Goal: Task Accomplishment & Management: Complete application form

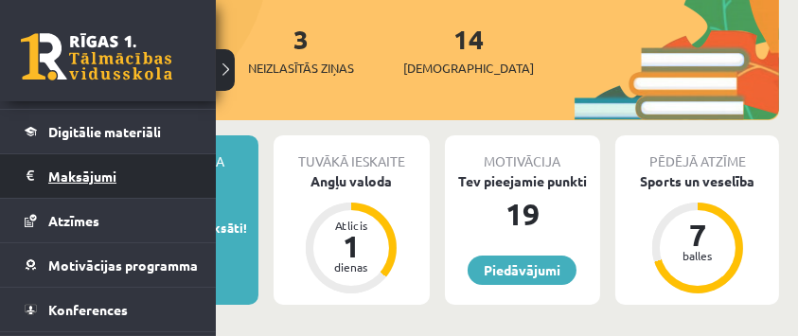
scroll to position [180, 0]
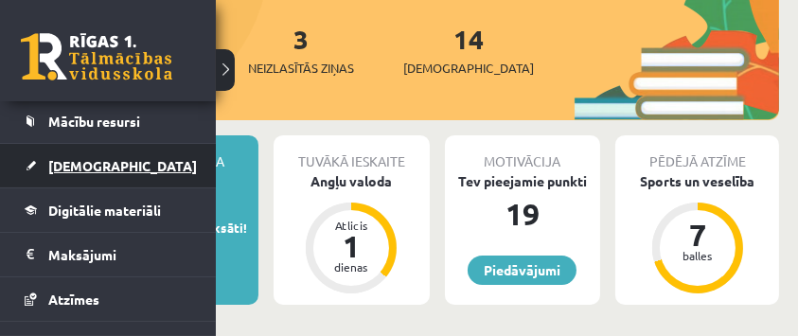
click at [80, 169] on span "[DEMOGRAPHIC_DATA]" at bounding box center [122, 165] width 149 height 17
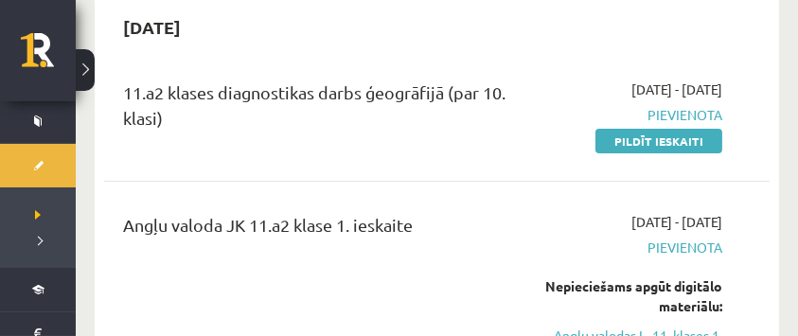
scroll to position [189, 0]
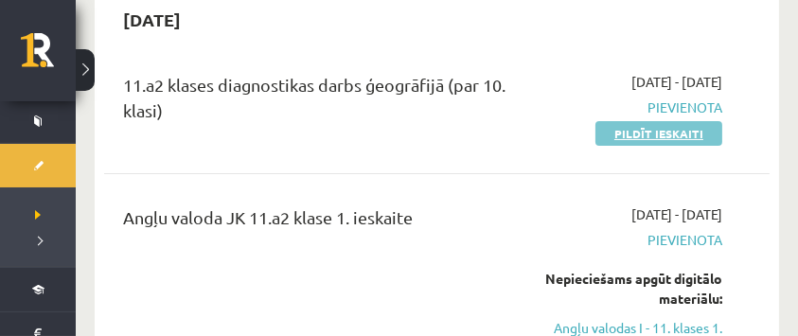
click at [651, 135] on link "Pildīt ieskaiti" at bounding box center [658, 133] width 127 height 25
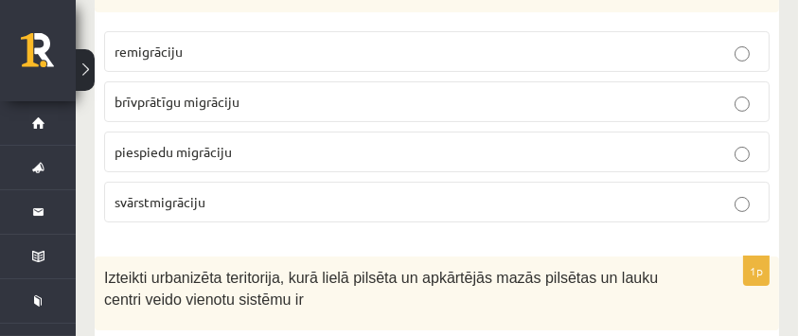
scroll to position [441, 0]
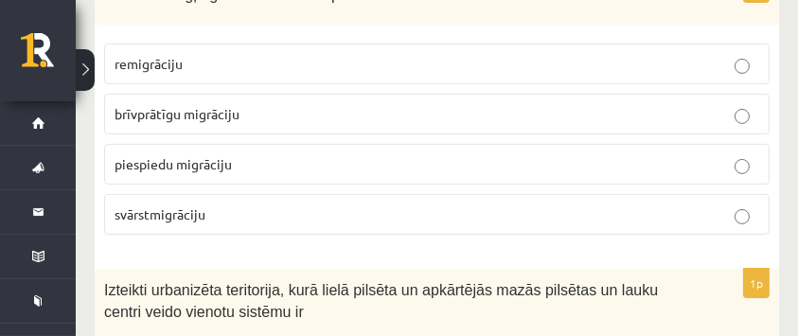
click at [309, 164] on p "piespiedu migrāciju" at bounding box center [437, 164] width 644 height 20
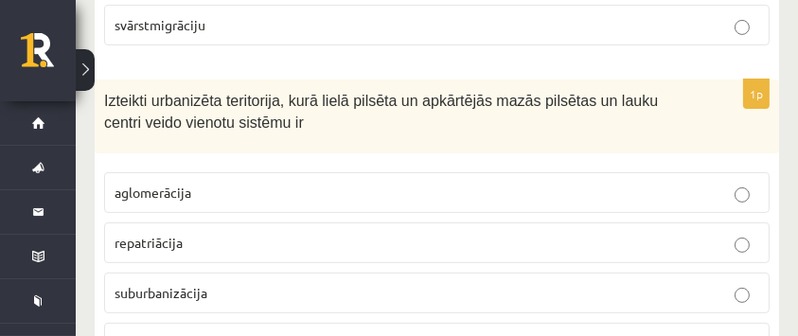
scroll to position [694, 0]
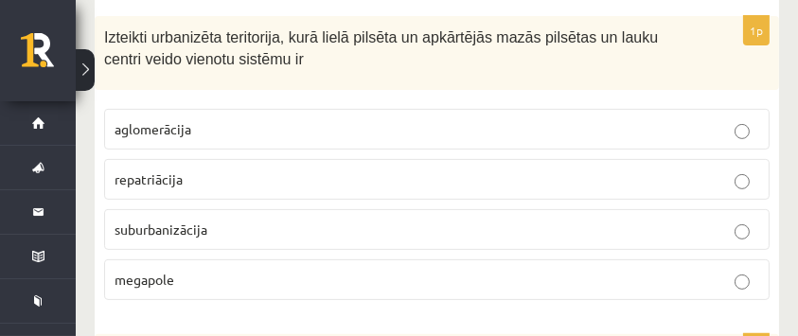
click at [385, 131] on p "aglomerācija" at bounding box center [437, 129] width 644 height 20
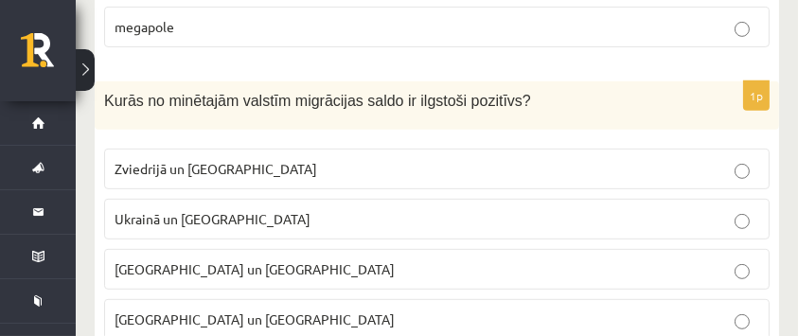
scroll to position [1009, 0]
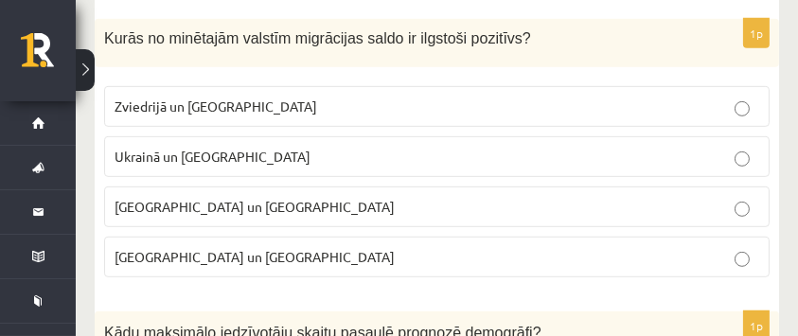
click at [326, 111] on p "Zviedrijā un ASV" at bounding box center [437, 107] width 644 height 20
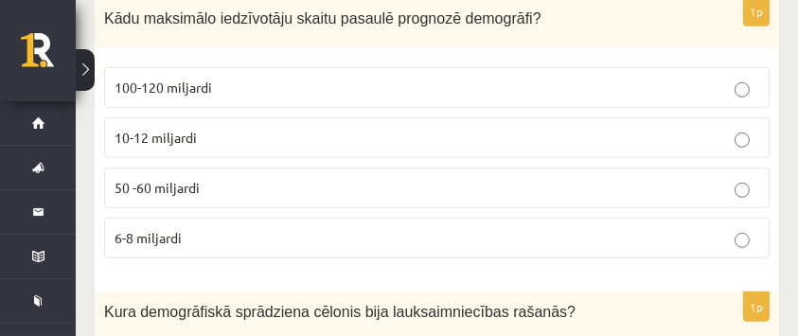
scroll to position [1325, 0]
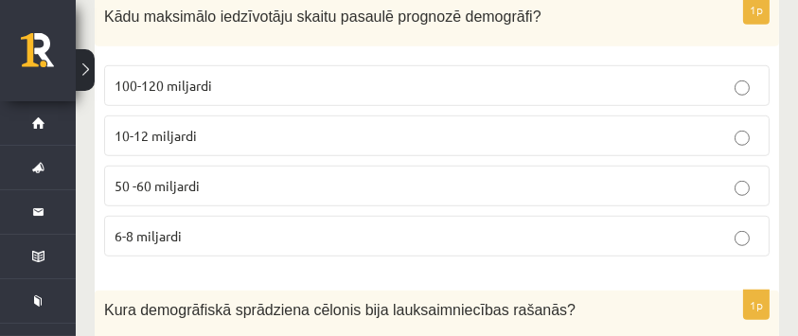
click at [215, 135] on p "10-12 miljardi" at bounding box center [437, 136] width 644 height 20
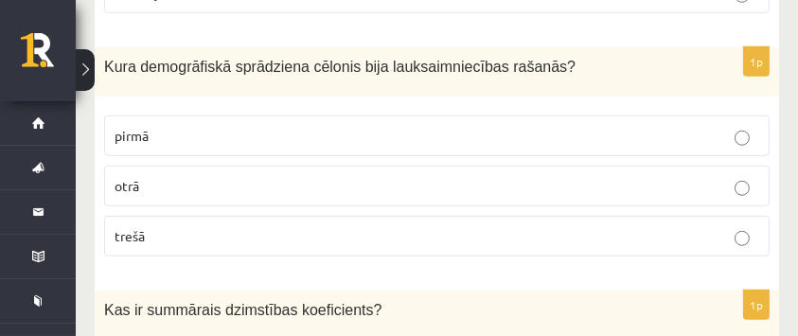
scroll to position [1577, 0]
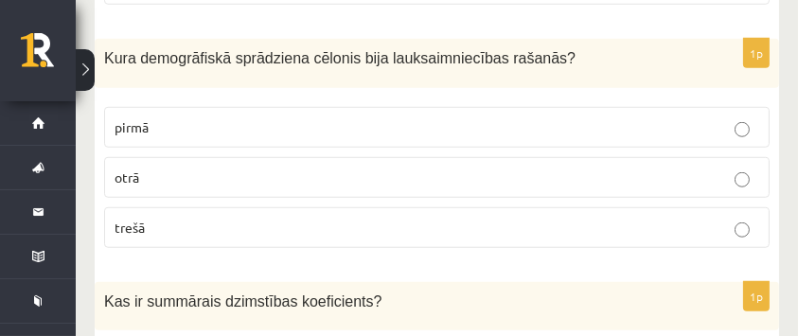
click at [595, 124] on p "pirmā" at bounding box center [437, 127] width 644 height 20
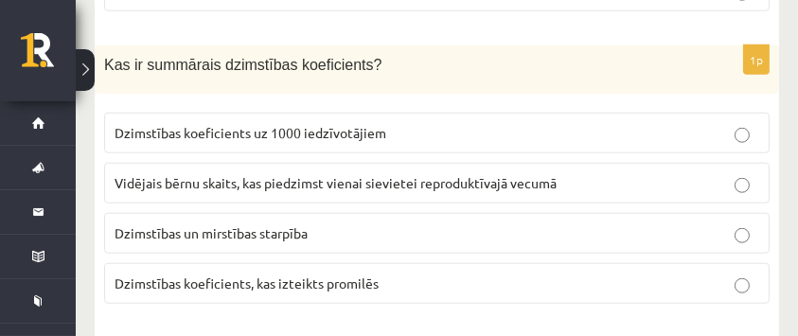
scroll to position [1829, 0]
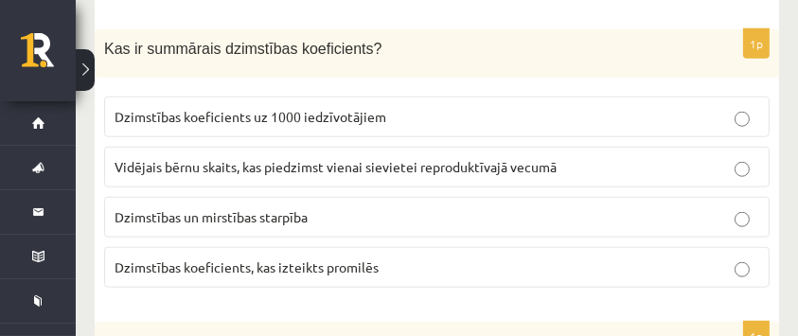
click at [435, 158] on span "Vidējais bērnu skaits, kas piedzimst vienai sievietei reproduktīvajā vecumā" at bounding box center [336, 166] width 442 height 17
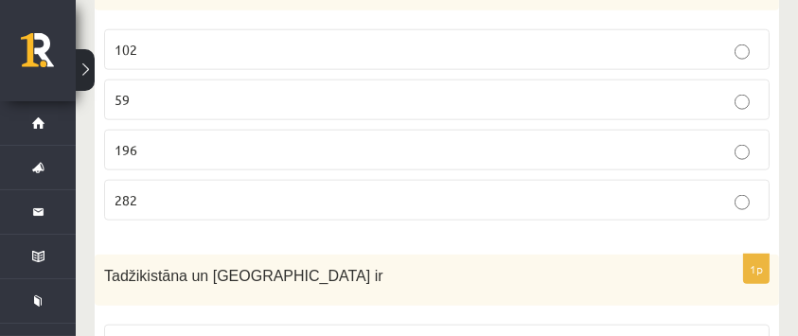
scroll to position [2208, 0]
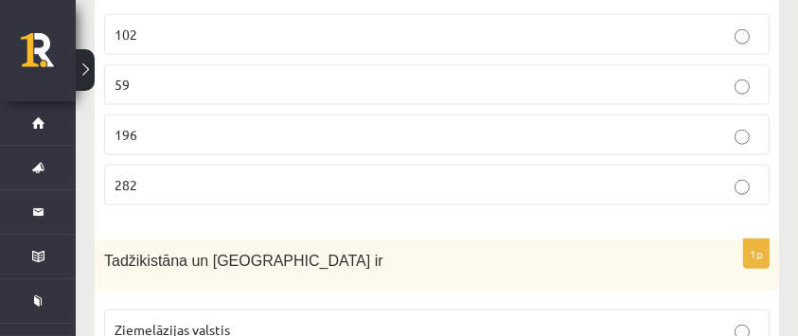
click at [196, 132] on p "196" at bounding box center [437, 135] width 644 height 20
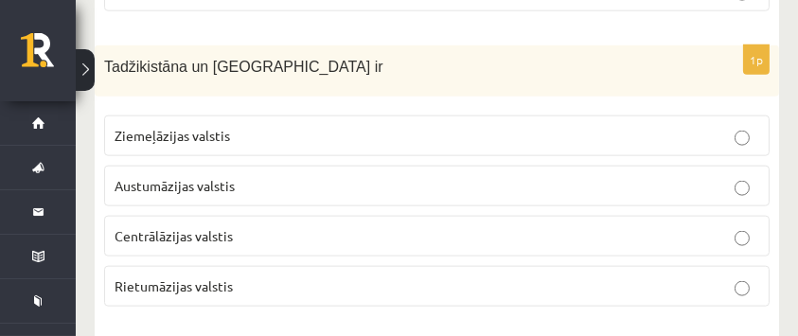
scroll to position [2397, 0]
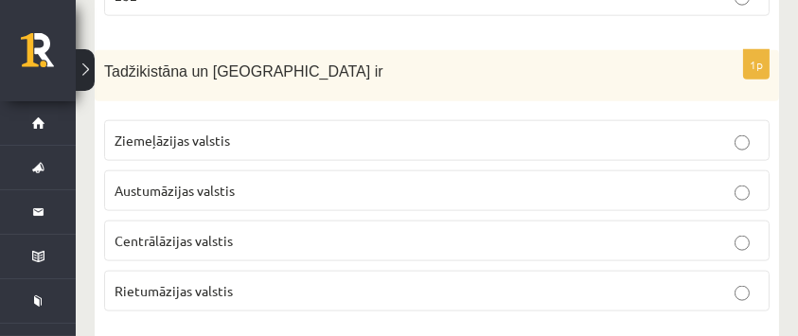
click at [302, 241] on p "Centrālāzijas valstis" at bounding box center [437, 241] width 644 height 20
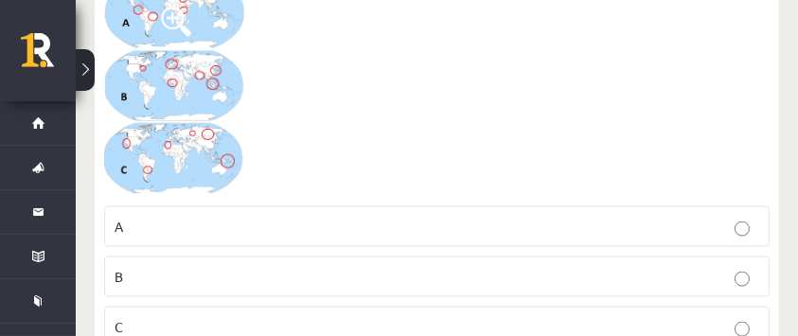
scroll to position [2776, 0]
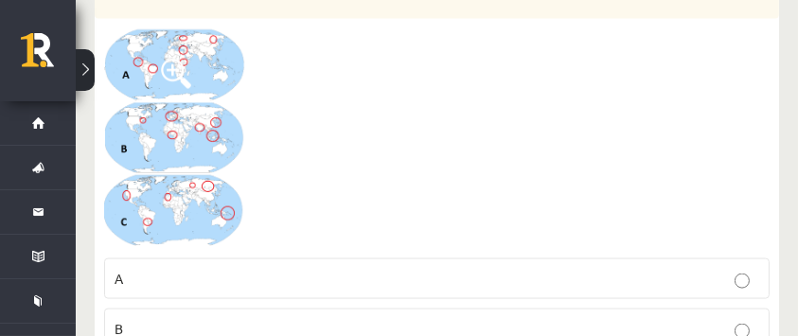
click at [206, 53] on img at bounding box center [175, 138] width 142 height 221
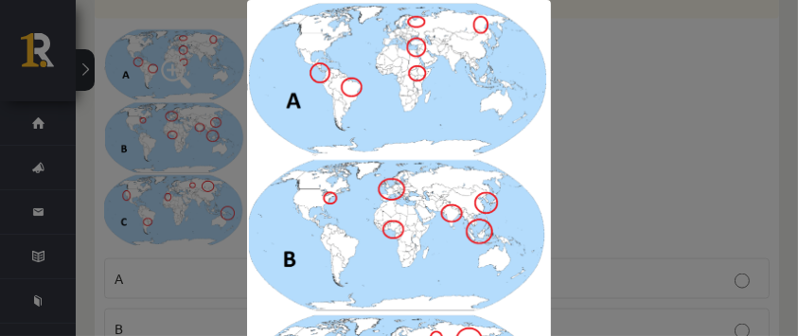
click at [415, 89] on img at bounding box center [399, 236] width 305 height 473
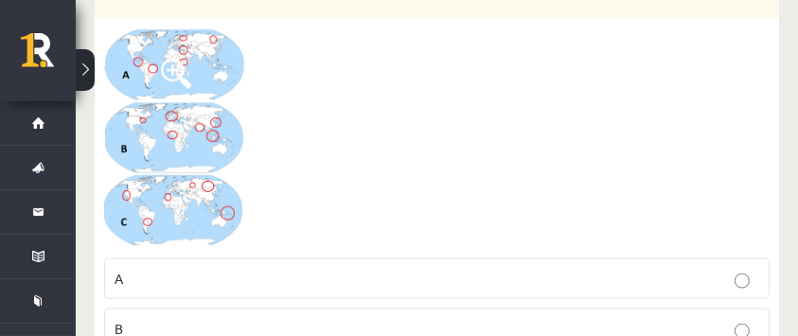
drag, startPoint x: 162, startPoint y: 64, endPoint x: 182, endPoint y: 64, distance: 19.9
click at [163, 64] on span at bounding box center [176, 74] width 30 height 30
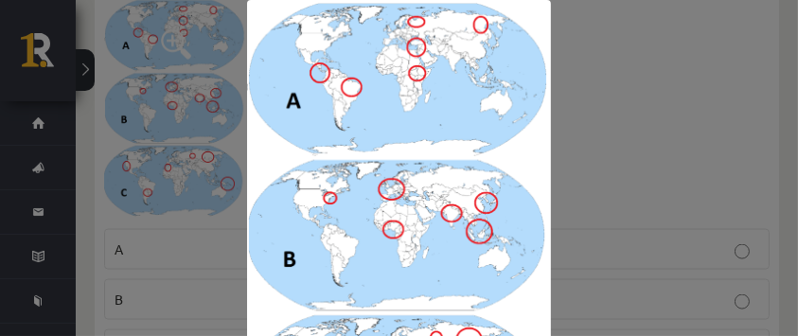
scroll to position [2584, 0]
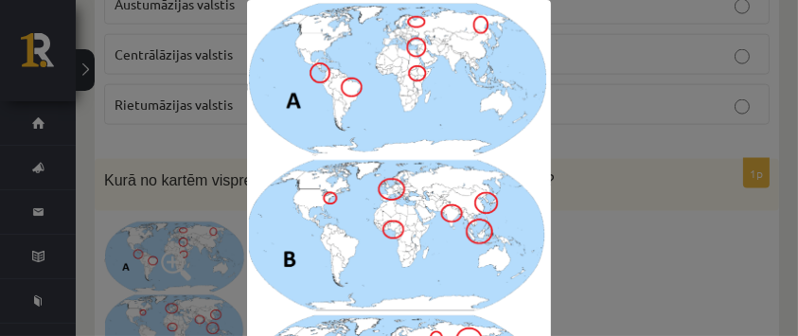
click at [613, 149] on div at bounding box center [399, 236] width 798 height 473
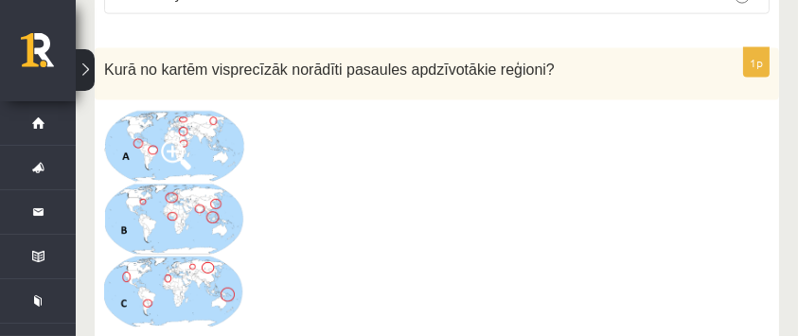
scroll to position [2710, 0]
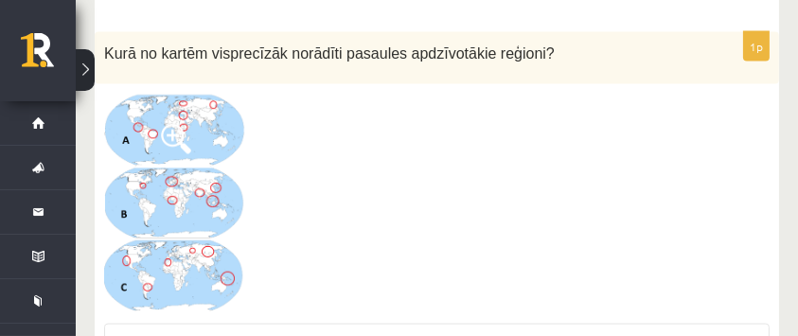
click at [178, 238] on img at bounding box center [175, 204] width 142 height 221
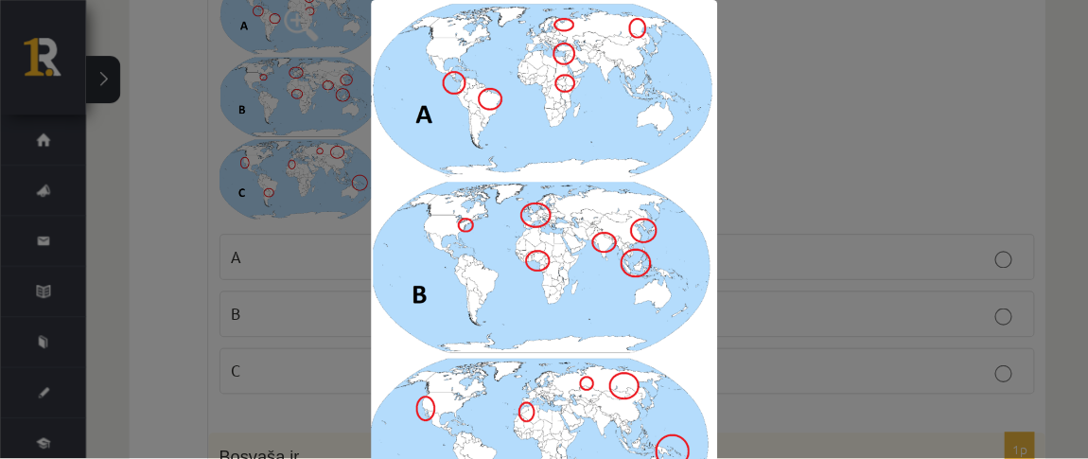
scroll to position [2773, 0]
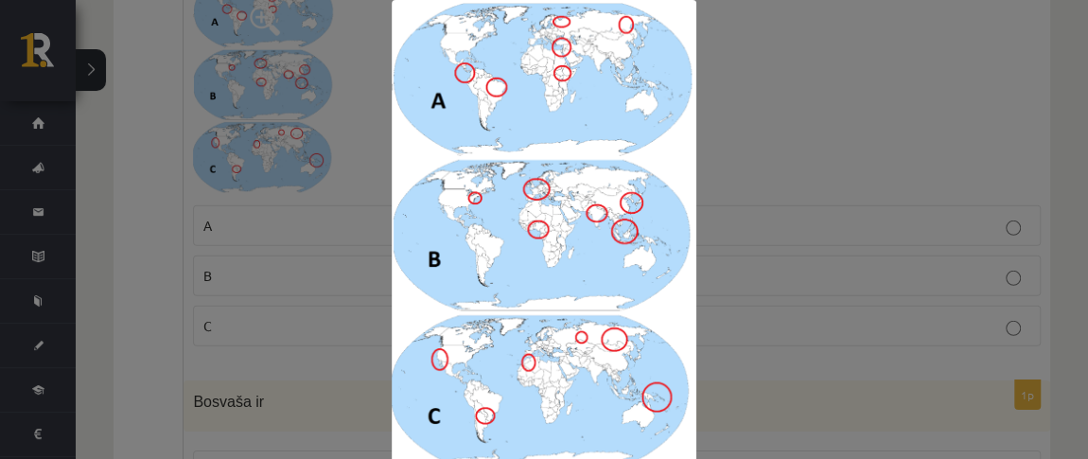
drag, startPoint x: 806, startPoint y: 2, endPoint x: 782, endPoint y: 239, distance: 238.8
click at [775, 248] on div at bounding box center [544, 236] width 1088 height 473
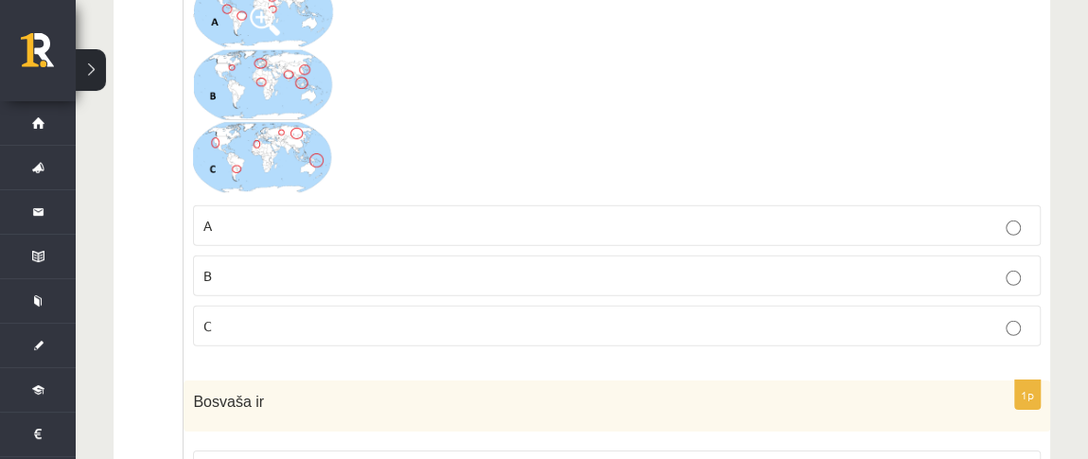
click at [342, 266] on p "B" at bounding box center [616, 276] width 827 height 20
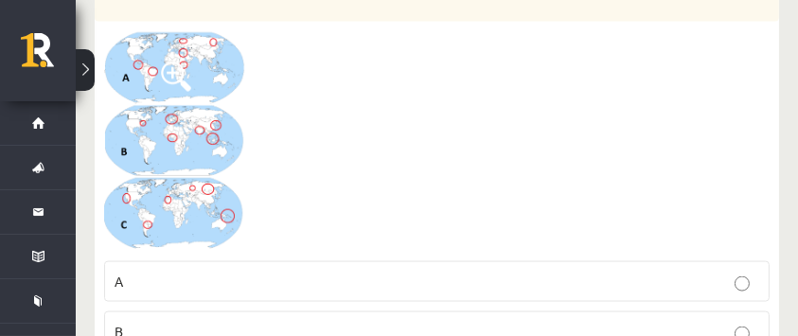
drag, startPoint x: 1020, startPoint y: 2, endPoint x: 489, endPoint y: 145, distance: 549.8
click at [489, 145] on div at bounding box center [436, 141] width 665 height 221
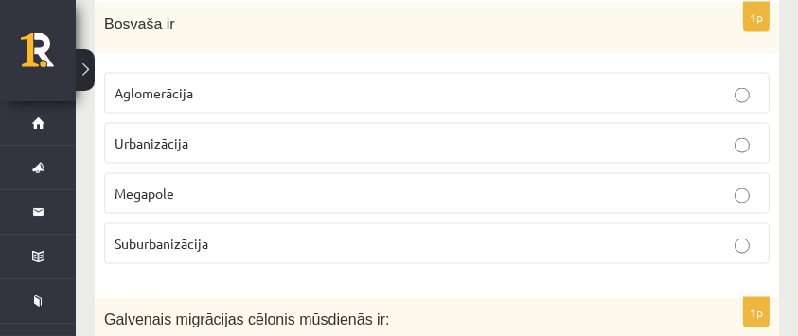
scroll to position [3151, 0]
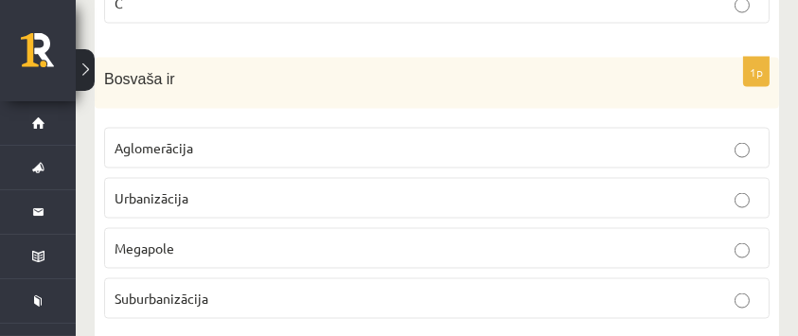
click at [581, 245] on p "Megapole" at bounding box center [437, 248] width 644 height 20
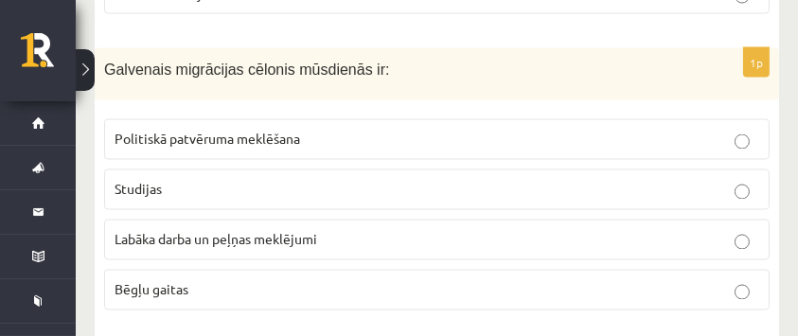
scroll to position [3468, 0]
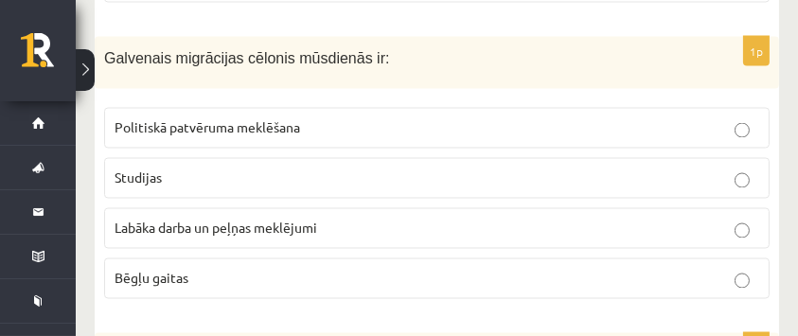
click at [535, 231] on label "Labāka darba un peļņas meklējumi" at bounding box center [436, 228] width 665 height 41
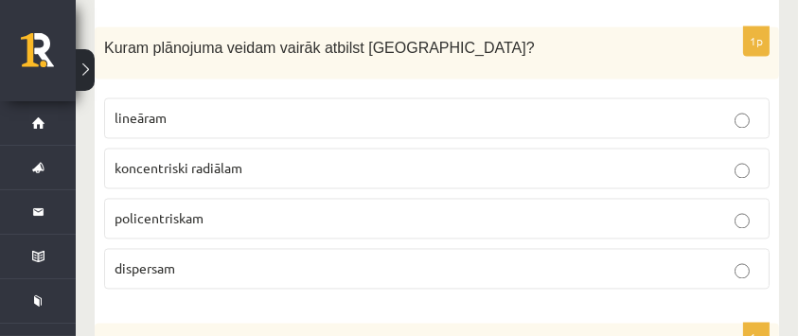
scroll to position [3783, 0]
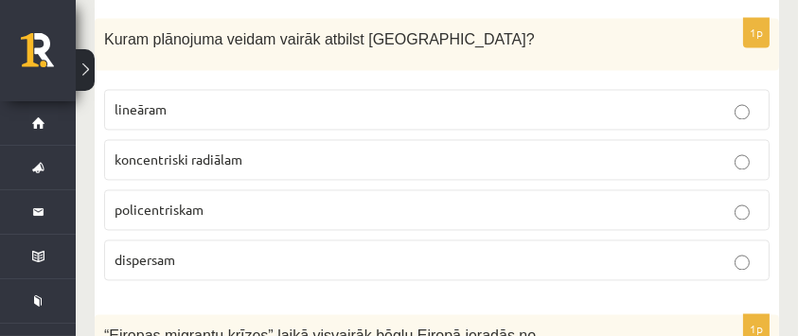
click at [227, 153] on span "koncentriski radiālam" at bounding box center [179, 158] width 128 height 17
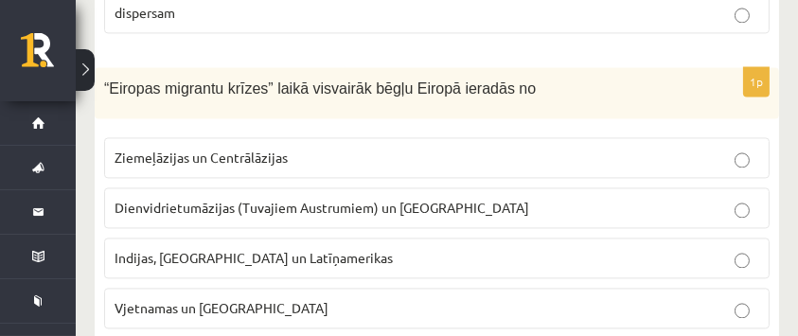
scroll to position [4092, 0]
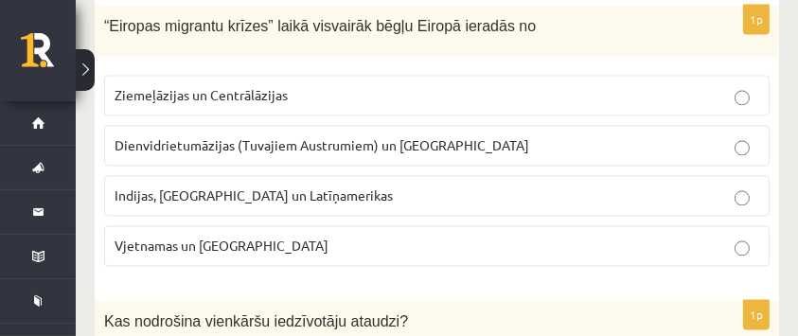
click at [390, 136] on span "Dienvidrietumāzijas (Tuvajiem Austrumiem) un Āfrikas" at bounding box center [322, 144] width 415 height 17
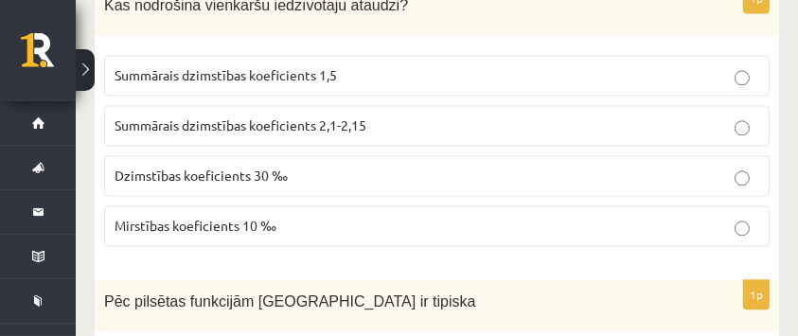
scroll to position [4345, 0]
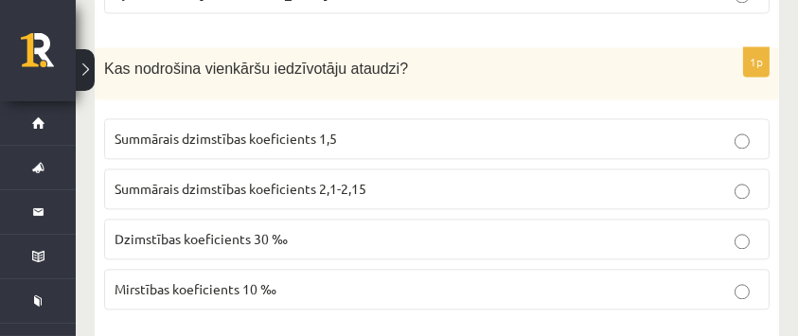
click at [405, 180] on p "Summārais dzimstības koeficients 2,1-2,15" at bounding box center [437, 189] width 644 height 20
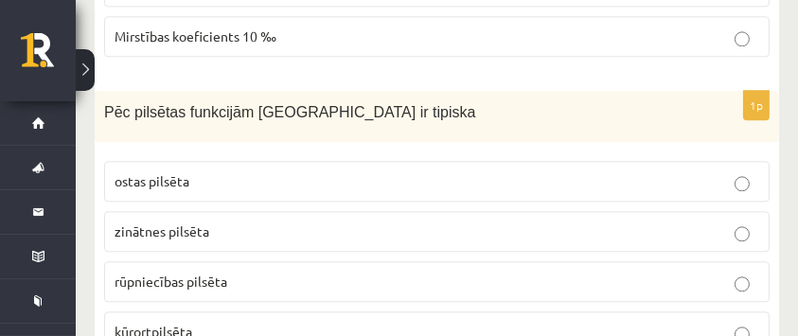
scroll to position [4660, 0]
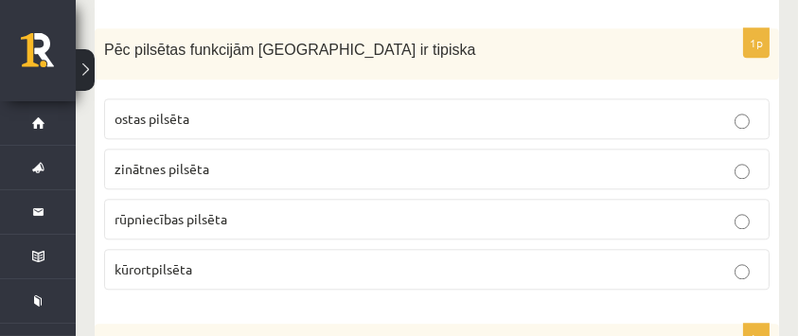
click at [292, 266] on label "kūrortpilsēta" at bounding box center [436, 269] width 665 height 41
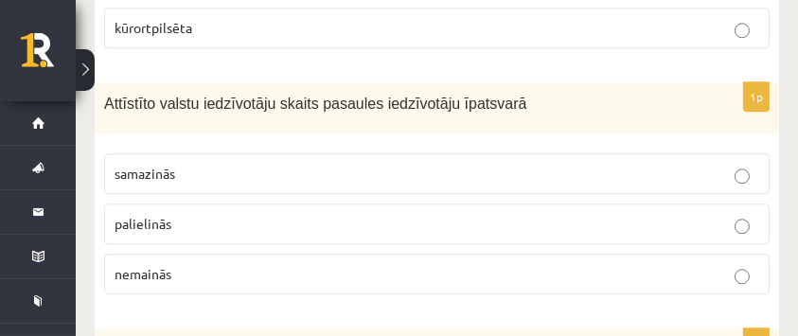
scroll to position [4913, 0]
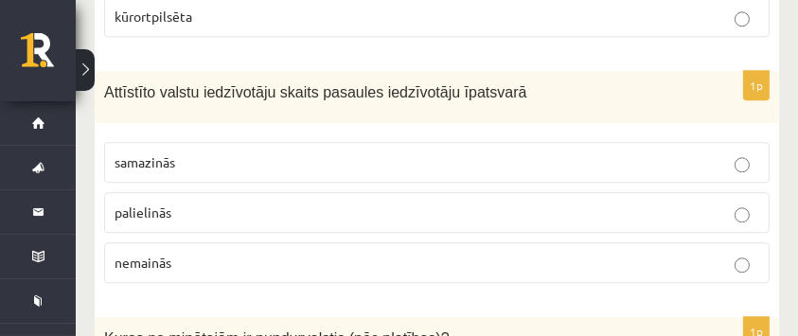
click at [269, 152] on p "samazinās" at bounding box center [437, 162] width 644 height 20
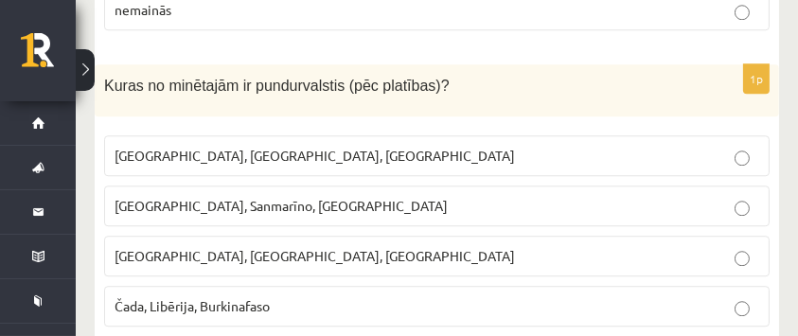
scroll to position [5228, 0]
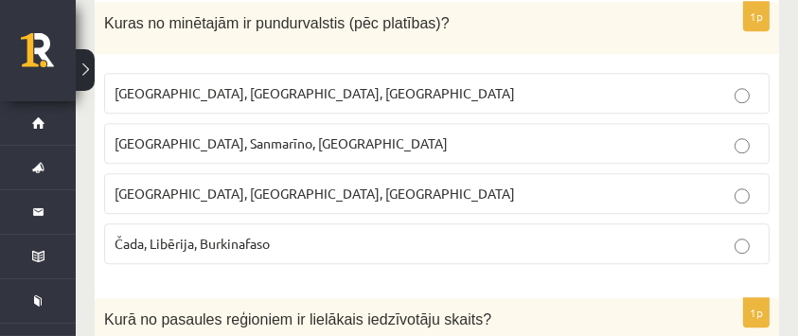
click at [188, 134] on span "Monako, Sanmarīno, Luksemburga" at bounding box center [281, 142] width 333 height 17
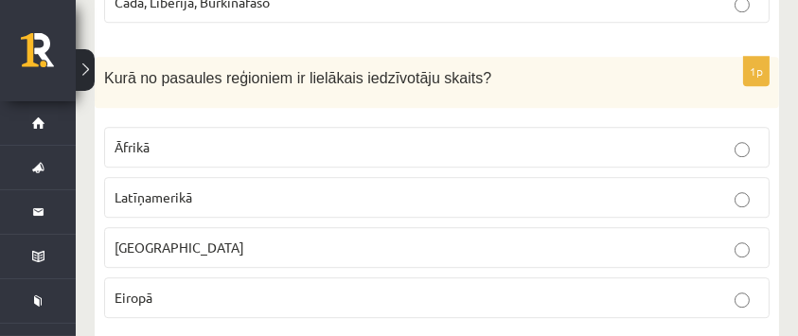
scroll to position [5480, 0]
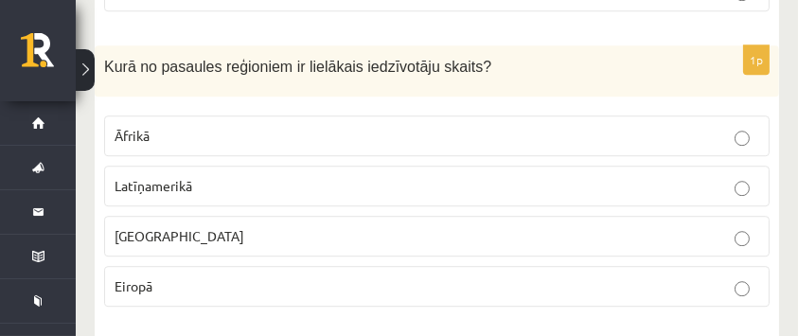
click at [206, 226] on p "Āzijā" at bounding box center [437, 236] width 644 height 20
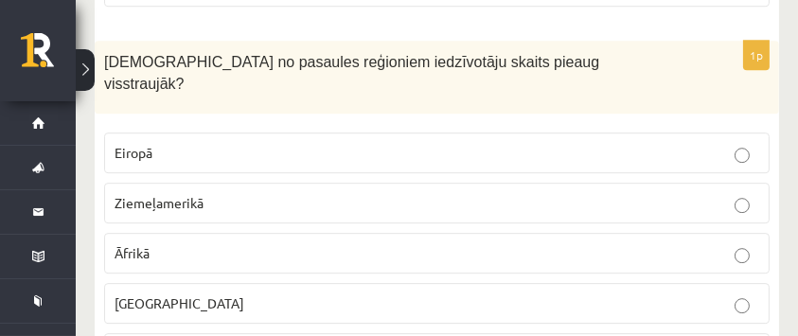
scroll to position [5796, 0]
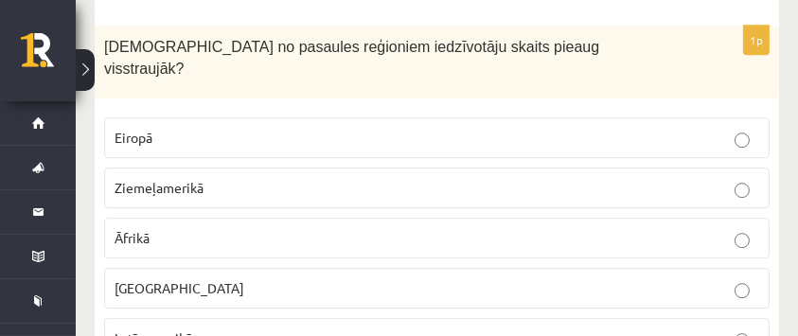
click at [280, 218] on label "Āfrikā" at bounding box center [436, 238] width 665 height 41
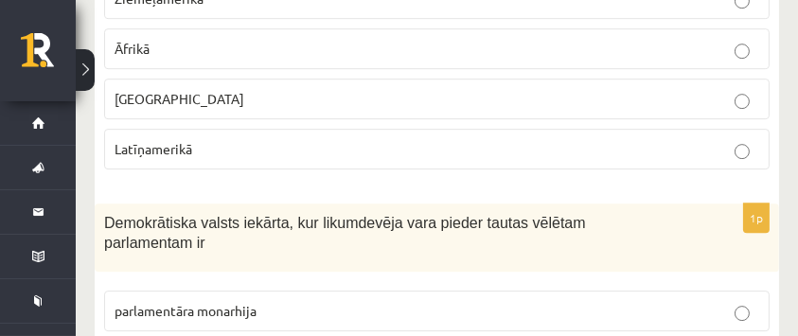
scroll to position [6112, 0]
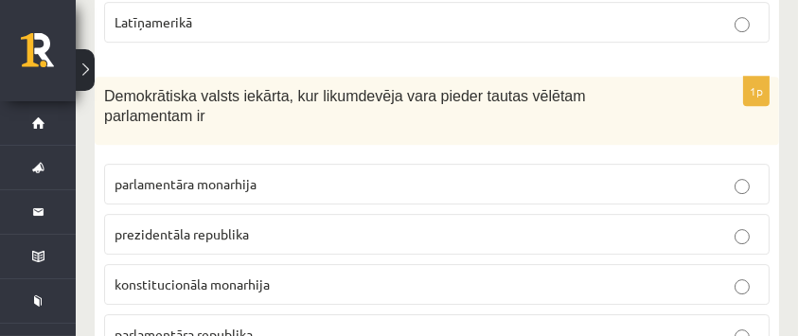
click at [274, 325] on p "parlamentāra republika" at bounding box center [437, 335] width 644 height 20
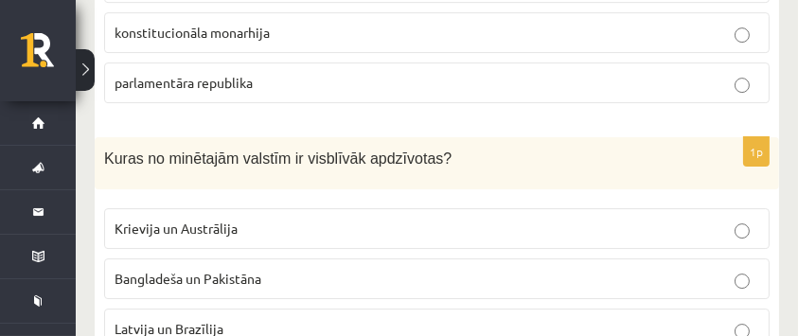
scroll to position [6427, 0]
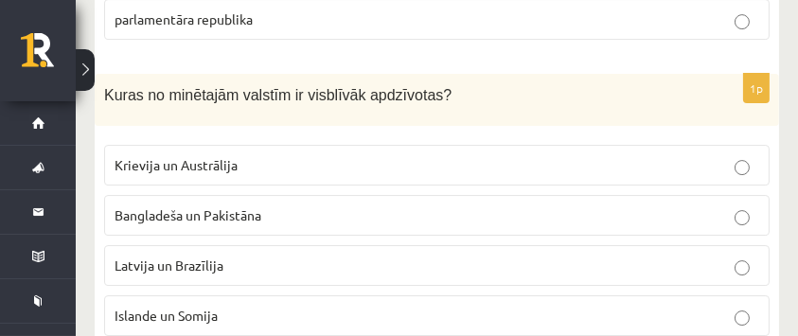
click at [339, 205] on p "Bangladeša un Pakistāna" at bounding box center [437, 215] width 644 height 20
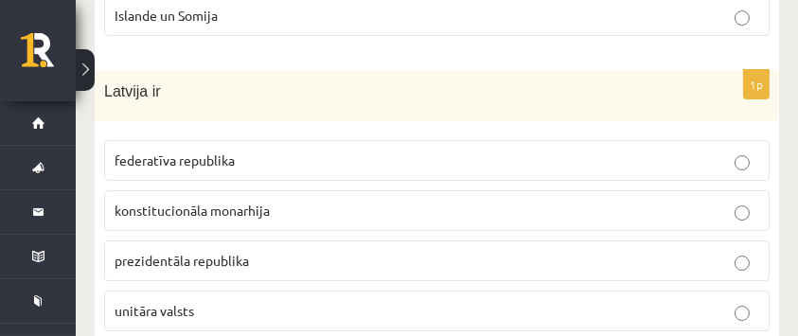
scroll to position [6742, 0]
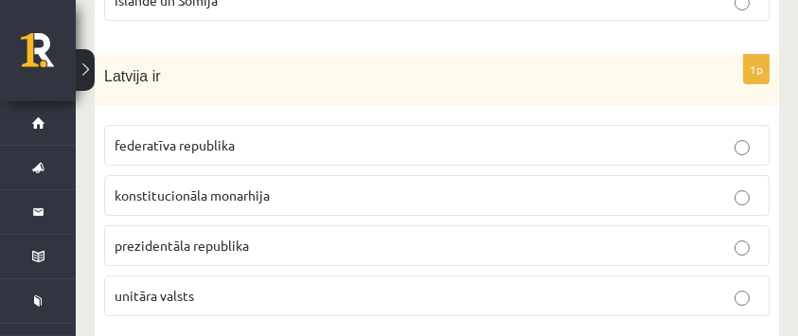
click at [271, 286] on p "unitāra valsts" at bounding box center [437, 296] width 644 height 20
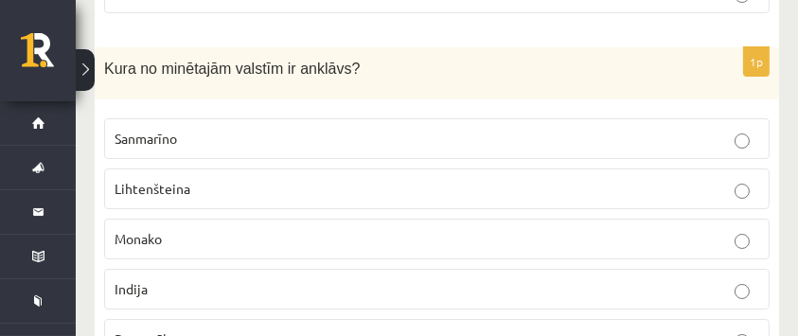
scroll to position [7058, 0]
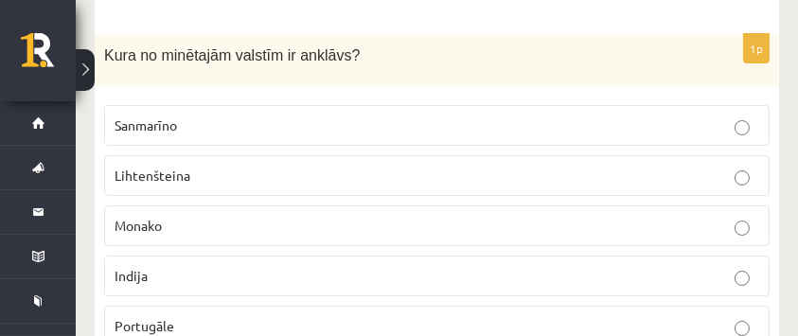
click at [186, 105] on label "Sanmarīno" at bounding box center [436, 125] width 665 height 41
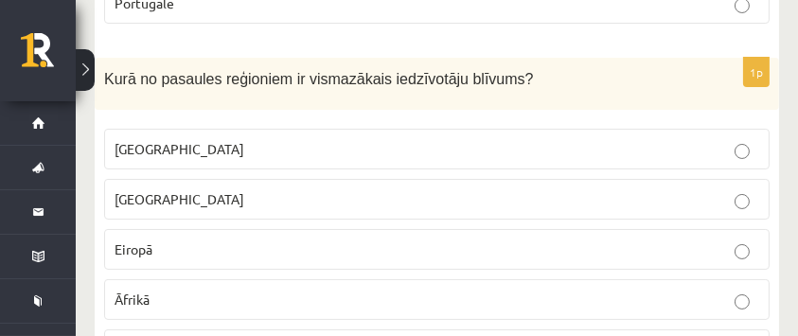
scroll to position [7373, 0]
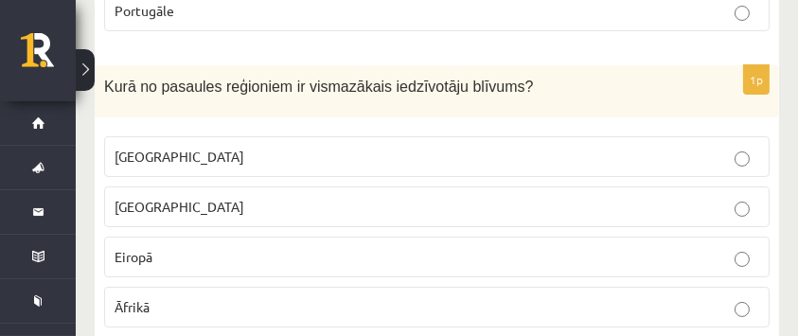
click at [185, 147] on p "Austrālijā" at bounding box center [437, 157] width 644 height 20
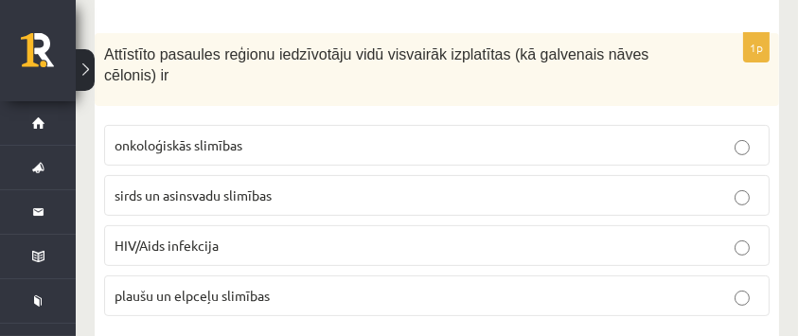
scroll to position [7688, 0]
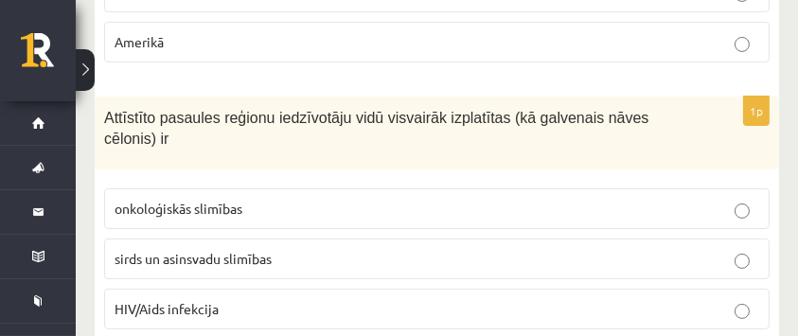
click at [303, 249] on p "sirds un asinsvadu slimības" at bounding box center [437, 259] width 644 height 20
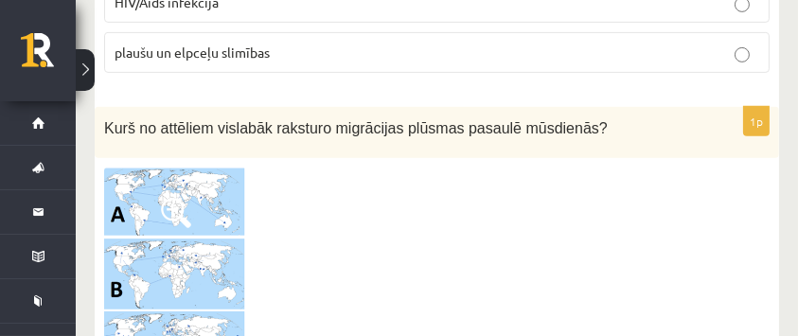
scroll to position [8004, 0]
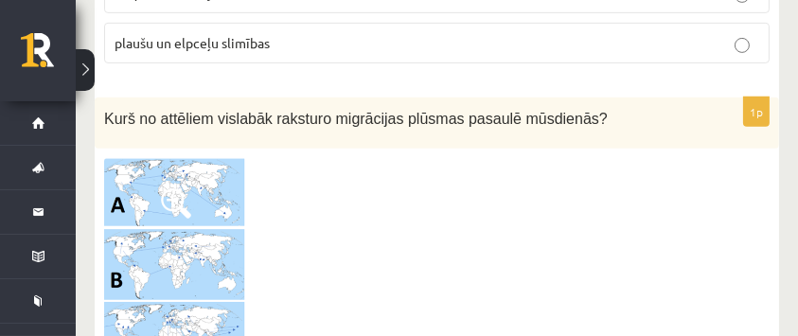
click at [171, 158] on img at bounding box center [175, 267] width 142 height 218
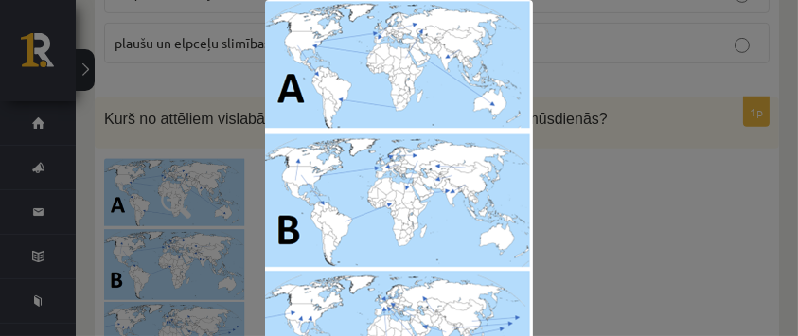
click at [658, 123] on div at bounding box center [399, 205] width 798 height 410
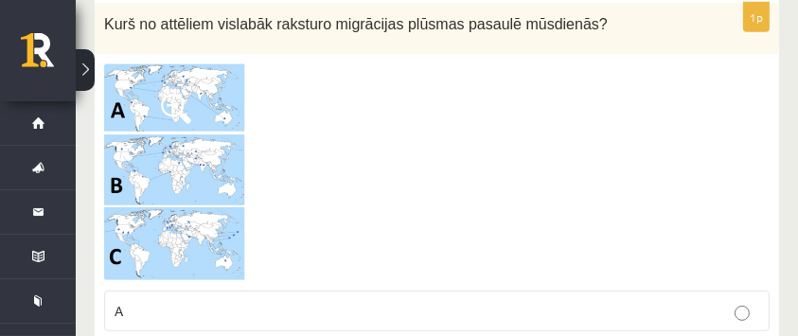
scroll to position [8130, 0]
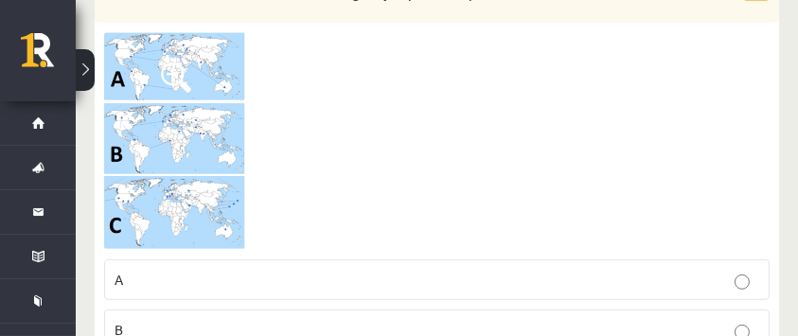
click at [137, 124] on img at bounding box center [175, 141] width 142 height 218
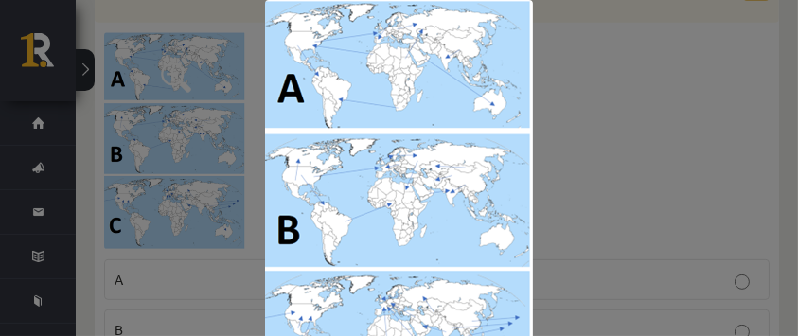
click at [612, 101] on div at bounding box center [399, 205] width 798 height 410
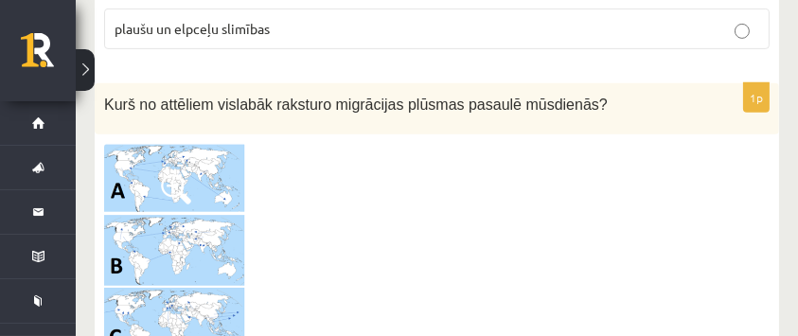
scroll to position [8004, 0]
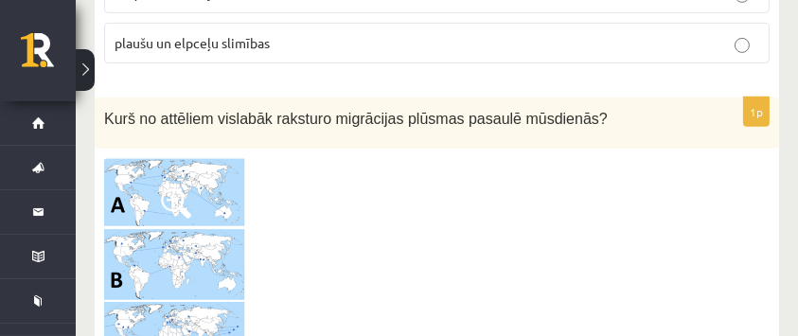
click at [162, 189] on img at bounding box center [175, 267] width 142 height 218
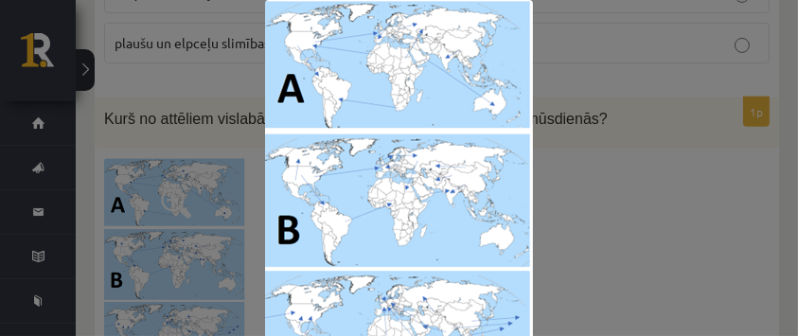
click at [573, 126] on div at bounding box center [399, 205] width 798 height 410
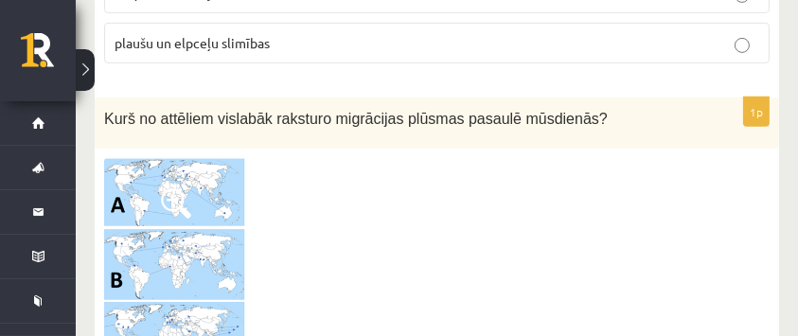
click at [238, 158] on img at bounding box center [175, 267] width 142 height 218
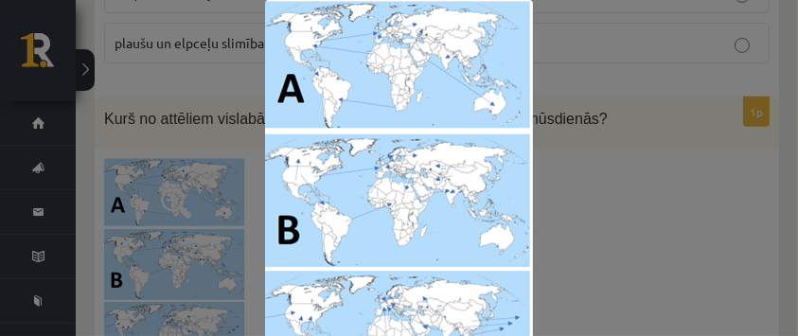
click at [597, 78] on div at bounding box center [399, 205] width 798 height 410
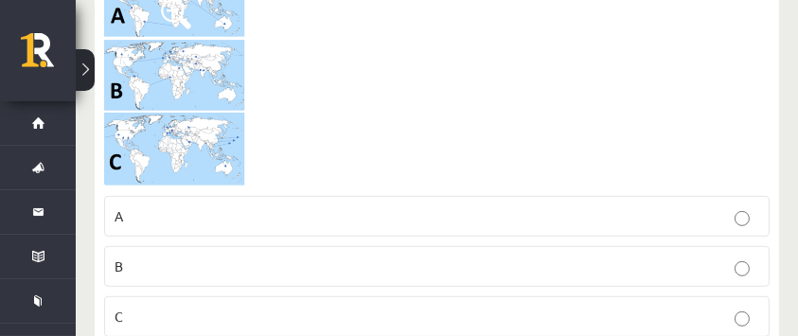
click at [272, 307] on p "C" at bounding box center [437, 317] width 644 height 20
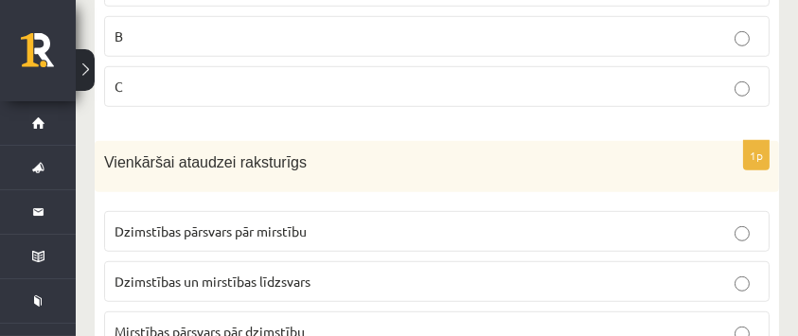
scroll to position [8446, 0]
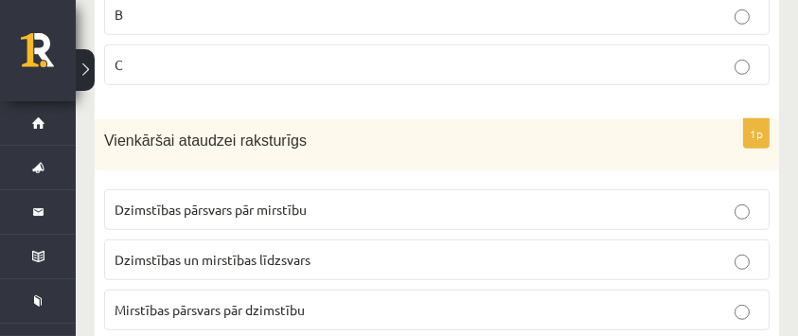
click at [318, 239] on label "Dzimstības un mirstības līdzsvars" at bounding box center [436, 259] width 665 height 41
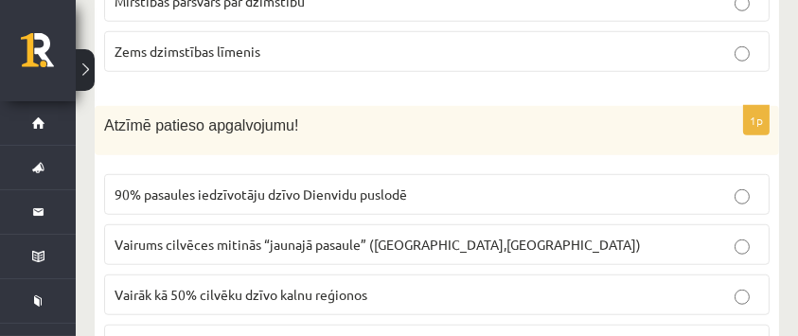
scroll to position [8762, 0]
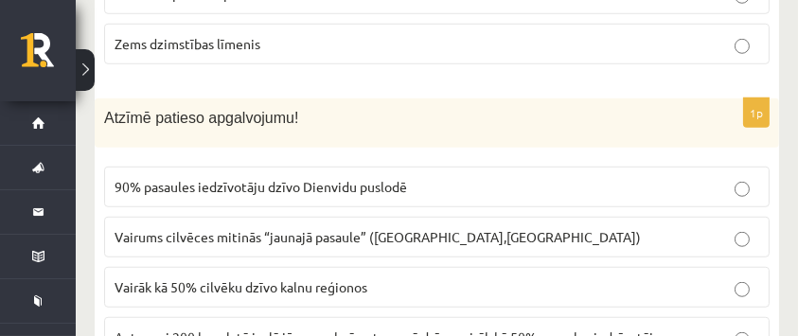
click at [380, 317] on label "Aptuveni 200 km platā joslā jūru un okeānu tuvumā dzīvo vairāk kā 50% pasaules …" at bounding box center [436, 337] width 665 height 41
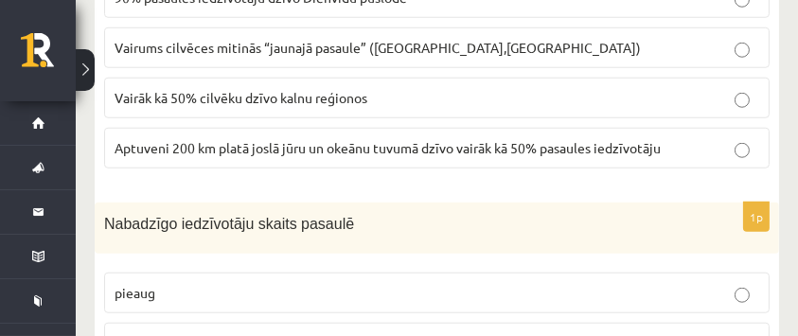
scroll to position [9013, 0]
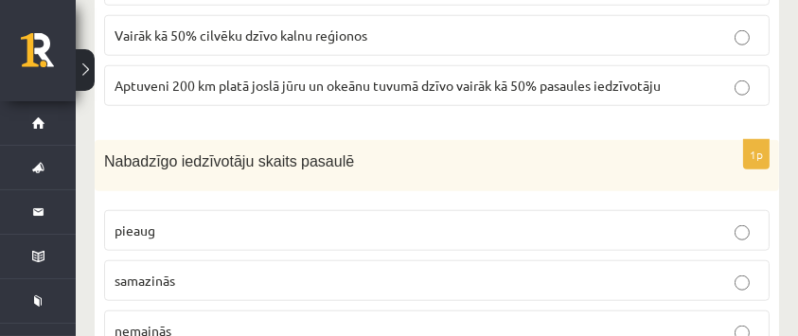
click at [277, 221] on p "pieaug" at bounding box center [437, 231] width 644 height 20
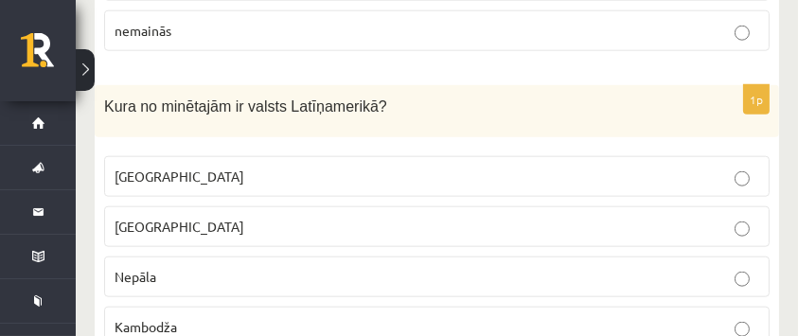
scroll to position [9329, 0]
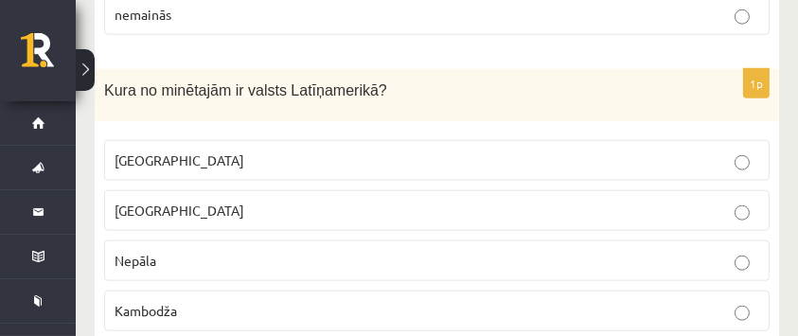
click at [274, 150] on p "Meksika" at bounding box center [437, 160] width 644 height 20
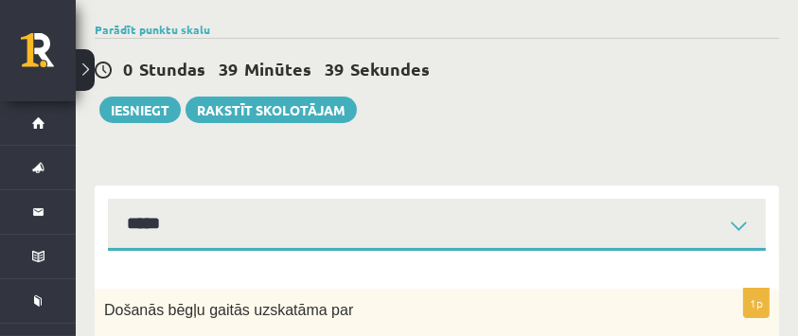
scroll to position [189, 0]
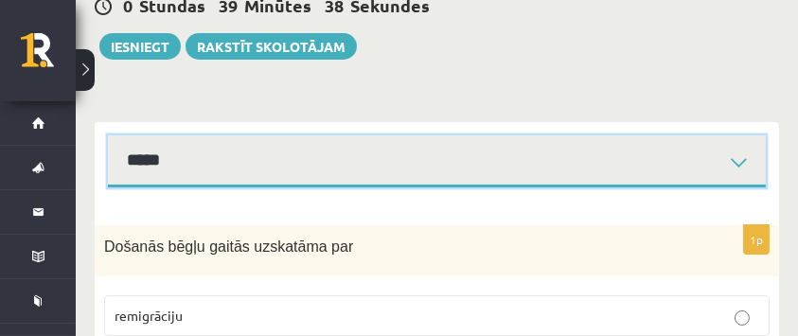
click at [740, 163] on select "*****" at bounding box center [437, 161] width 658 height 52
click at [108, 135] on select "*****" at bounding box center [437, 161] width 658 height 52
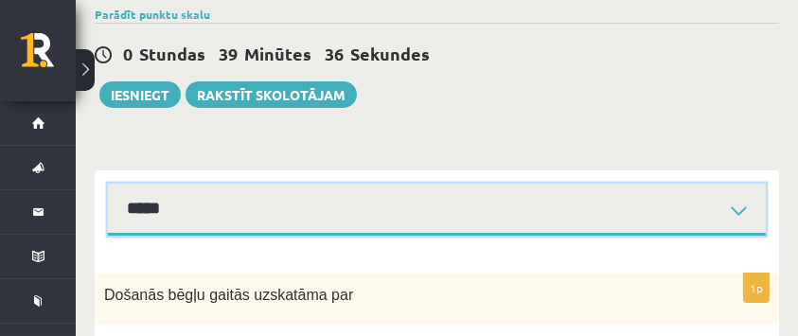
scroll to position [126, 0]
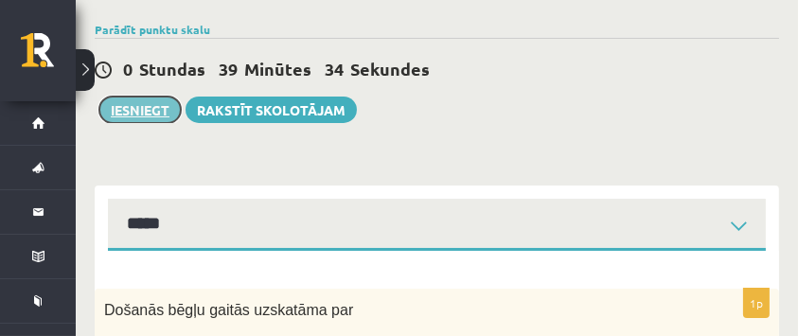
click at [148, 104] on button "Iesniegt" at bounding box center [139, 110] width 81 height 26
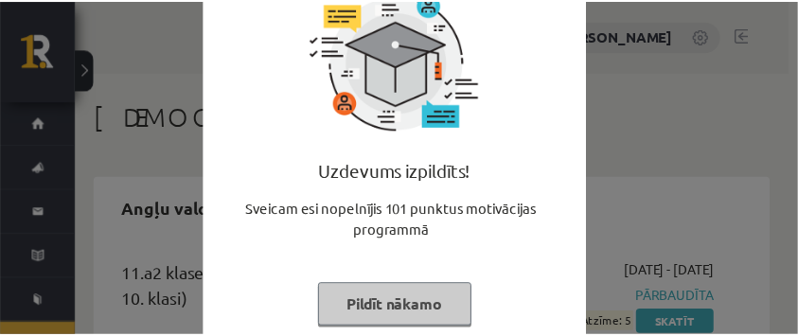
scroll to position [126, 0]
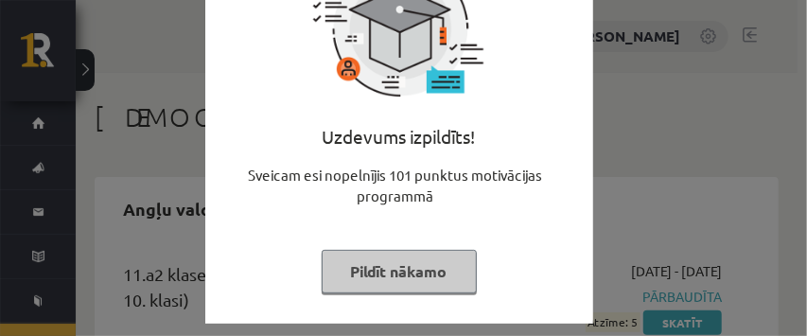
click at [437, 271] on button "Pildīt nākamo" at bounding box center [399, 272] width 155 height 44
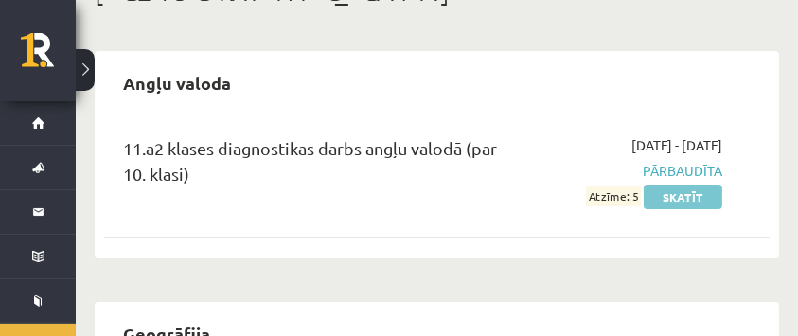
click at [665, 191] on link "Skatīt" at bounding box center [683, 197] width 79 height 25
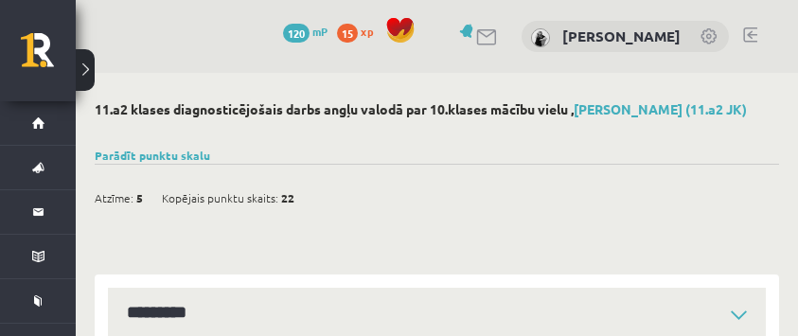
select select "**********"
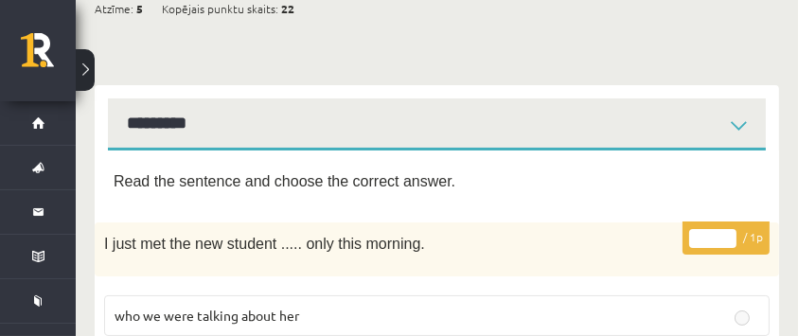
scroll to position [126, 0]
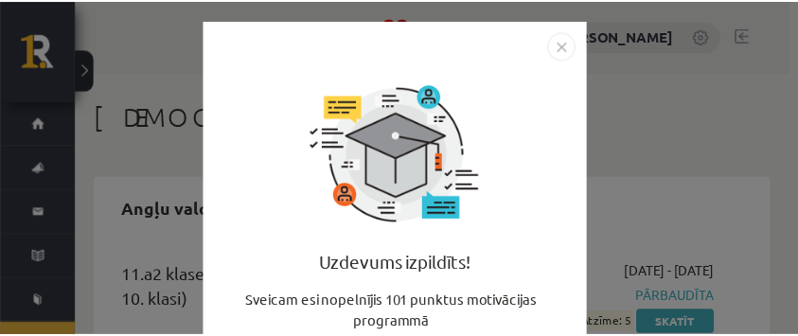
scroll to position [125, 0]
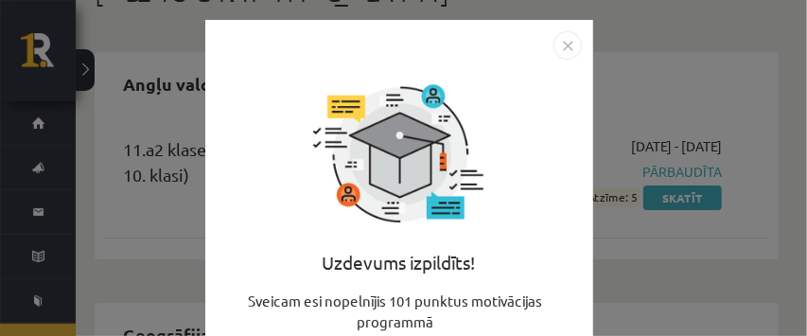
click at [557, 44] on img "Close" at bounding box center [568, 45] width 28 height 28
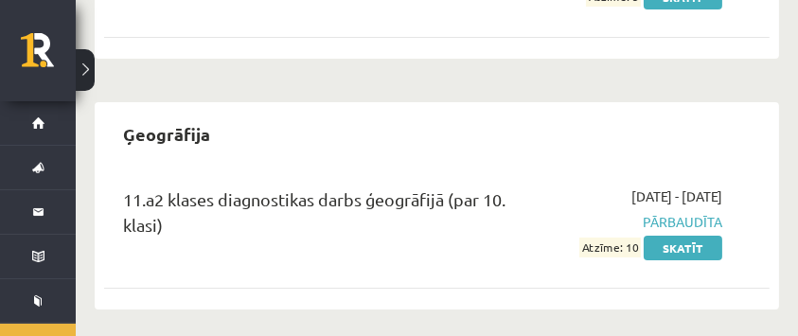
scroll to position [326, 0]
click at [655, 245] on link "Skatīt" at bounding box center [683, 248] width 79 height 25
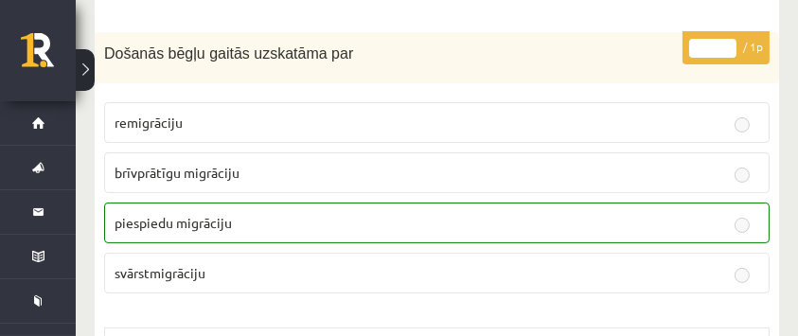
scroll to position [252, 0]
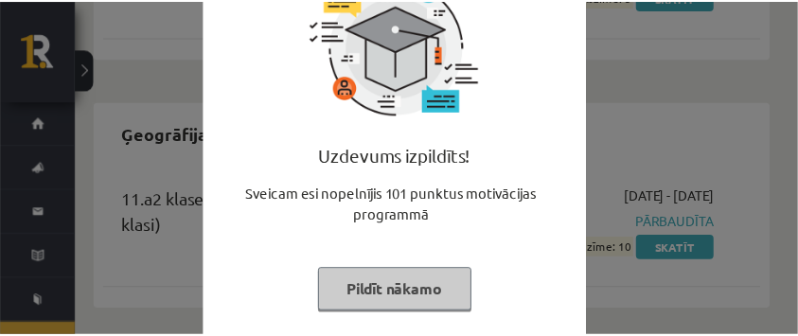
scroll to position [126, 0]
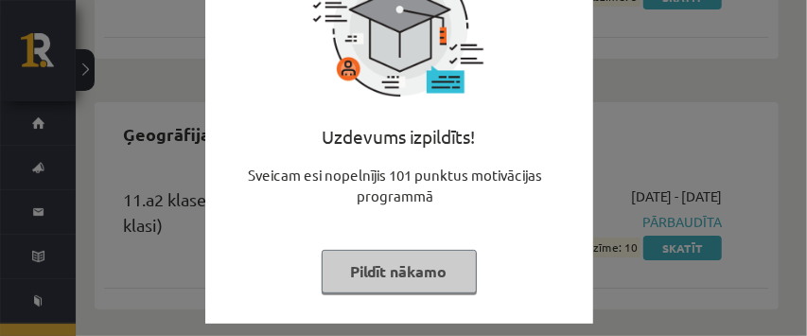
click at [450, 263] on button "Pildīt nākamo" at bounding box center [399, 272] width 155 height 44
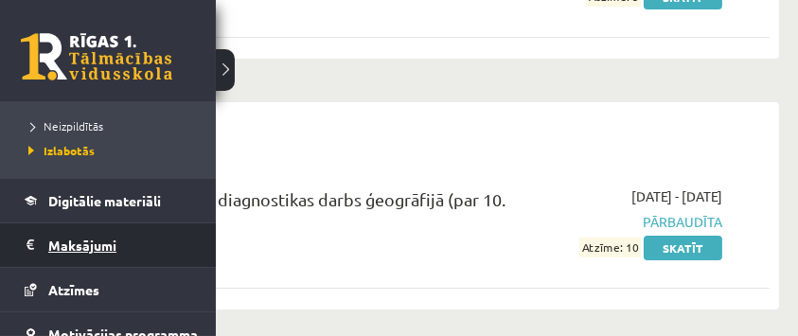
scroll to position [189, 0]
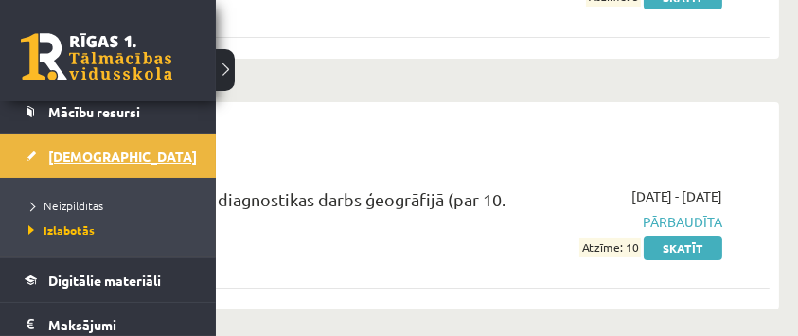
click at [72, 166] on link "[DEMOGRAPHIC_DATA]" at bounding box center [109, 156] width 168 height 44
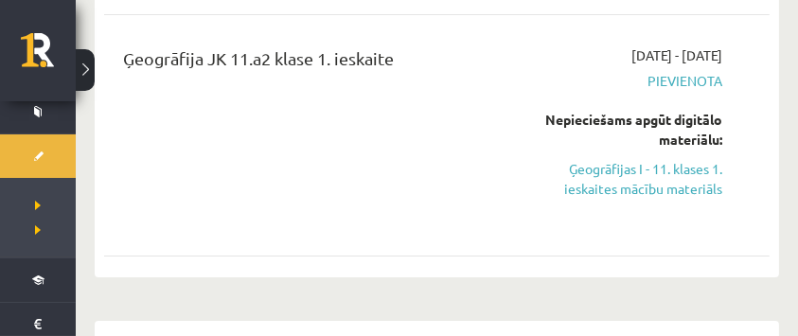
scroll to position [441, 0]
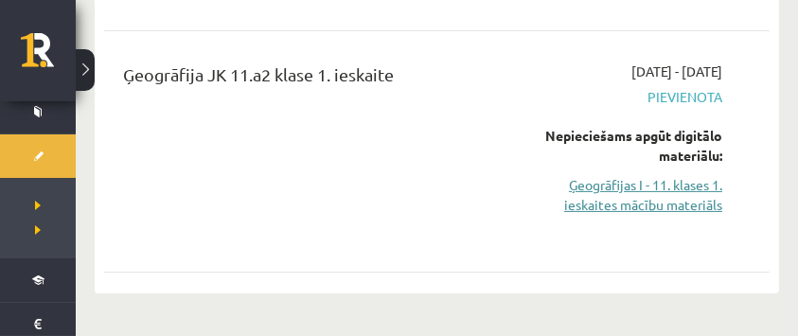
click at [623, 202] on link "Ģeogrāfijas I - 11. klases 1. ieskaites mācību materiāls" at bounding box center [631, 195] width 181 height 40
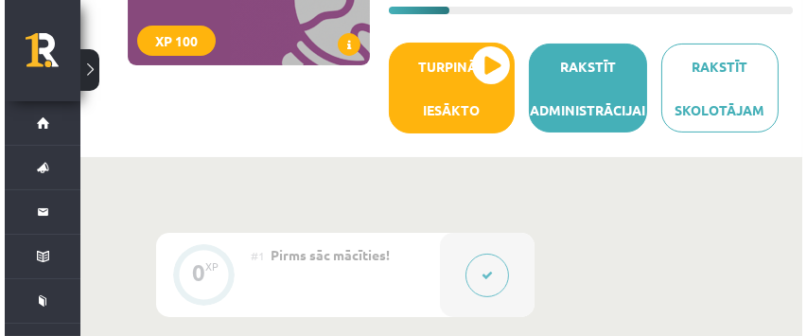
scroll to position [313, 0]
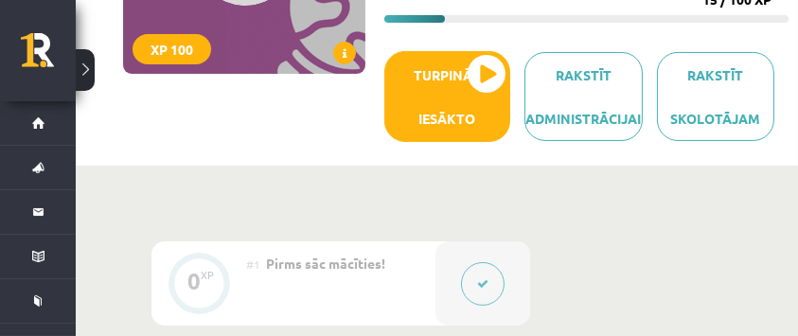
click at [518, 95] on div "Rakstīt skolotājam Rakstīt administrācijai Turpināt iesākto" at bounding box center [586, 103] width 404 height 105
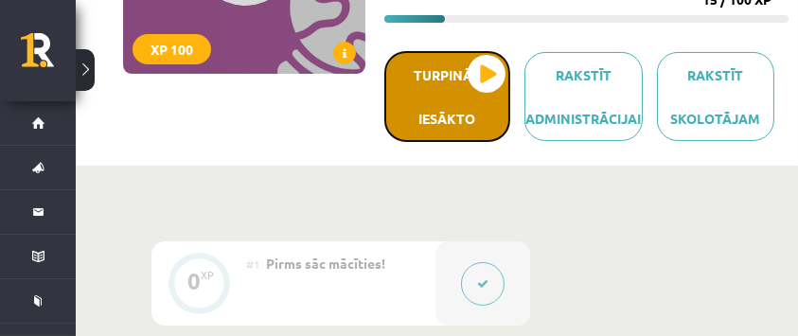
click at [489, 92] on button "Turpināt iesākto" at bounding box center [447, 96] width 126 height 91
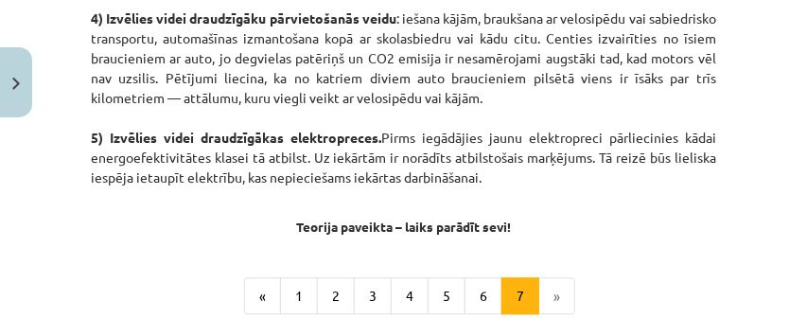
scroll to position [1657, 0]
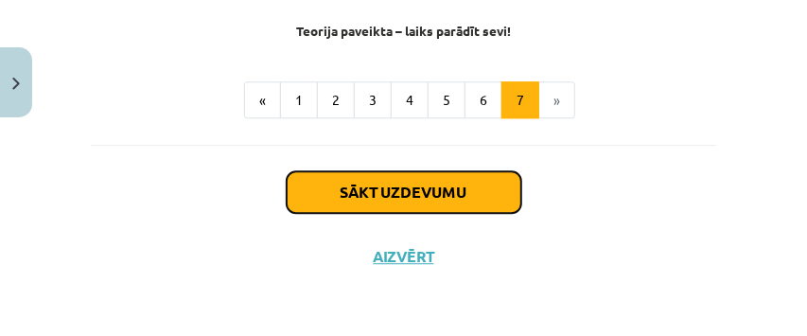
click at [478, 180] on button "Sākt uzdevumu" at bounding box center [404, 192] width 235 height 42
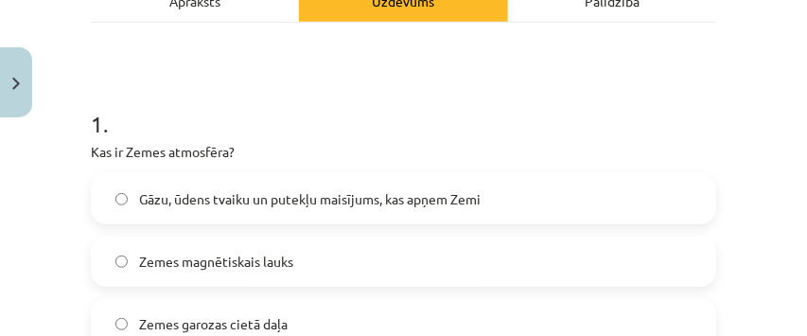
scroll to position [426, 0]
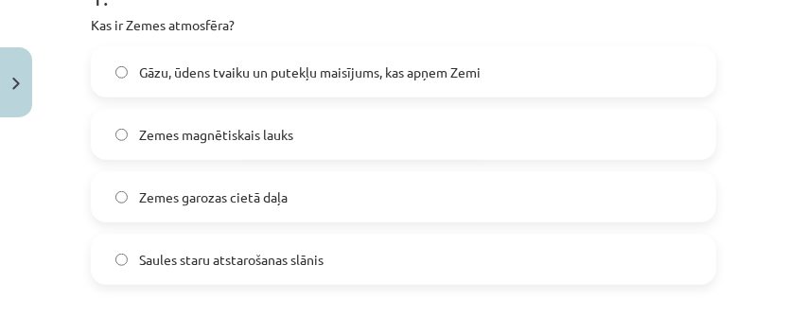
click at [382, 75] on span "Gāzu, ūdens tvaiku un putekļu maisījums, kas apņem Zemi" at bounding box center [310, 72] width 342 height 20
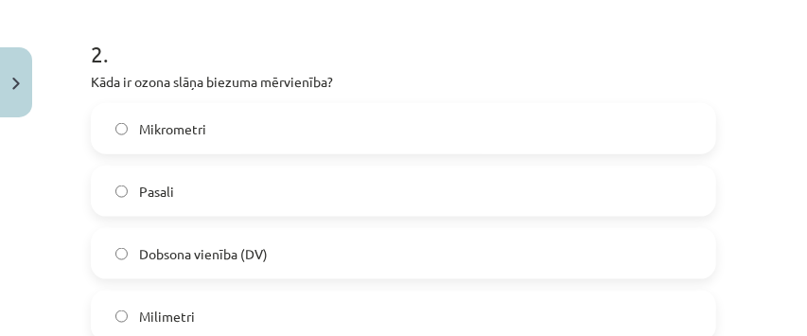
scroll to position [804, 0]
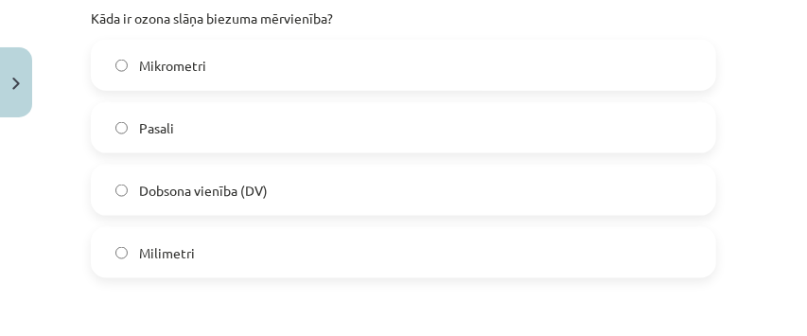
click at [245, 183] on span "Dobsona vienība (DV)" at bounding box center [203, 191] width 129 height 20
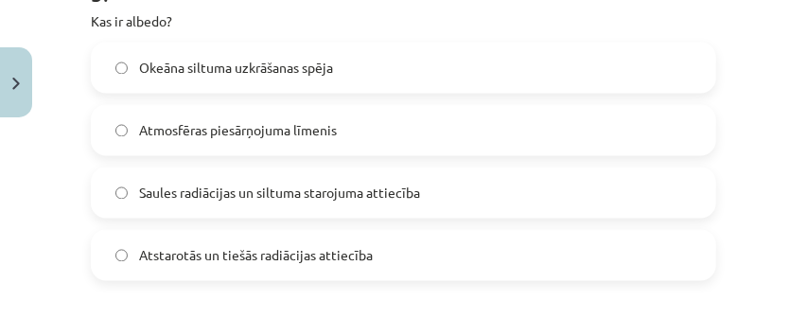
scroll to position [1183, 0]
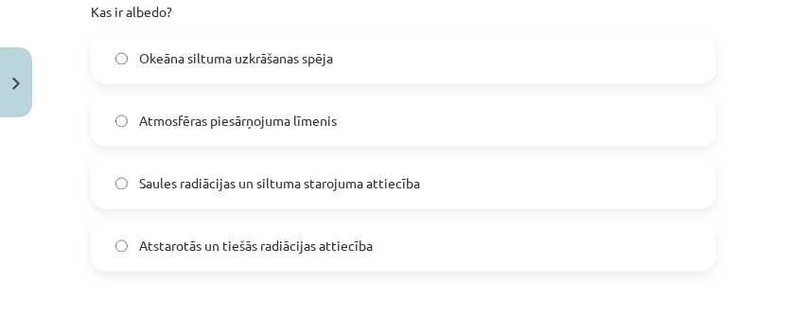
click at [280, 244] on span "Atstarotās un tiešās radiācijas attiecība" at bounding box center [256, 247] width 234 height 20
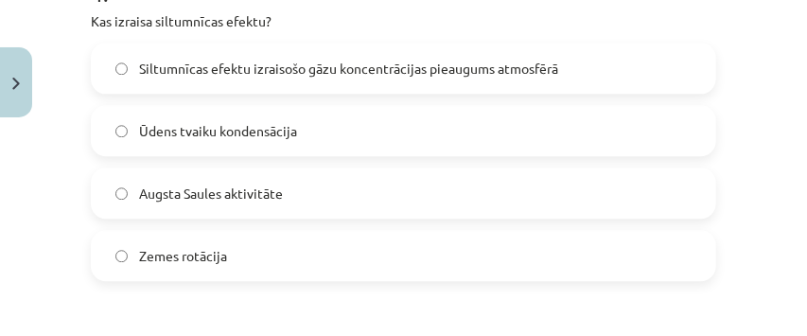
scroll to position [1562, 0]
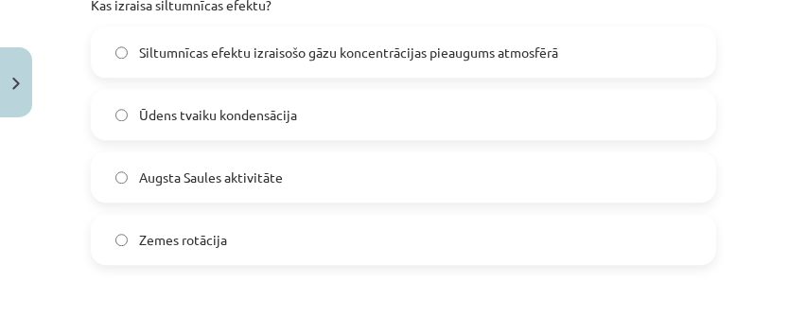
click at [318, 55] on span "Siltumnīcas efektu izraisošo gāzu koncentrācijas pieaugums atmosfērā" at bounding box center [348, 53] width 419 height 20
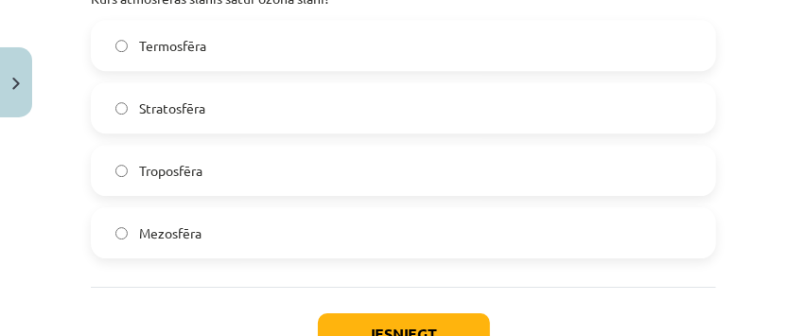
scroll to position [1877, 0]
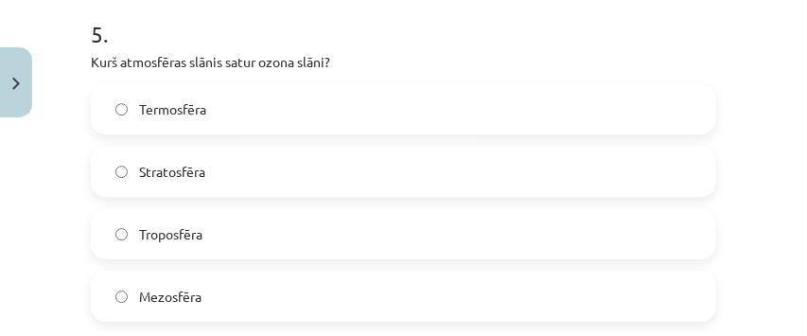
click at [248, 154] on label "Stratosfēra" at bounding box center [404, 171] width 622 height 47
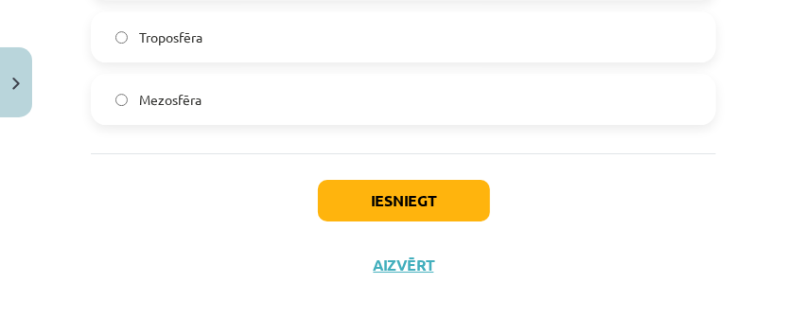
scroll to position [2081, 0]
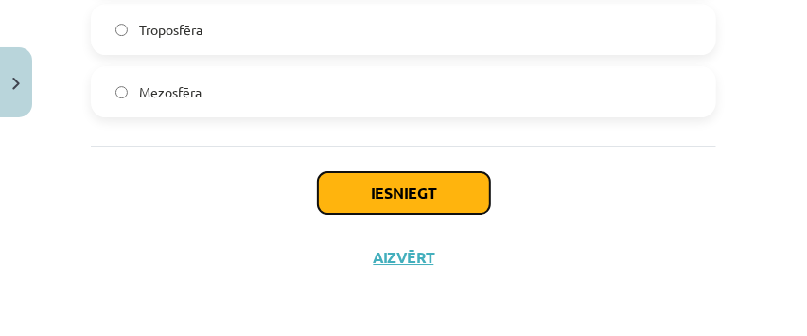
click at [363, 196] on button "Iesniegt" at bounding box center [404, 193] width 172 height 42
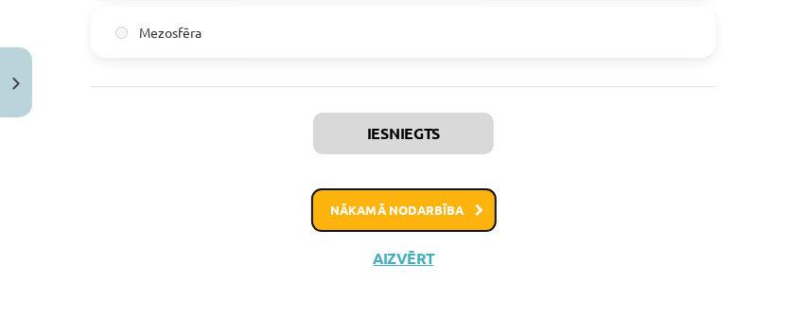
click at [449, 219] on button "Nākamā nodarbība" at bounding box center [403, 210] width 185 height 44
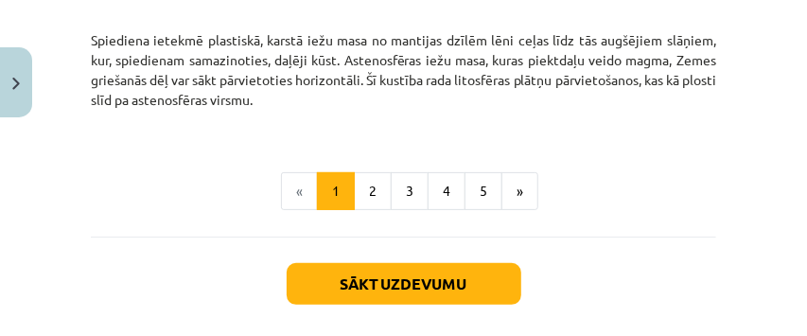
scroll to position [2586, 0]
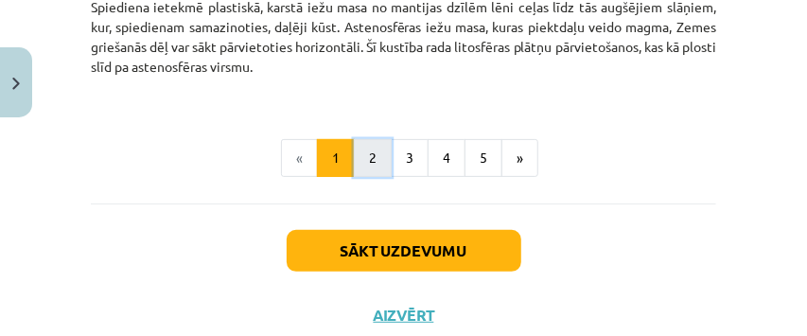
click at [371, 164] on button "2" at bounding box center [373, 158] width 38 height 38
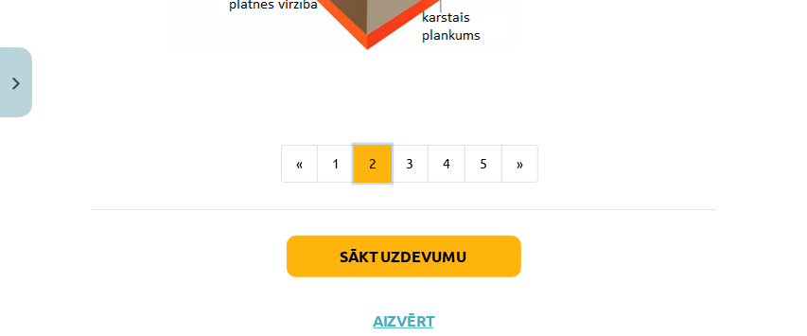
scroll to position [2576, 0]
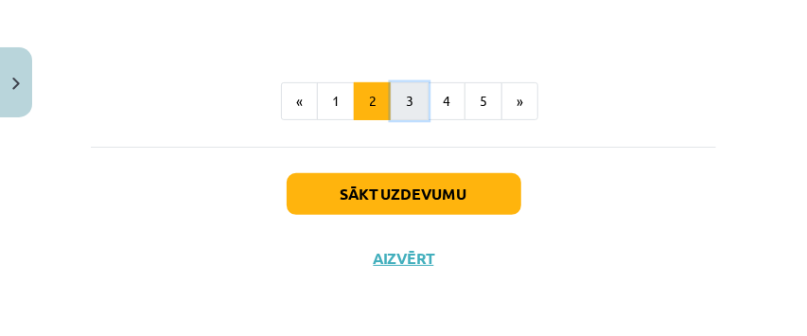
click at [402, 112] on button "3" at bounding box center [410, 101] width 38 height 38
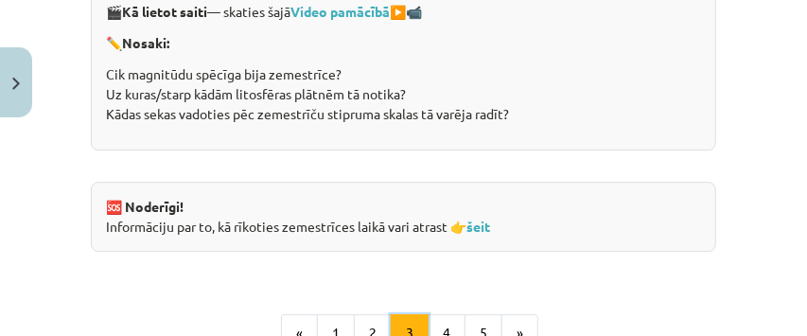
scroll to position [4280, 0]
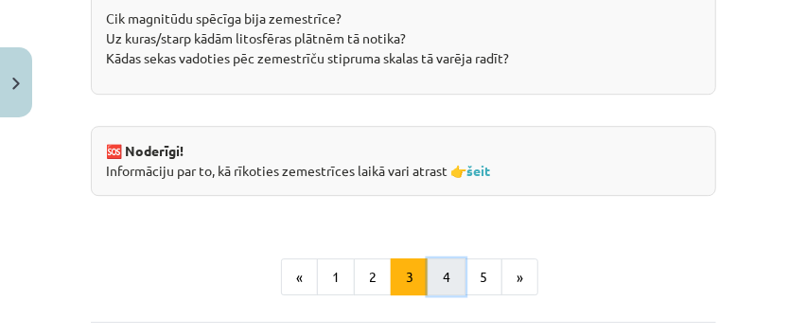
click at [449, 276] on button "4" at bounding box center [447, 277] width 38 height 38
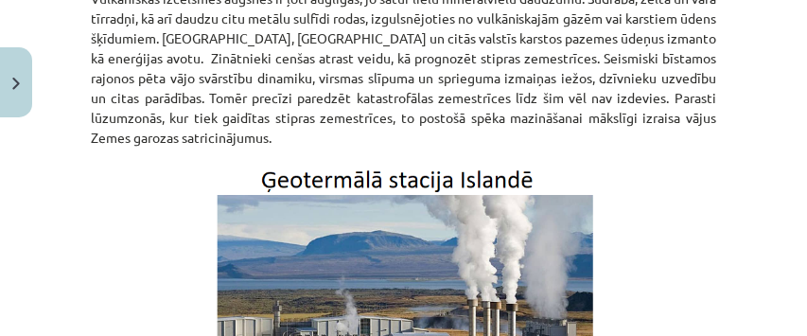
scroll to position [1180, 0]
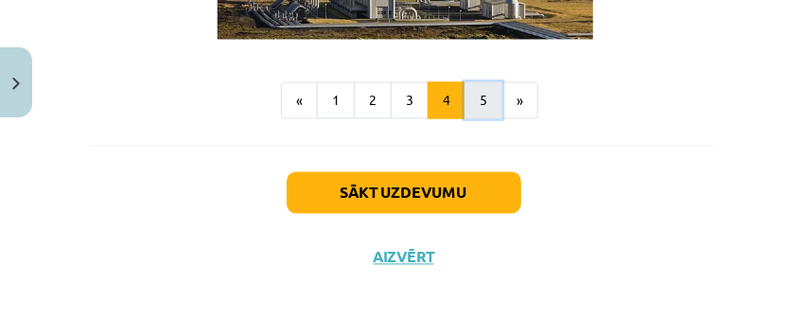
click at [479, 114] on button "5" at bounding box center [484, 101] width 38 height 38
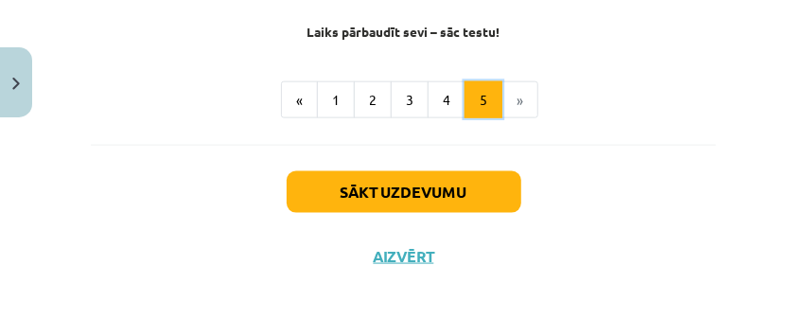
scroll to position [874, 0]
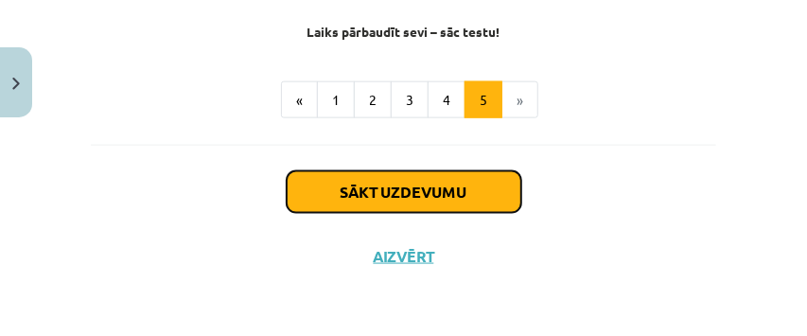
click at [458, 200] on button "Sākt uzdevumu" at bounding box center [404, 192] width 235 height 42
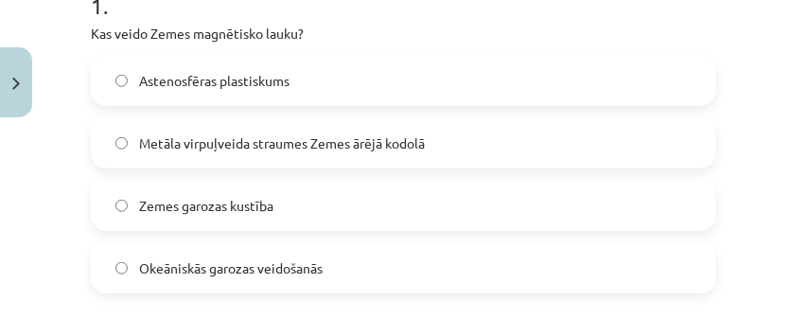
scroll to position [426, 0]
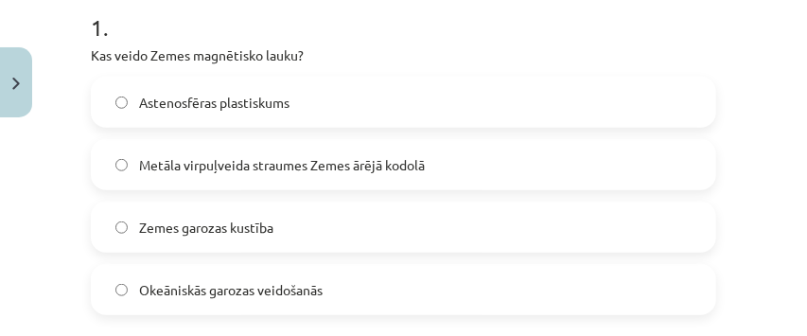
click at [309, 171] on span "Metāla virpuļveida straumes Zemes ārējā kodolā" at bounding box center [282, 165] width 286 height 20
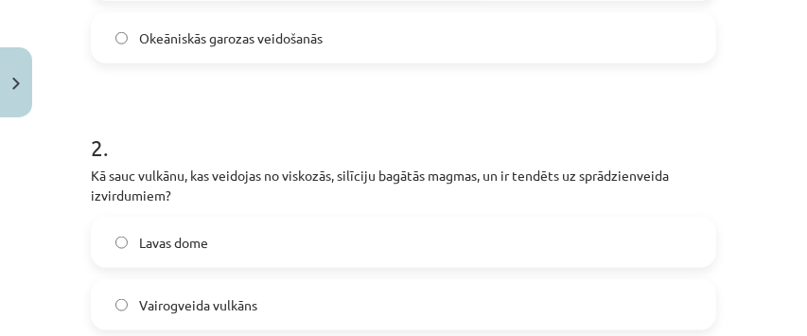
scroll to position [741, 0]
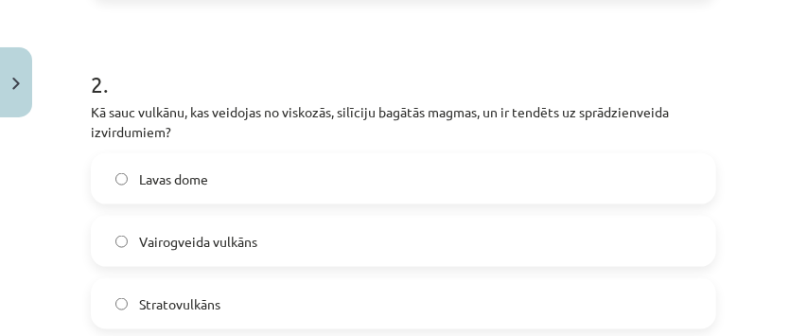
click at [238, 299] on label "Stratovulkāns" at bounding box center [404, 303] width 622 height 47
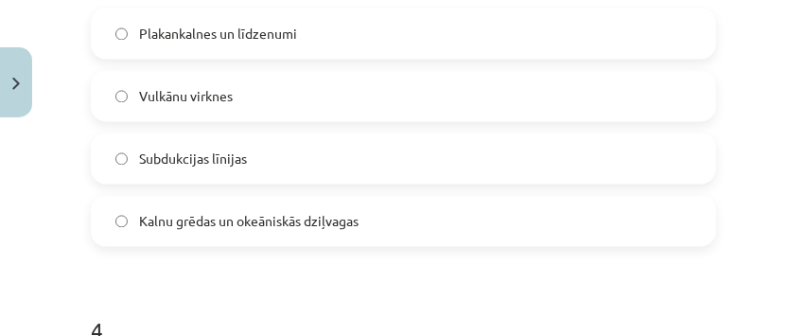
scroll to position [1245, 0]
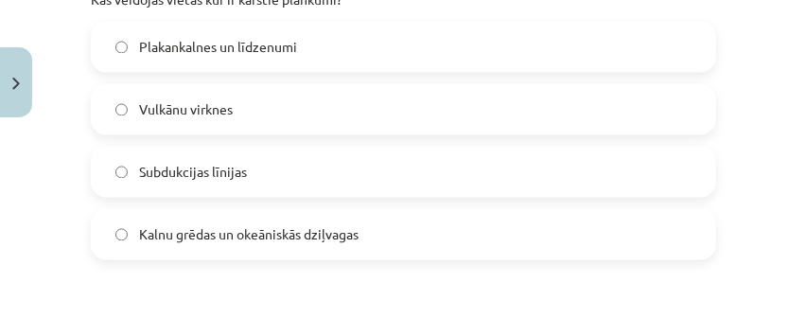
click at [268, 118] on label "Vulkānu virknes" at bounding box center [404, 108] width 622 height 47
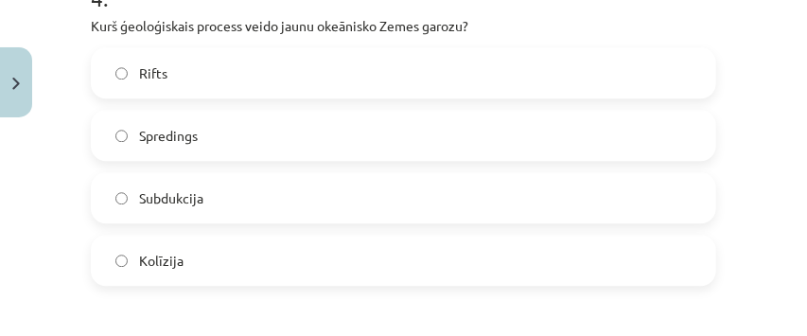
scroll to position [1562, 0]
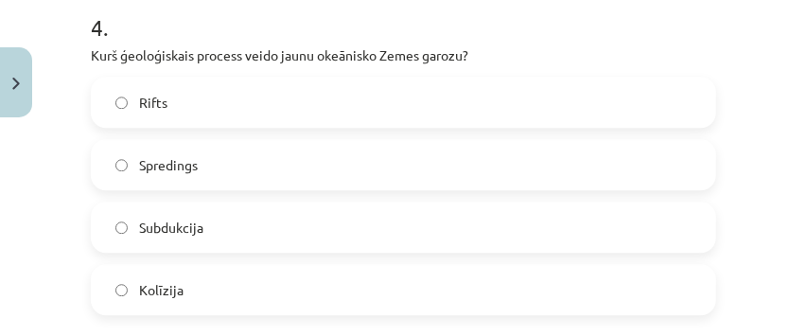
click at [272, 160] on label "Spredings" at bounding box center [404, 164] width 622 height 47
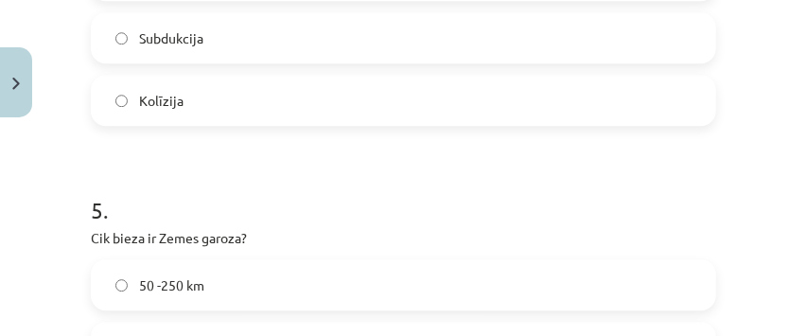
scroll to position [1877, 0]
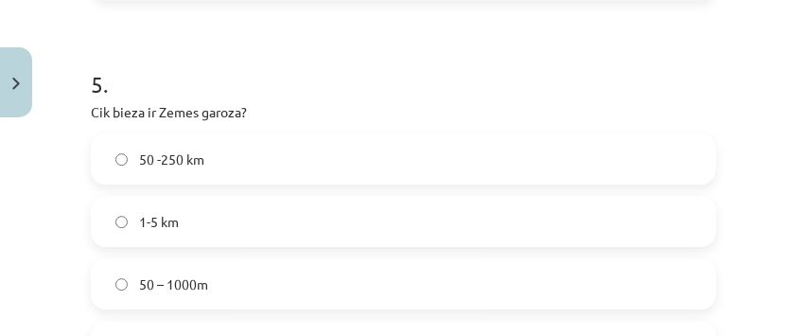
click at [216, 218] on label "1-5 km" at bounding box center [404, 221] width 622 height 47
click at [262, 168] on label "50 -250 km" at bounding box center [404, 158] width 622 height 47
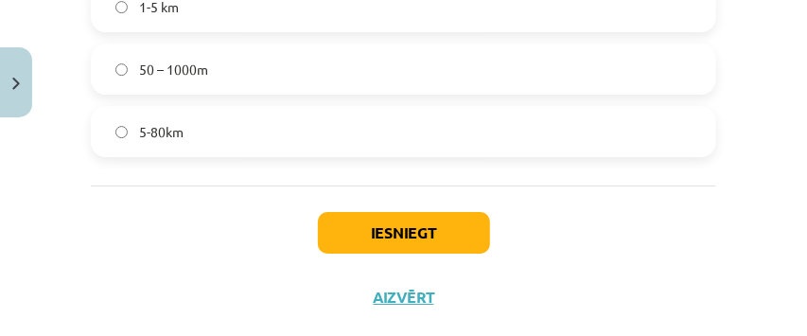
scroll to position [2131, 0]
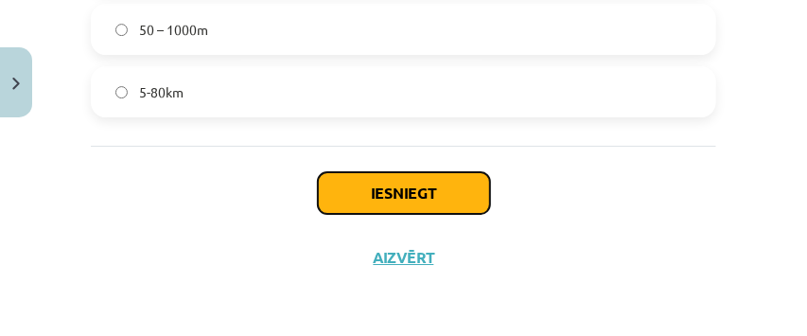
click at [379, 203] on button "Iesniegt" at bounding box center [404, 193] width 172 height 42
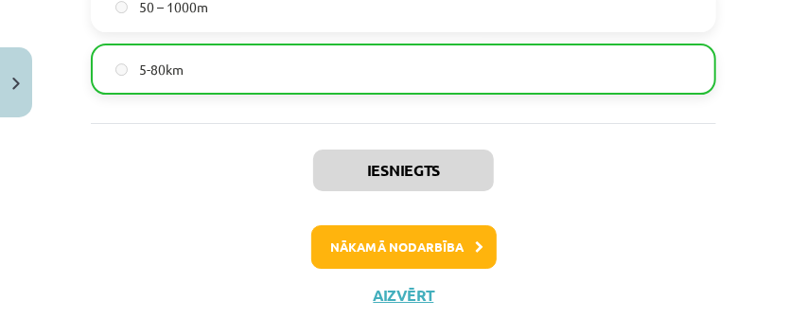
scroll to position [2191, 0]
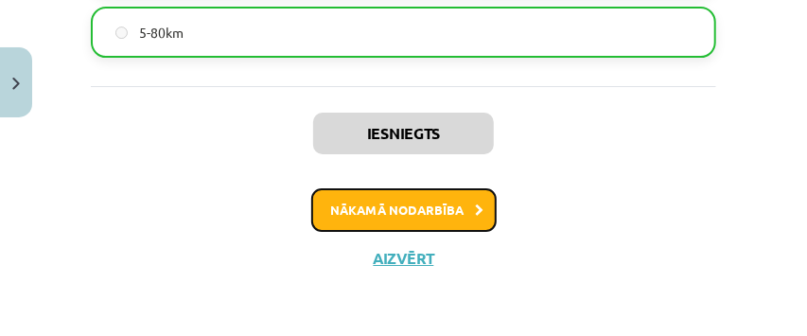
click at [436, 205] on button "Nākamā nodarbība" at bounding box center [403, 210] width 185 height 44
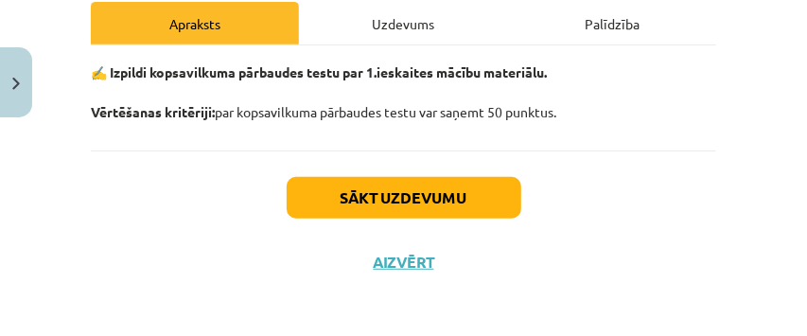
scroll to position [281, 0]
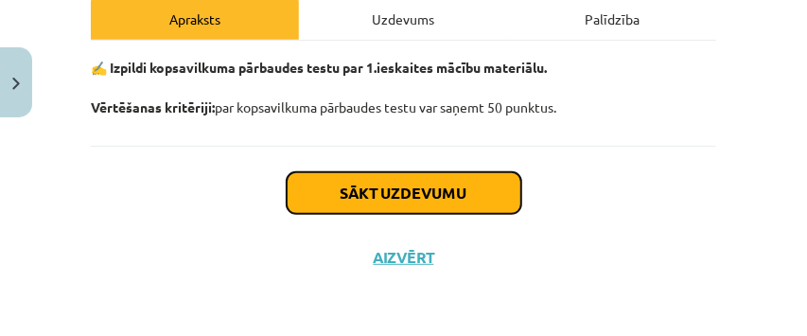
click at [393, 205] on button "Sākt uzdevumu" at bounding box center [404, 193] width 235 height 42
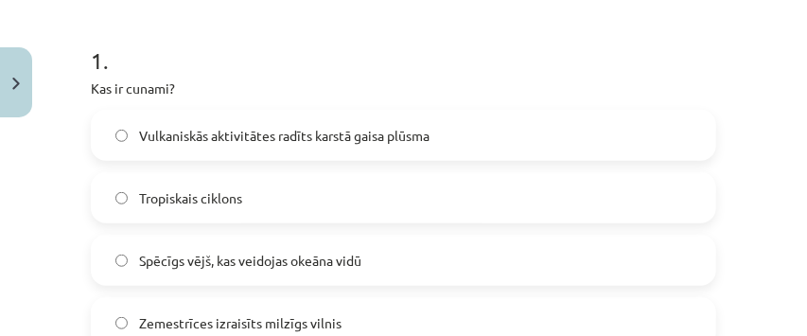
scroll to position [426, 0]
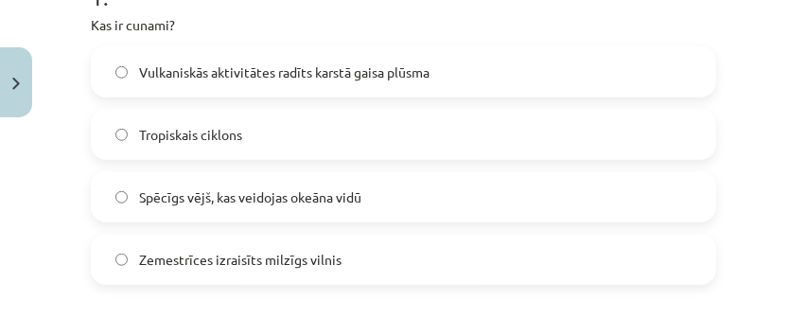
click at [344, 198] on span "Spēcīgs vējš, kas veidojas okeāna vidū" at bounding box center [250, 197] width 222 height 20
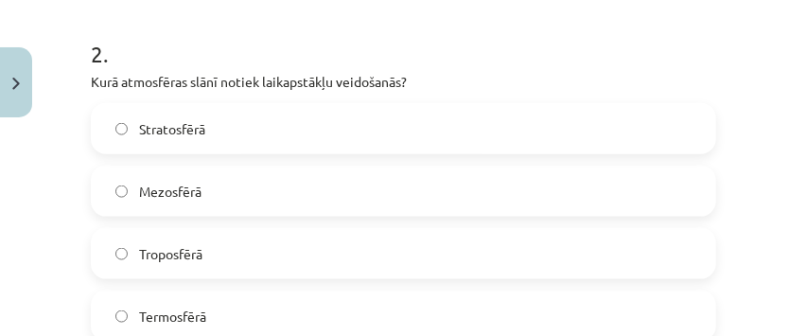
scroll to position [804, 0]
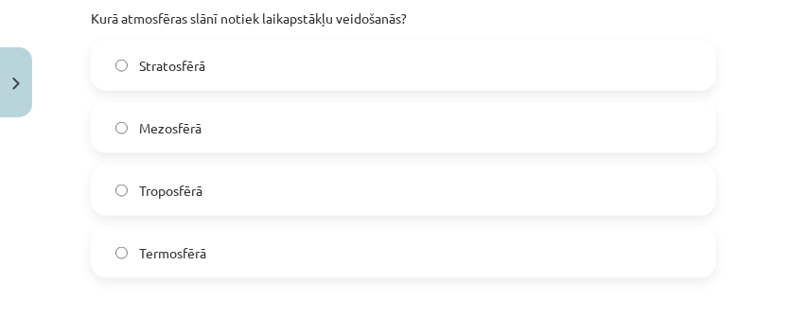
click at [382, 190] on label "Troposfērā" at bounding box center [404, 190] width 622 height 47
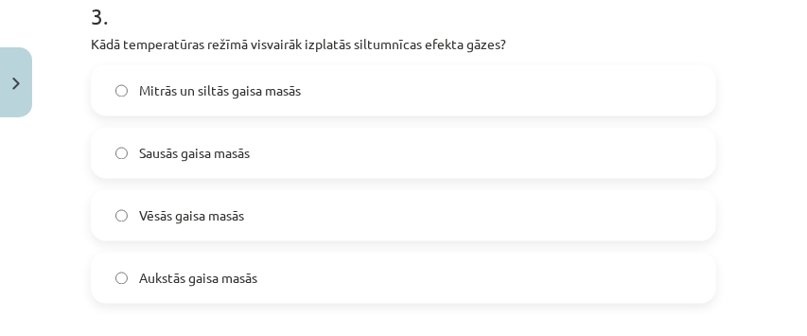
scroll to position [1183, 0]
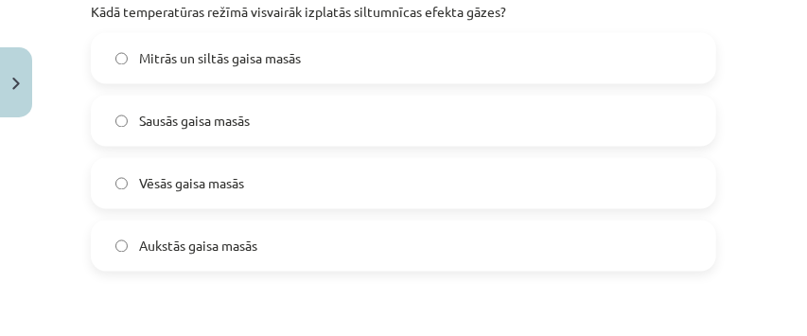
click at [267, 71] on label "Mitrās un siltās gaisa masās" at bounding box center [404, 58] width 622 height 47
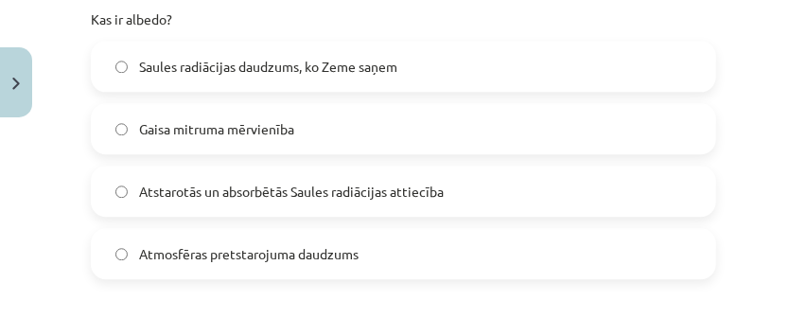
scroll to position [1562, 0]
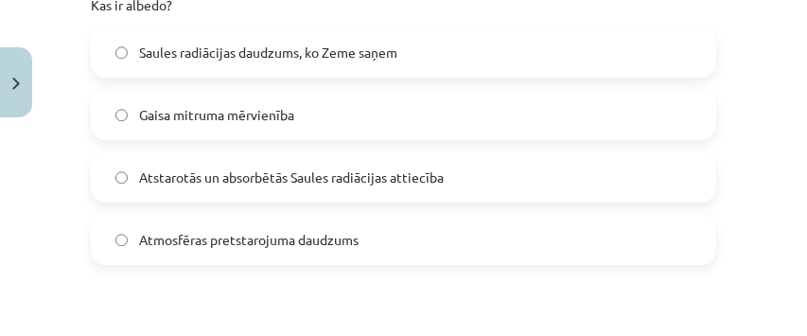
click at [308, 168] on span "Atstarotās un absorbētās Saules radiācijas attiecība" at bounding box center [291, 178] width 305 height 20
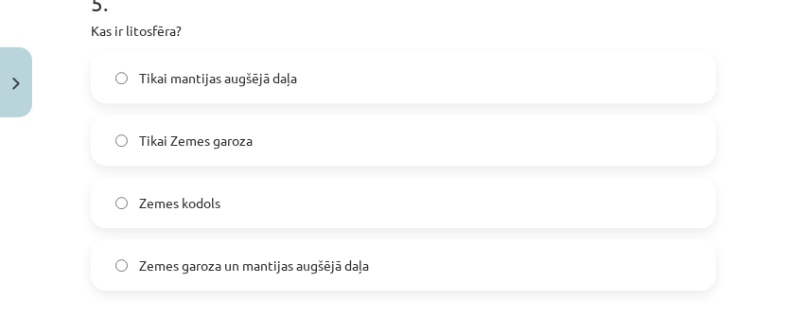
scroll to position [1940, 0]
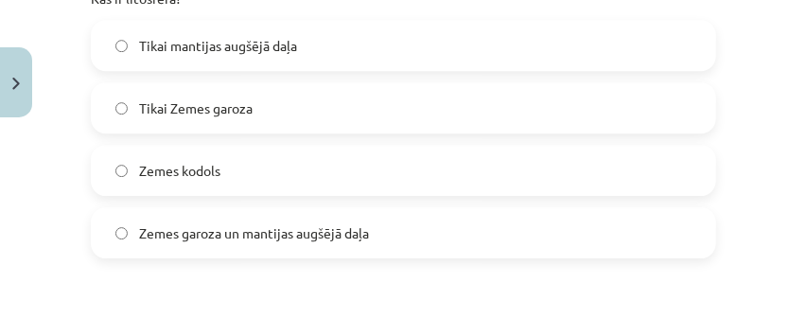
click at [334, 220] on label "Zemes garoza un mantijas augšējā daļa" at bounding box center [404, 232] width 622 height 47
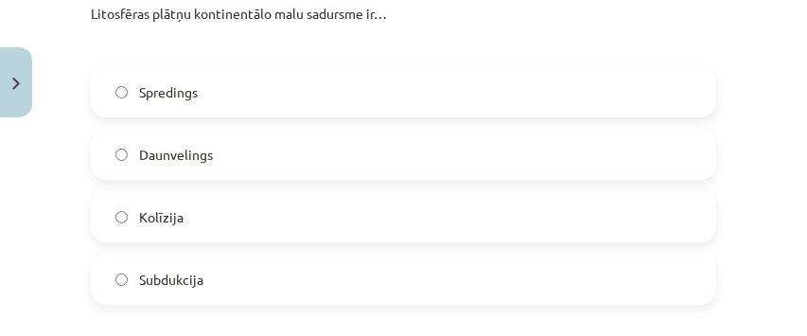
scroll to position [2255, 0]
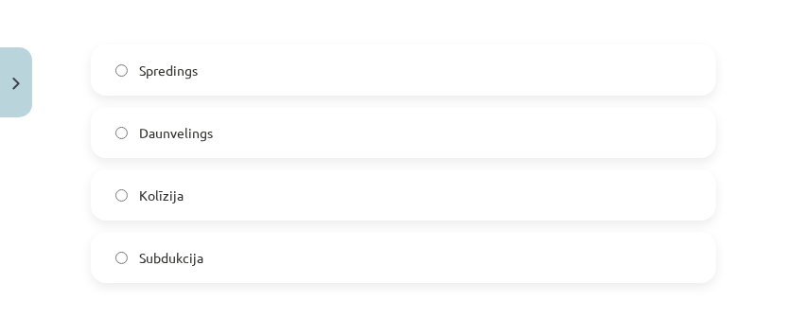
click at [284, 215] on label "Kolīzija" at bounding box center [404, 194] width 622 height 47
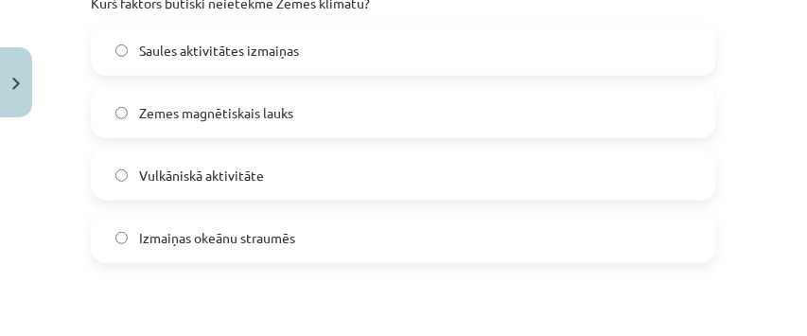
scroll to position [2647, 0]
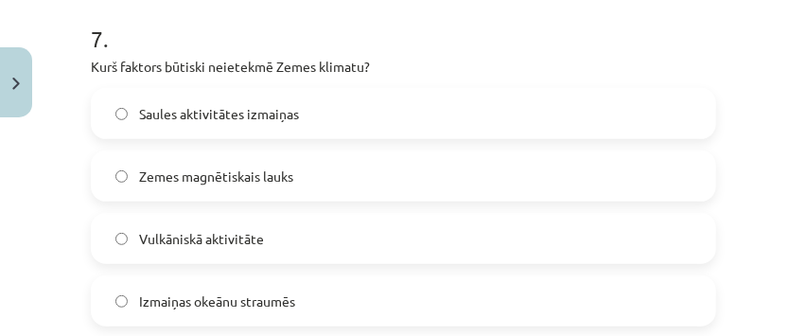
click at [337, 187] on label "Zemes magnētiskais lauks" at bounding box center [404, 175] width 622 height 47
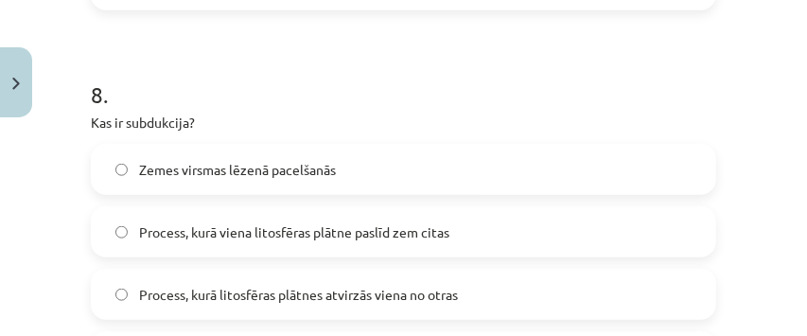
scroll to position [3026, 0]
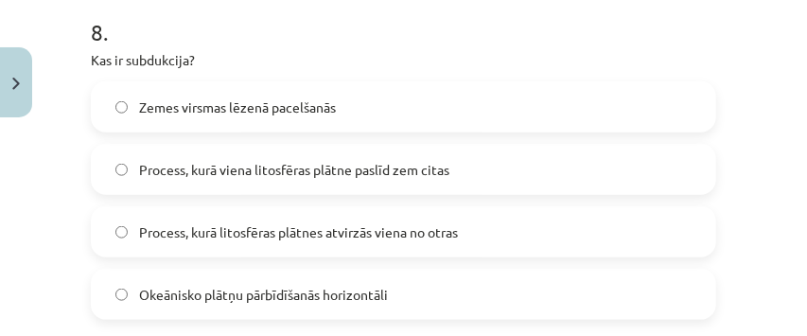
click at [345, 175] on span "Process, kurā viena litosfēras plātne paslīd zem citas" at bounding box center [294, 170] width 310 height 20
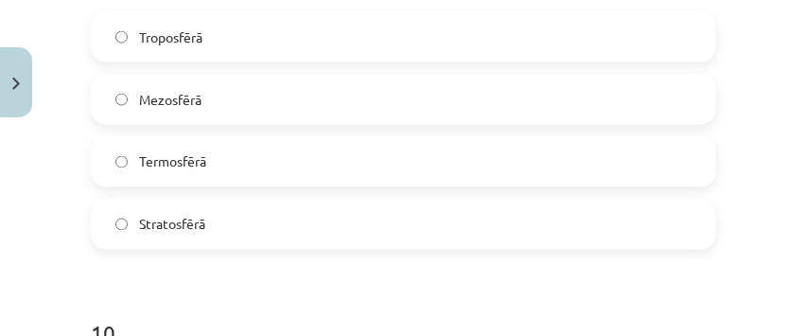
scroll to position [3404, 0]
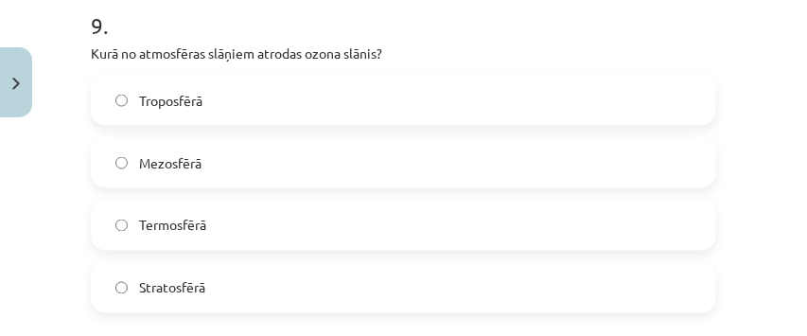
click at [264, 271] on label "Stratosfērā" at bounding box center [404, 287] width 622 height 47
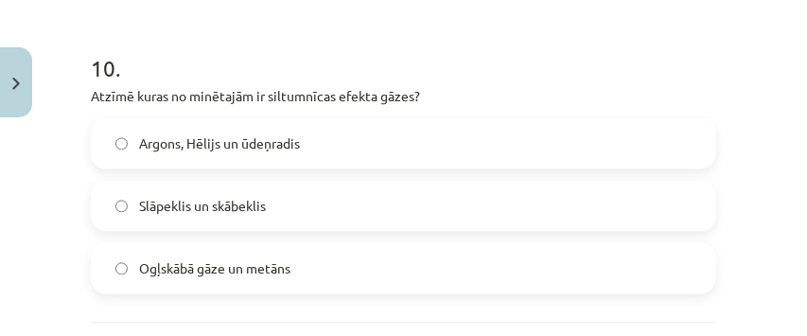
scroll to position [3720, 0]
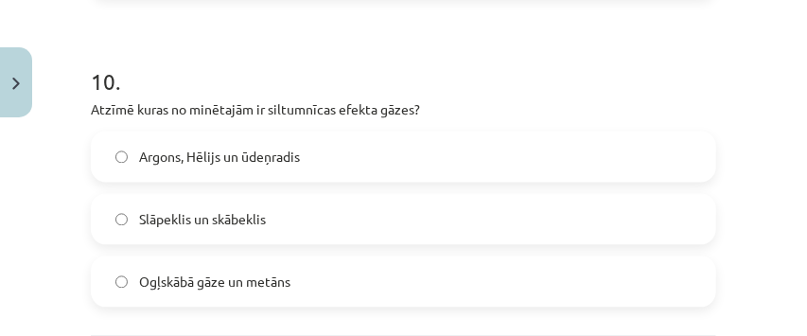
click at [319, 265] on label "Ogļskābā gāze un metāns" at bounding box center [404, 280] width 622 height 47
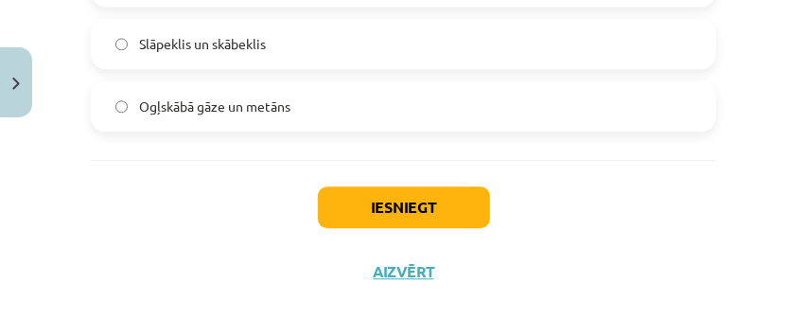
scroll to position [3909, 0]
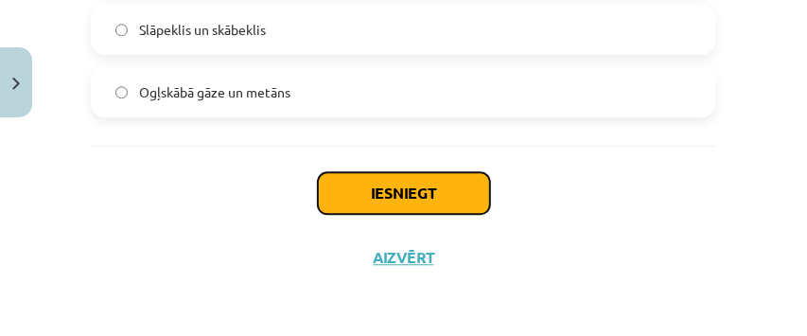
click at [363, 207] on button "Iesniegt" at bounding box center [404, 193] width 172 height 42
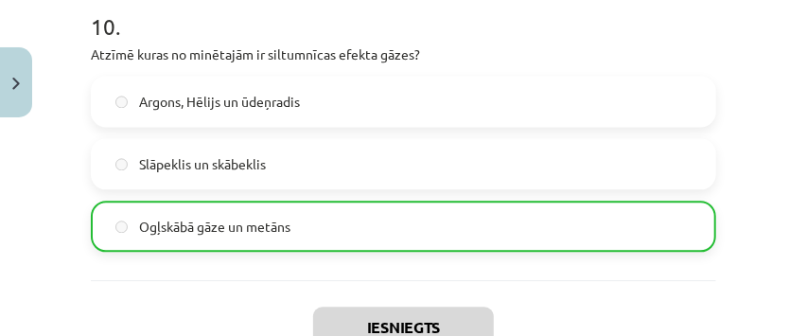
scroll to position [3969, 0]
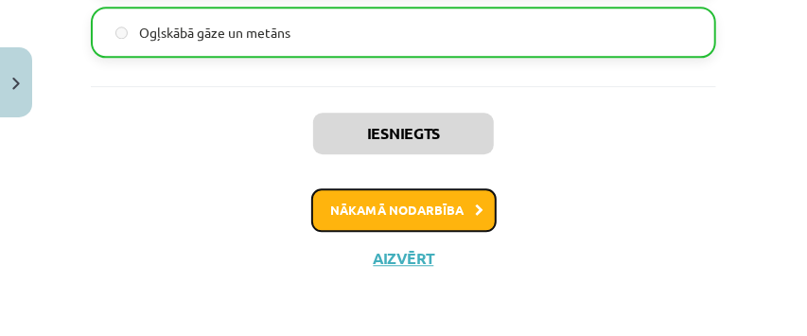
click at [386, 203] on button "Nākamā nodarbība" at bounding box center [403, 210] width 185 height 44
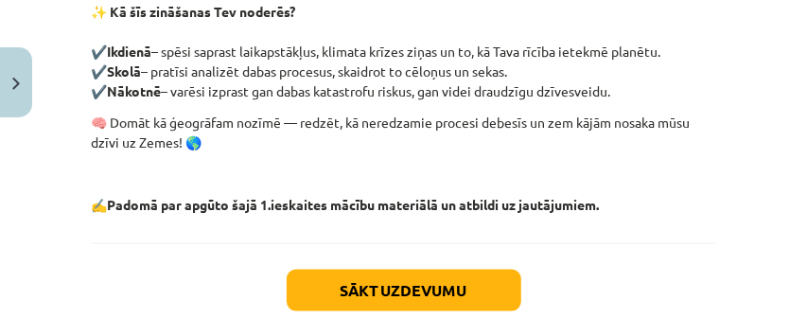
scroll to position [855, 0]
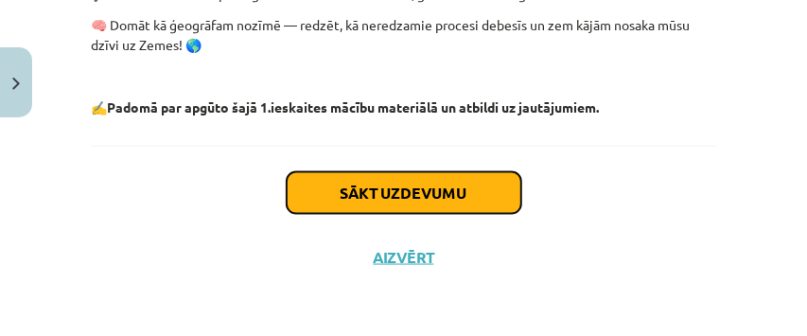
click at [426, 195] on button "Sākt uzdevumu" at bounding box center [404, 193] width 235 height 42
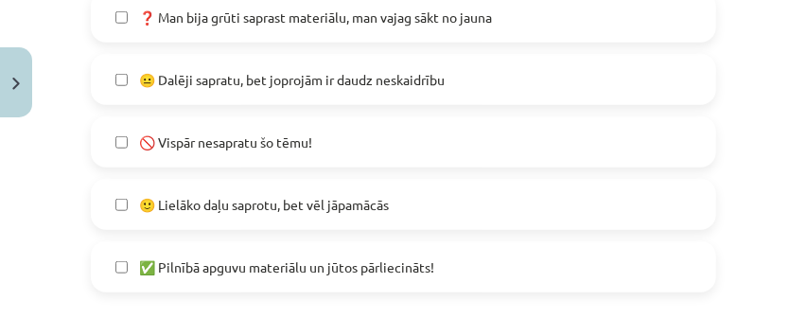
scroll to position [552, 0]
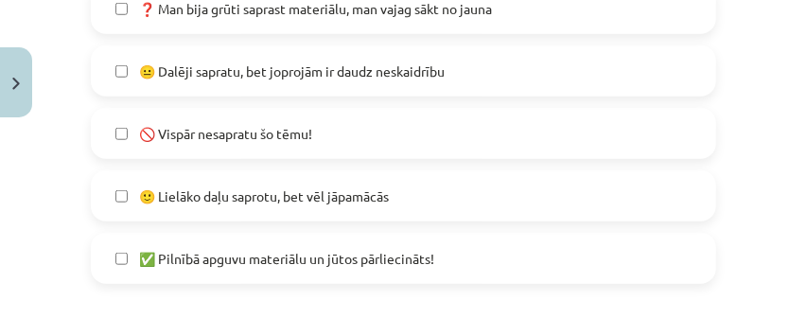
click at [368, 193] on span "🙂 Lielāko daļu saprotu, bet vēl jāpamācās" at bounding box center [264, 196] width 250 height 20
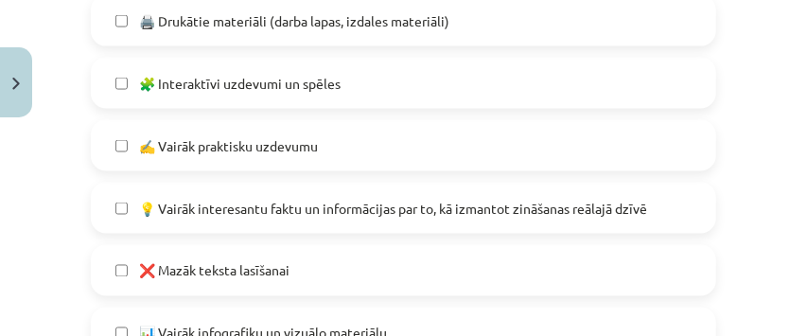
scroll to position [1056, 0]
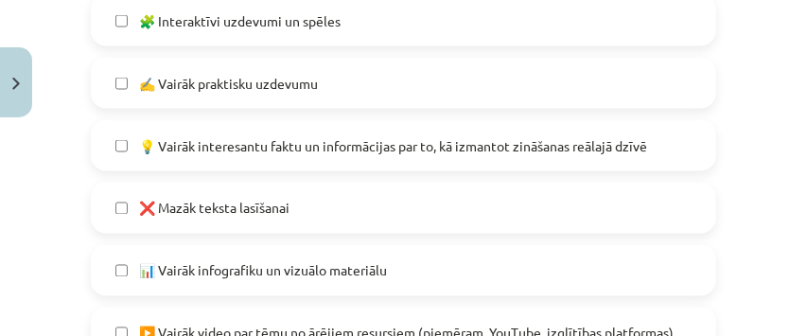
click at [362, 152] on span "💡 Vairāk interesantu faktu un informācijas par to, kā izmantot zināšanas reālaj…" at bounding box center [393, 146] width 508 height 20
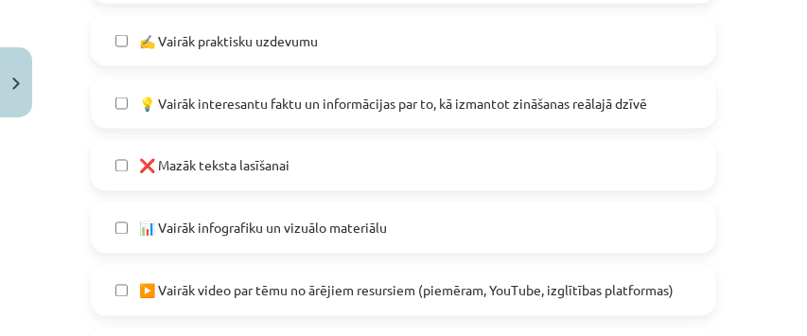
scroll to position [1120, 0]
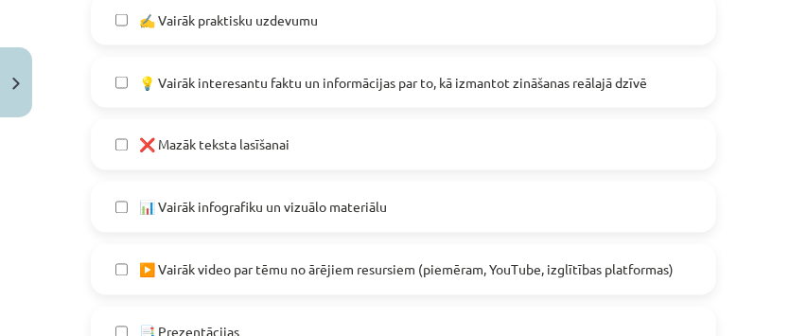
click at [346, 154] on label "❌ Mazāk teksta lasīšanai" at bounding box center [404, 144] width 622 height 47
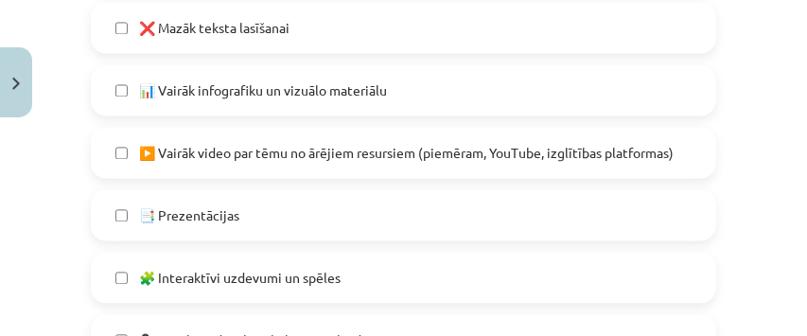
scroll to position [1245, 0]
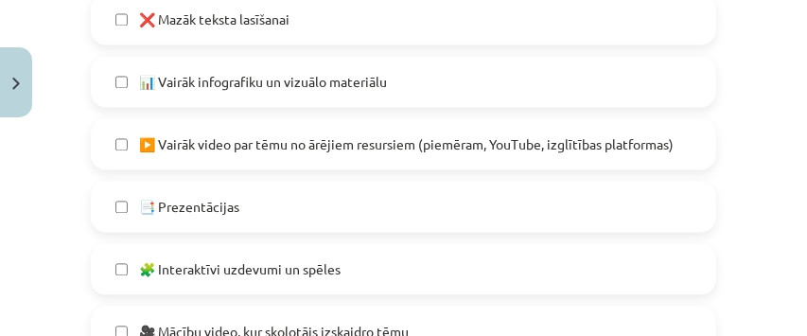
click at [351, 100] on label "📊 Vairāk infografiku un vizuālo materiālu" at bounding box center [404, 81] width 622 height 47
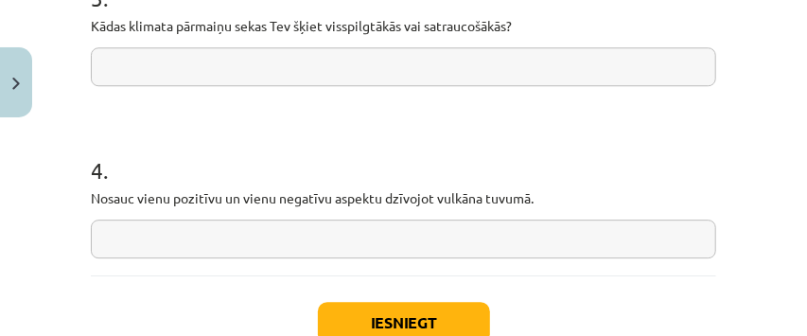
scroll to position [1687, 0]
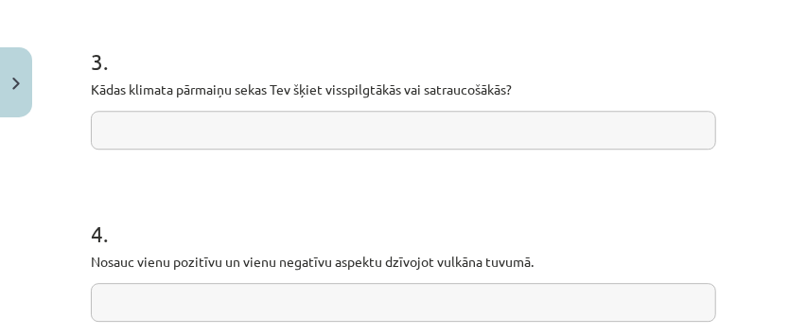
click at [351, 138] on input "text" at bounding box center [404, 130] width 626 height 39
type input "*"
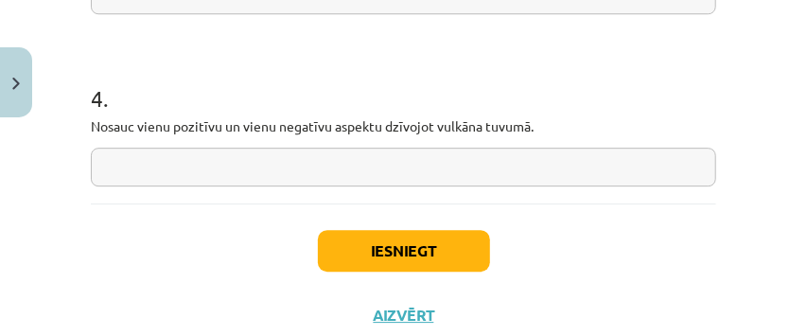
scroll to position [1813, 0]
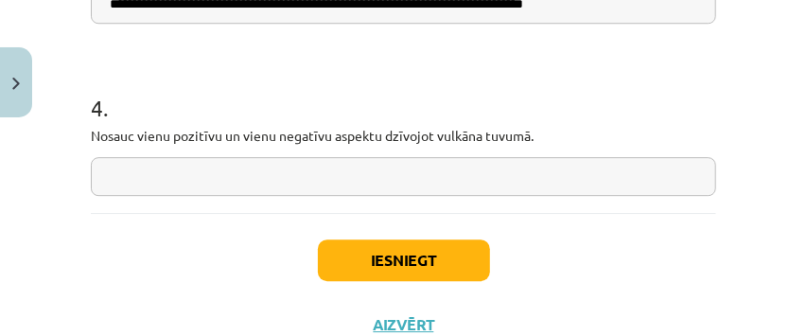
type input "**********"
click at [356, 171] on input "text" at bounding box center [404, 176] width 626 height 39
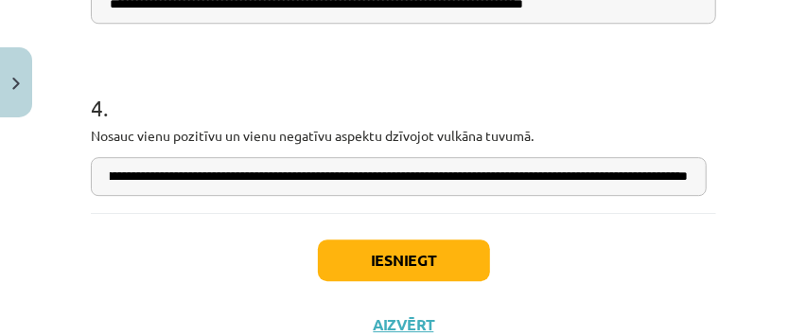
scroll to position [0, 363]
type input "**********"
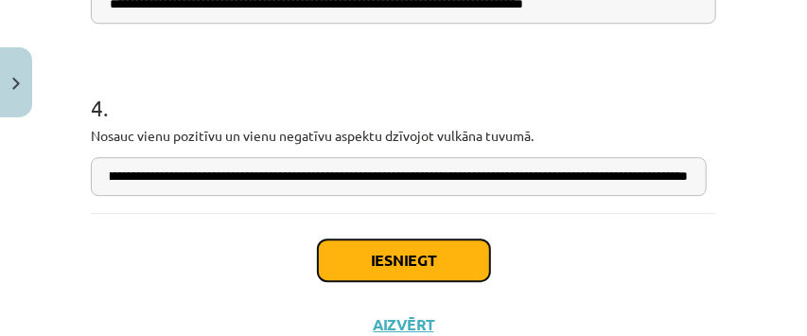
scroll to position [0, 0]
click at [391, 262] on button "Iesniegt" at bounding box center [404, 260] width 172 height 42
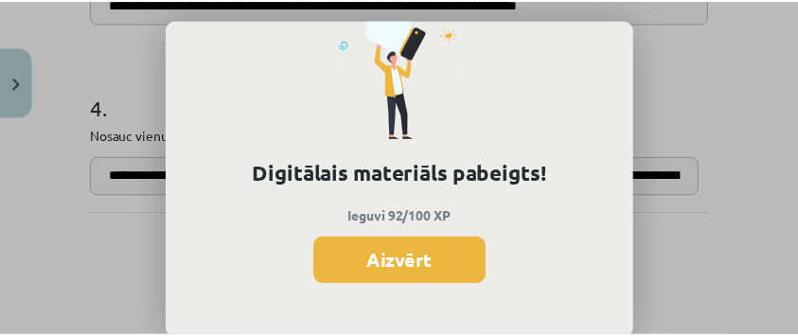
scroll to position [137, 0]
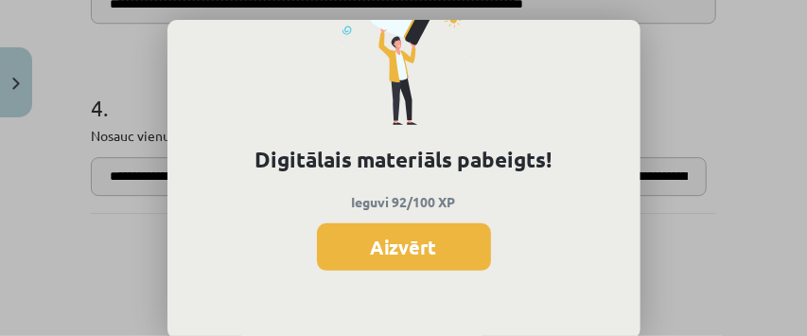
click at [460, 243] on button "Aizvērt" at bounding box center [404, 246] width 174 height 47
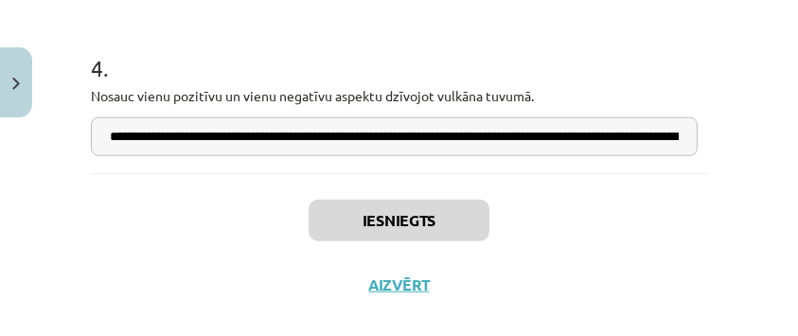
scroll to position [1880, 0]
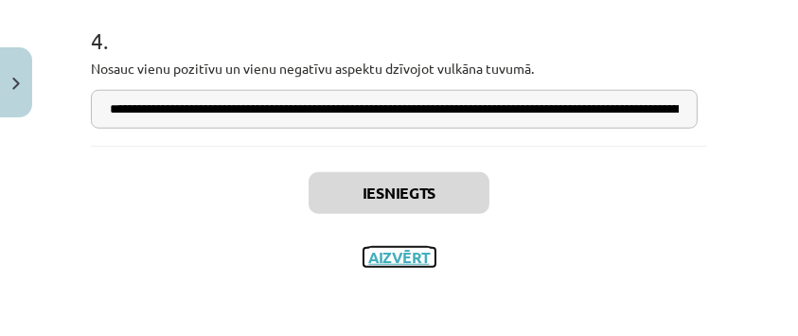
click at [398, 258] on button "Aizvērt" at bounding box center [399, 257] width 72 height 19
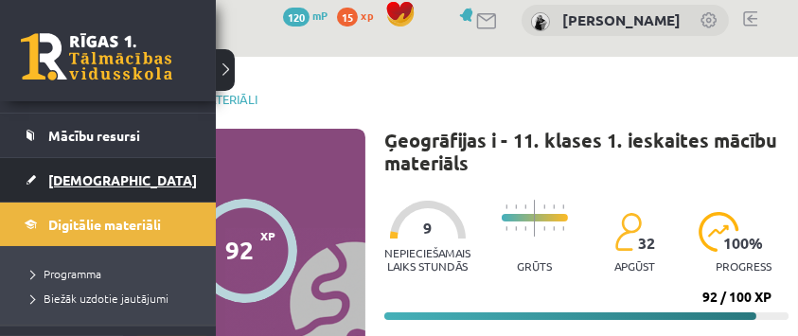
scroll to position [189, 0]
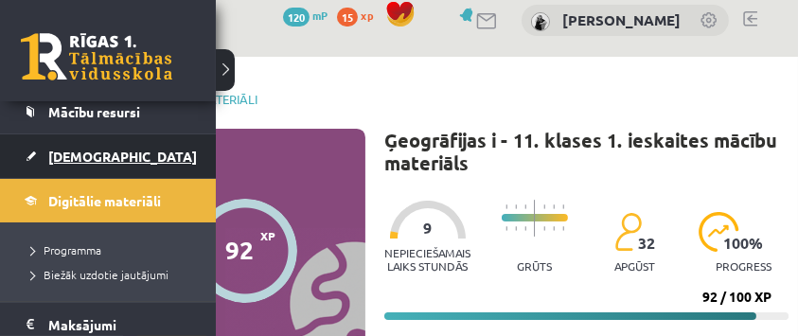
click at [67, 161] on span "[DEMOGRAPHIC_DATA]" at bounding box center [122, 156] width 149 height 17
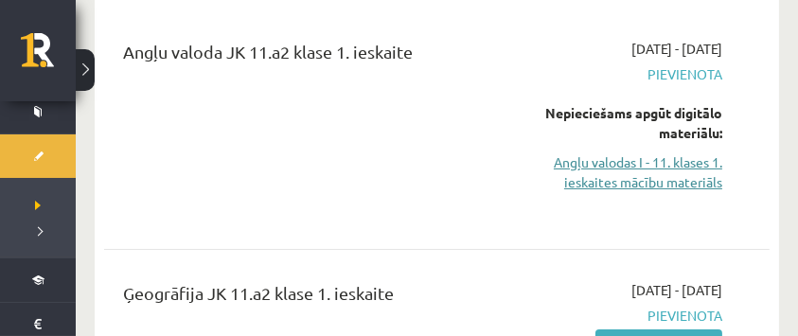
scroll to position [252, 0]
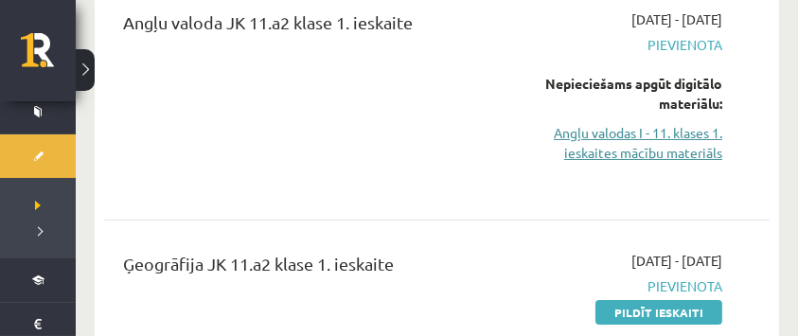
click at [636, 156] on link "Angļu valodas I - 11. klases 1. ieskaites mācību materiāls" at bounding box center [631, 143] width 181 height 40
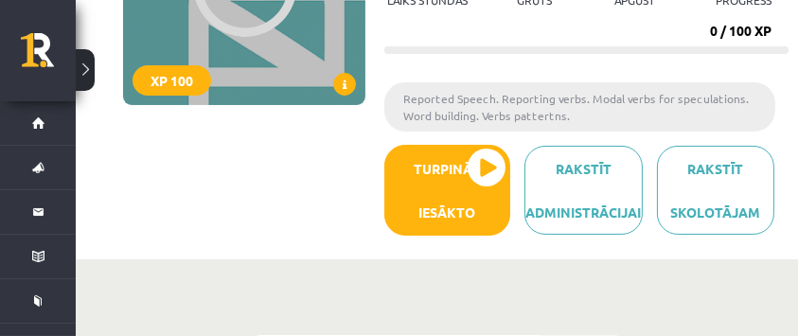
scroll to position [252, 0]
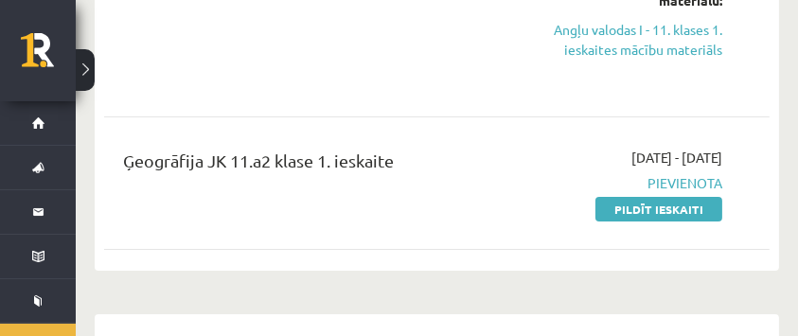
scroll to position [379, 0]
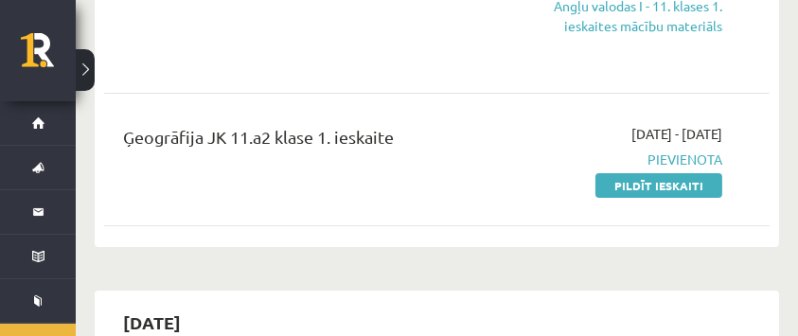
drag, startPoint x: 627, startPoint y: 190, endPoint x: 467, endPoint y: 37, distance: 221.6
click at [627, 189] on link "Pildīt ieskaiti" at bounding box center [658, 185] width 127 height 25
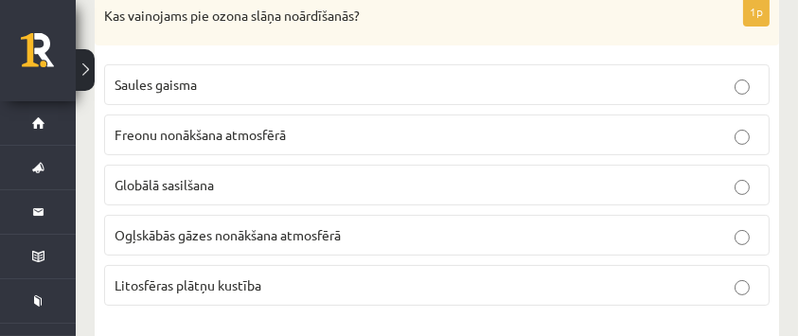
scroll to position [441, 0]
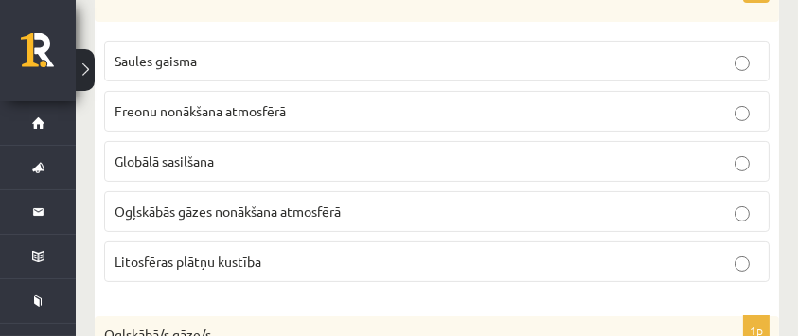
click at [243, 95] on label "Freonu nonākšana atmosfērā" at bounding box center [436, 111] width 665 height 41
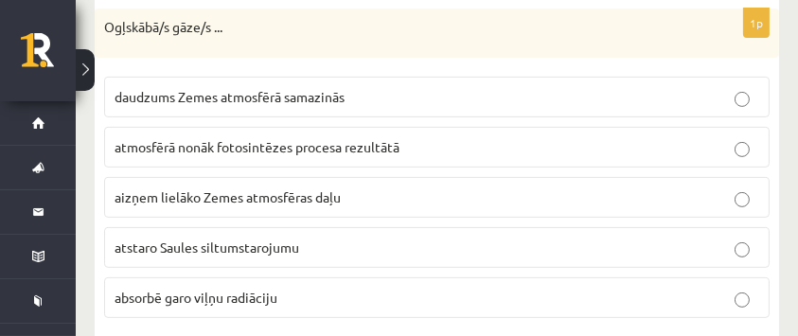
scroll to position [757, 0]
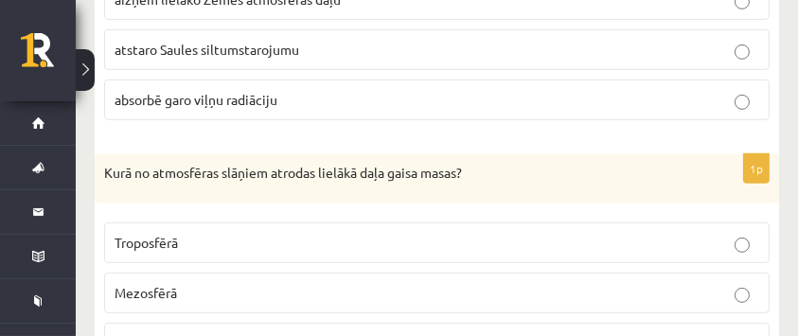
click at [379, 114] on label "absorbē garo viļņu radiāciju" at bounding box center [436, 99] width 665 height 41
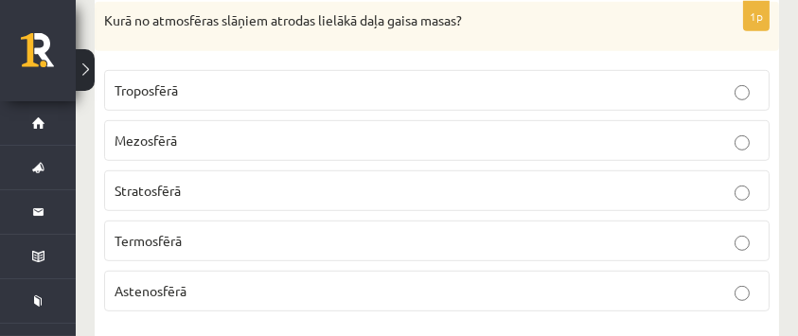
scroll to position [1060, 0]
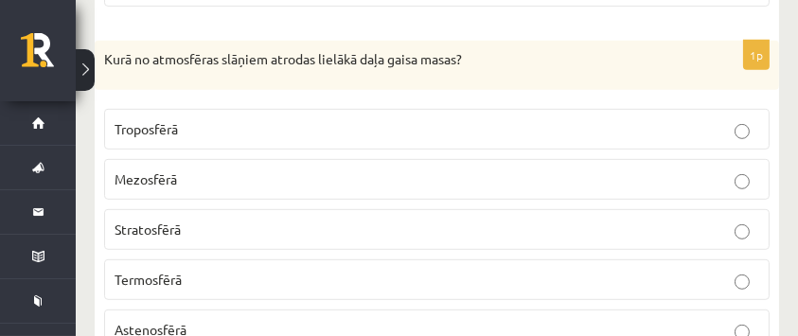
click at [548, 134] on p "Troposfērā" at bounding box center [437, 129] width 644 height 20
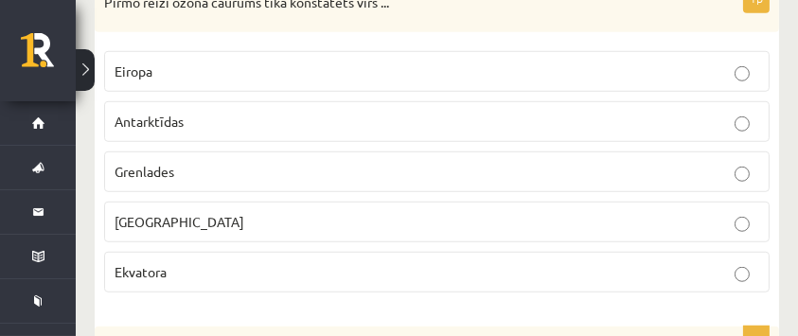
scroll to position [1438, 0]
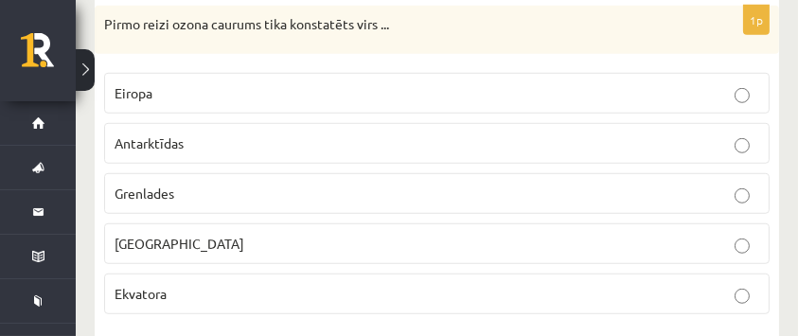
click at [382, 138] on p "Antarktīdas" at bounding box center [437, 143] width 644 height 20
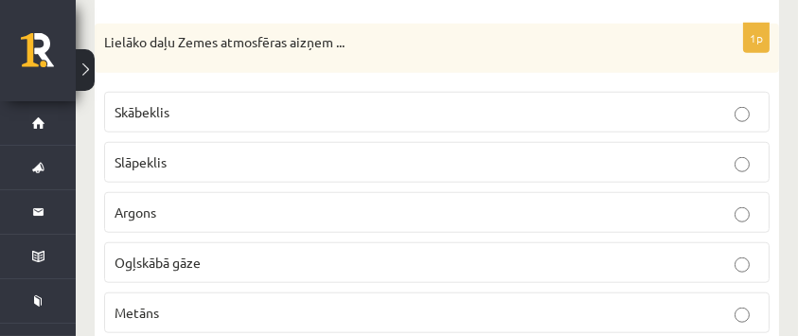
scroll to position [1754, 0]
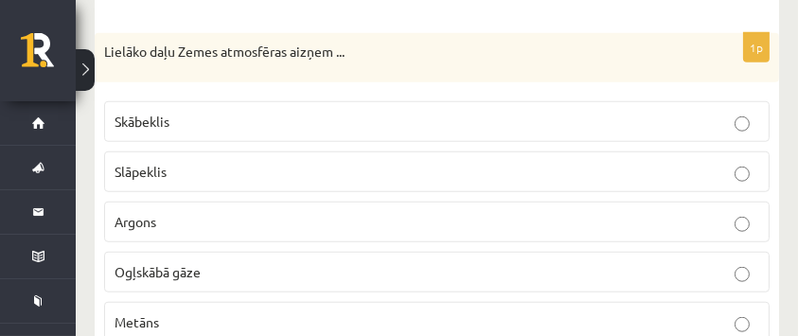
click at [313, 162] on p "Slāpeklis" at bounding box center [437, 172] width 644 height 20
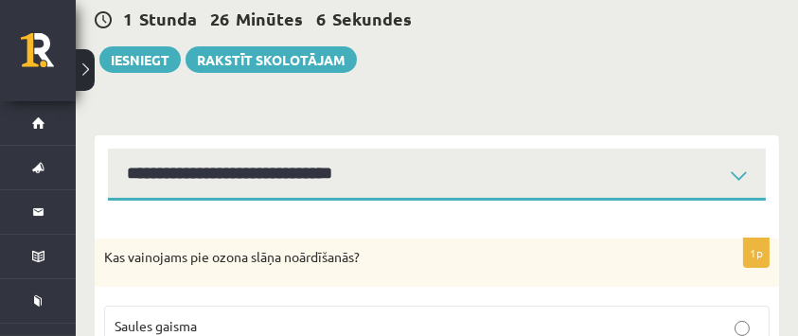
scroll to position [239, 0]
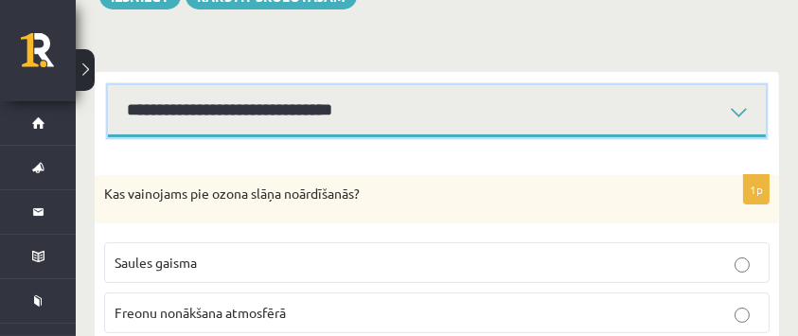
click at [742, 113] on select "**********" at bounding box center [437, 111] width 658 height 52
click at [108, 85] on select "**********" at bounding box center [437, 111] width 658 height 52
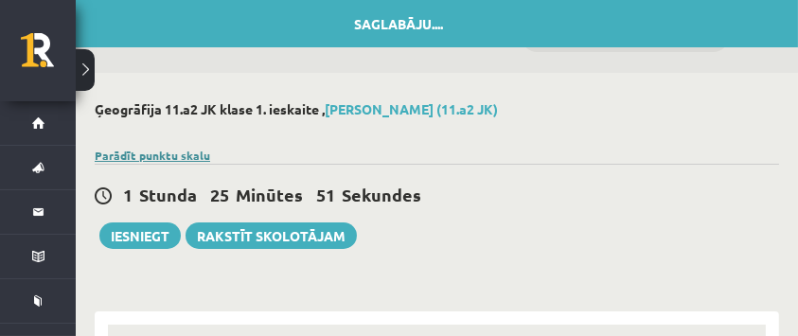
click at [173, 154] on link "Parādīt punktu skalu" at bounding box center [152, 155] width 115 height 15
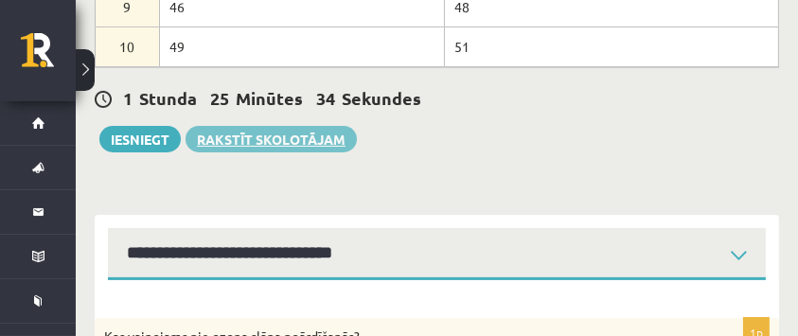
scroll to position [555, 0]
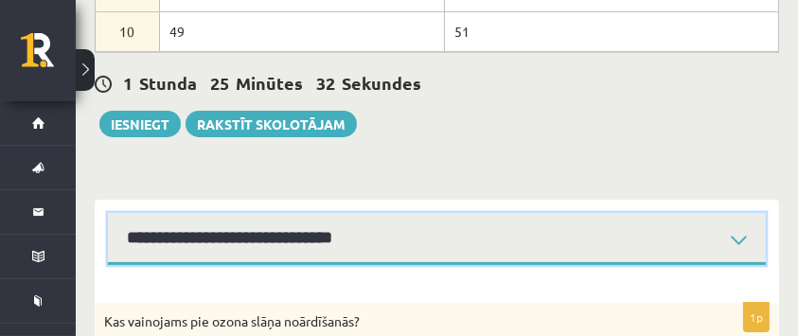
click at [732, 240] on select "**********" at bounding box center [437, 239] width 658 height 52
click at [108, 213] on select "**********" at bounding box center [437, 239] width 658 height 52
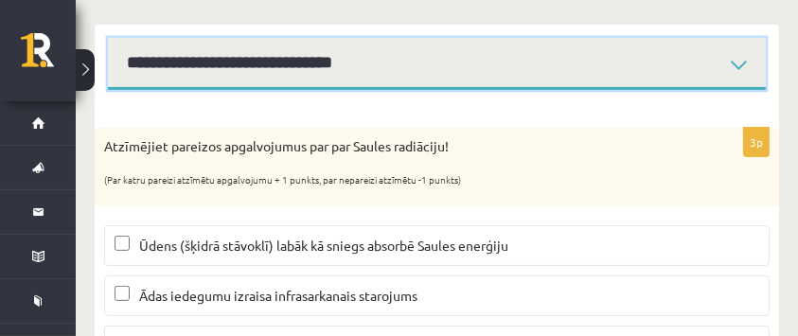
scroll to position [681, 0]
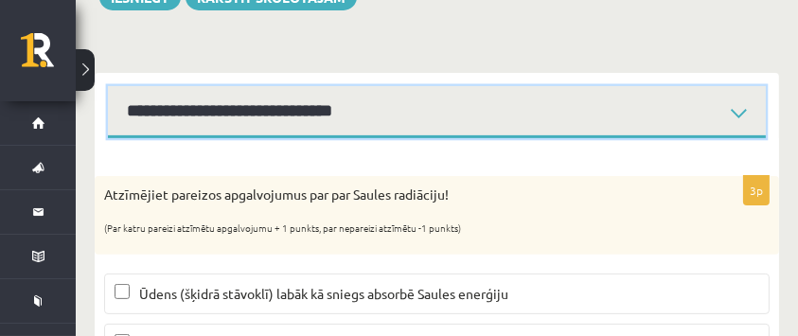
click at [344, 119] on select "**********" at bounding box center [437, 112] width 658 height 52
click at [108, 86] on select "**********" at bounding box center [437, 112] width 658 height 52
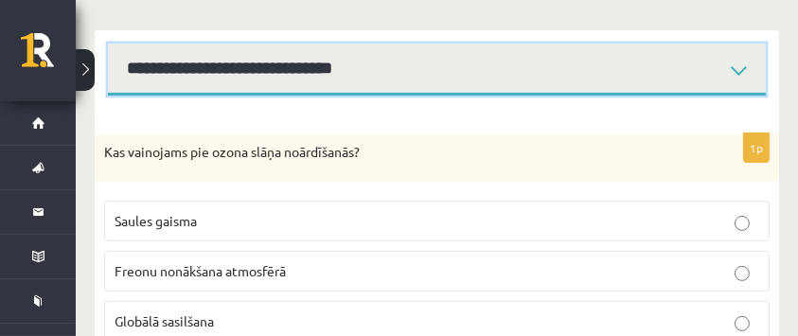
scroll to position [681, 0]
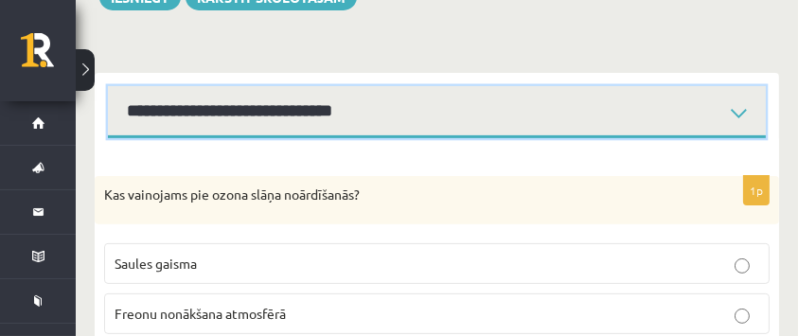
click at [397, 132] on select "**********" at bounding box center [437, 112] width 658 height 52
select select "**********"
click at [108, 86] on select "**********" at bounding box center [437, 112] width 658 height 52
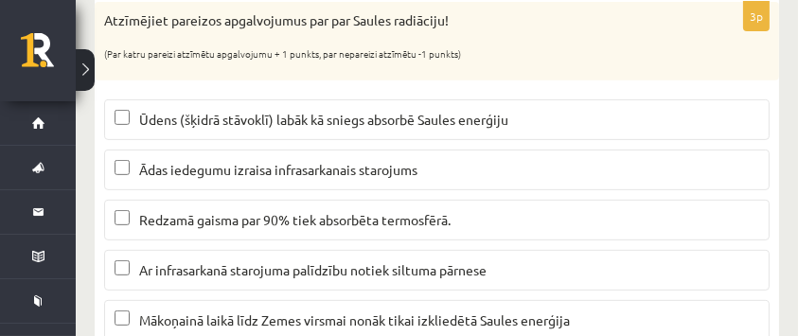
scroll to position [871, 0]
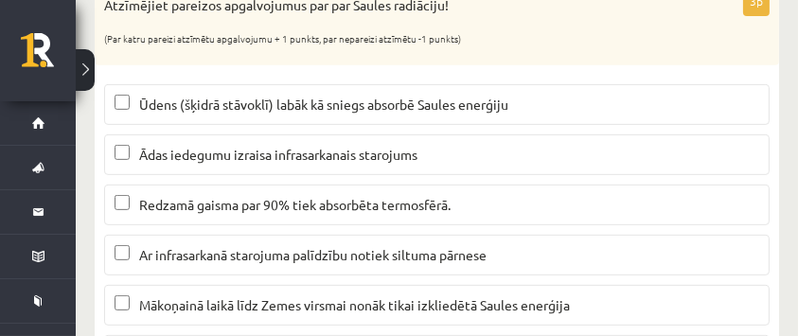
click at [191, 100] on span "Ūdens (šķidrā stāvoklī) labāk kā sniegs absorbē Saules enerģiju" at bounding box center [323, 104] width 369 height 17
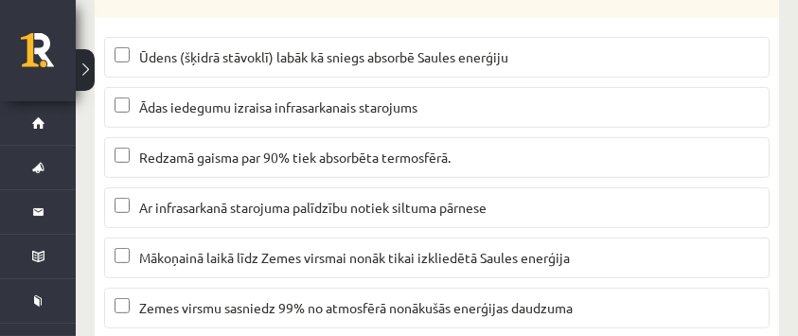
scroll to position [933, 0]
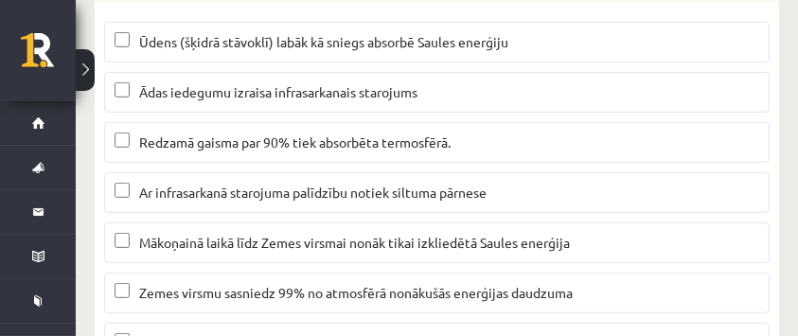
click at [250, 178] on label "Ar infrasarkanā starojuma palīdzību notiek siltuma pārnese" at bounding box center [436, 192] width 665 height 41
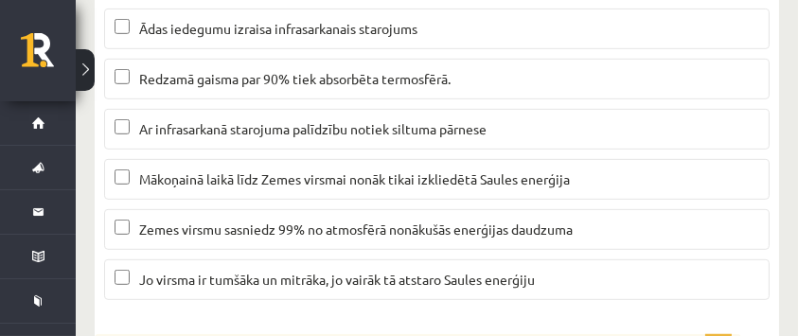
scroll to position [1060, 0]
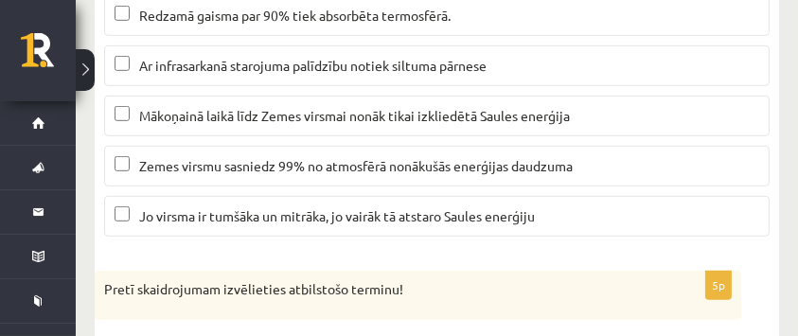
click at [236, 129] on label "Mākoņainā laikā līdz Zemes virsmai nonāk tikai izkliedētā Saules enerģija" at bounding box center [436, 116] width 665 height 41
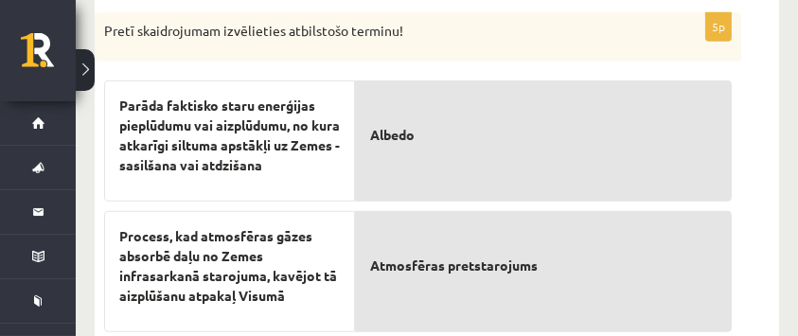
scroll to position [1316, 0]
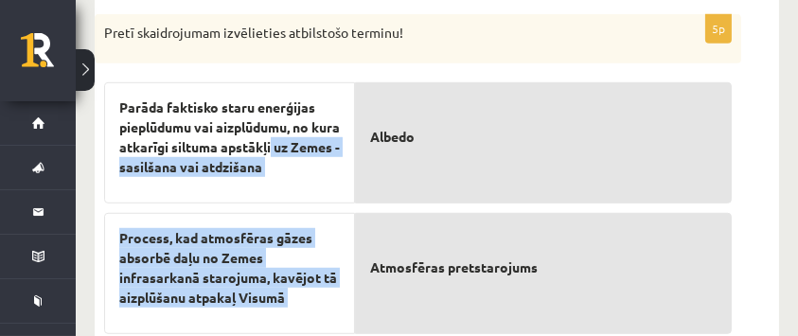
drag, startPoint x: 303, startPoint y: 148, endPoint x: 373, endPoint y: 150, distance: 70.1
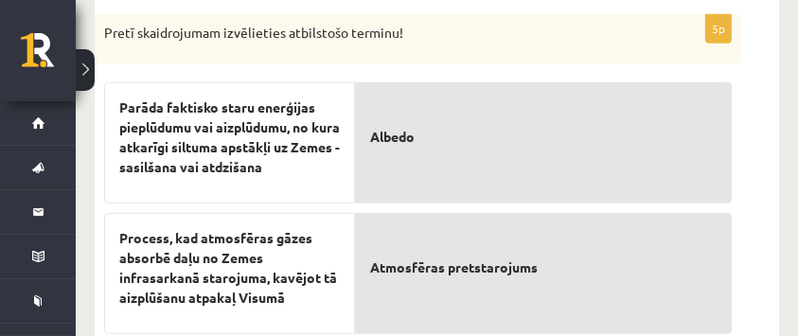
click at [385, 159] on p "Albedo" at bounding box center [543, 136] width 346 height 79
click at [432, 169] on p "Albedo" at bounding box center [543, 136] width 346 height 79
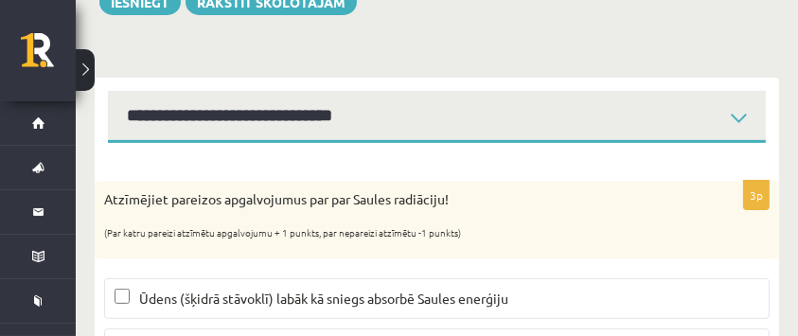
scroll to position [685, 0]
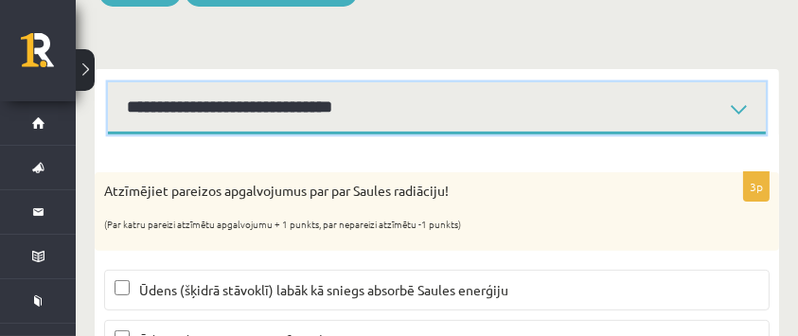
click at [529, 122] on select "**********" at bounding box center [437, 108] width 658 height 52
select select "**********"
click at [108, 82] on select "**********" at bounding box center [437, 108] width 658 height 52
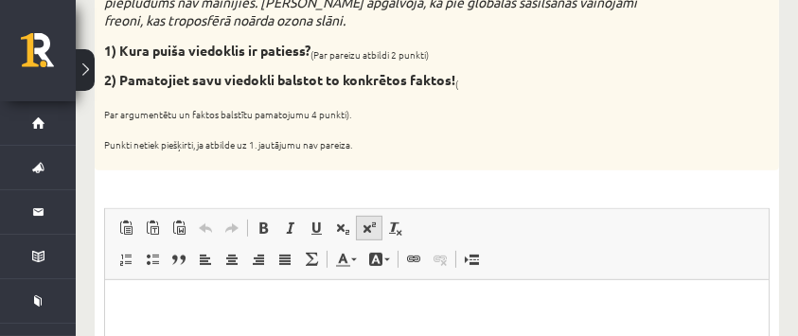
scroll to position [1001, 0]
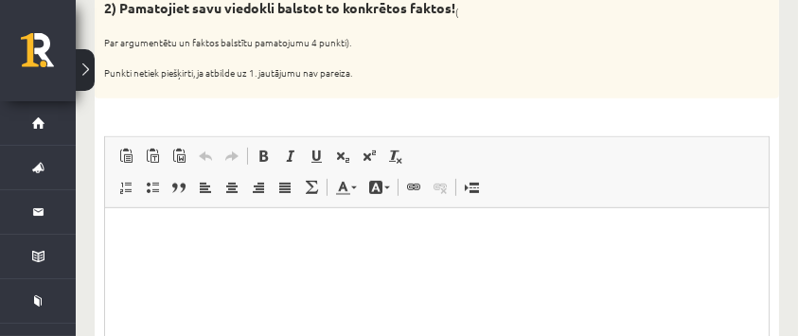
click at [279, 223] on html at bounding box center [435, 237] width 663 height 58
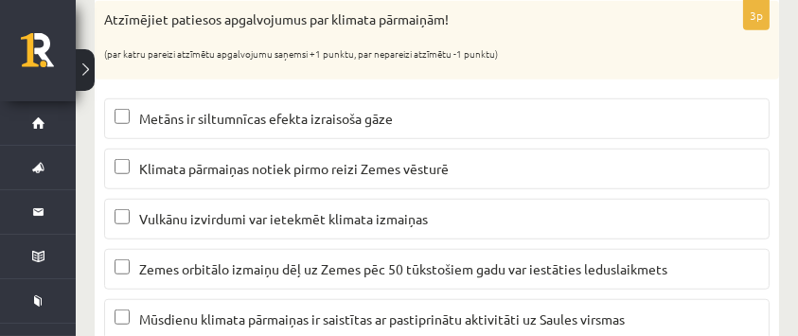
scroll to position [1537, 0]
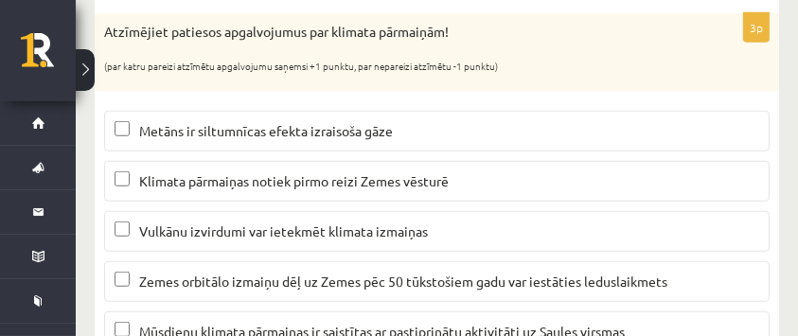
click at [201, 127] on span "Metāns ir siltumnīcas efekta izraisoša gāze" at bounding box center [266, 130] width 254 height 17
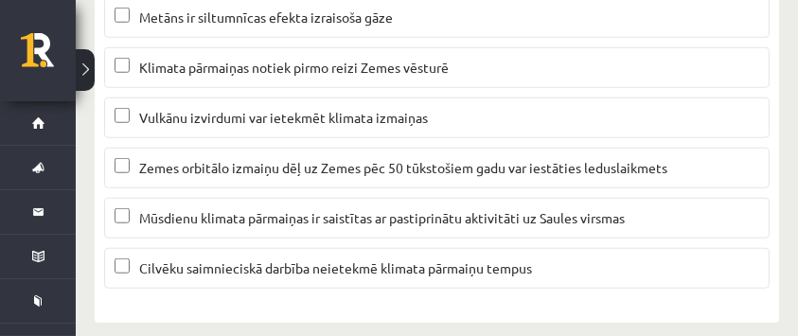
scroll to position [1663, 0]
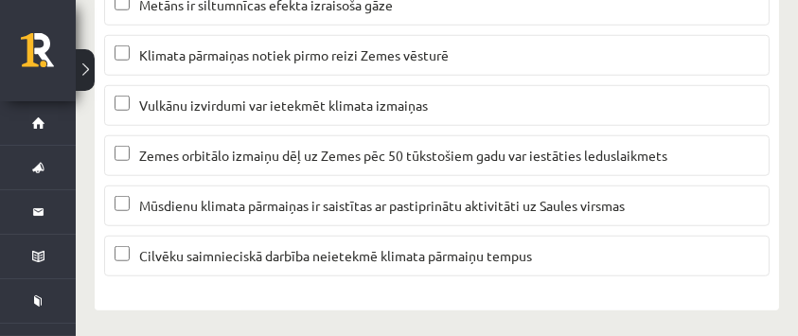
click at [358, 112] on p "Vulkānu izvirdumi var ietekmēt klimata izmaiņas" at bounding box center [437, 106] width 644 height 20
click at [495, 156] on span "Zemes orbitālo izmaiņu dēļ uz Zemes pēc 50 tūkstošiem gadu var iestāties ledusl…" at bounding box center [403, 155] width 528 height 17
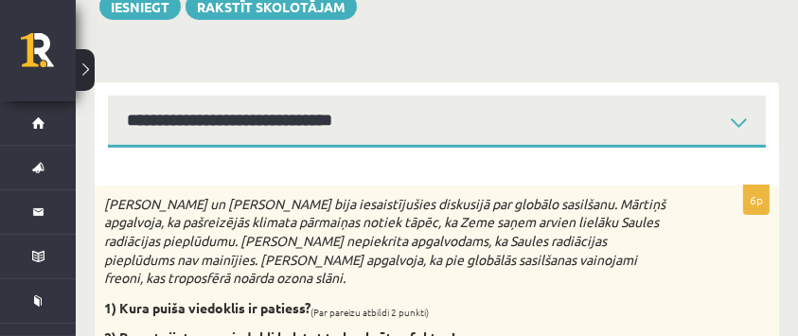
scroll to position [661, 0]
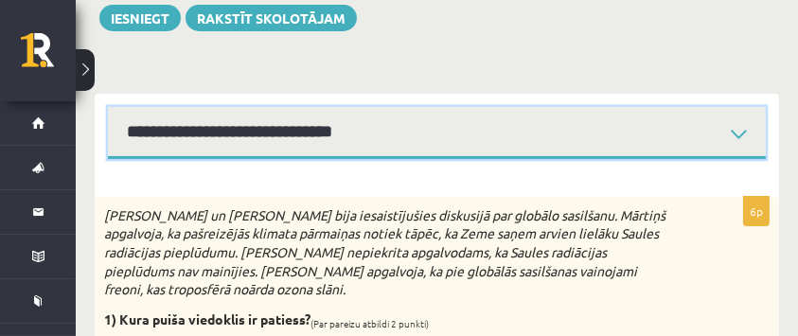
click at [689, 147] on select "**********" at bounding box center [437, 133] width 658 height 52
select select "**********"
click at [108, 107] on select "**********" at bounding box center [437, 133] width 658 height 52
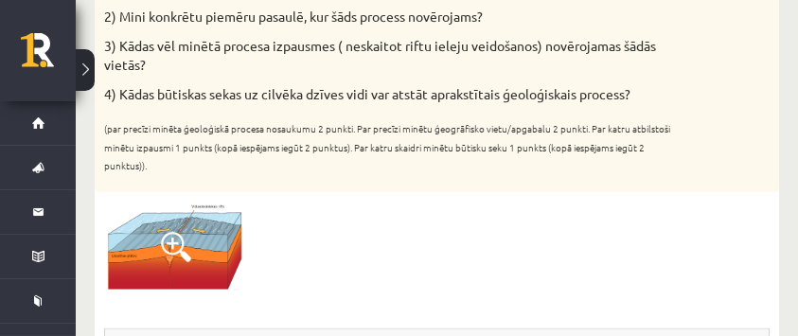
scroll to position [940, 0]
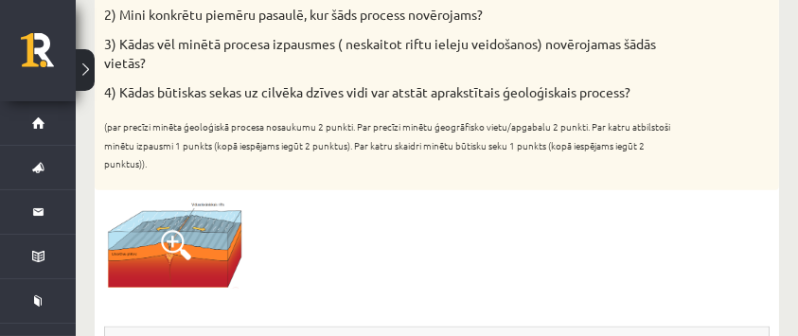
click at [167, 238] on span at bounding box center [176, 245] width 30 height 30
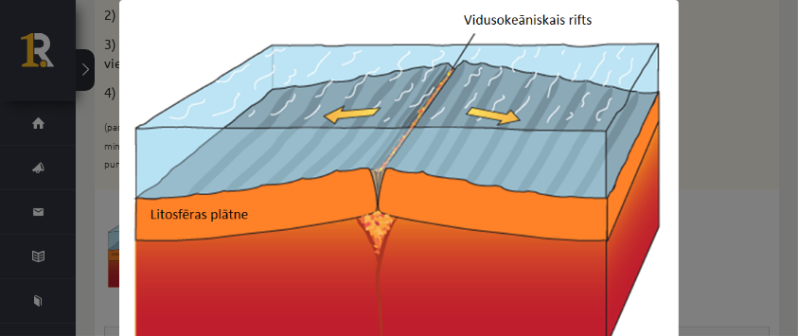
click at [612, 155] on img at bounding box center [398, 175] width 558 height 351
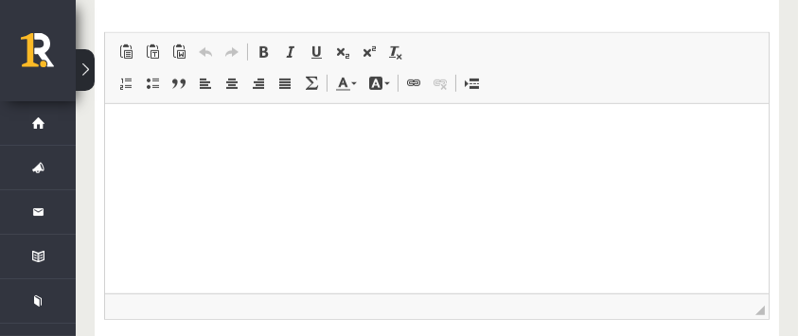
scroll to position [1256, 0]
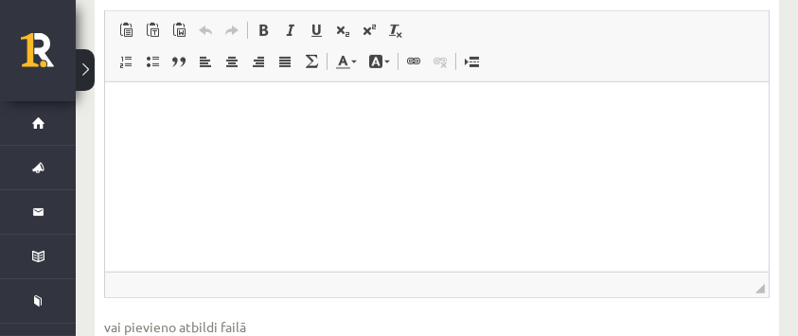
click at [136, 109] on p "Bagātinātā teksta redaktors, wiswyg-editor-user-answer-47024757528540" at bounding box center [436, 110] width 626 height 20
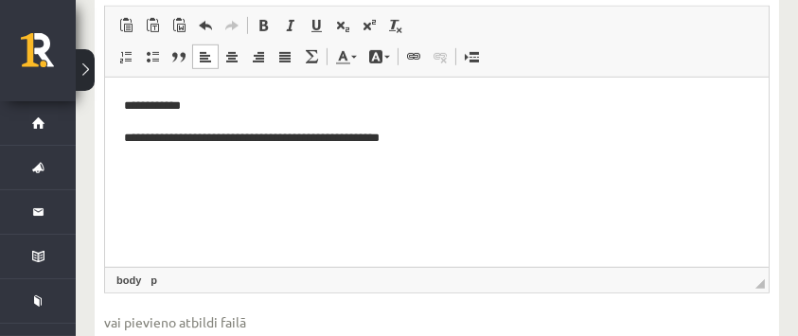
scroll to position [1129, 0]
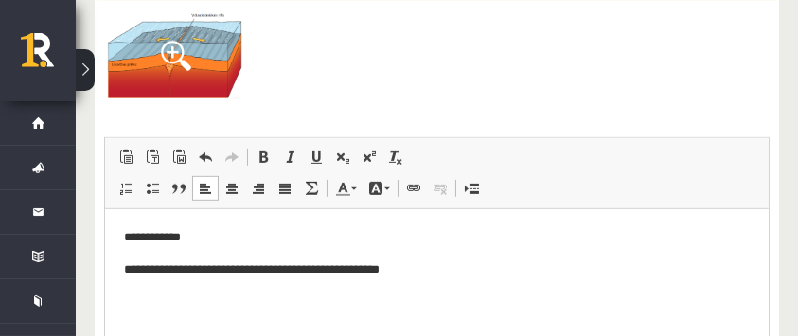
click at [119, 272] on html "**********" at bounding box center [435, 252] width 663 height 89
click at [466, 262] on p "**********" at bounding box center [436, 269] width 626 height 20
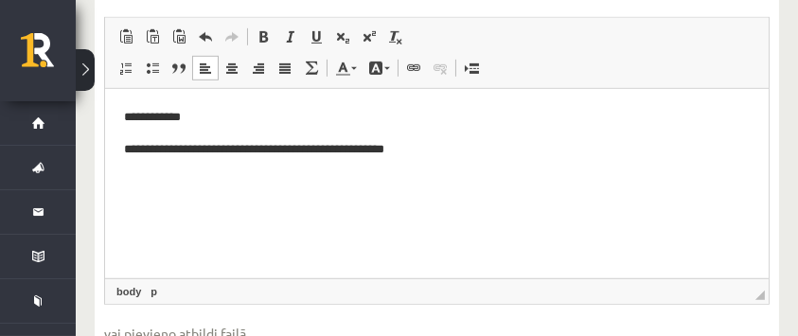
scroll to position [1256, 0]
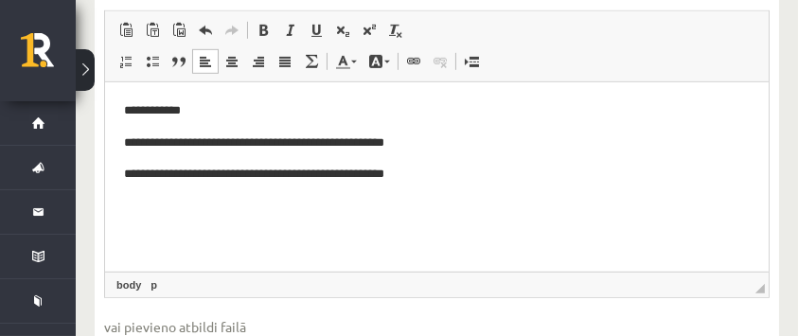
click at [216, 172] on p "**********" at bounding box center [436, 174] width 626 height 20
click at [448, 180] on p "**********" at bounding box center [436, 174] width 626 height 20
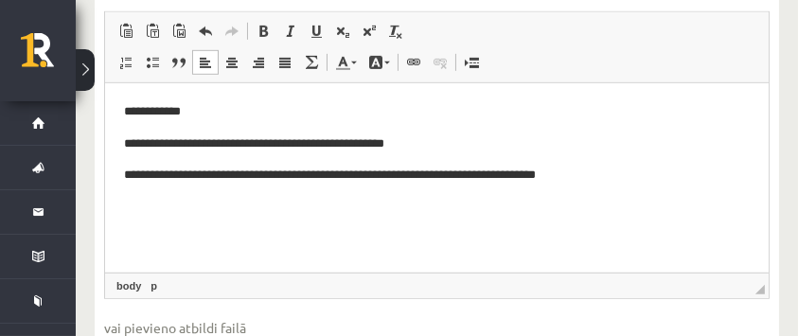
scroll to position [1192, 0]
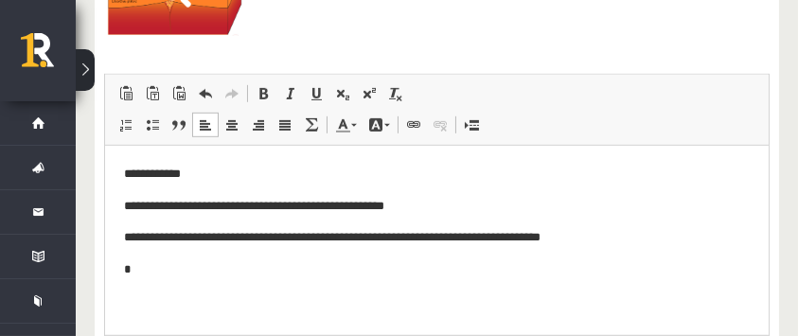
click at [200, 173] on p "**********" at bounding box center [436, 174] width 626 height 20
click at [174, 271] on p "*" at bounding box center [436, 269] width 626 height 20
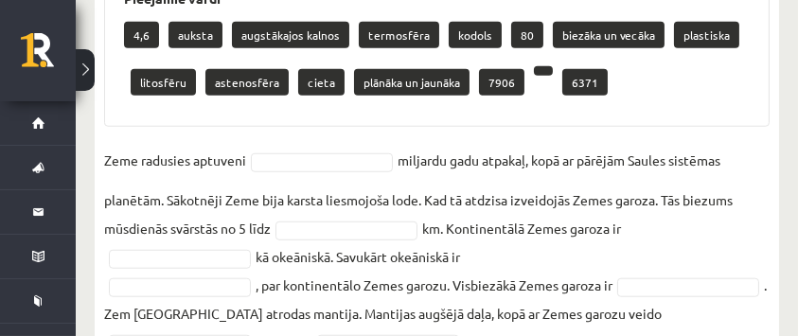
scroll to position [1697, 0]
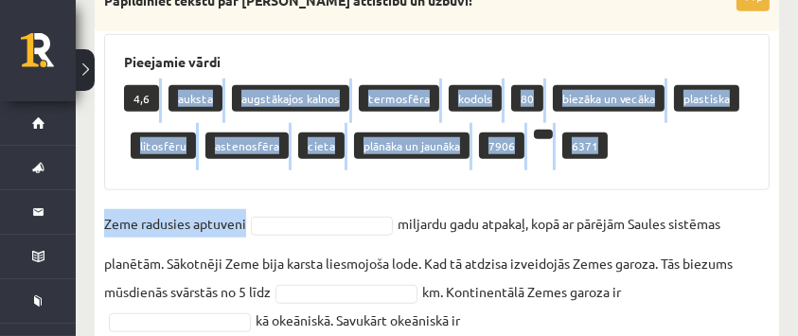
drag, startPoint x: 149, startPoint y: 102, endPoint x: 284, endPoint y: 201, distance: 167.3
click at [287, 204] on div "11p Papildiniet tekstu par Zemes attīstību un uzbūvi! Pieejamie vārdi 4,6 aukst…" at bounding box center [437, 262] width 684 height 560
drag, startPoint x: 130, startPoint y: 115, endPoint x: 154, endPoint y: 136, distance: 32.2
click at [129, 115] on div "4,6 auksta augstākajos kalnos termosfēra kodols 80 biezāka un vecāka plastiska …" at bounding box center [437, 125] width 626 height 92
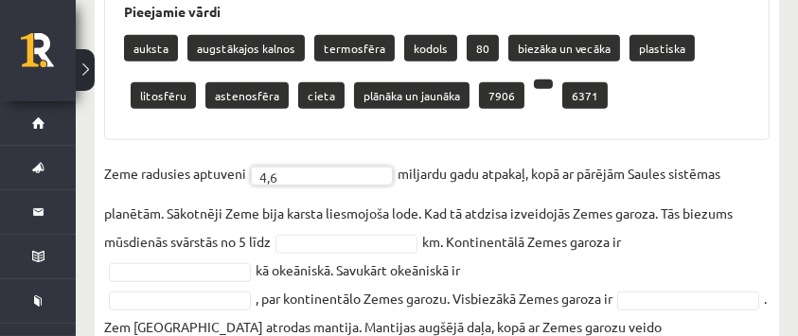
scroll to position [1760, 0]
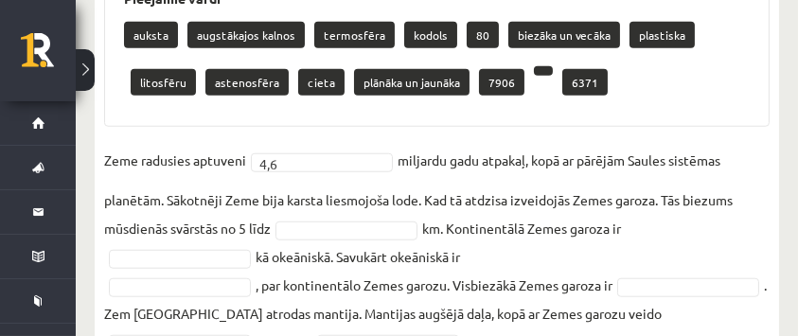
click at [474, 32] on p "80" at bounding box center [483, 35] width 32 height 26
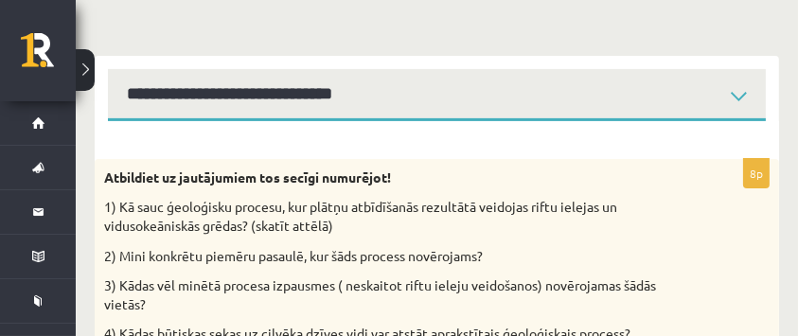
scroll to position [644, 0]
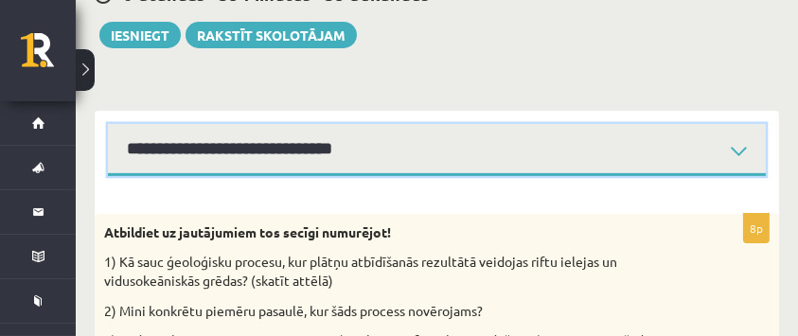
click at [367, 167] on select "**********" at bounding box center [437, 150] width 658 height 52
select select "**********"
click at [108, 124] on select "**********" at bounding box center [437, 150] width 658 height 52
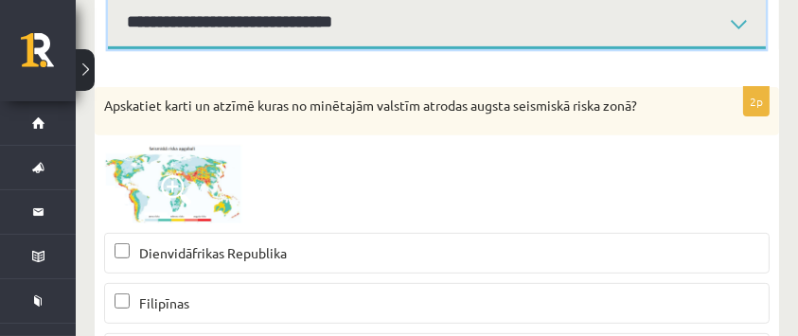
scroll to position [786, 0]
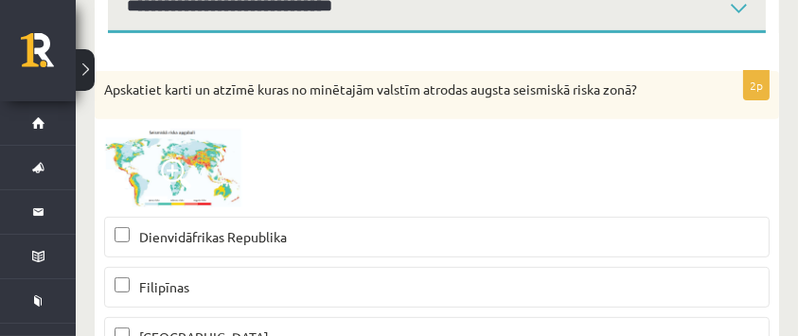
click at [178, 170] on span at bounding box center [176, 174] width 30 height 30
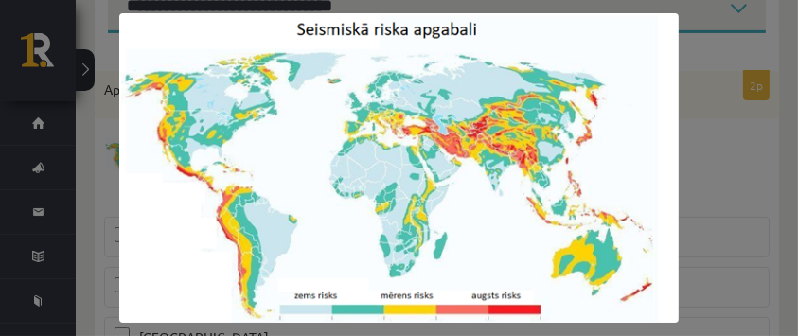
click at [711, 131] on div at bounding box center [399, 168] width 798 height 336
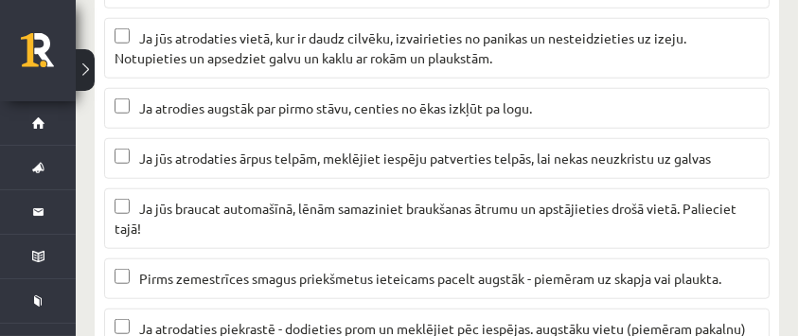
scroll to position [1795, 0]
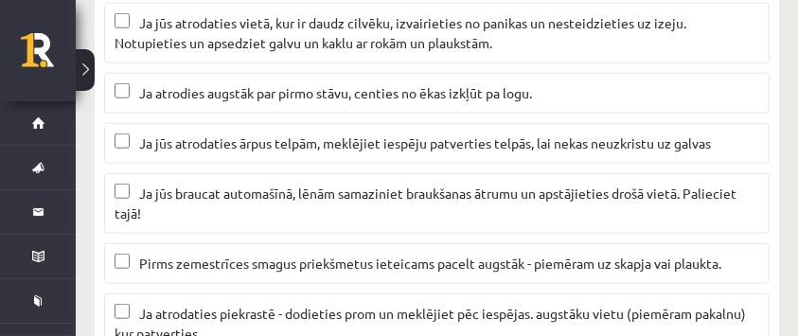
click at [467, 146] on p "Ja jūs atrodaties ārpus telpām, meklējiet iespēju patverties telpās, lai nekas …" at bounding box center [437, 143] width 644 height 20
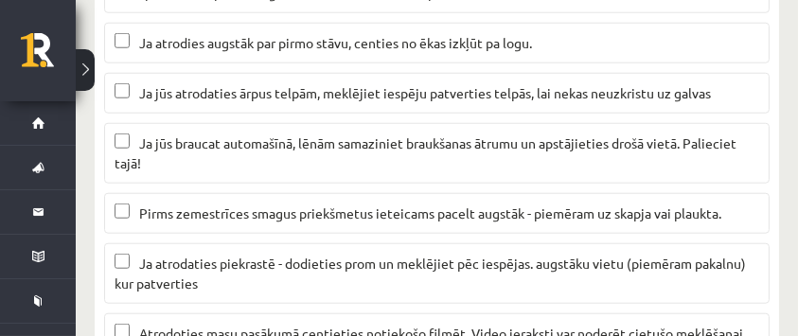
scroll to position [1859, 0]
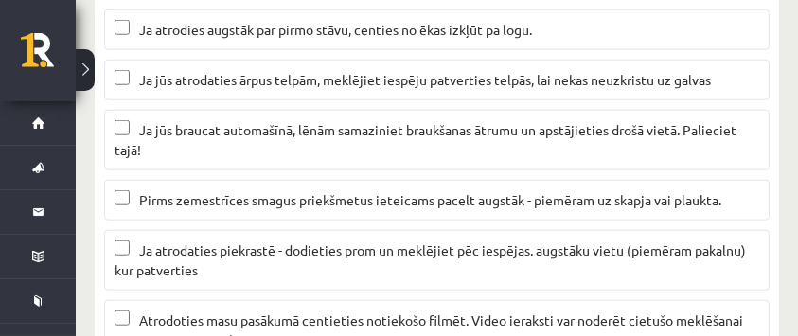
click at [416, 163] on label "Ja jūs braucat automašīnā, lēnām samaziniet braukšanas ātrumu un apstājieties d…" at bounding box center [436, 140] width 665 height 61
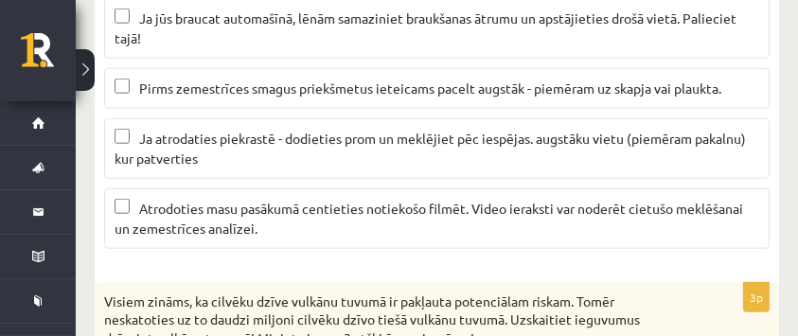
scroll to position [1985, 0]
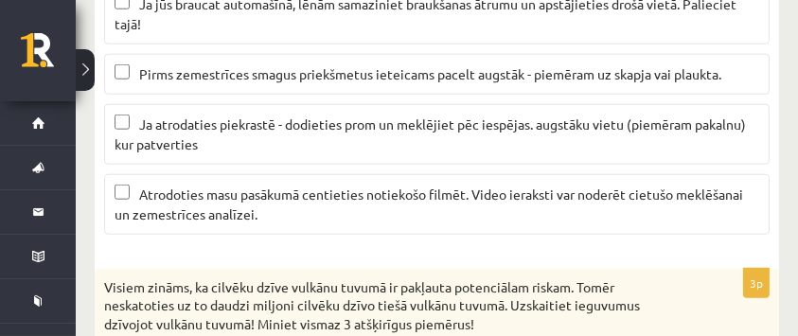
click at [329, 153] on label "Ja atrodaties piekrastē - dodieties prom un meklējiet pēc iespējas. augstāku vi…" at bounding box center [436, 134] width 665 height 61
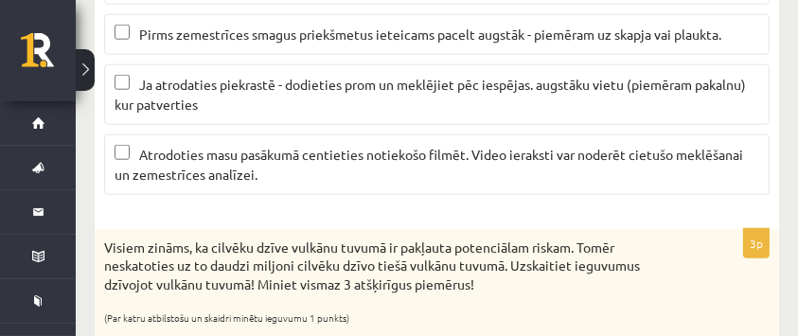
scroll to position [2048, 0]
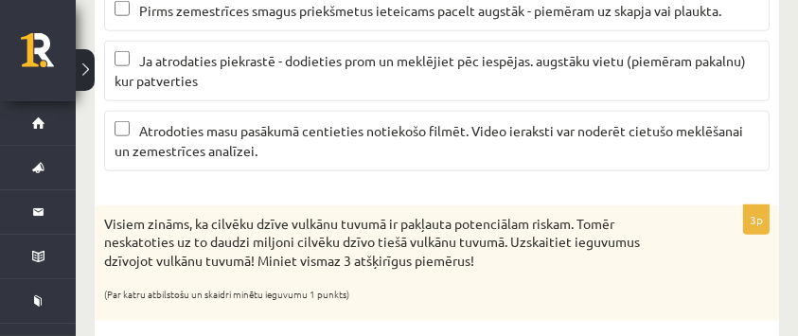
click at [495, 163] on label "Atrodoties masu pasākumā centieties notiekošo filmēt. Video ieraksti var noderē…" at bounding box center [436, 141] width 665 height 61
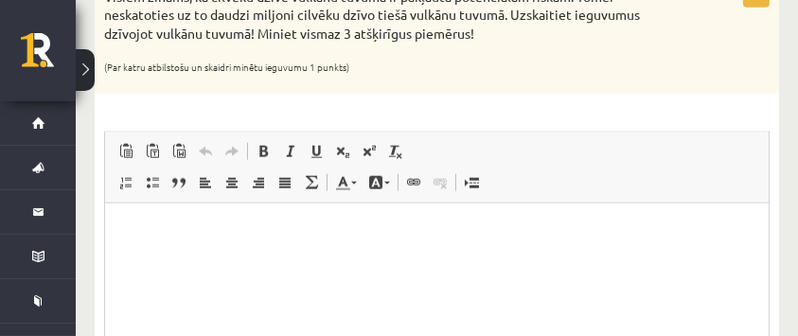
scroll to position [2301, 0]
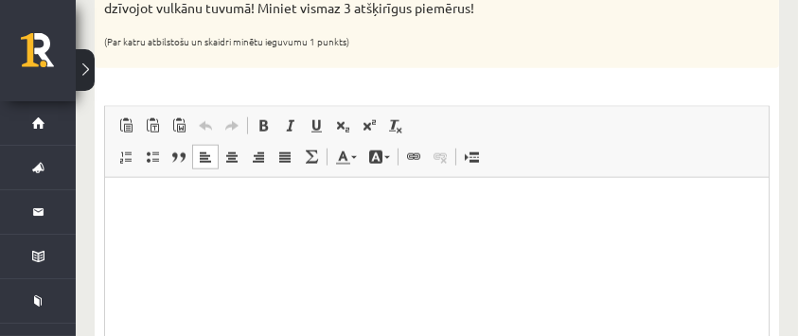
click at [261, 219] on html at bounding box center [435, 206] width 663 height 58
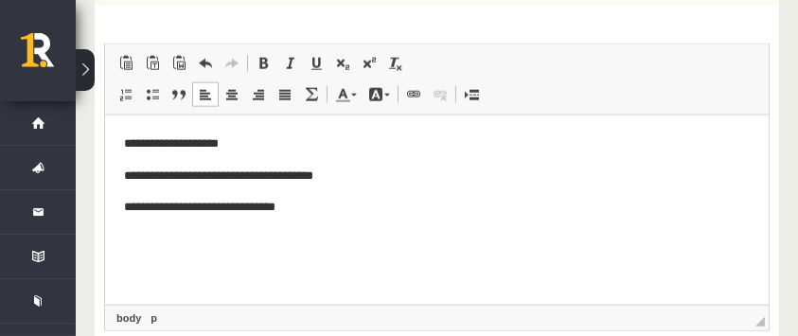
click at [230, 208] on p "**********" at bounding box center [436, 207] width 626 height 20
click at [309, 207] on p "**********" at bounding box center [436, 207] width 626 height 20
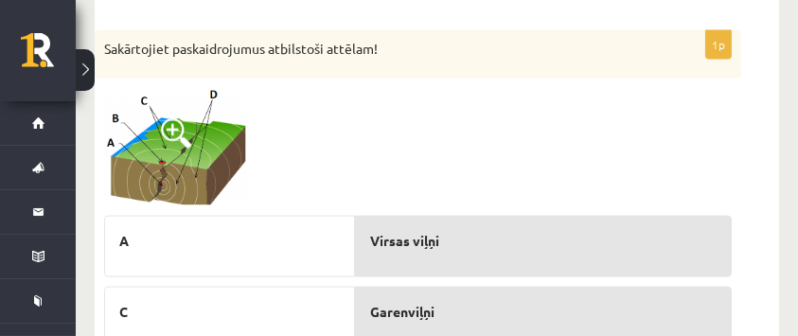
scroll to position [2742, 0]
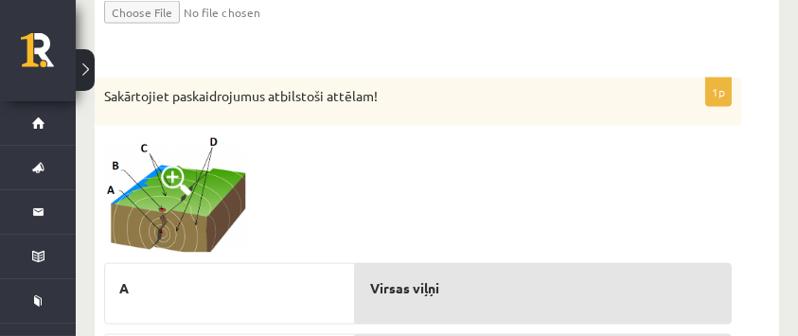
click at [171, 178] on span at bounding box center [176, 181] width 30 height 30
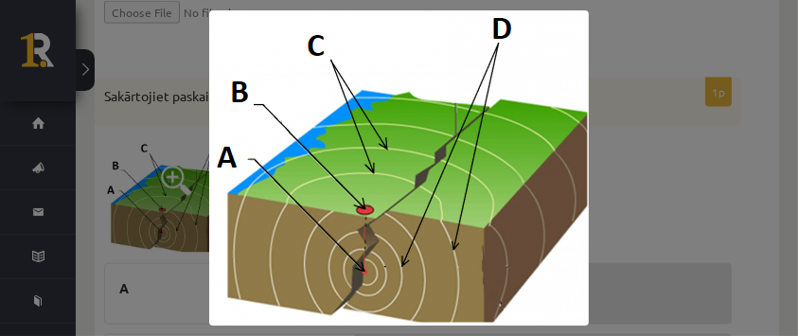
click at [624, 194] on div at bounding box center [399, 168] width 798 height 336
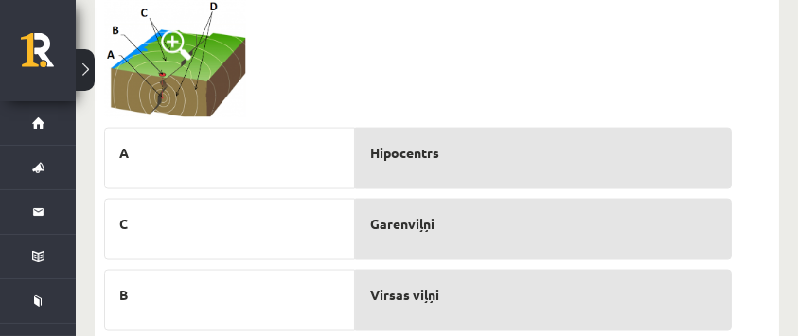
scroll to position [2868, 0]
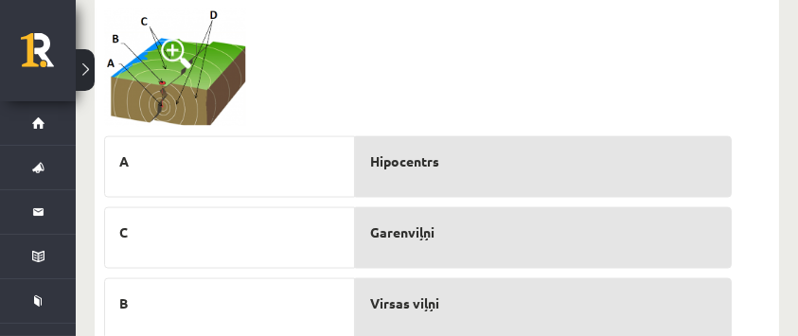
click at [182, 60] on span at bounding box center [176, 54] width 30 height 30
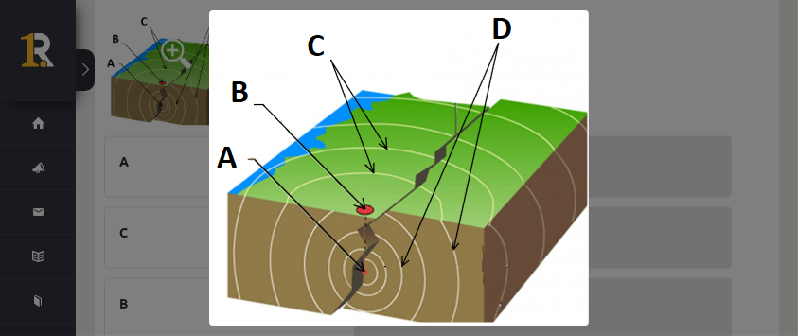
click at [601, 130] on div at bounding box center [399, 168] width 798 height 336
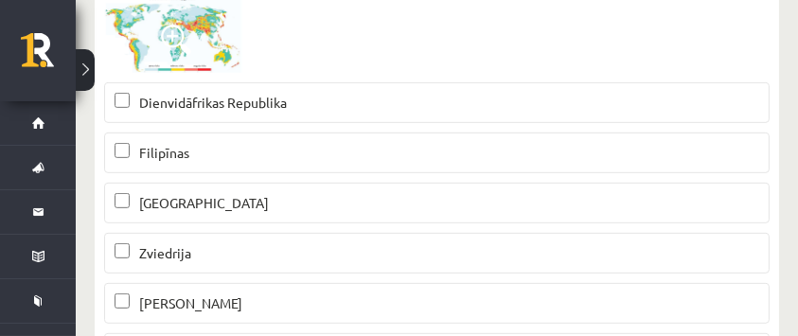
scroll to position [912, 0]
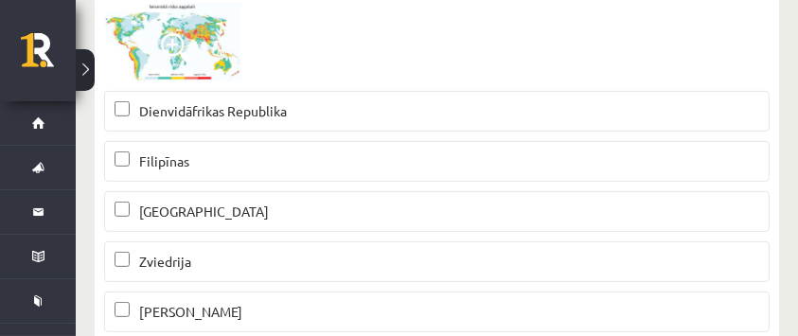
click at [259, 168] on p "Filipīnas" at bounding box center [437, 161] width 644 height 20
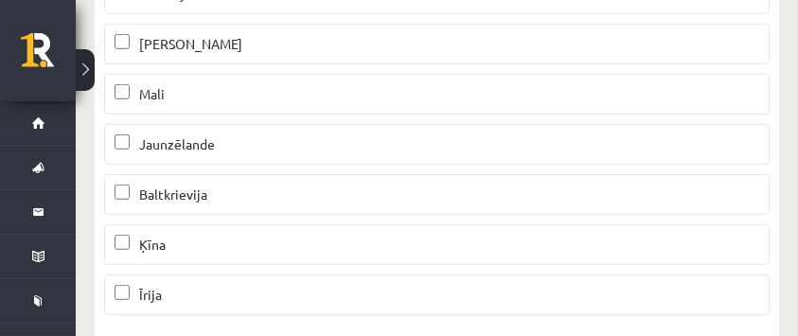
scroll to position [1165, 0]
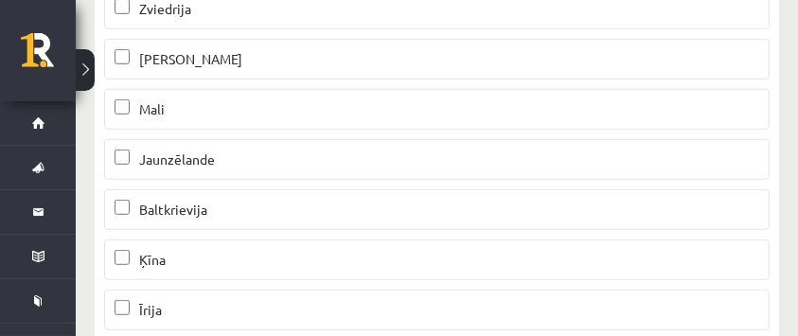
click at [220, 164] on p "Jaunzēlande" at bounding box center [437, 160] width 644 height 20
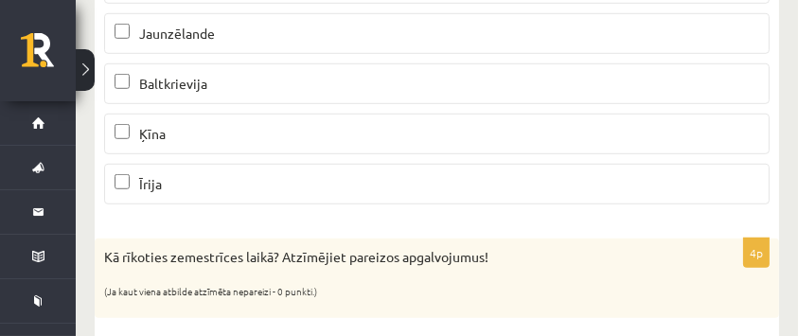
scroll to position [1291, 0]
click at [233, 146] on label "Ķīna" at bounding box center [436, 134] width 665 height 41
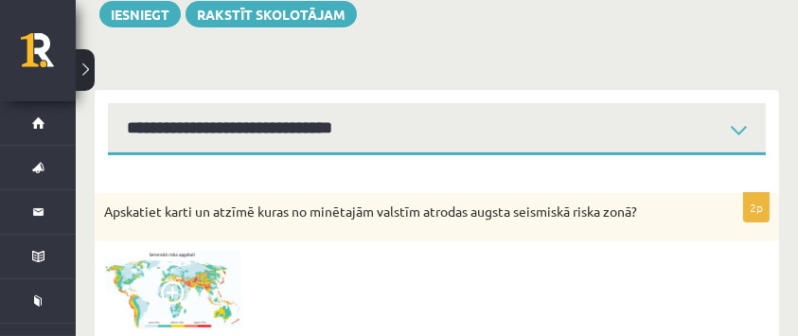
scroll to position [597, 0]
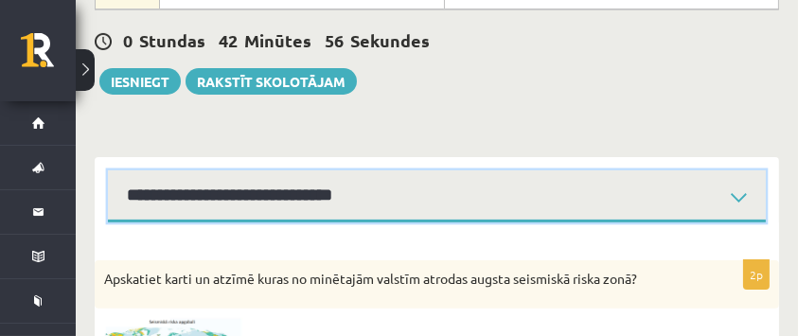
click at [280, 183] on select "**********" at bounding box center [437, 196] width 658 height 52
click at [108, 170] on select "**********" at bounding box center [437, 196] width 658 height 52
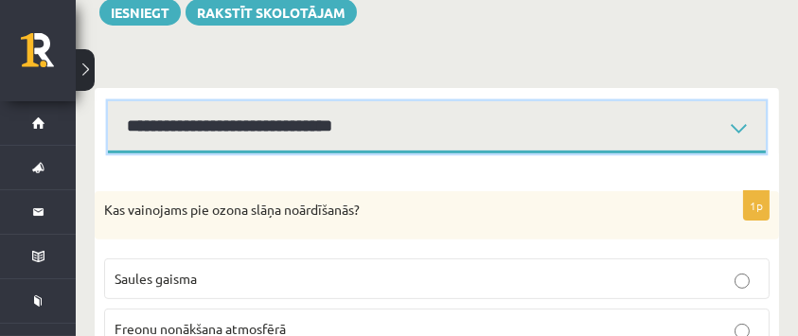
scroll to position [681, 0]
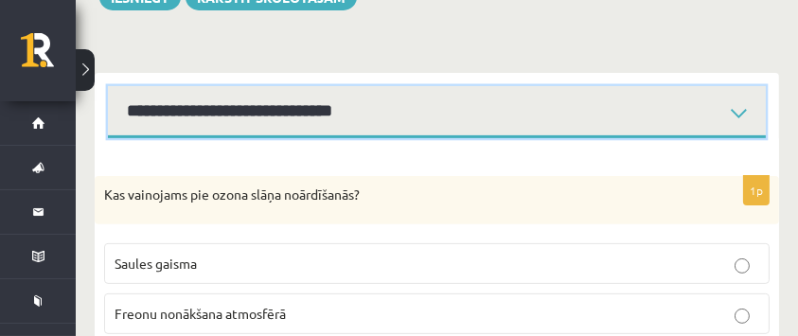
click at [419, 123] on select "**********" at bounding box center [437, 112] width 658 height 52
click at [108, 86] on select "**********" at bounding box center [437, 112] width 658 height 52
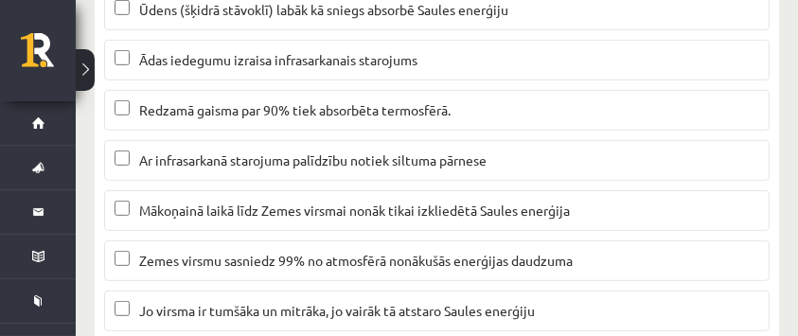
scroll to position [997, 0]
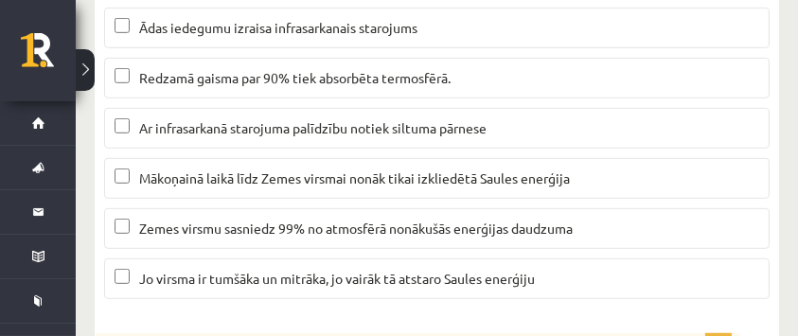
click at [386, 174] on span "Mākoņainā laikā līdz Zemes virsmai nonāk tikai izkliedētā Saules enerģija" at bounding box center [354, 177] width 431 height 17
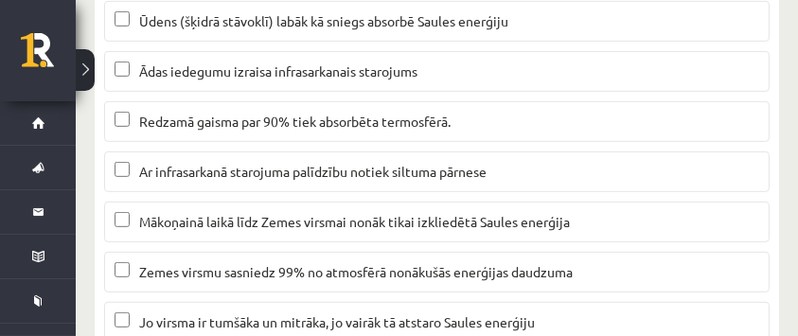
scroll to position [934, 0]
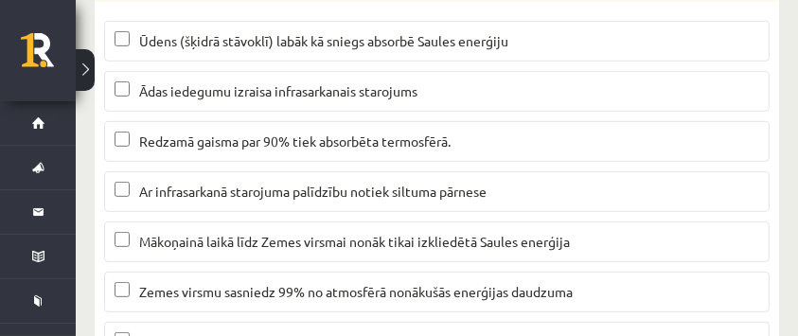
click at [215, 38] on span "Ūdens (šķidrā stāvoklī) labāk kā sniegs absorbē Saules enerģiju" at bounding box center [323, 40] width 369 height 17
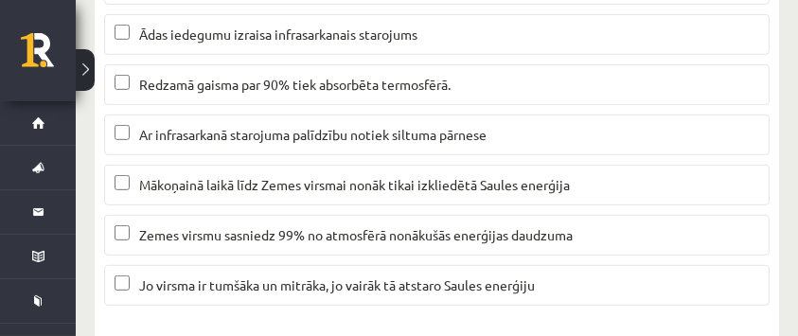
scroll to position [997, 0]
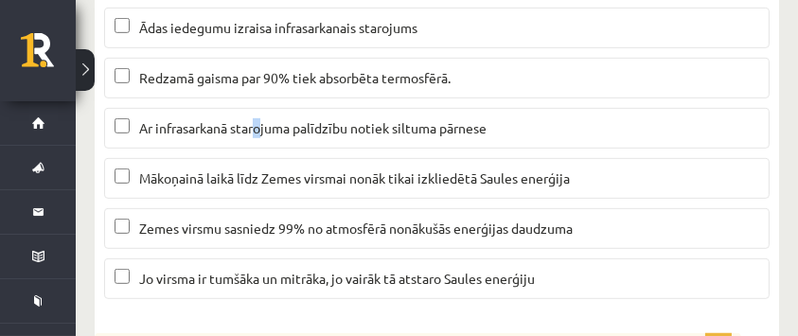
drag, startPoint x: 261, startPoint y: 106, endPoint x: 238, endPoint y: 116, distance: 25.8
click at [257, 108] on label "Ar infrasarkanā starojuma palīdzību notiek siltuma pārnese" at bounding box center [436, 128] width 665 height 41
click at [304, 118] on p "Ar infrasarkanā starojuma palīdzību notiek siltuma pārnese" at bounding box center [437, 128] width 644 height 20
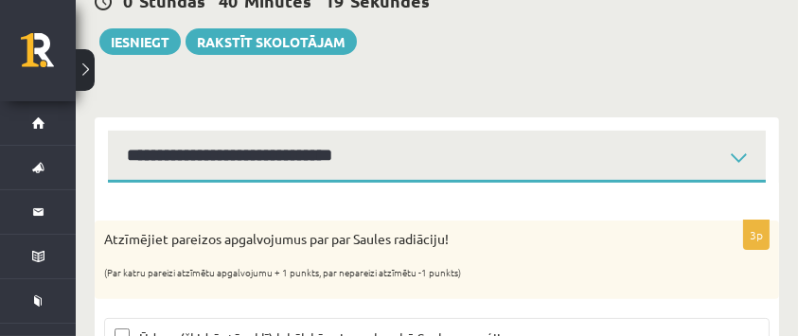
scroll to position [556, 0]
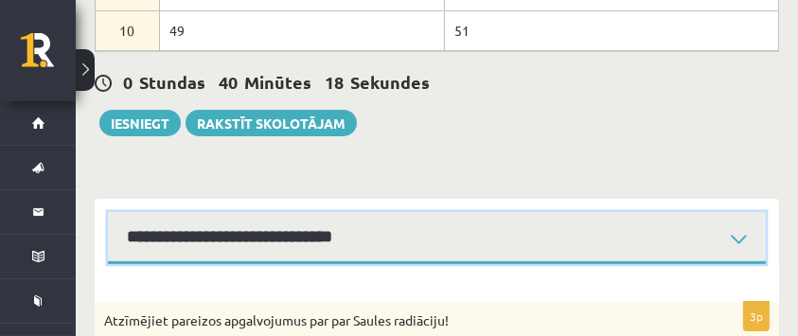
click at [368, 240] on select "**********" at bounding box center [437, 238] width 658 height 52
select select "**********"
click at [108, 212] on select "**********" at bounding box center [437, 238] width 658 height 52
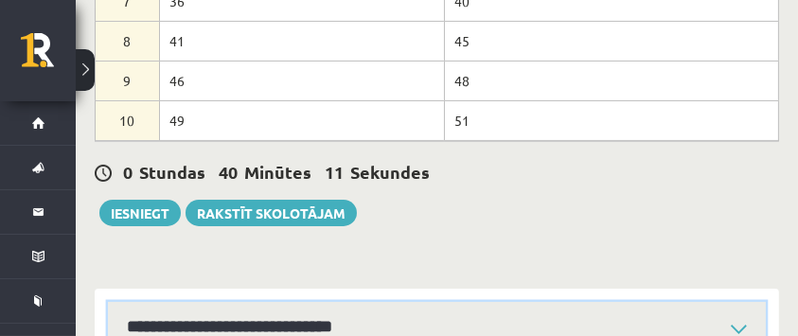
scroll to position [465, 0]
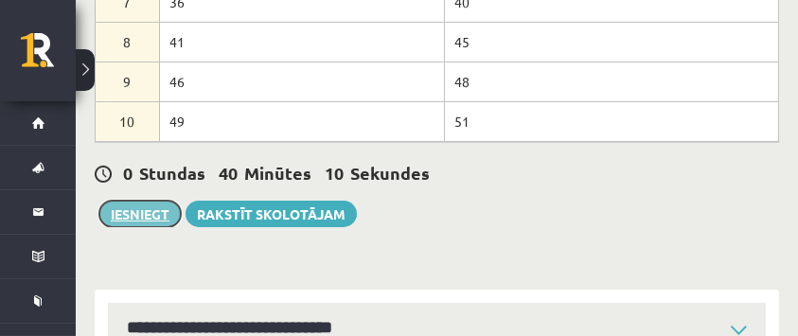
click at [167, 212] on button "Iesniegt" at bounding box center [139, 214] width 81 height 26
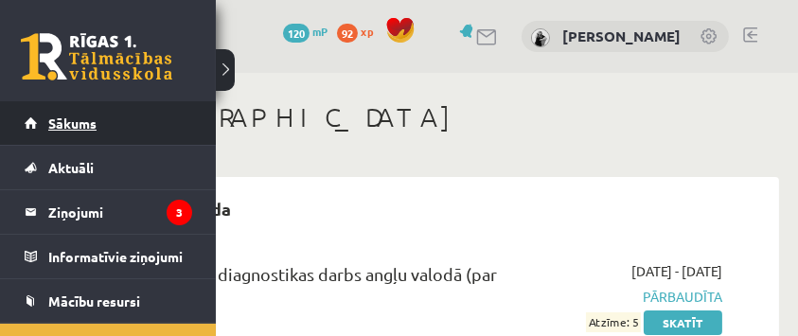
click at [38, 129] on link "Sākums" at bounding box center [109, 123] width 168 height 44
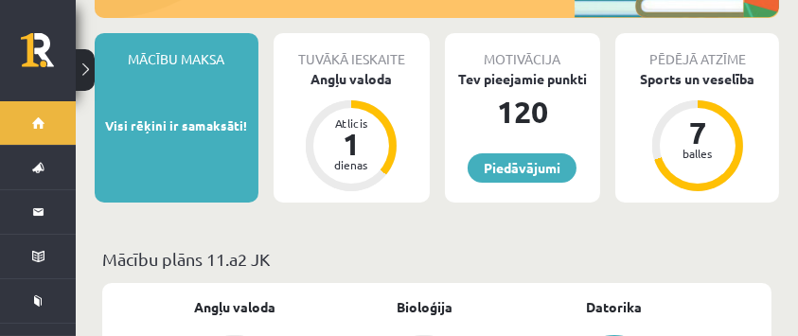
scroll to position [315, 0]
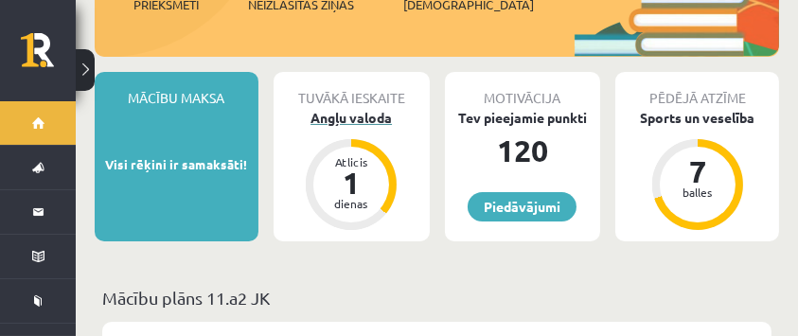
click at [344, 108] on div "Angļu valoda" at bounding box center [352, 118] width 156 height 20
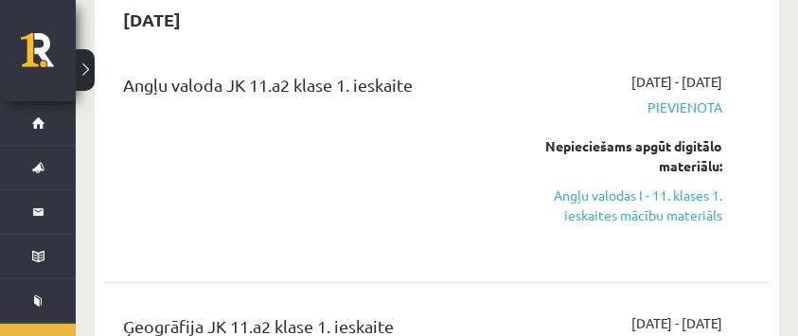
scroll to position [252, 0]
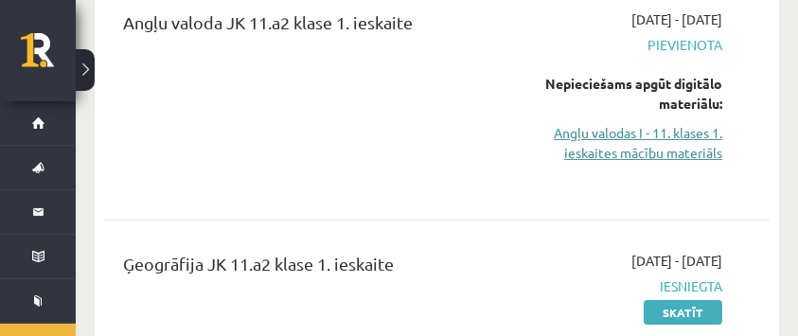
click at [577, 138] on link "Angļu valodas I - 11. klases 1. ieskaites mācību materiāls" at bounding box center [631, 143] width 181 height 40
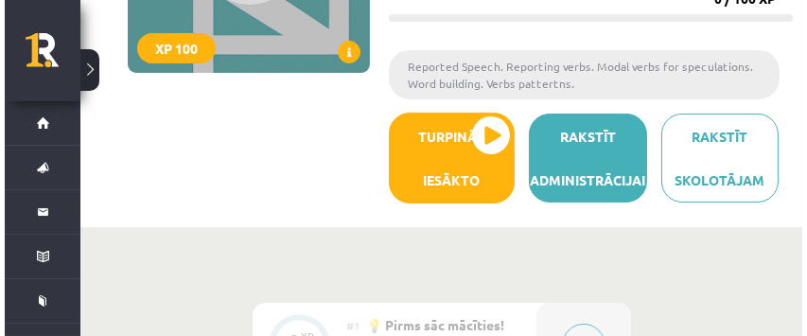
scroll to position [315, 0]
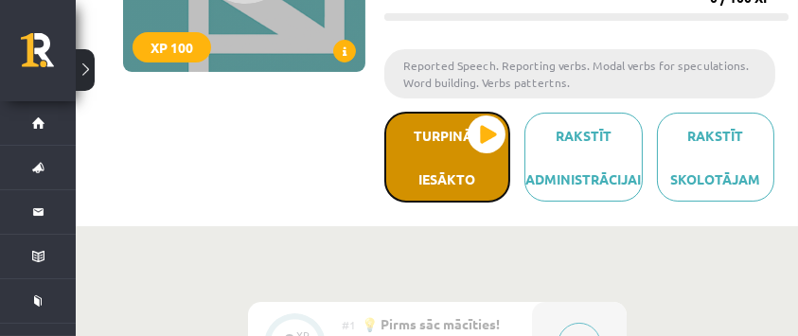
click at [479, 154] on button "Turpināt iesākto" at bounding box center [447, 157] width 126 height 91
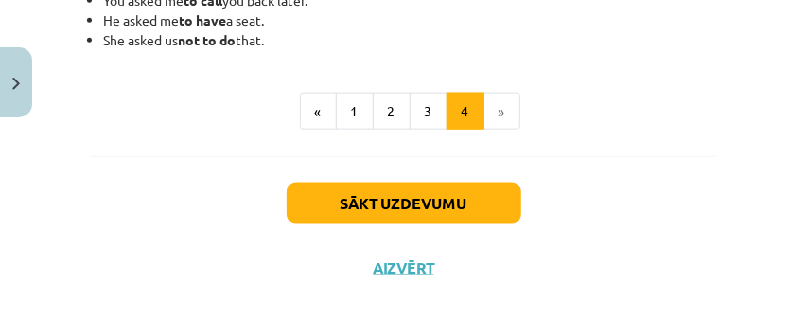
scroll to position [762, 0]
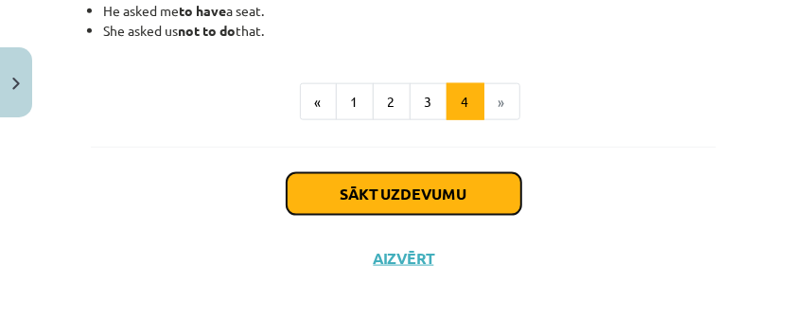
click at [485, 185] on button "Sākt uzdevumu" at bounding box center [404, 194] width 235 height 42
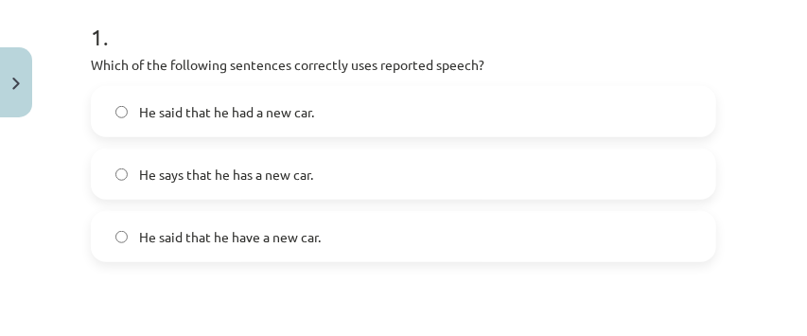
scroll to position [362, 0]
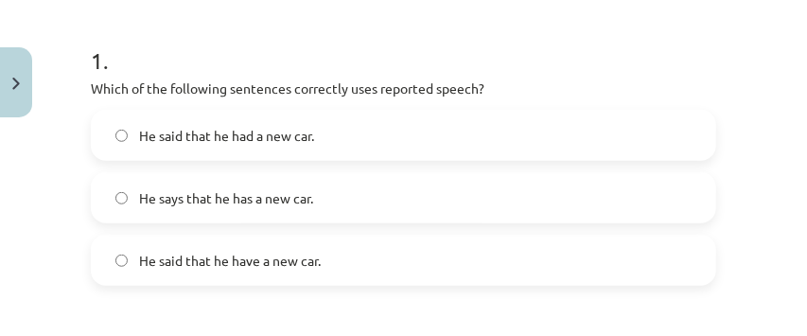
click at [303, 200] on span "He says that he has a new car." at bounding box center [226, 198] width 174 height 20
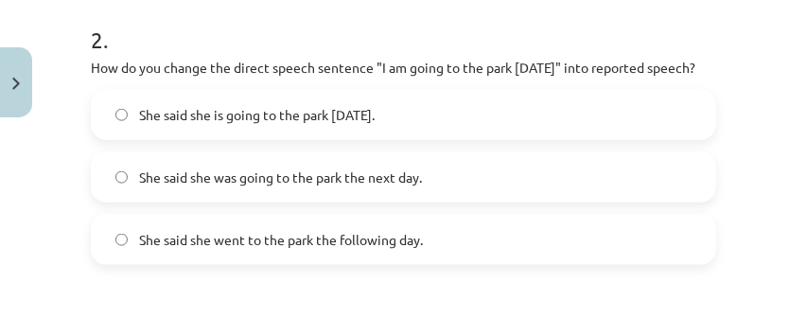
scroll to position [715, 0]
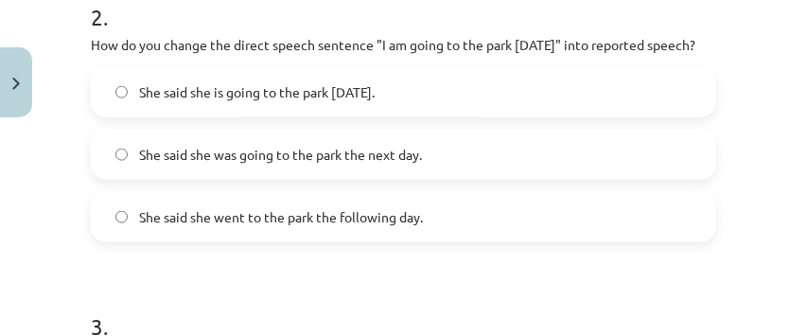
click at [381, 165] on span "She said she was going to the park the next day." at bounding box center [280, 155] width 283 height 20
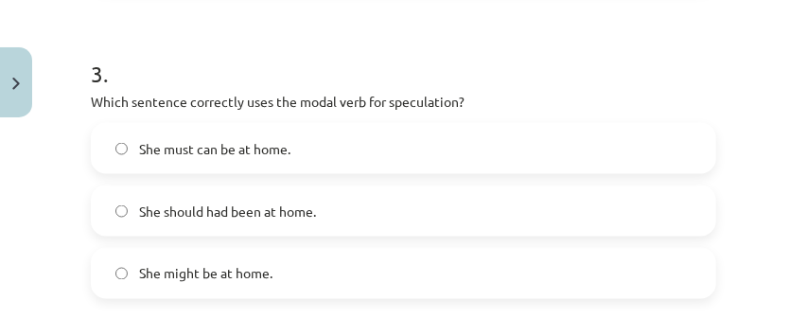
scroll to position [1032, 0]
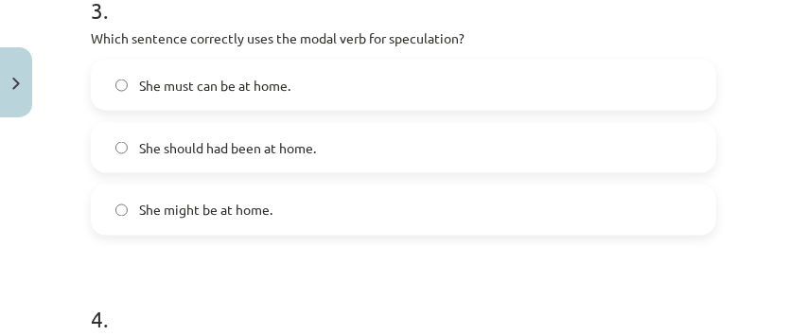
click at [310, 228] on label "She might be at home." at bounding box center [404, 209] width 622 height 47
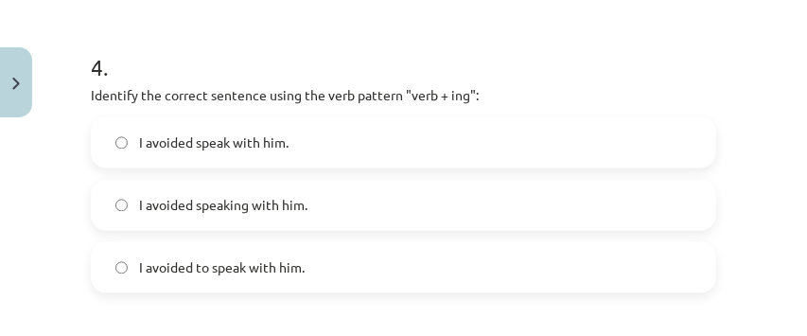
scroll to position [1347, 0]
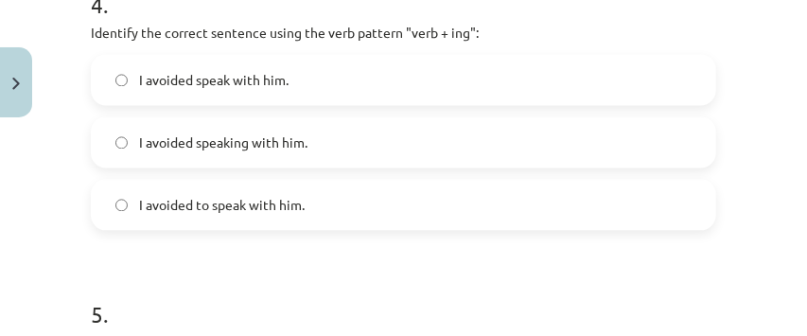
click at [281, 149] on label "I avoided speaking with him." at bounding box center [404, 141] width 622 height 47
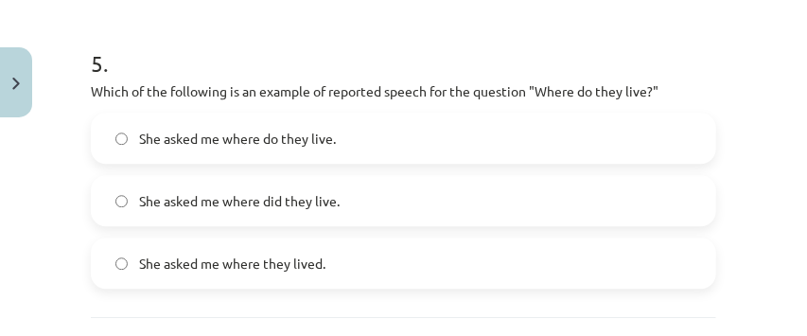
scroll to position [1662, 0]
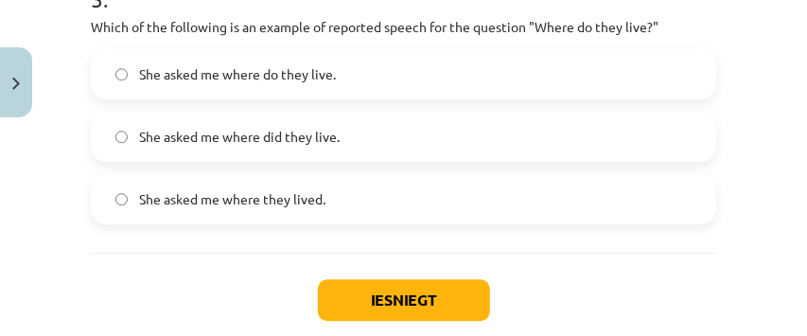
click at [265, 97] on label "She asked me where do they live." at bounding box center [404, 73] width 622 height 47
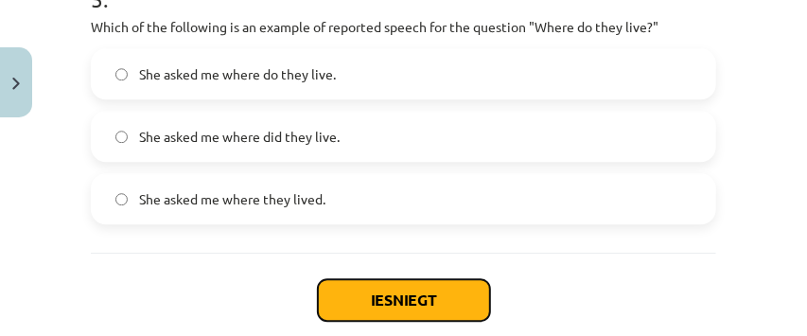
click at [374, 305] on button "Iesniegt" at bounding box center [404, 300] width 172 height 42
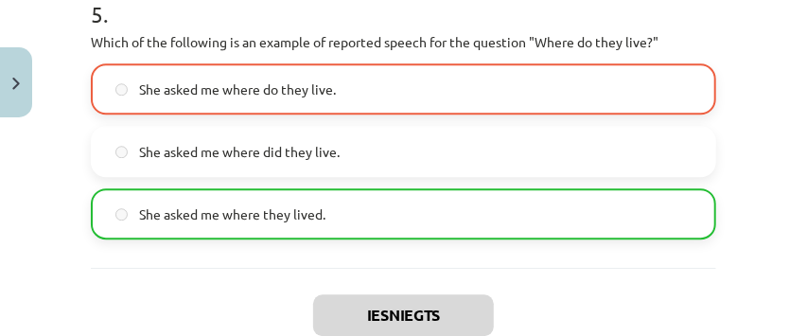
scroll to position [1785, 0]
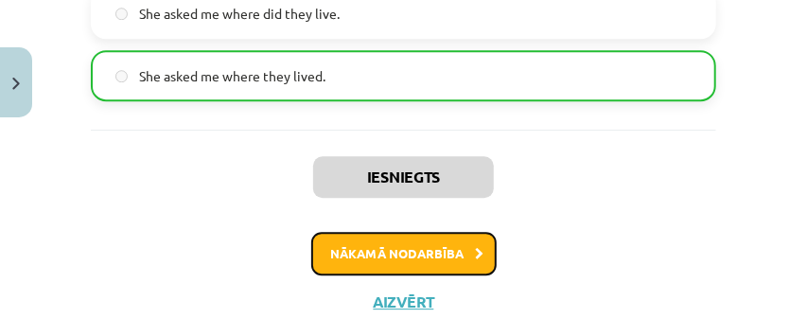
click at [418, 263] on button "Nākamā nodarbība" at bounding box center [403, 254] width 185 height 44
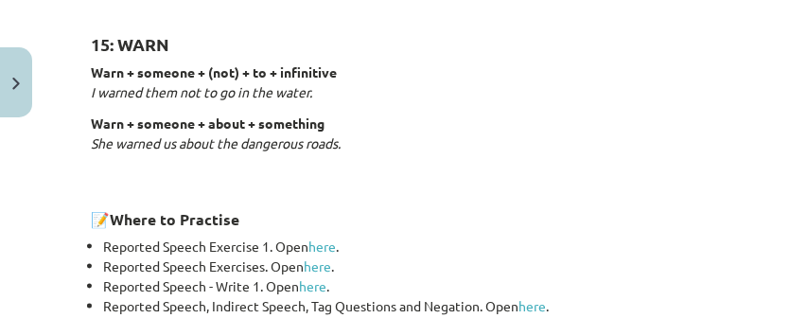
scroll to position [3316, 0]
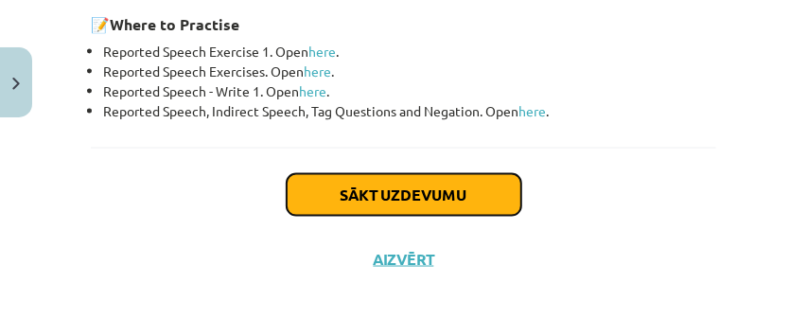
click at [388, 191] on button "Sākt uzdevumu" at bounding box center [404, 195] width 235 height 42
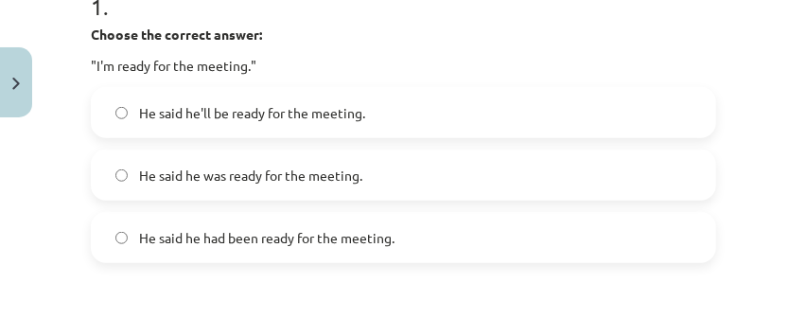
scroll to position [426, 0]
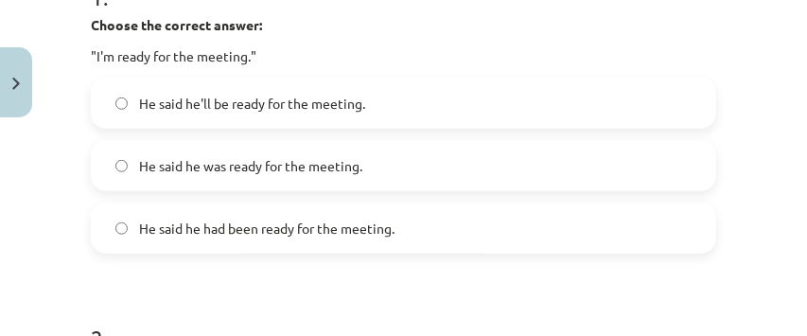
click at [336, 179] on label "He said he was ready for the meeting." at bounding box center [404, 165] width 622 height 47
click at [309, 213] on label "He said he had been ready for the meeting." at bounding box center [404, 227] width 622 height 47
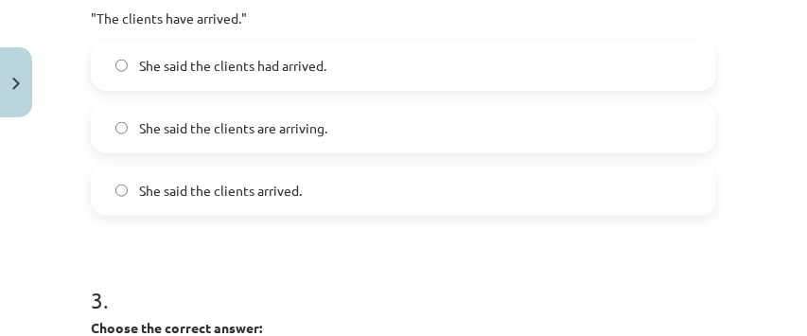
scroll to position [741, 0]
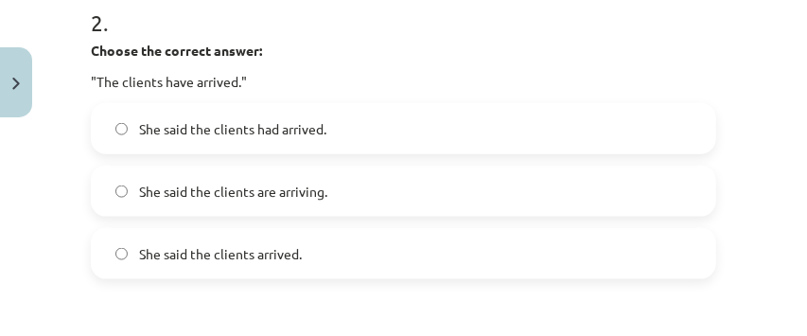
click at [253, 145] on label "She said the clients had arrived." at bounding box center [404, 128] width 622 height 47
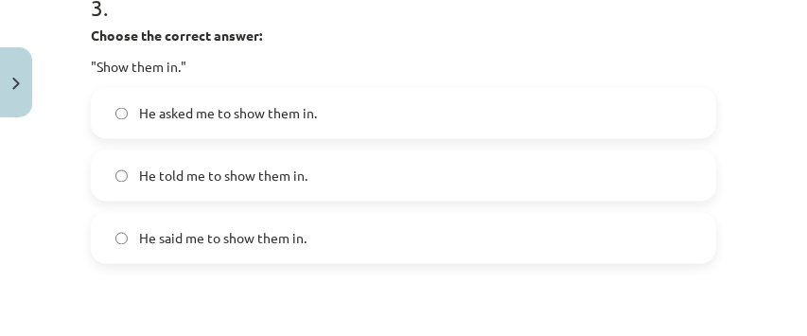
scroll to position [1120, 0]
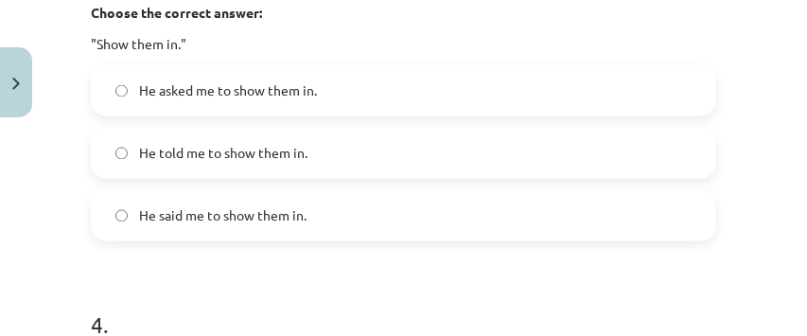
click at [258, 156] on span "He told me to show them in." at bounding box center [223, 154] width 168 height 20
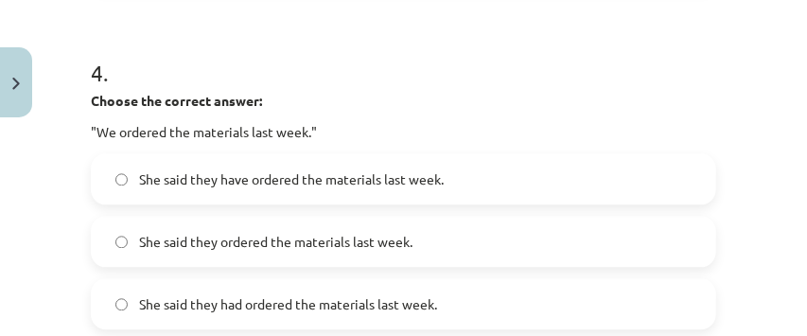
scroll to position [1435, 0]
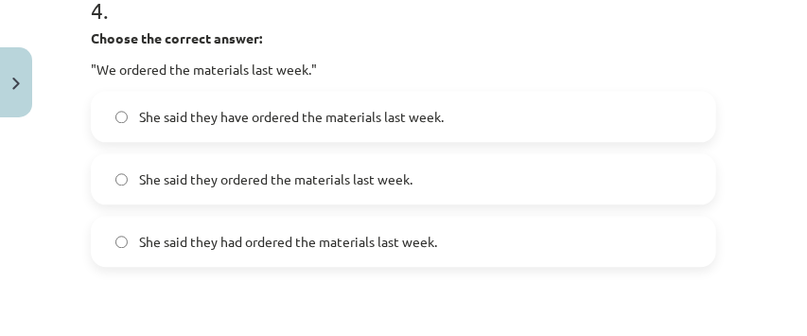
click at [340, 248] on span "She said they had ordered the materials last week." at bounding box center [288, 242] width 298 height 20
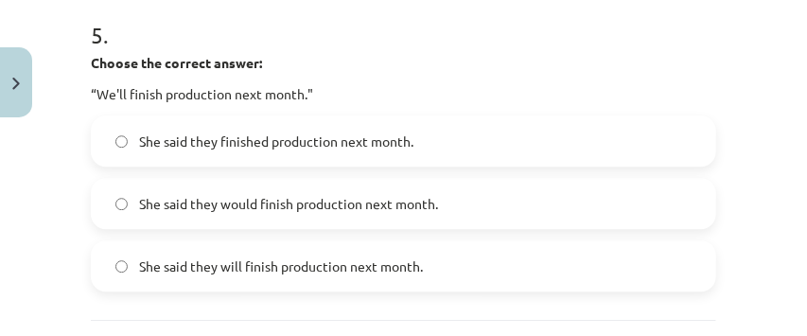
scroll to position [1813, 0]
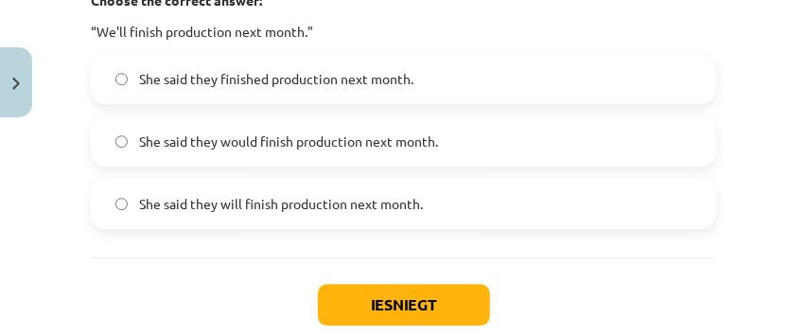
click at [299, 209] on span "She said they will finish production next month." at bounding box center [281, 204] width 284 height 20
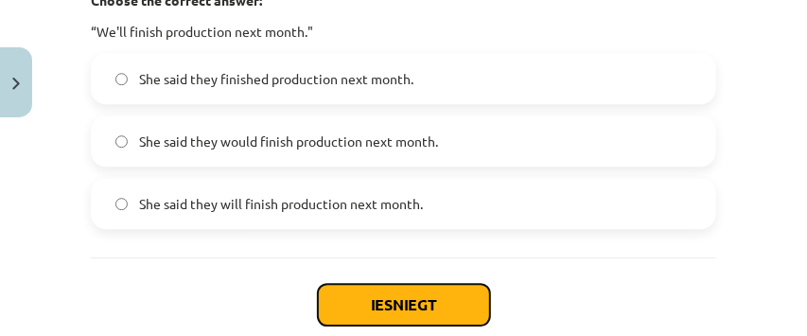
click at [403, 298] on button "Iesniegt" at bounding box center [404, 305] width 172 height 42
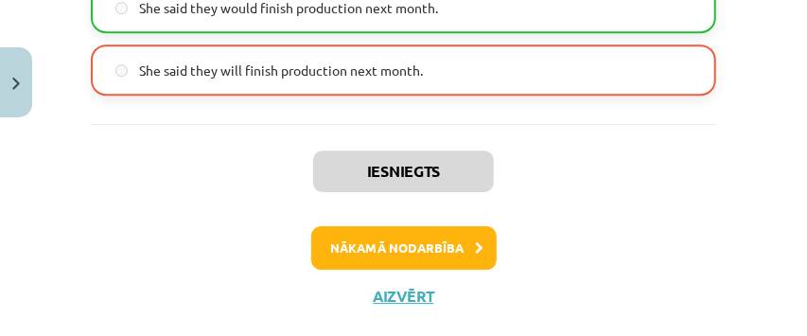
scroll to position [1985, 0]
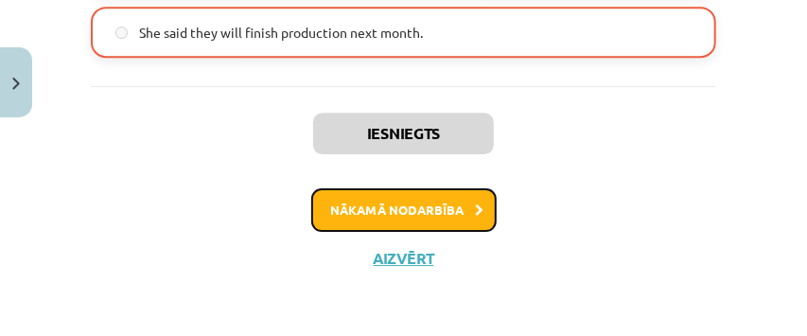
click at [417, 203] on button "Nākamā nodarbība" at bounding box center [403, 210] width 185 height 44
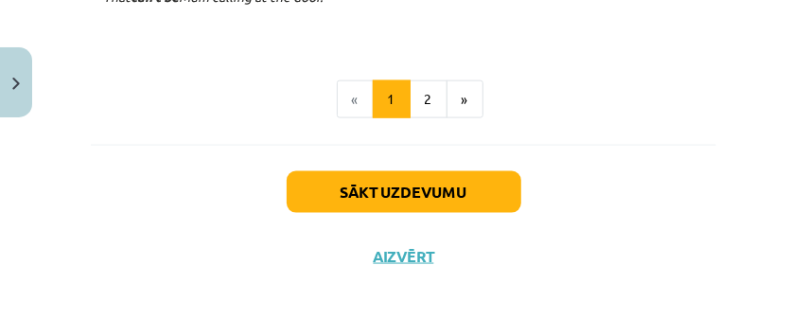
scroll to position [867, 0]
click at [415, 105] on button "2" at bounding box center [429, 99] width 38 height 38
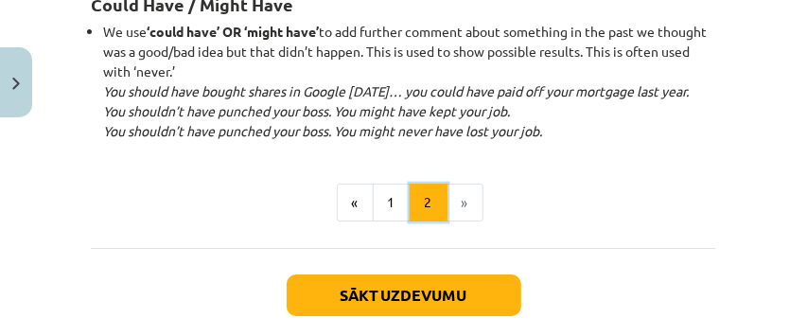
scroll to position [2346, 0]
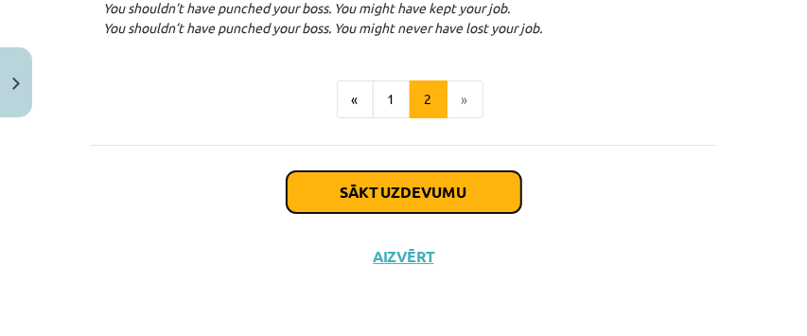
click at [439, 185] on button "Sākt uzdevumu" at bounding box center [404, 192] width 235 height 42
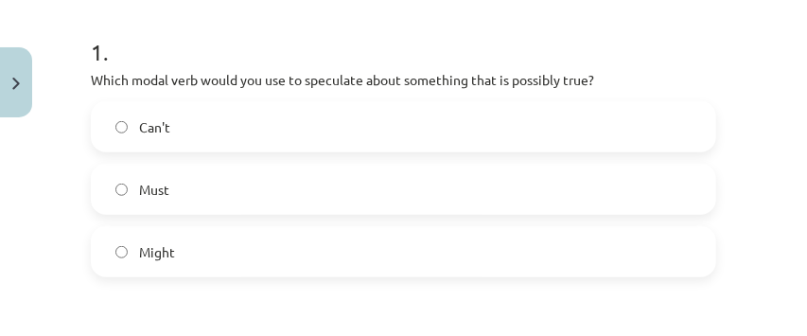
scroll to position [362, 0]
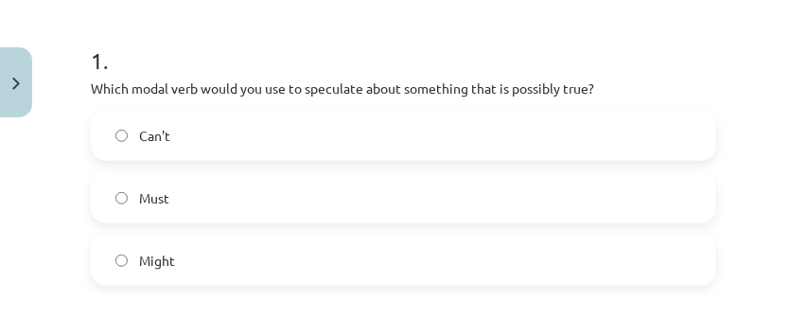
click at [259, 203] on label "Must" at bounding box center [404, 197] width 622 height 47
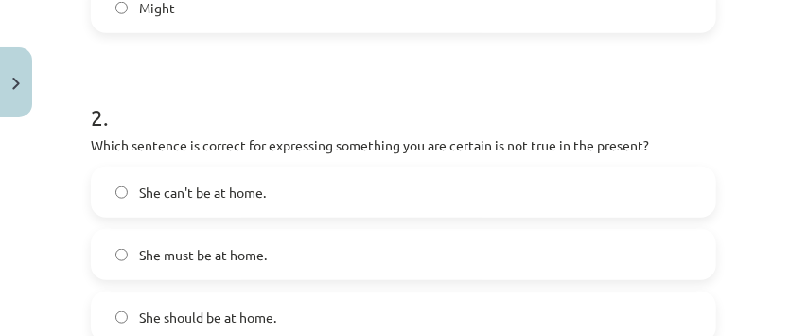
scroll to position [678, 0]
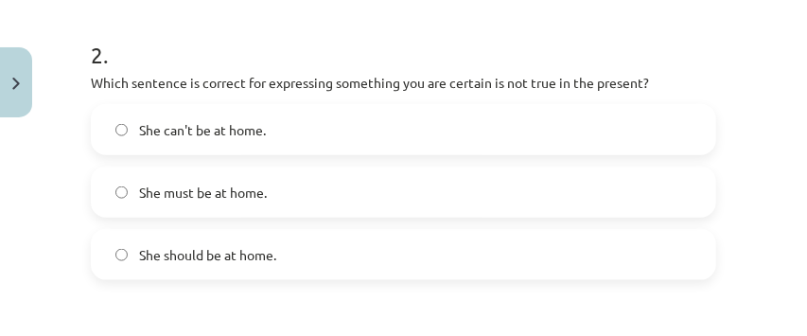
click at [313, 140] on label "She can't be at home." at bounding box center [404, 129] width 622 height 47
click at [376, 192] on label "She must be at home." at bounding box center [404, 191] width 622 height 47
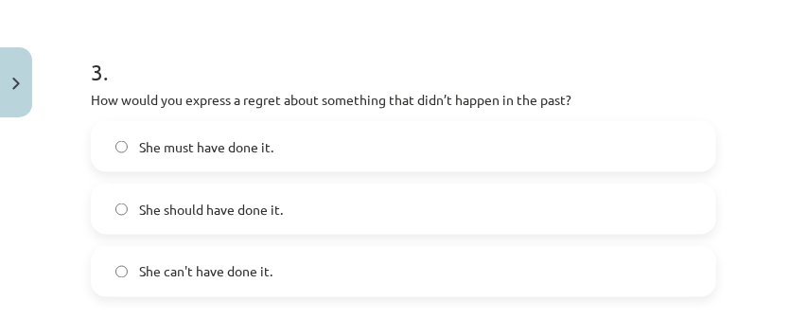
scroll to position [994, 0]
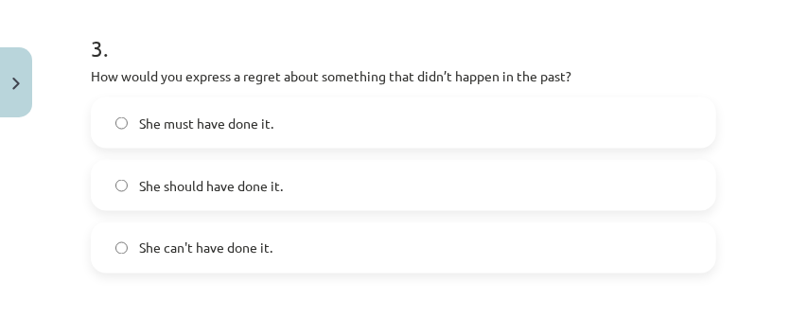
click at [240, 193] on span "She should have done it." at bounding box center [211, 186] width 144 height 20
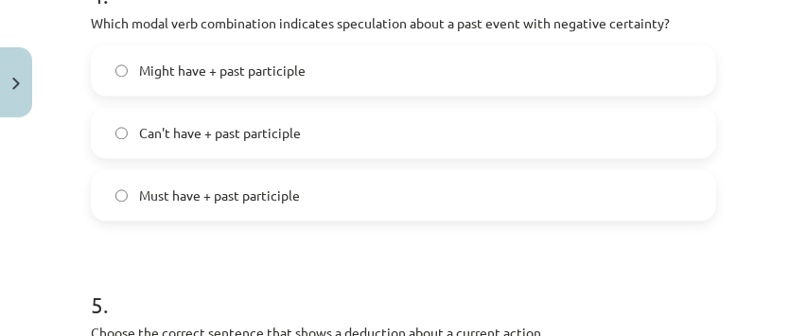
scroll to position [1372, 0]
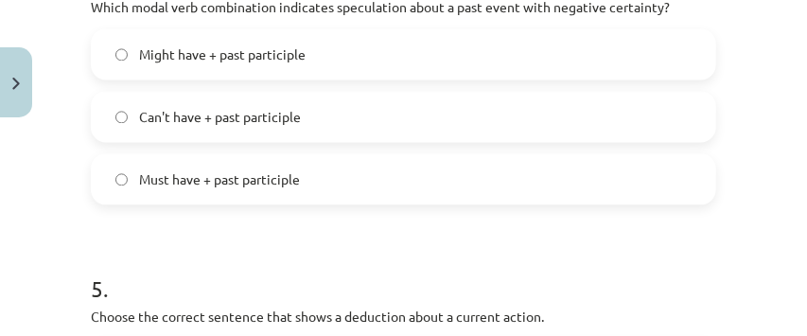
click at [299, 129] on label "Can't have + past participle" at bounding box center [404, 116] width 622 height 47
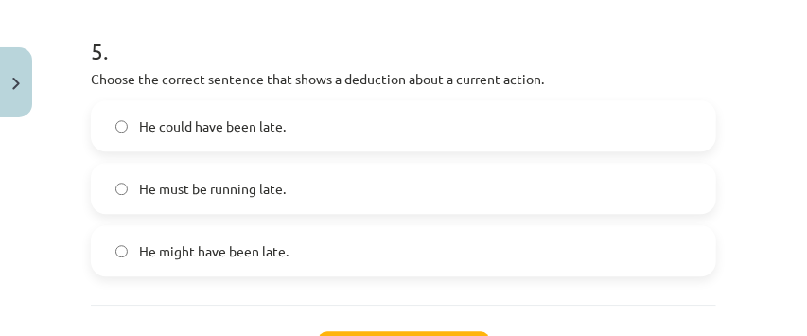
scroll to position [1624, 0]
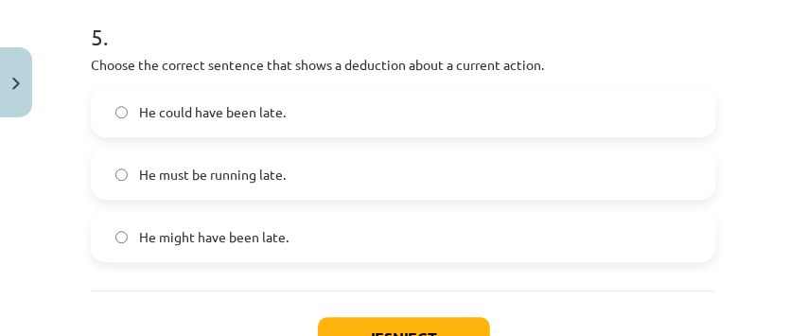
click at [275, 180] on span "He must be running late." at bounding box center [212, 175] width 147 height 20
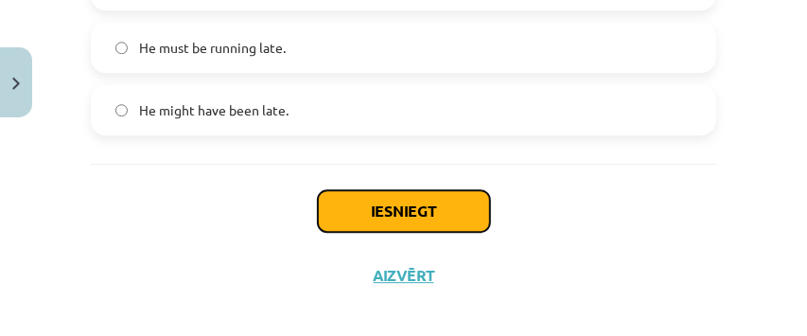
click at [382, 204] on button "Iesniegt" at bounding box center [404, 211] width 172 height 42
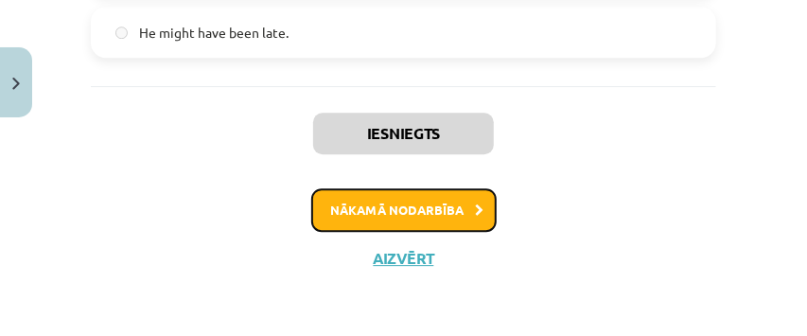
click at [400, 199] on button "Nākamā nodarbība" at bounding box center [403, 210] width 185 height 44
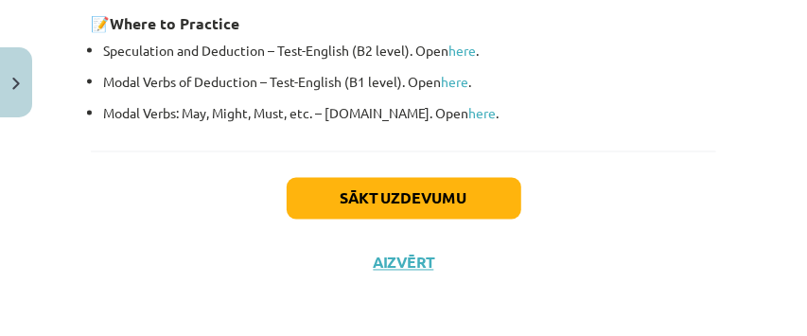
scroll to position [1037, 0]
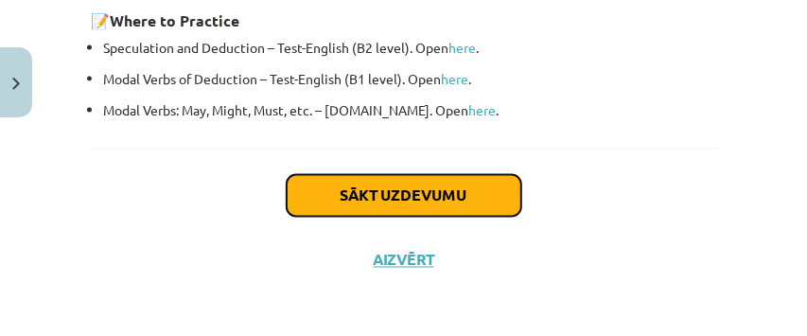
click at [400, 193] on button "Sākt uzdevumu" at bounding box center [404, 196] width 235 height 42
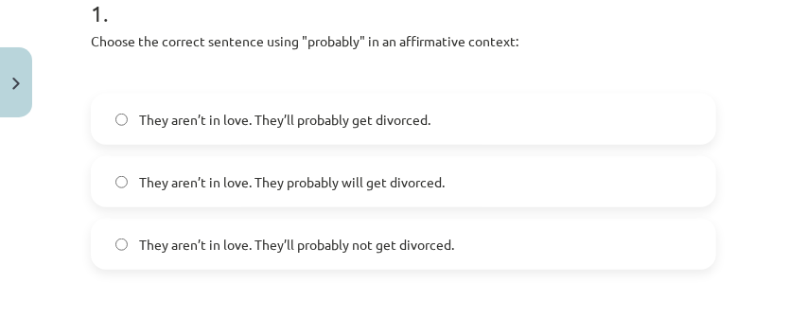
scroll to position [426, 0]
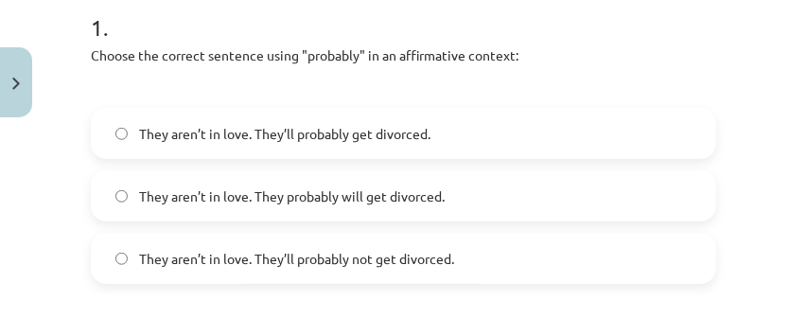
click at [367, 249] on span "They aren’t in love. They’ll probably not get divorced." at bounding box center [296, 259] width 315 height 20
click at [441, 199] on span "They aren’t in love. They probably will get divorced." at bounding box center [292, 196] width 306 height 20
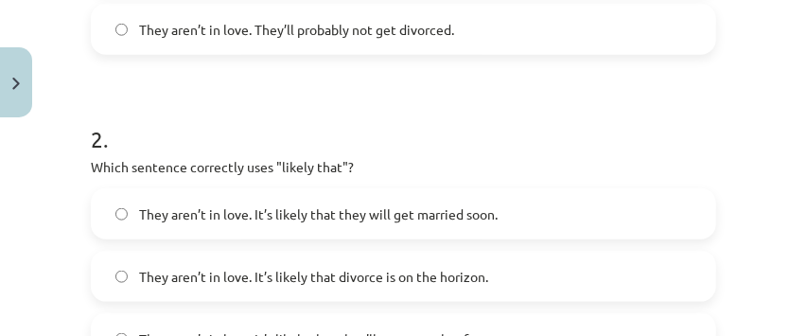
scroll to position [741, 0]
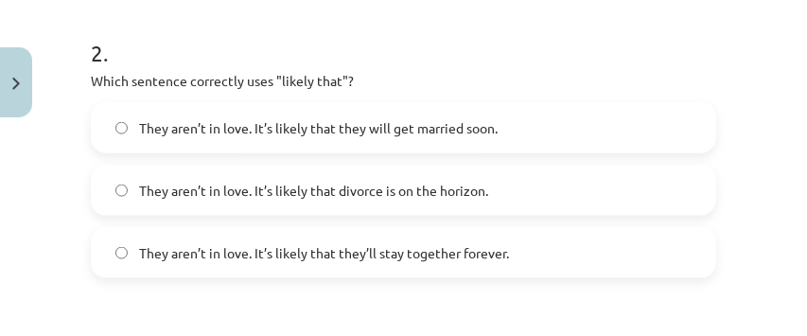
click at [352, 202] on label "They aren’t in love. It’s likely that divorce is on the horizon." at bounding box center [404, 190] width 622 height 47
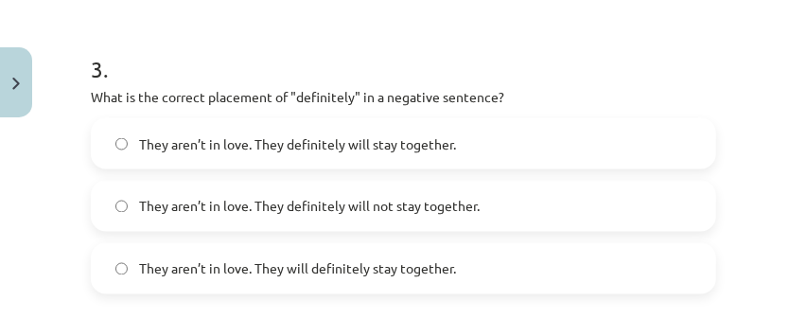
scroll to position [1056, 0]
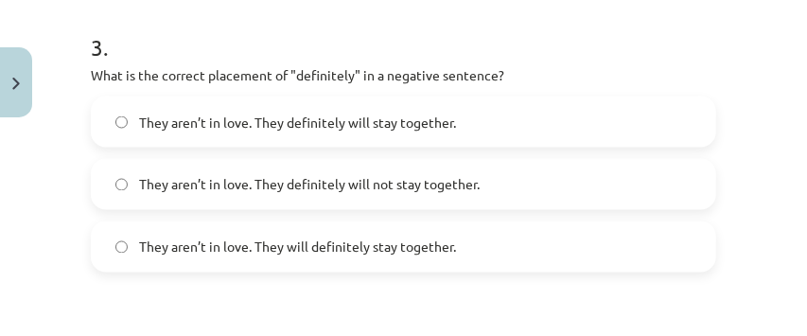
click at [360, 182] on span "They aren’t in love. They definitely will not stay together." at bounding box center [309, 185] width 341 height 20
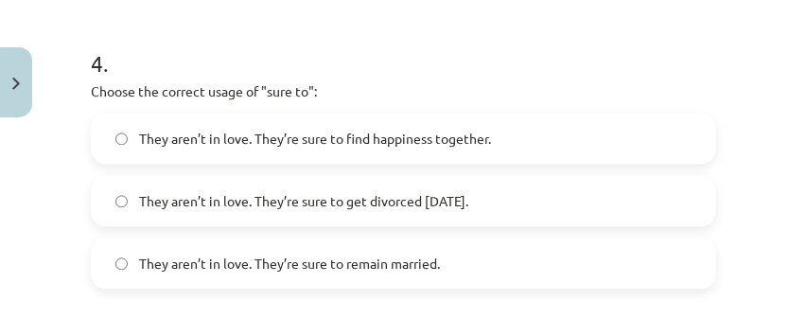
scroll to position [1372, 0]
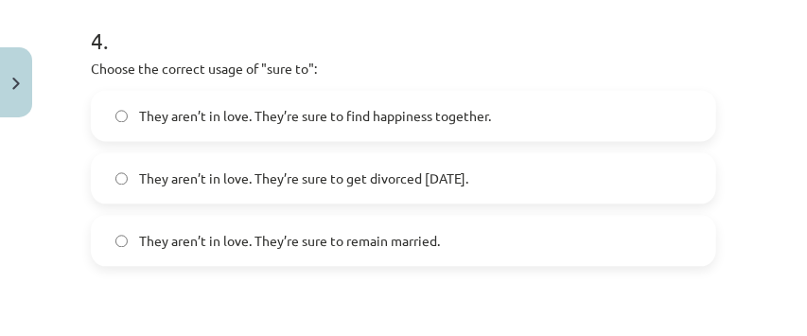
click at [355, 177] on span "They aren’t in love. They’re sure to get divorced within six months." at bounding box center [303, 178] width 329 height 20
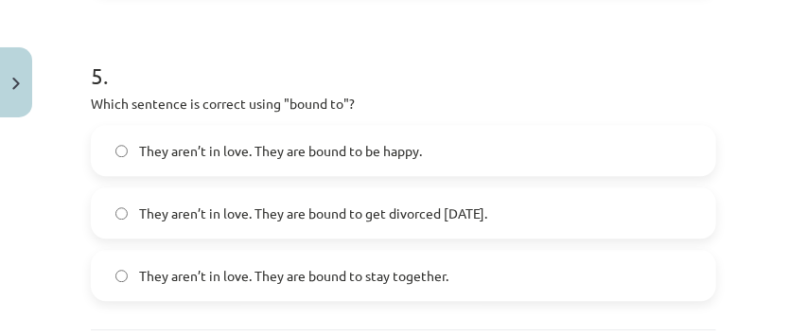
scroll to position [1687, 0]
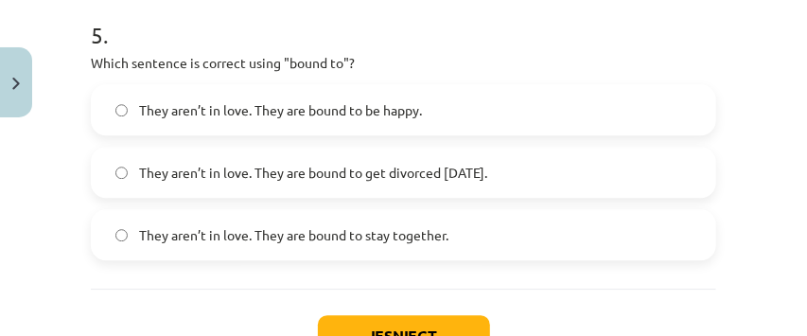
click at [258, 183] on label "They aren’t in love. They are bound to get divorced within six months." at bounding box center [404, 172] width 622 height 47
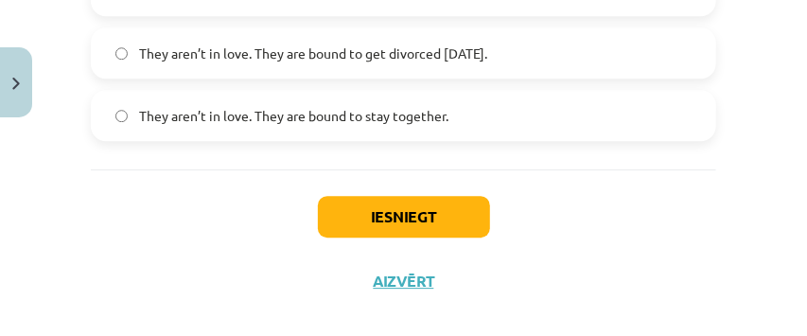
scroll to position [1813, 0]
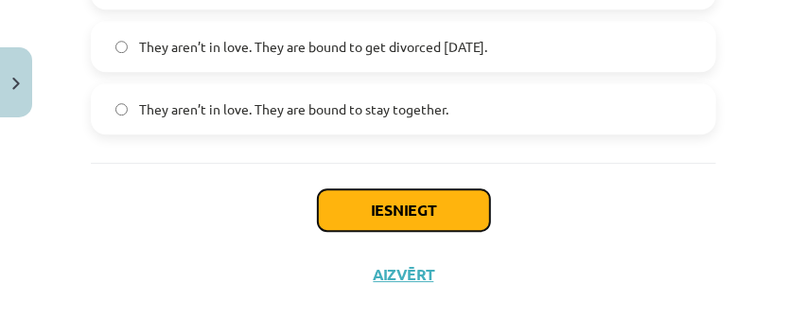
click at [351, 203] on button "Iesniegt" at bounding box center [404, 210] width 172 height 42
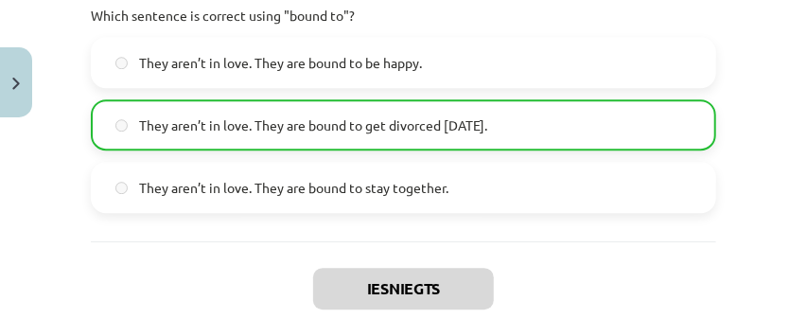
scroll to position [1877, 0]
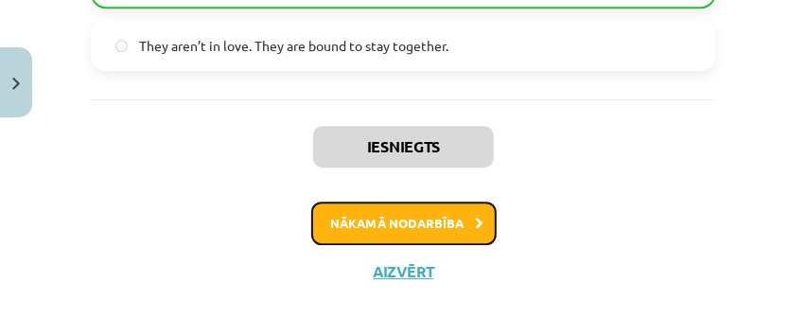
click at [409, 218] on button "Nākamā nodarbība" at bounding box center [403, 224] width 185 height 44
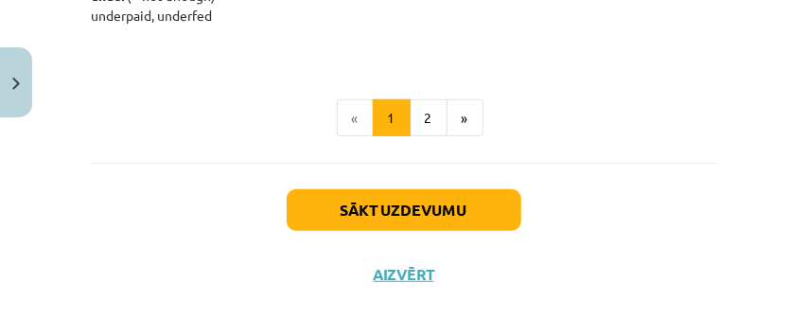
scroll to position [2752, 0]
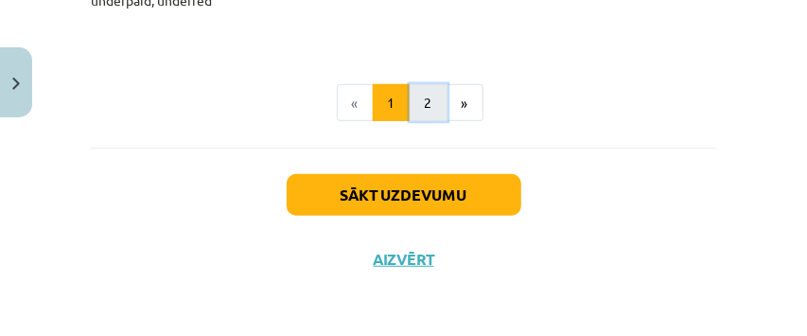
click at [415, 108] on button "2" at bounding box center [429, 103] width 38 height 38
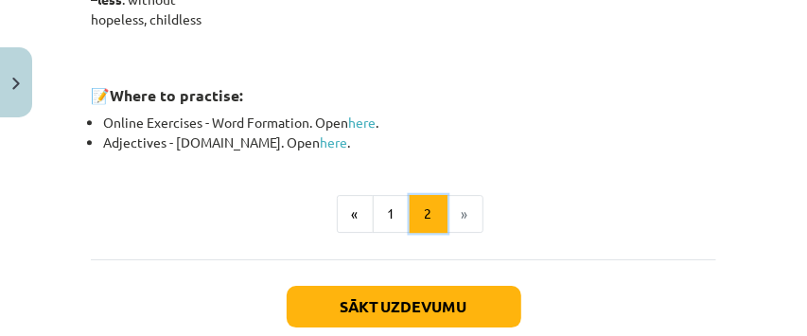
scroll to position [2058, 0]
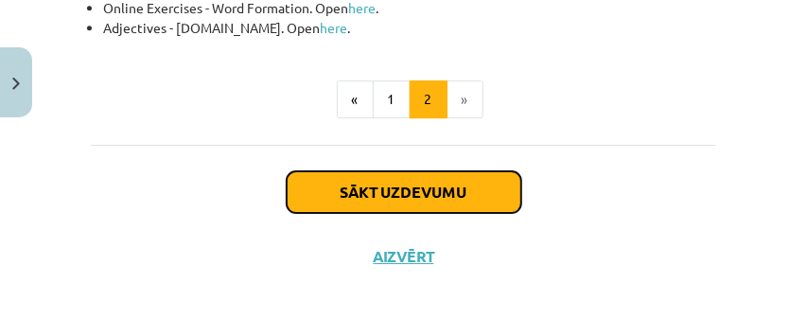
click at [382, 194] on button "Sākt uzdevumu" at bounding box center [404, 192] width 235 height 42
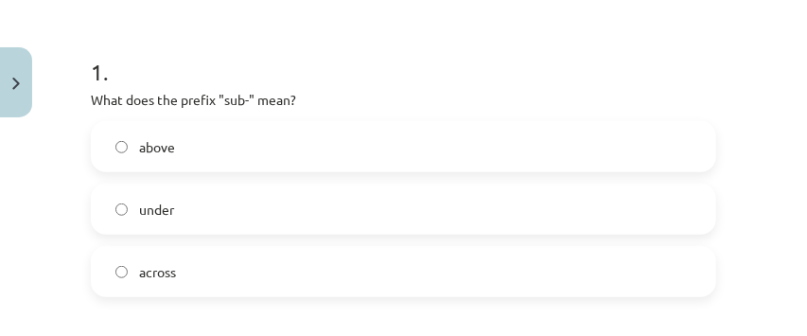
scroll to position [426, 0]
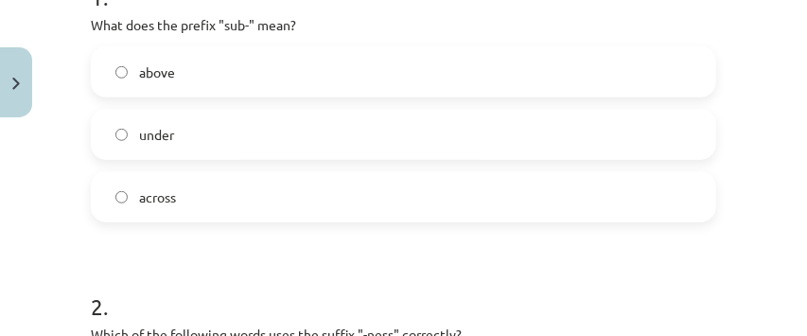
click at [145, 130] on span "under" at bounding box center [156, 135] width 35 height 20
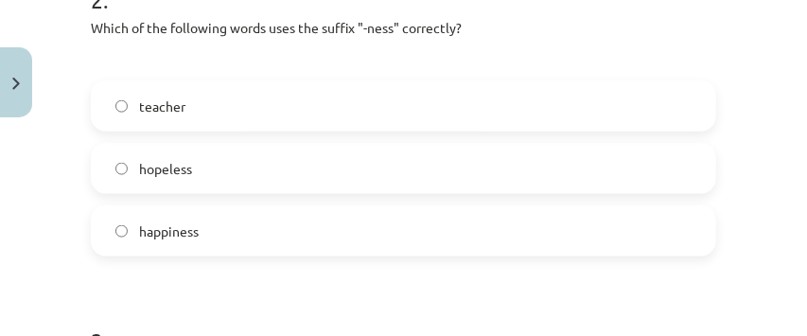
scroll to position [741, 0]
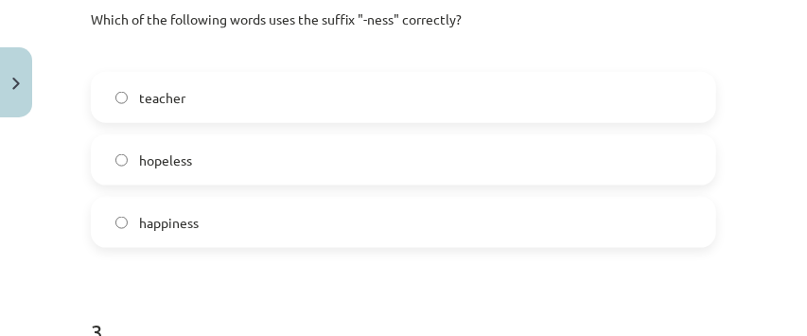
click at [407, 216] on label "happiness" at bounding box center [404, 222] width 622 height 47
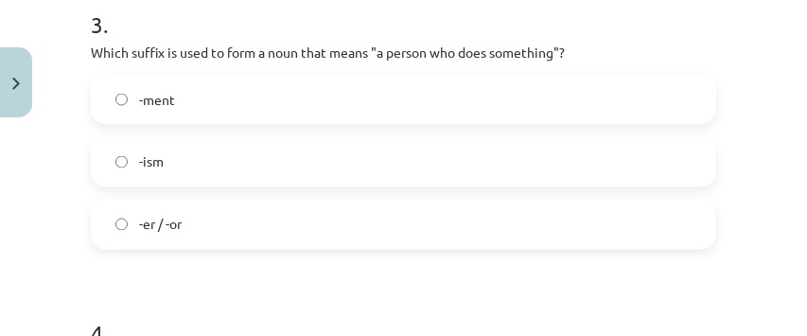
scroll to position [1056, 0]
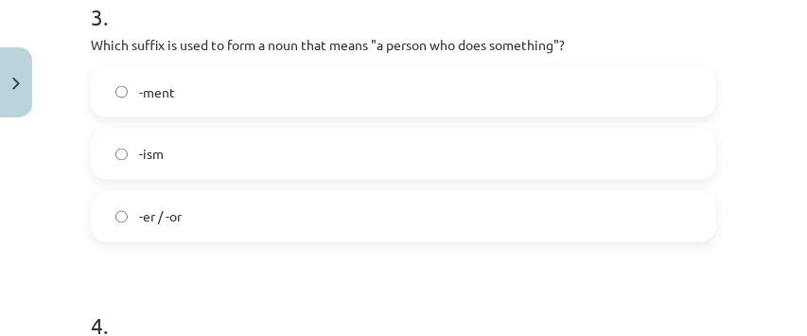
click at [398, 221] on label "-er / -or" at bounding box center [404, 216] width 622 height 47
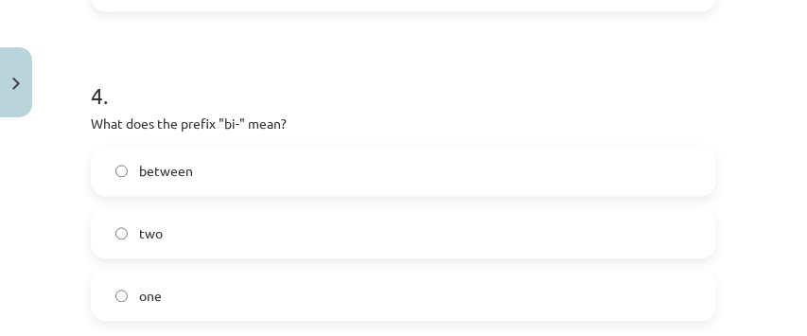
scroll to position [1309, 0]
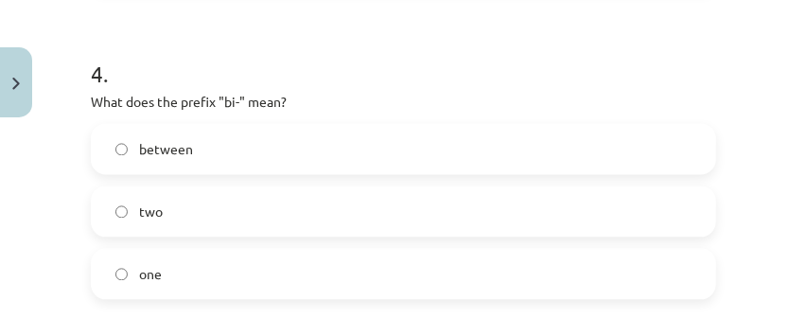
click at [368, 218] on label "two" at bounding box center [404, 210] width 622 height 47
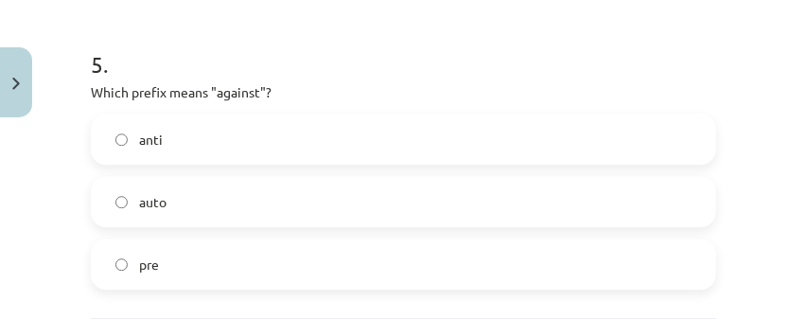
scroll to position [1624, 0]
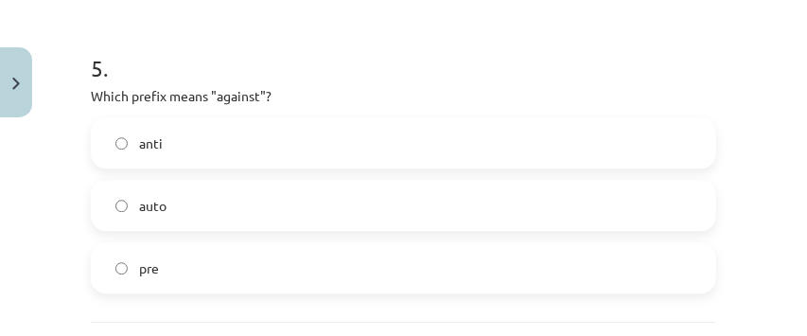
click at [295, 156] on label "anti" at bounding box center [404, 142] width 622 height 47
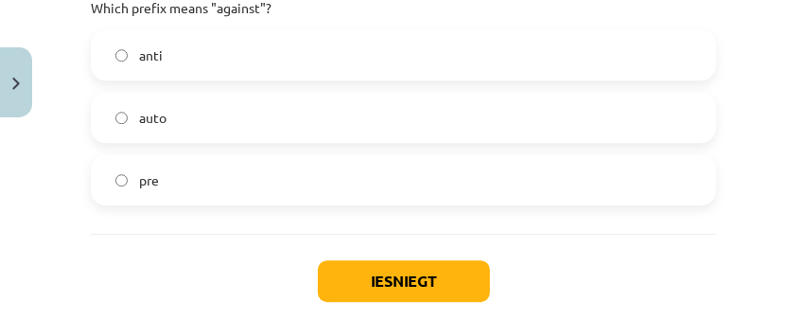
scroll to position [1800, 0]
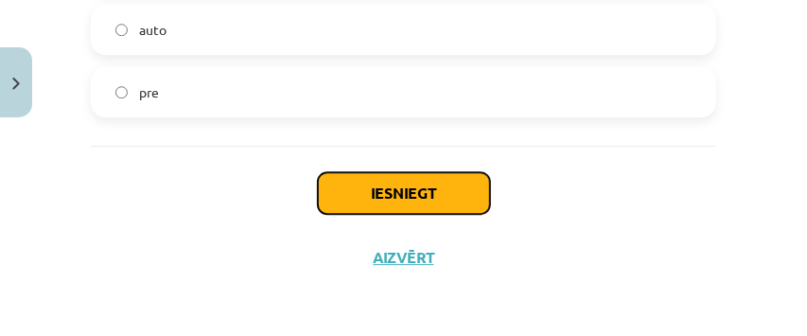
click at [331, 186] on button "Iesniegt" at bounding box center [404, 193] width 172 height 42
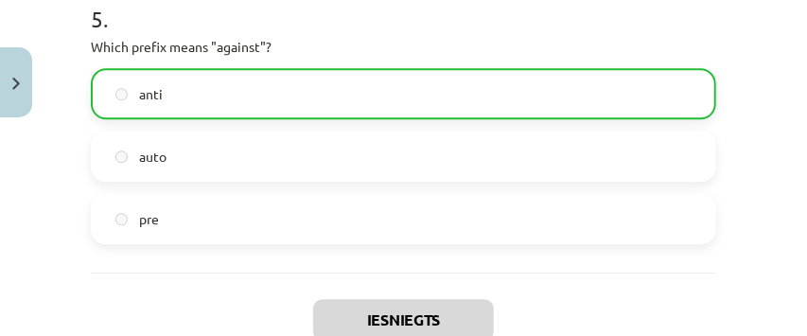
scroll to position [1860, 0]
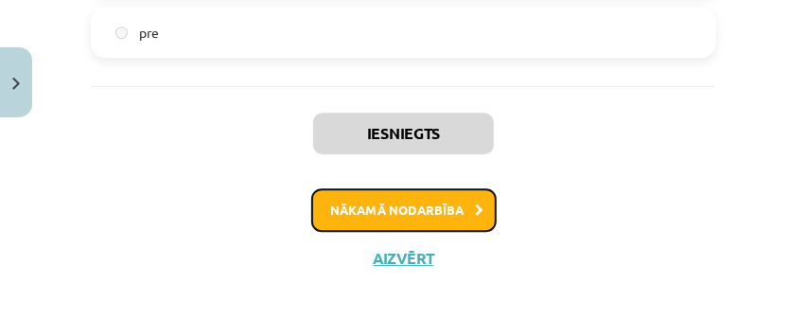
click at [443, 214] on button "Nākamā nodarbība" at bounding box center [403, 210] width 185 height 44
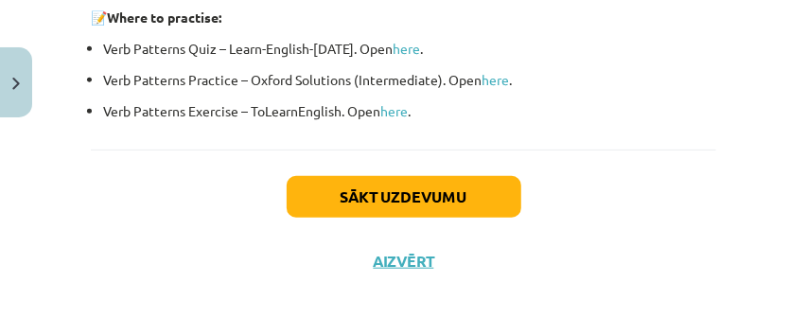
scroll to position [2951, 0]
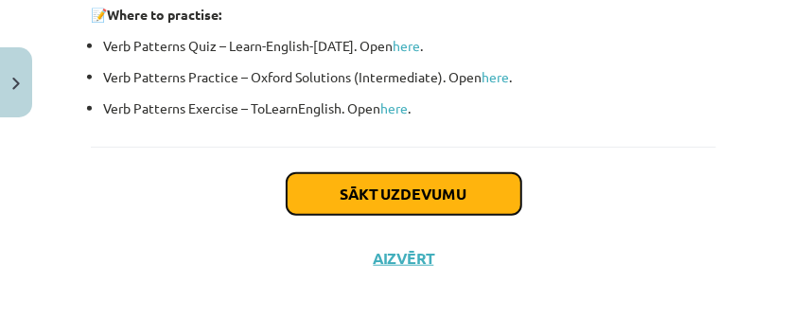
click at [427, 201] on button "Sākt uzdevumu" at bounding box center [404, 194] width 235 height 42
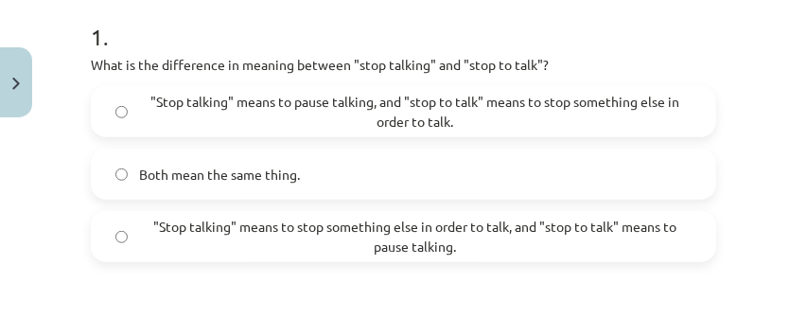
scroll to position [362, 0]
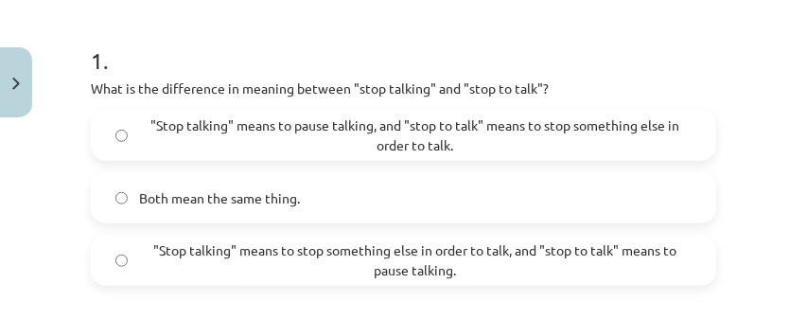
click at [483, 138] on span ""Stop talking" means to pause talking, and "stop to talk" means to stop somethi…" at bounding box center [415, 135] width 553 height 40
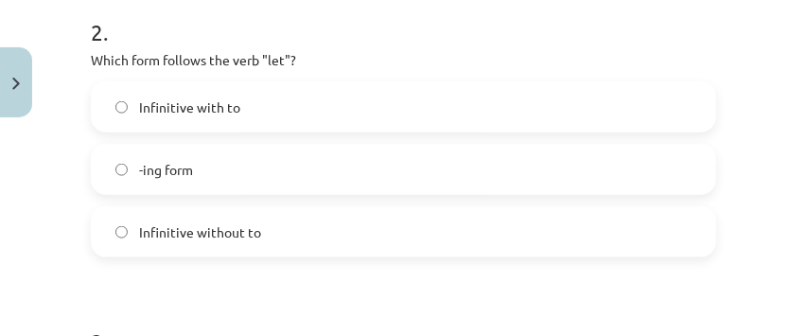
scroll to position [678, 0]
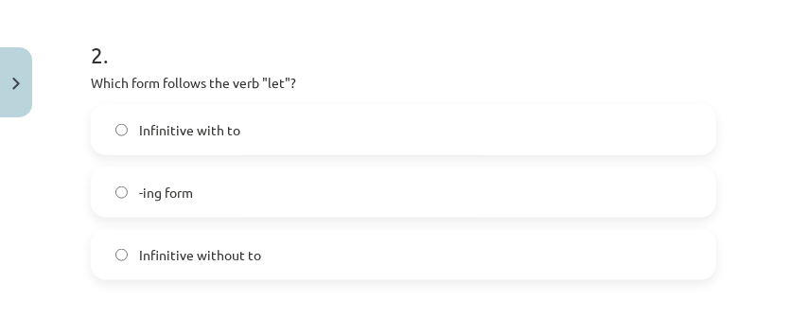
click at [236, 195] on label "-ing form" at bounding box center [404, 191] width 622 height 47
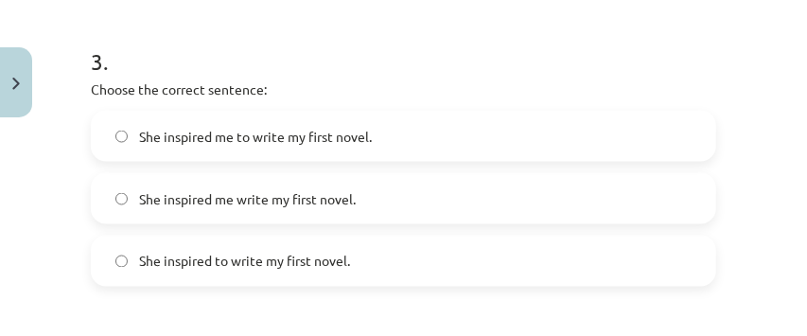
scroll to position [994, 0]
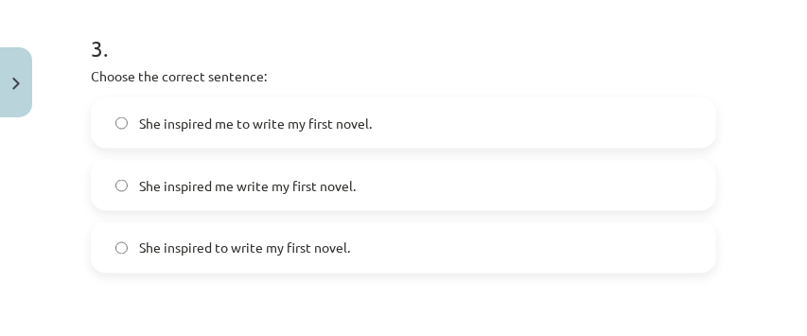
click at [259, 132] on span "She inspired me to write my first novel." at bounding box center [255, 124] width 233 height 20
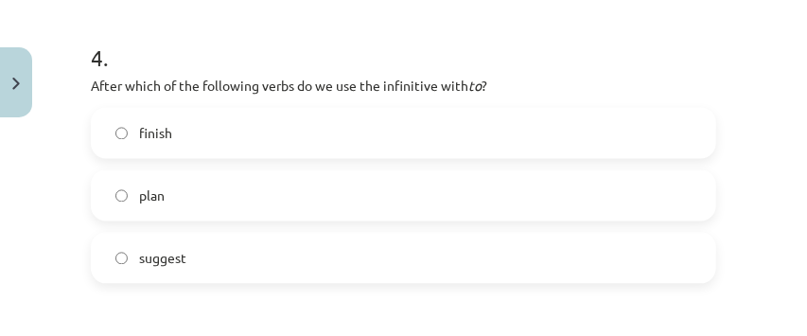
scroll to position [1309, 0]
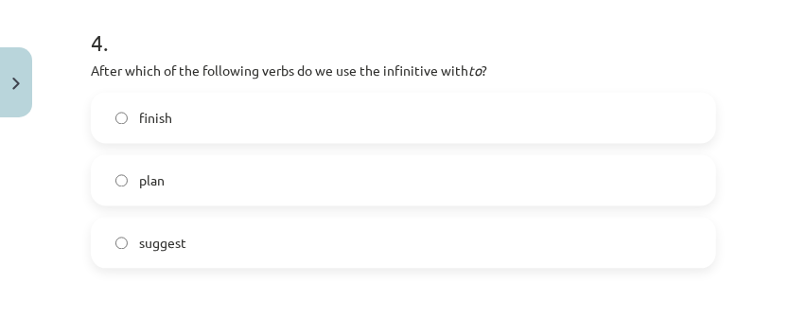
click at [201, 244] on label "suggest" at bounding box center [404, 242] width 622 height 47
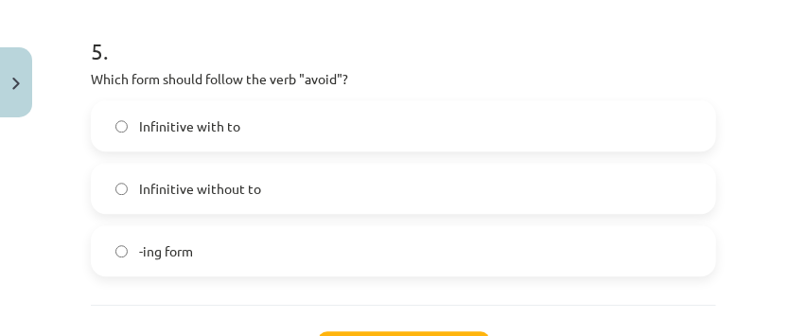
scroll to position [1624, 0]
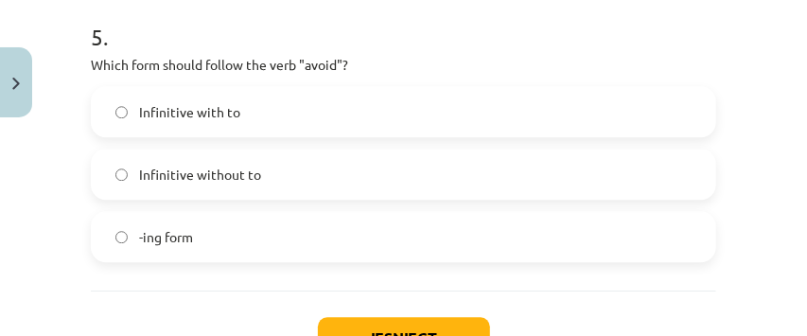
click at [240, 176] on span "Infinitive without to" at bounding box center [200, 175] width 122 height 20
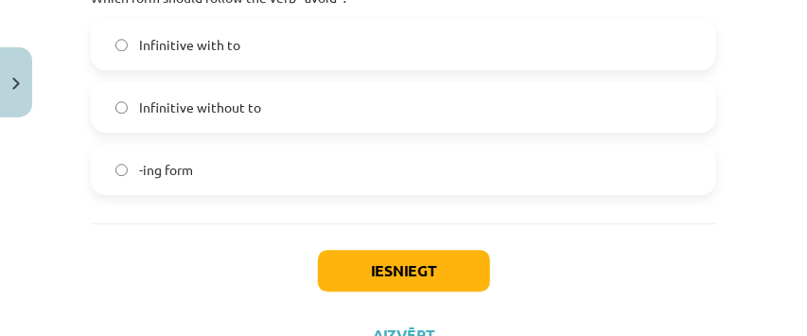
scroll to position [1751, 0]
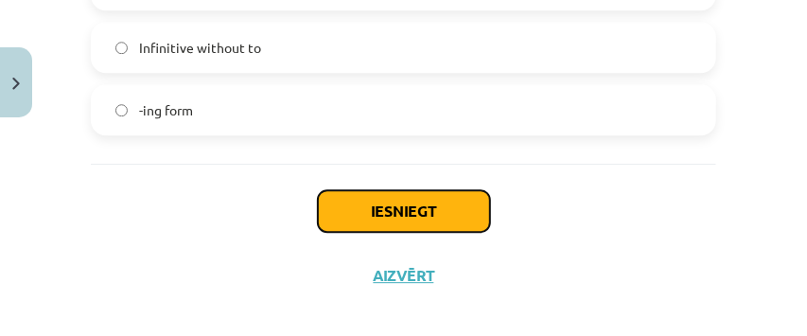
click at [346, 203] on button "Iesniegt" at bounding box center [404, 211] width 172 height 42
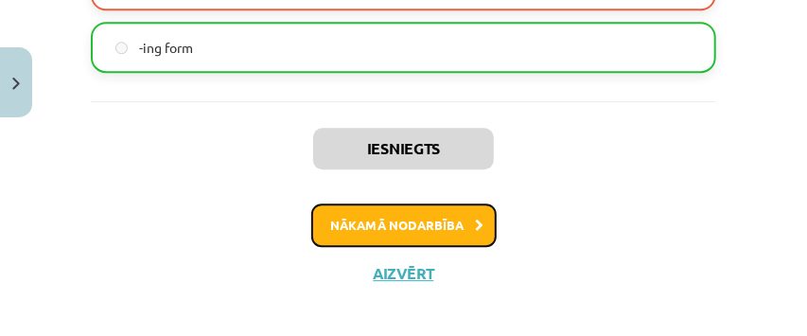
click at [389, 220] on button "Nākamā nodarbība" at bounding box center [403, 225] width 185 height 44
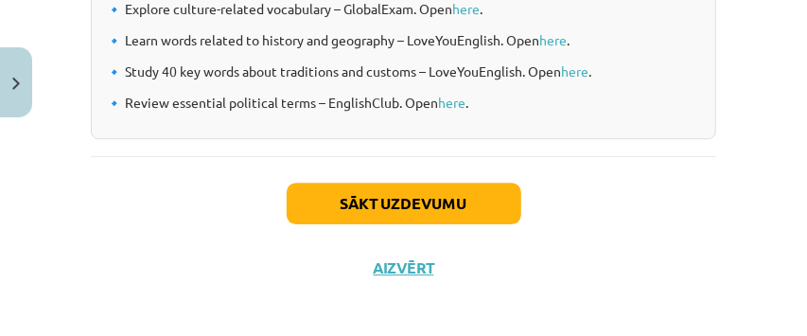
scroll to position [1925, 0]
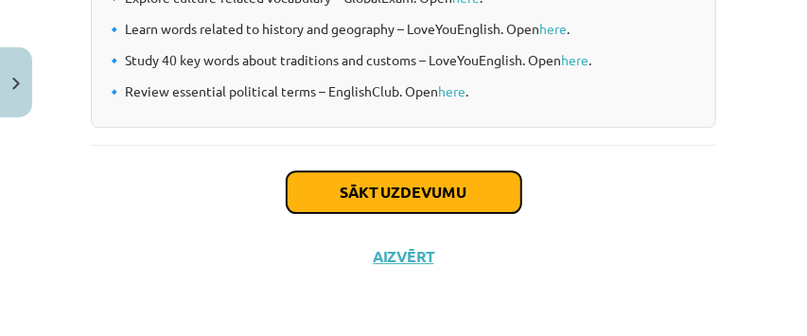
click at [420, 184] on button "Sākt uzdevumu" at bounding box center [404, 192] width 235 height 42
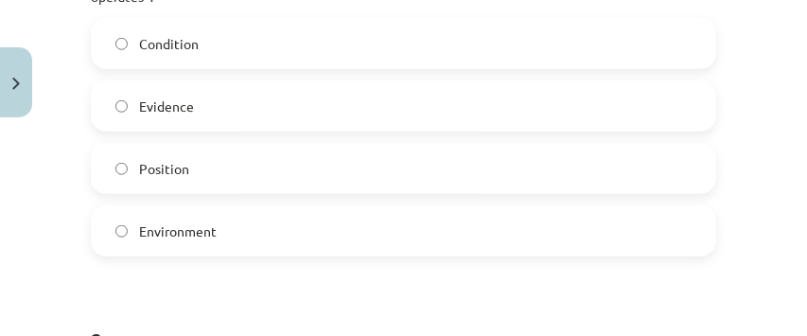
scroll to position [488, 0]
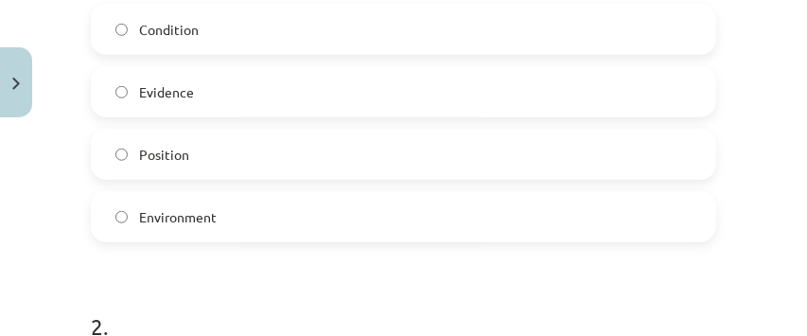
click at [267, 233] on label "Environment" at bounding box center [404, 216] width 622 height 47
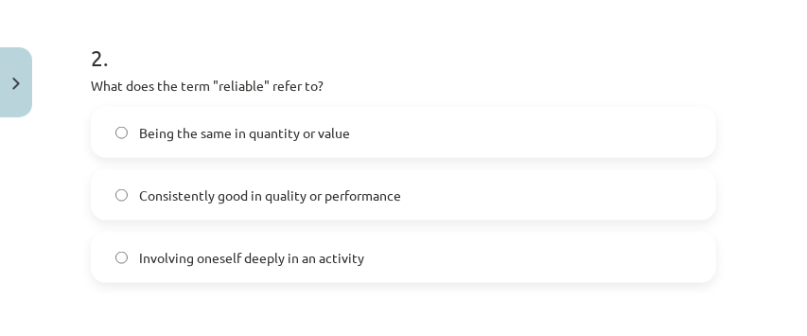
scroll to position [741, 0]
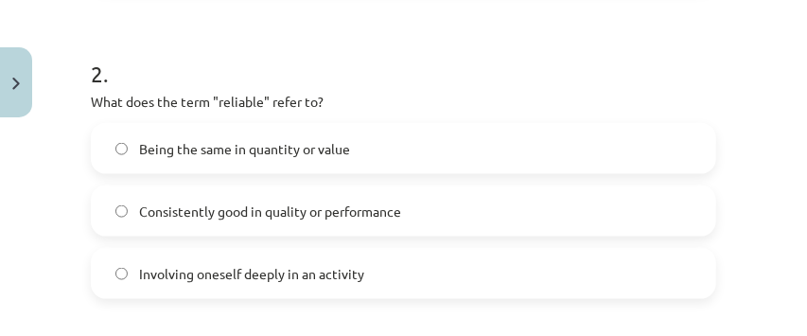
click at [299, 216] on span "Consistently good in quality or performance" at bounding box center [270, 212] width 262 height 20
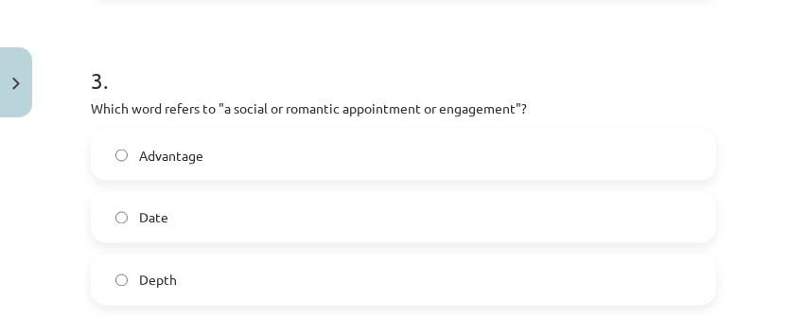
scroll to position [1120, 0]
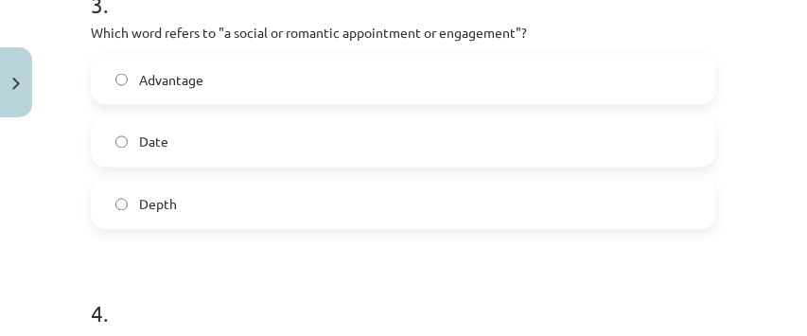
click at [292, 160] on label "Date" at bounding box center [404, 141] width 622 height 47
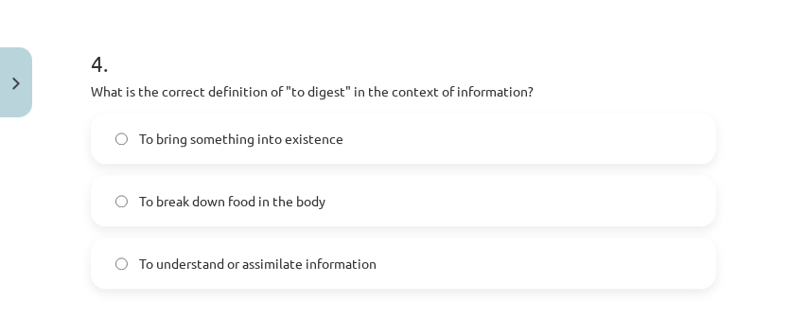
scroll to position [1372, 0]
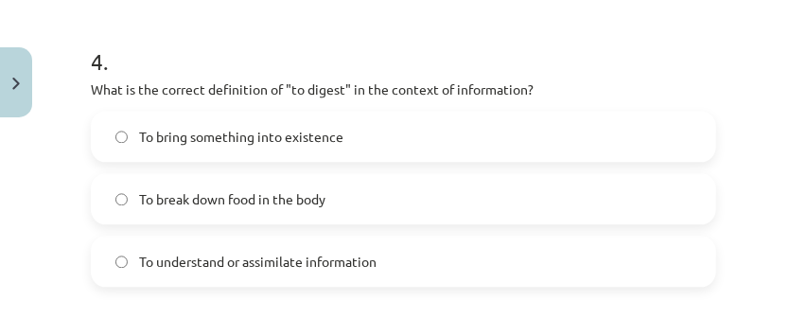
click at [356, 256] on span "To understand or assimilate information" at bounding box center [258, 262] width 238 height 20
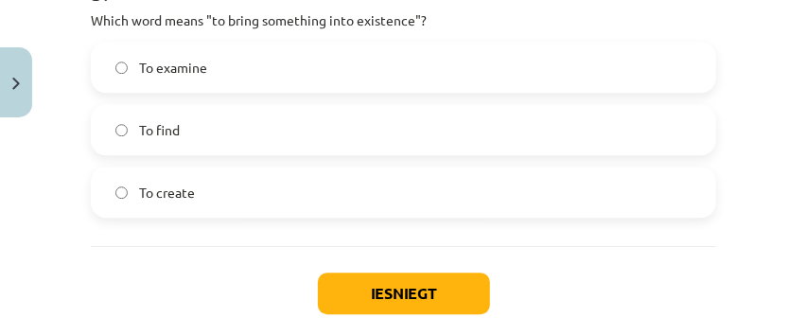
scroll to position [1687, 0]
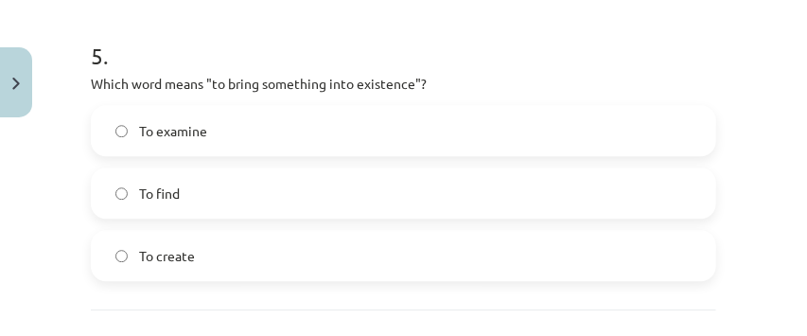
click at [420, 247] on label "To create" at bounding box center [404, 255] width 622 height 47
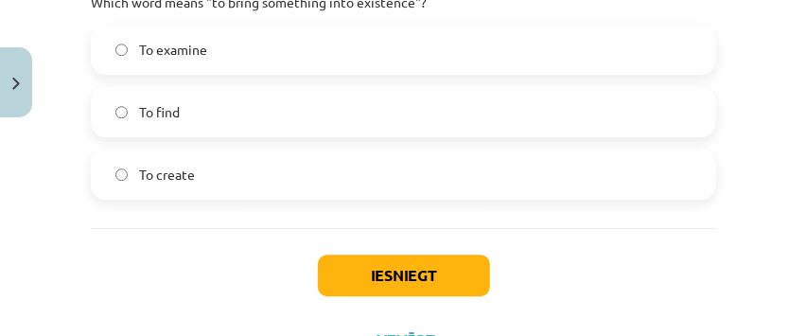
scroll to position [1851, 0]
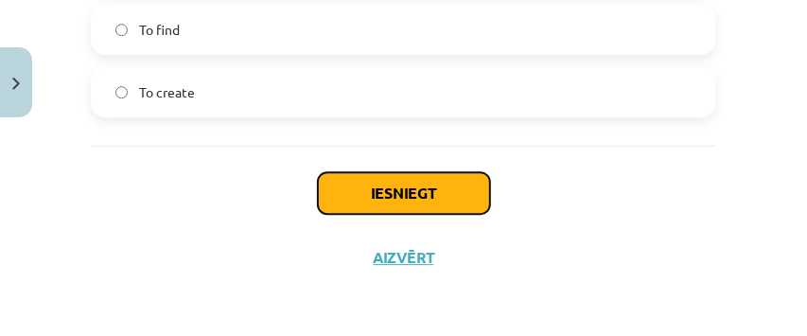
click at [427, 192] on button "Iesniegt" at bounding box center [404, 193] width 172 height 42
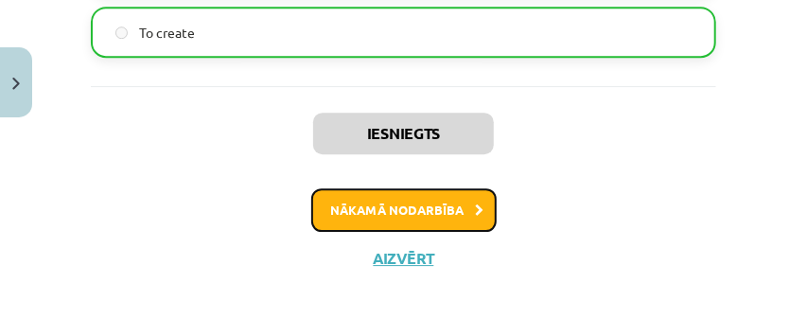
click at [470, 199] on button "Nākamā nodarbība" at bounding box center [403, 210] width 185 height 44
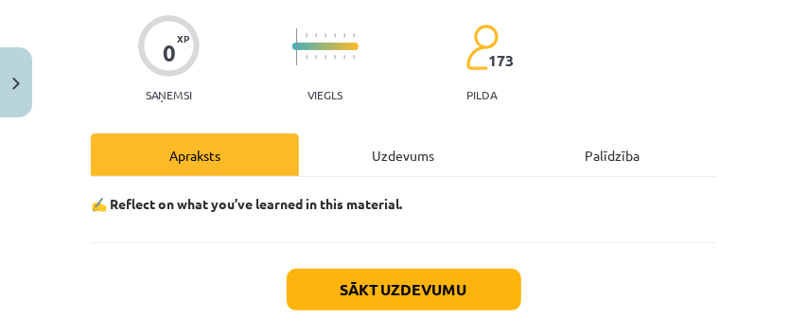
scroll to position [237, 0]
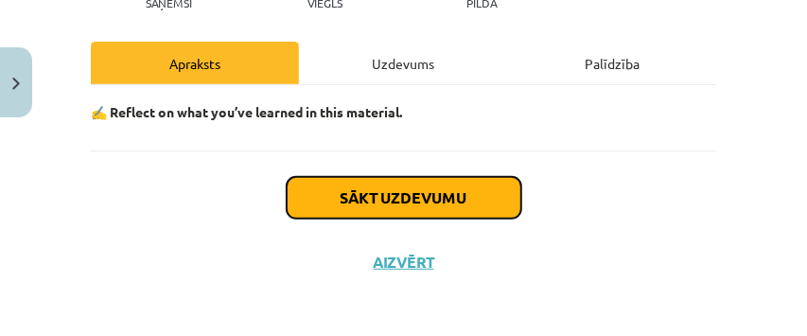
click at [416, 205] on button "Sākt uzdevumu" at bounding box center [404, 198] width 235 height 42
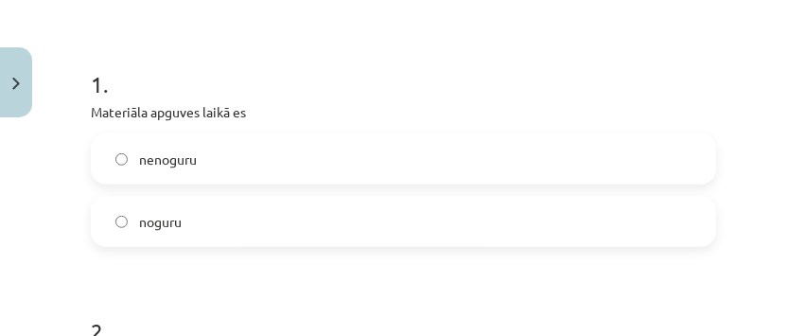
scroll to position [299, 0]
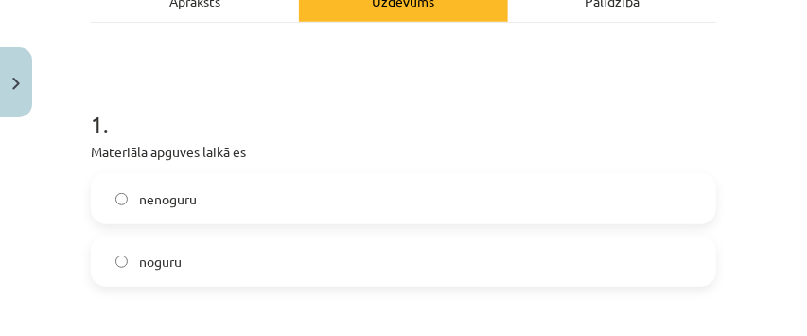
click at [322, 271] on label "noguru" at bounding box center [404, 261] width 622 height 47
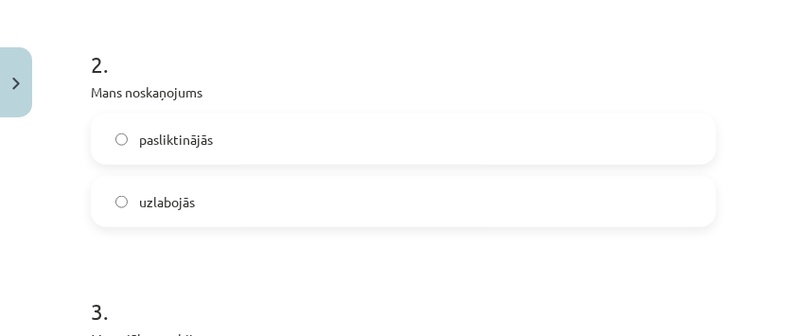
scroll to position [615, 0]
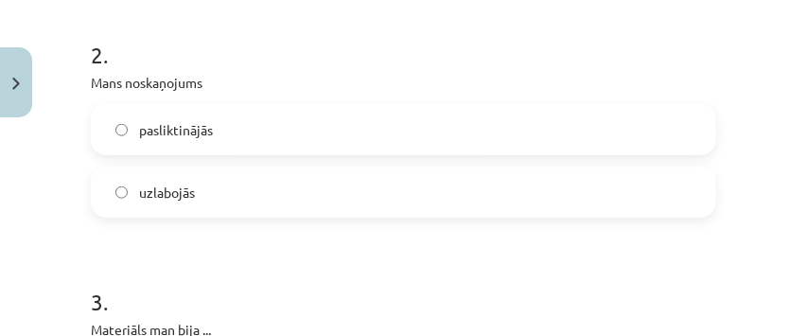
click at [222, 134] on label "pasliktinājās" at bounding box center [404, 129] width 622 height 47
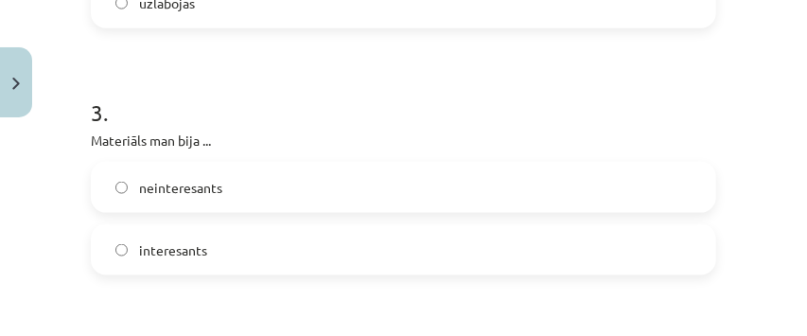
scroll to position [867, 0]
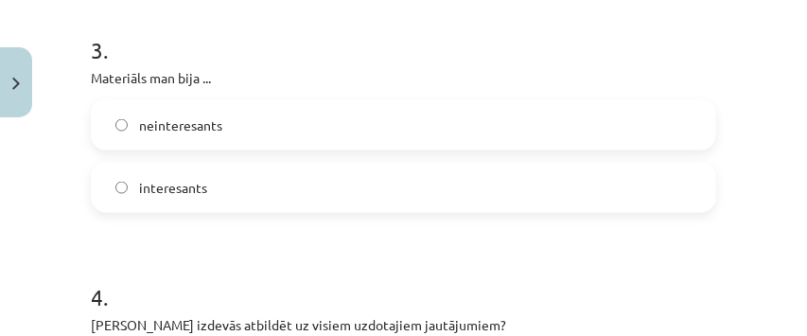
click at [260, 132] on label "neinteresants" at bounding box center [404, 124] width 622 height 47
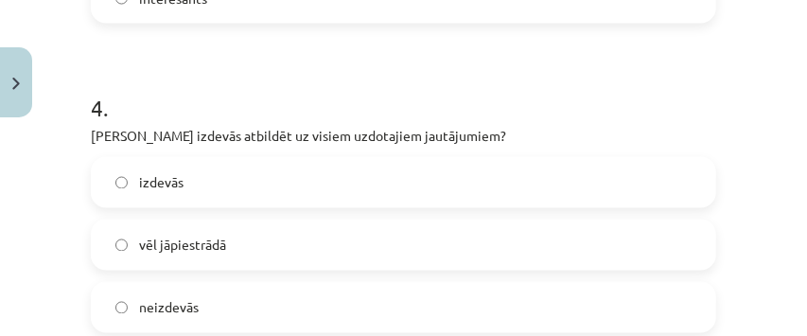
scroll to position [1120, 0]
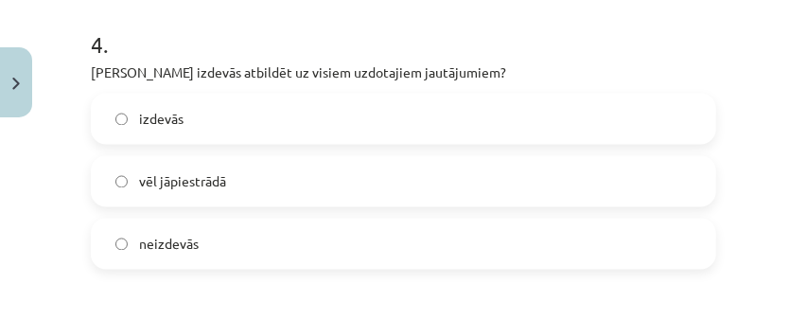
click at [256, 237] on label "neizdevās" at bounding box center [404, 244] width 622 height 47
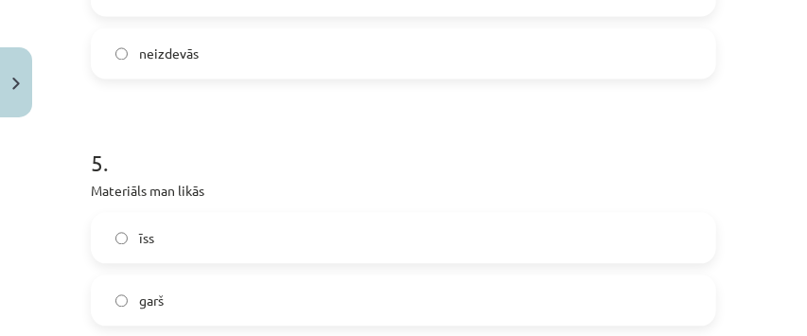
scroll to position [1372, 0]
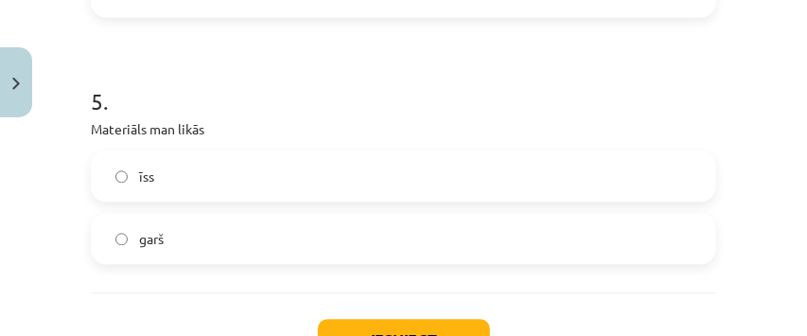
click at [258, 238] on label "garš" at bounding box center [404, 238] width 622 height 47
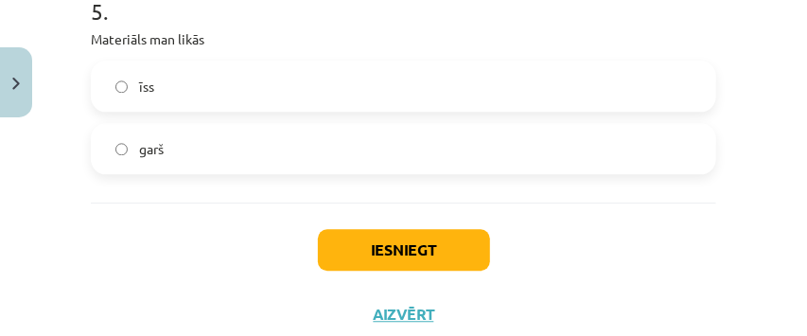
scroll to position [1519, 0]
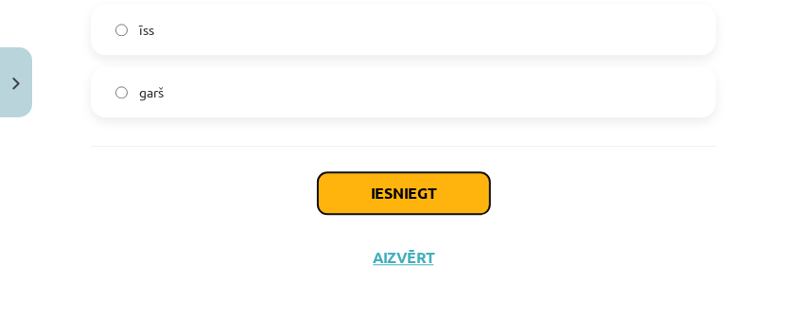
click at [374, 188] on button "Iesniegt" at bounding box center [404, 193] width 172 height 42
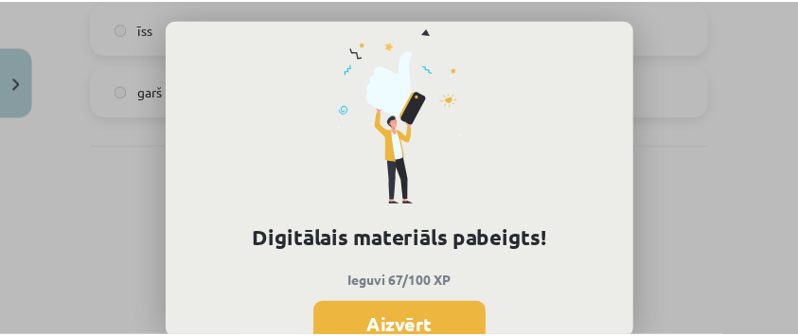
scroll to position [137, 0]
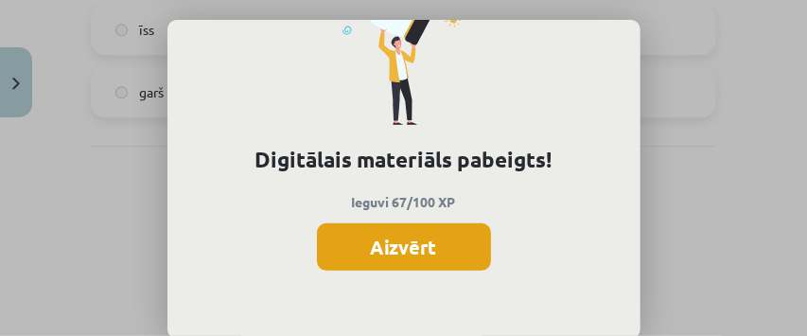
click at [423, 246] on button "Aizvērt" at bounding box center [404, 246] width 174 height 47
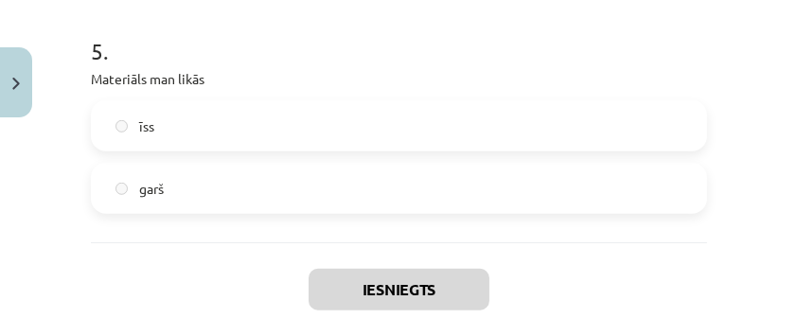
scroll to position [1519, 0]
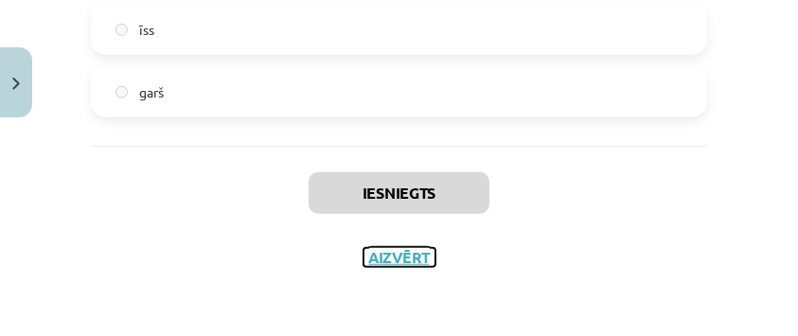
click at [397, 254] on button "Aizvērt" at bounding box center [399, 257] width 72 height 19
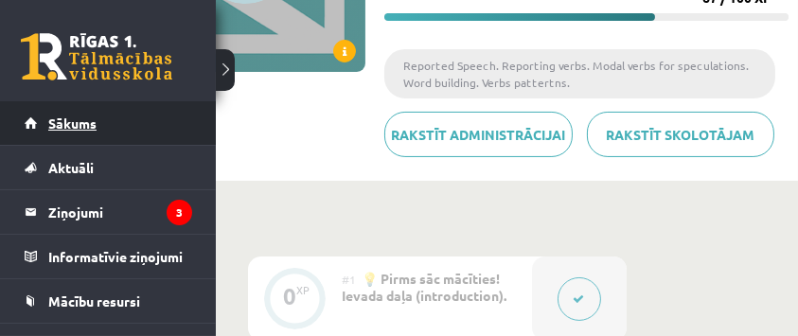
click at [53, 126] on span "Sākums" at bounding box center [72, 123] width 48 height 17
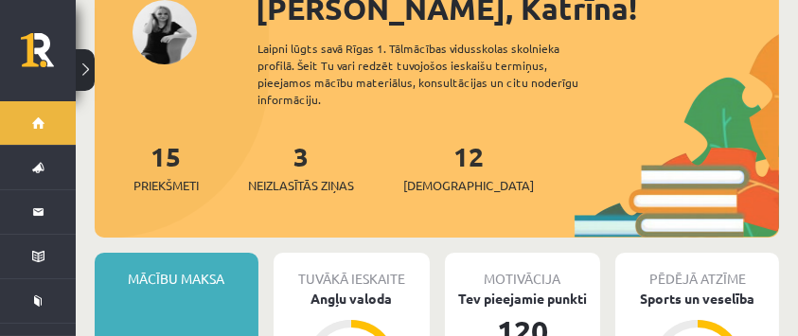
scroll to position [189, 0]
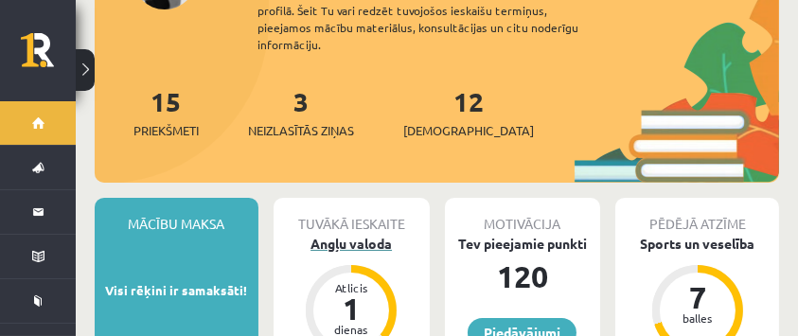
click at [377, 234] on div "Angļu valoda" at bounding box center [352, 244] width 156 height 20
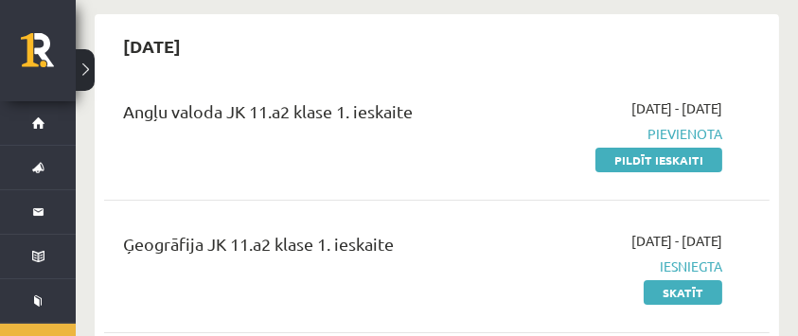
scroll to position [189, 0]
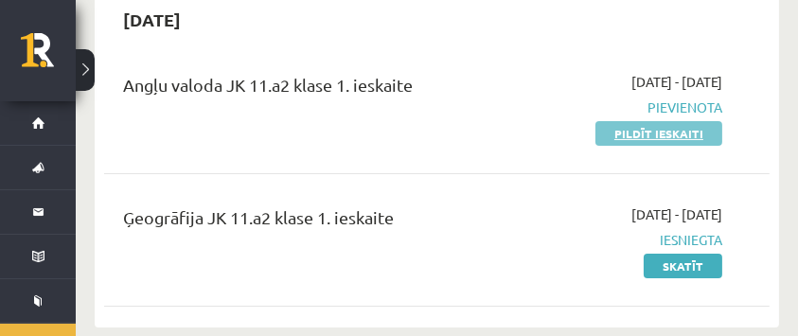
click at [613, 134] on link "Pildīt ieskaiti" at bounding box center [658, 133] width 127 height 25
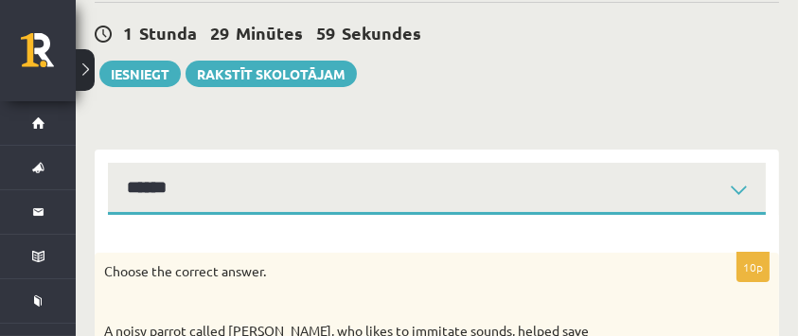
scroll to position [189, 0]
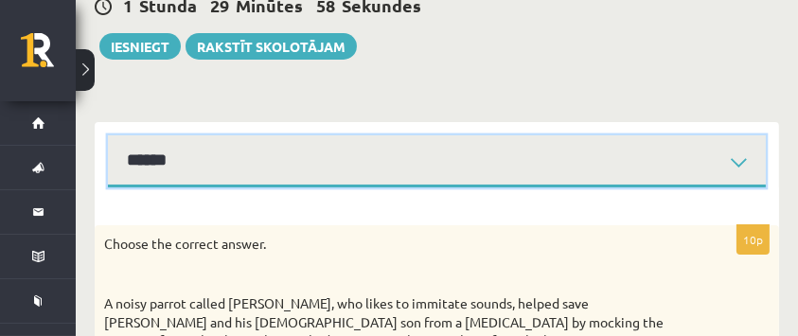
click at [575, 142] on select "****** ****** ****** ****** ****** ****** ****** ******" at bounding box center [437, 161] width 658 height 52
select select "**********"
click at [108, 135] on select "****** ****** ****** ****** ****** ****** ****** ******" at bounding box center [437, 161] width 658 height 52
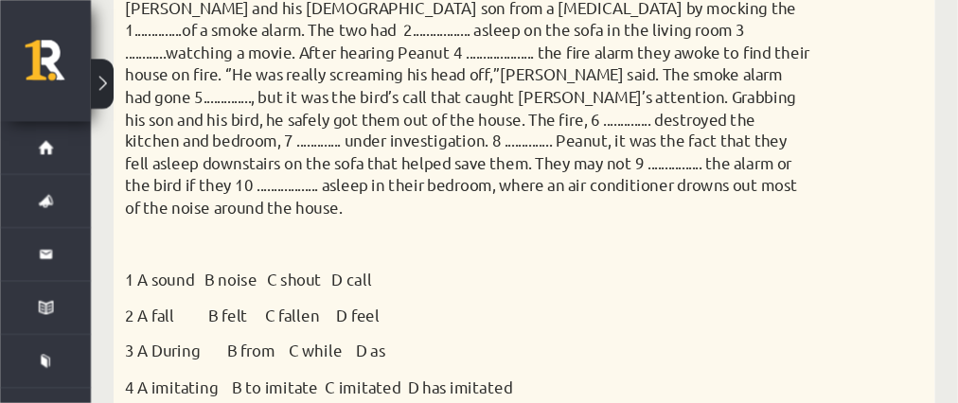
scroll to position [441, 0]
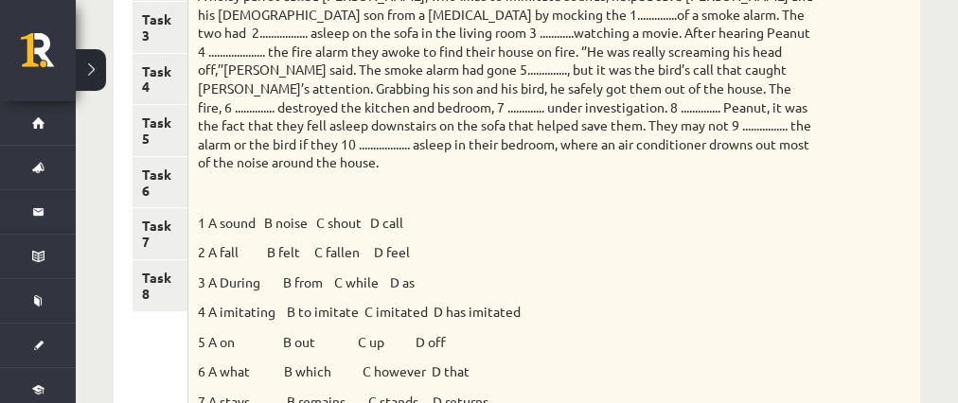
drag, startPoint x: 565, startPoint y: 1, endPoint x: 629, endPoint y: 212, distance: 220.6
click at [629, 214] on p "1 A sound B noise C shout D call" at bounding box center [507, 223] width 618 height 19
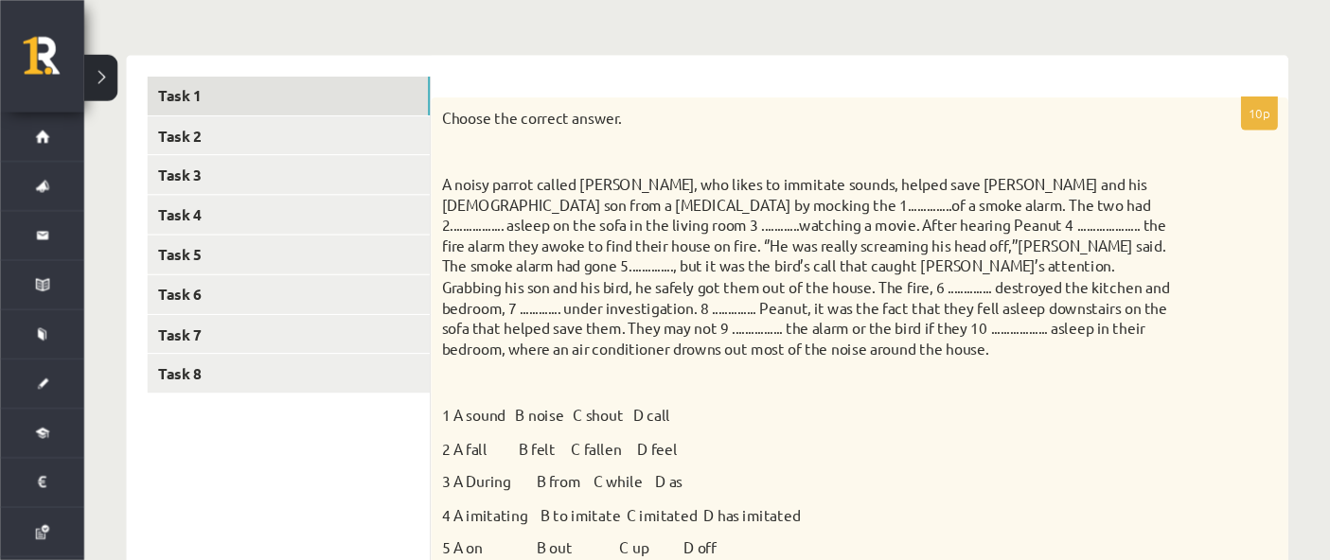
scroll to position [270, 0]
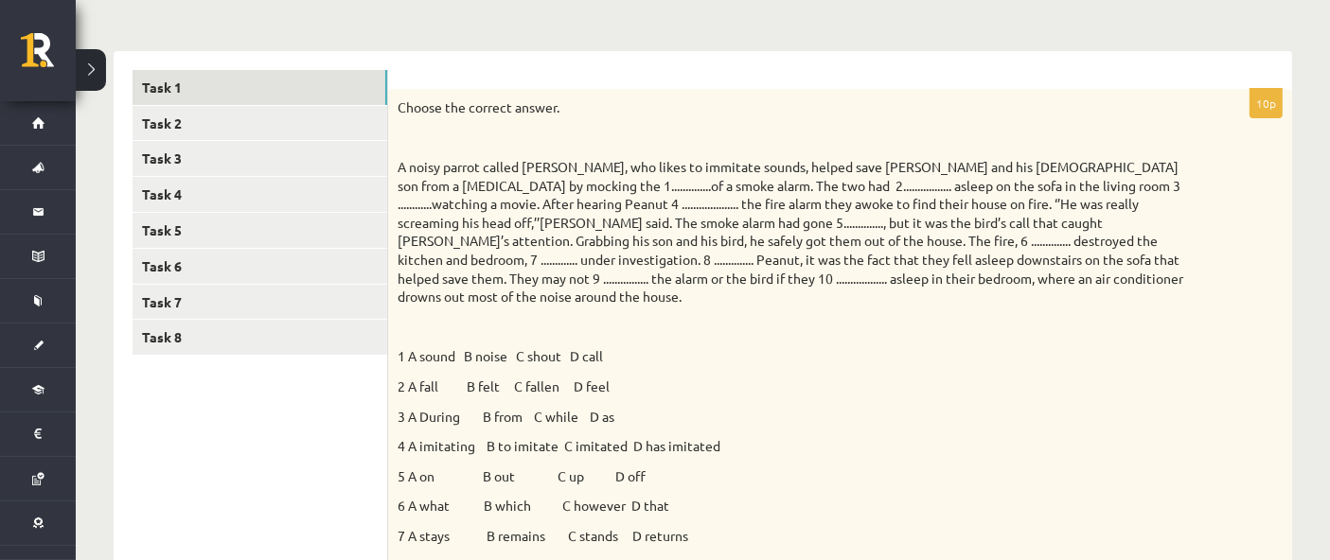
drag, startPoint x: 740, startPoint y: 1, endPoint x: 895, endPoint y: 376, distance: 405.6
click at [797, 335] on p "2 A fall B felt C fallen D feel" at bounding box center [792, 387] width 790 height 19
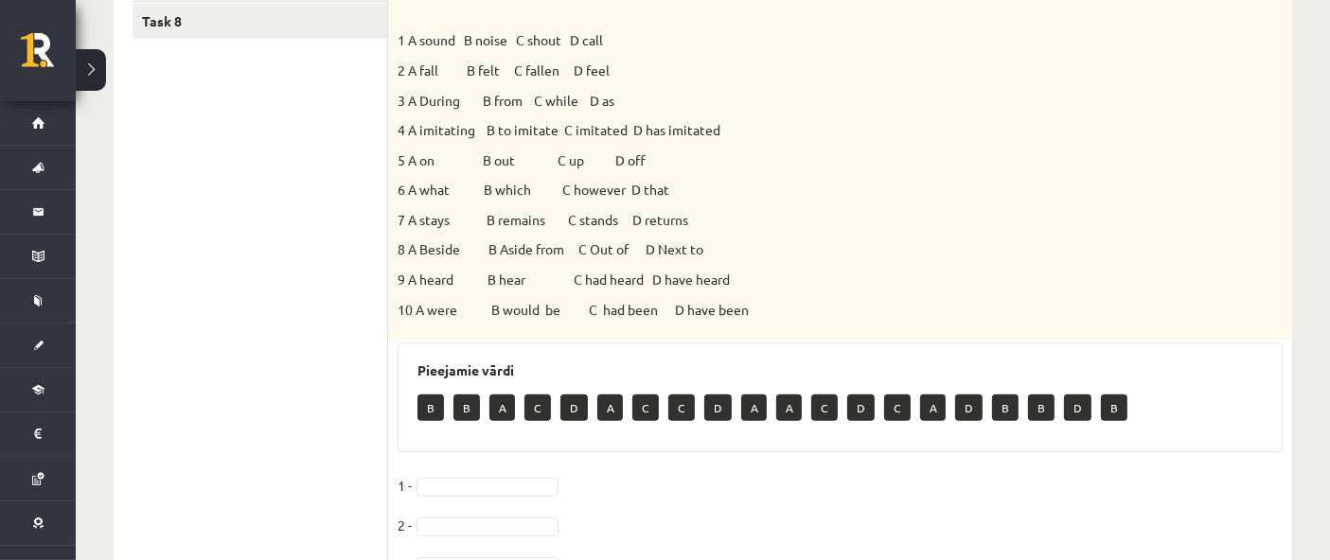
scroll to position [901, 0]
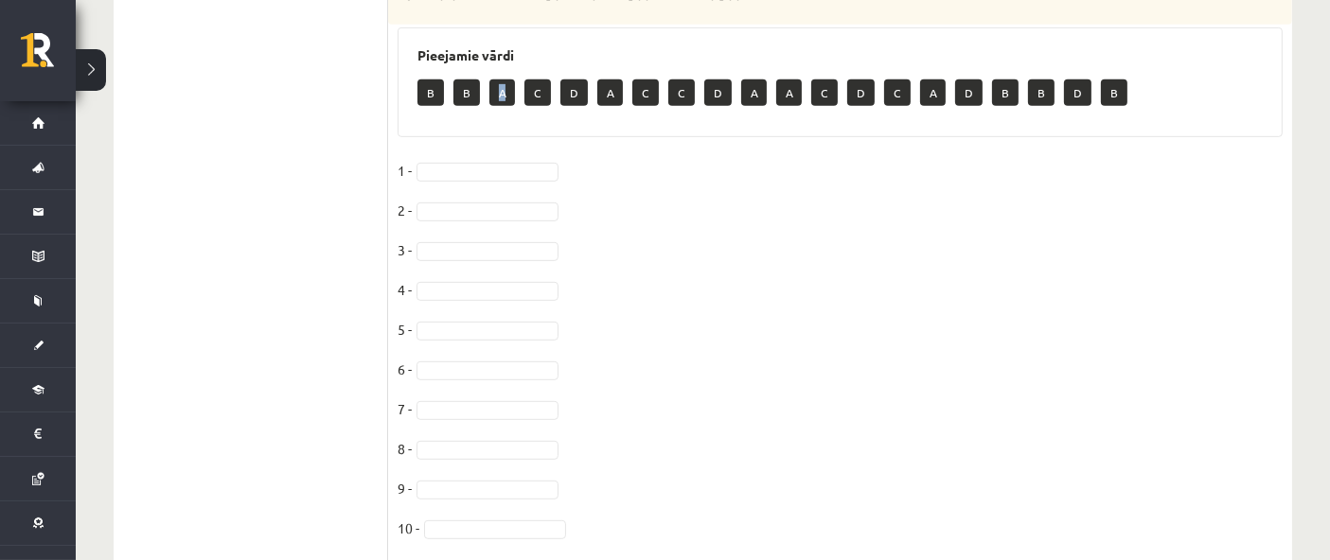
drag, startPoint x: 500, startPoint y: 88, endPoint x: 492, endPoint y: 110, distance: 23.0
click at [492, 110] on div "B B A C D A C C D A A C D C A D B B D B" at bounding box center [839, 95] width 845 height 44
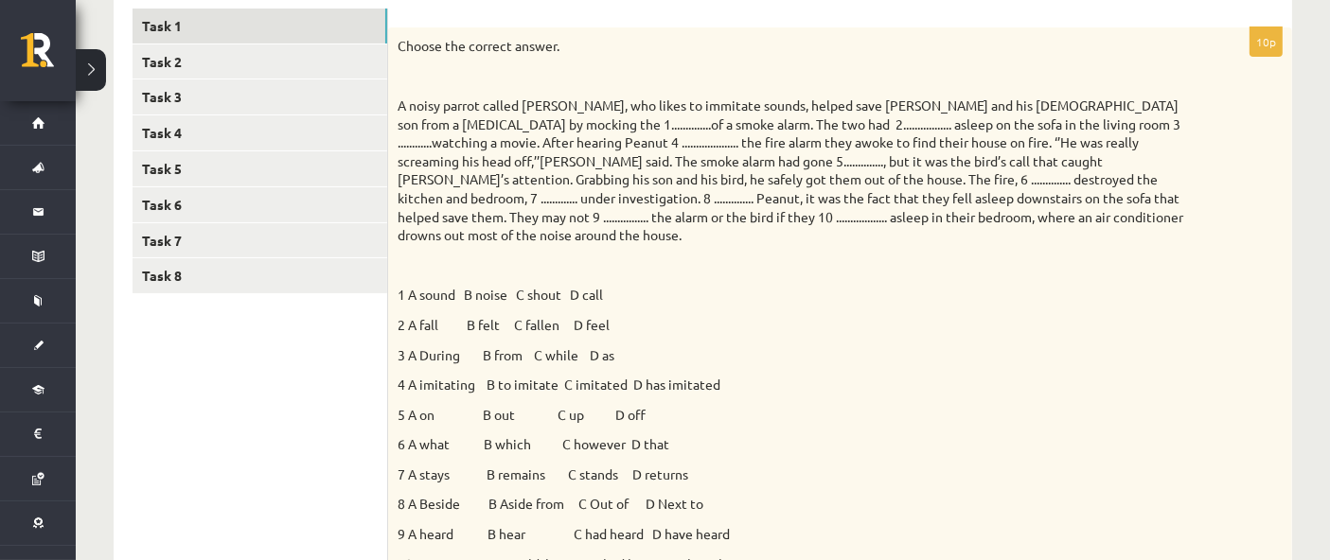
scroll to position [270, 0]
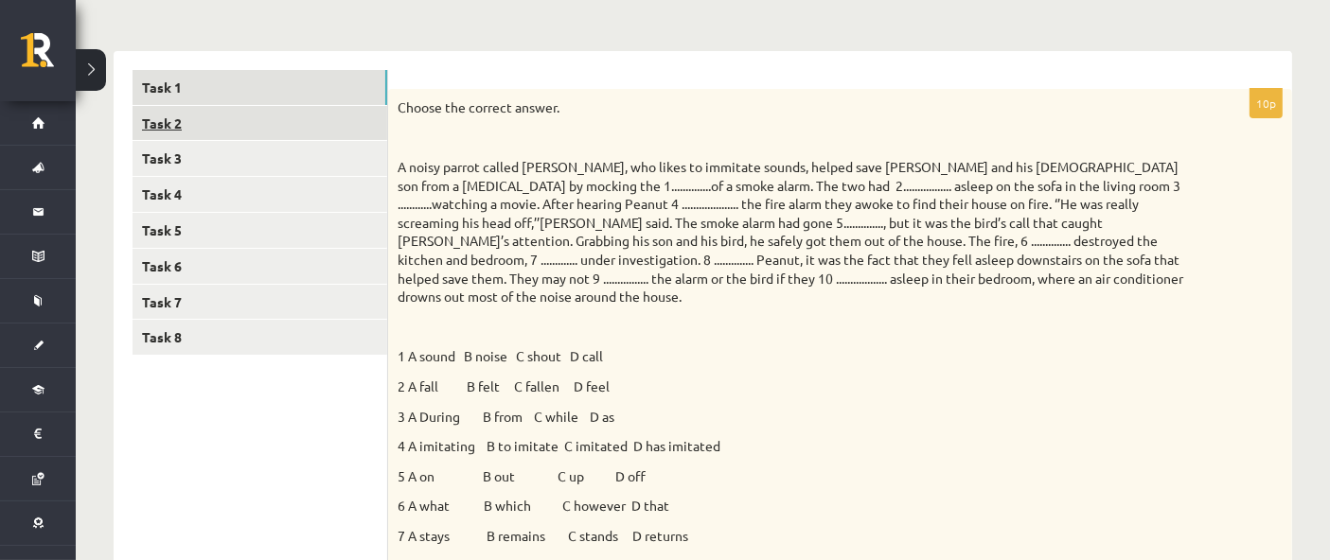
click at [352, 136] on link "Task 2" at bounding box center [259, 123] width 255 height 35
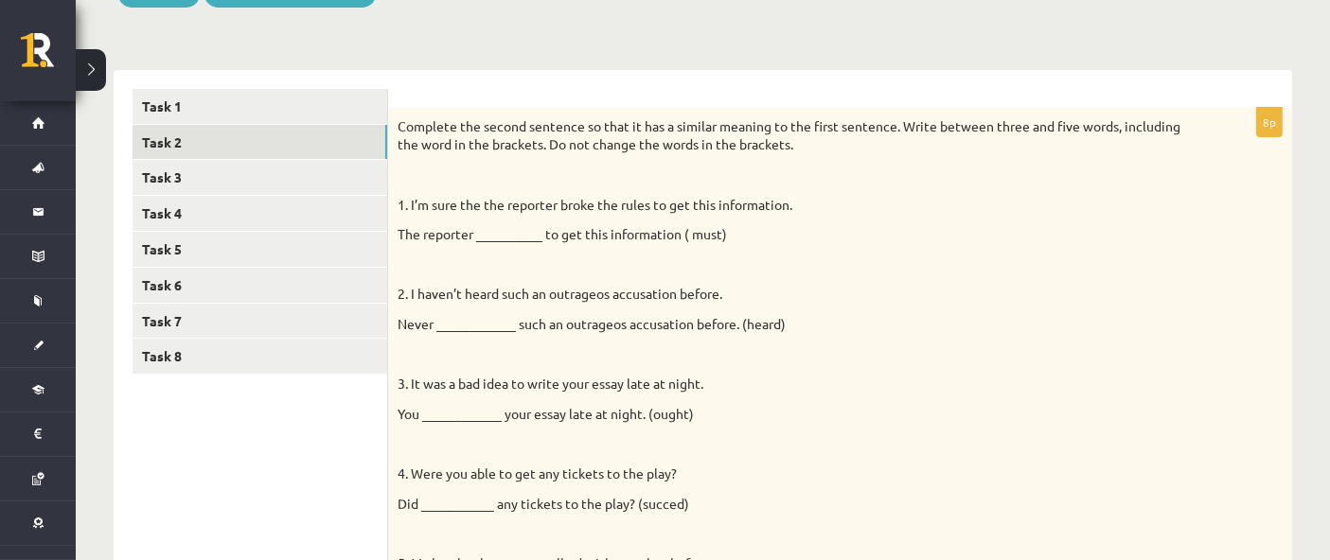
scroll to position [250, 0]
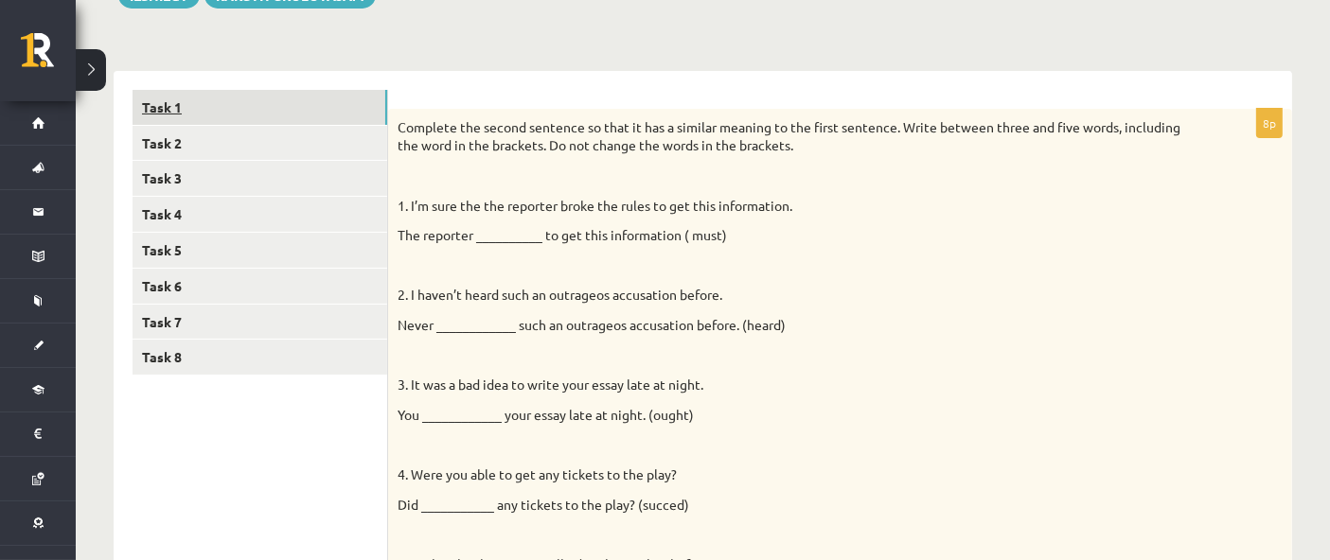
click at [276, 117] on link "Task 1" at bounding box center [259, 107] width 255 height 35
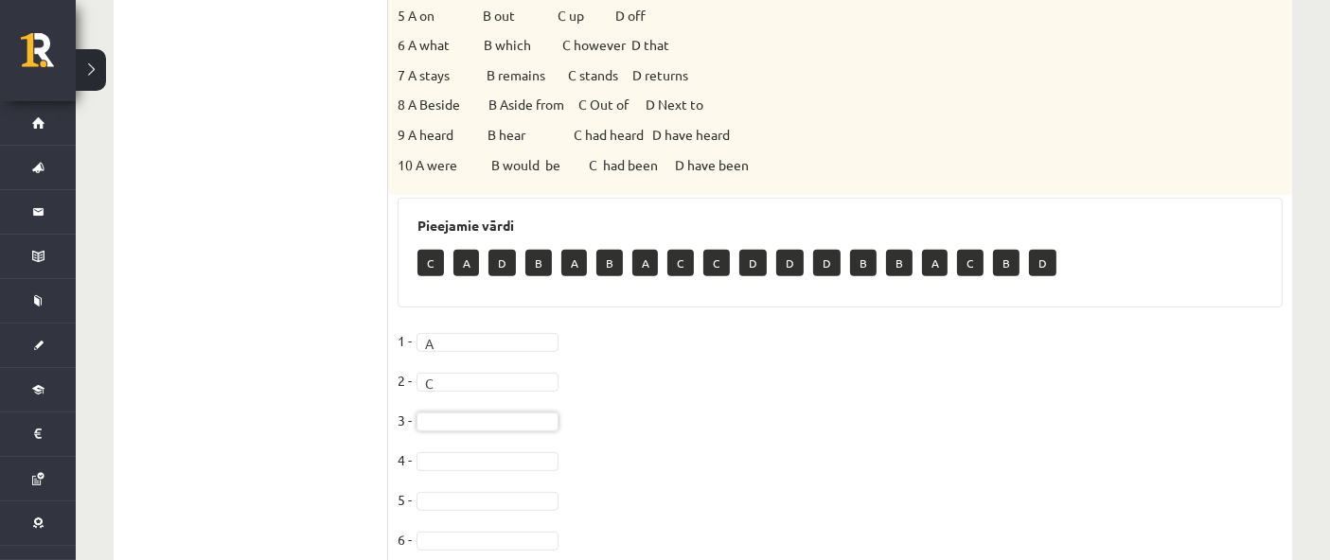
scroll to position [881, 0]
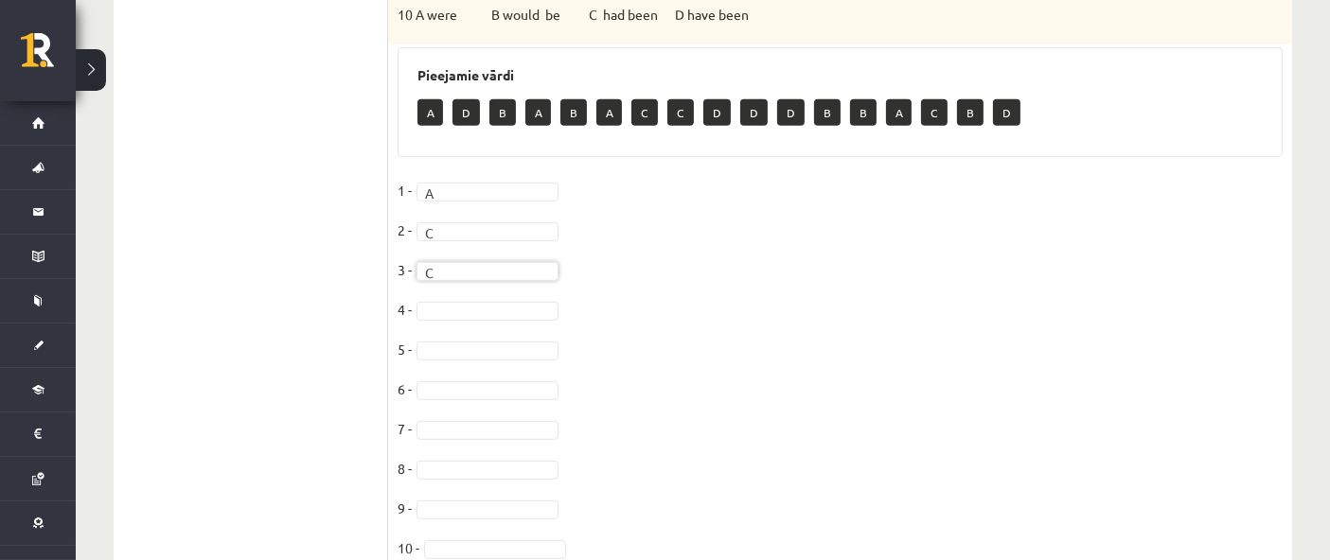
click at [499, 322] on fieldset "1 - A * 2 - C * 3 - C * 4 - 5 - [DATE] - [DATE] -" at bounding box center [839, 374] width 885 height 397
click at [500, 325] on input "text" at bounding box center [487, 336] width 134 height 26
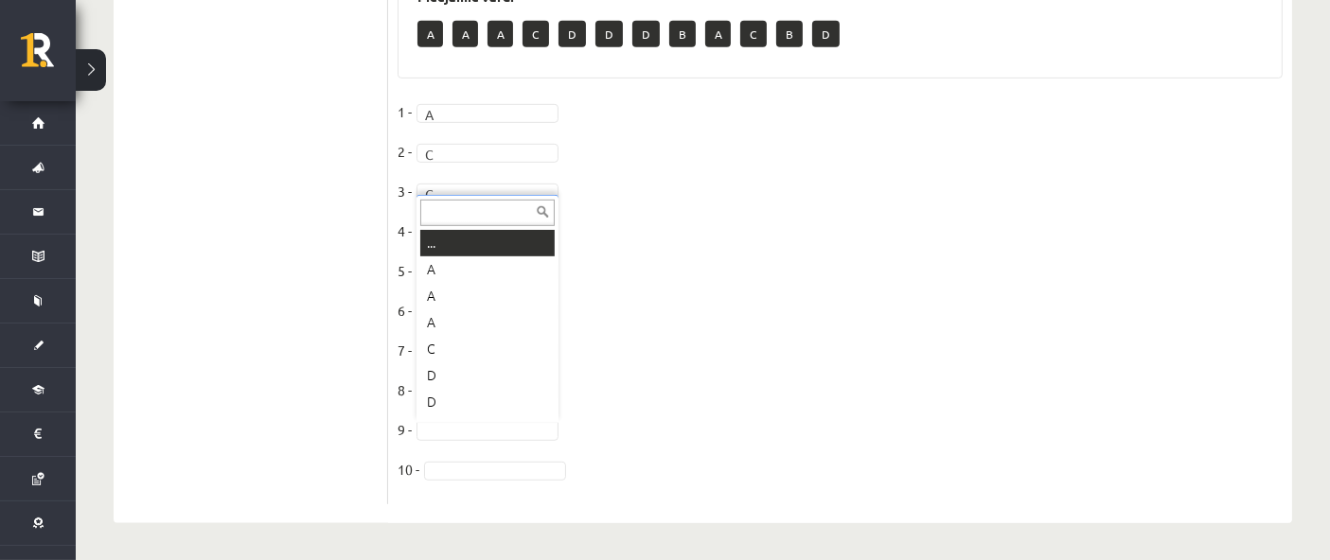
scroll to position [22, 0]
drag, startPoint x: 554, startPoint y: 317, endPoint x: 550, endPoint y: 348, distance: 31.5
click at [550, 335] on ul "... A A A C D D D B A C B D" at bounding box center [485, 324] width 138 height 189
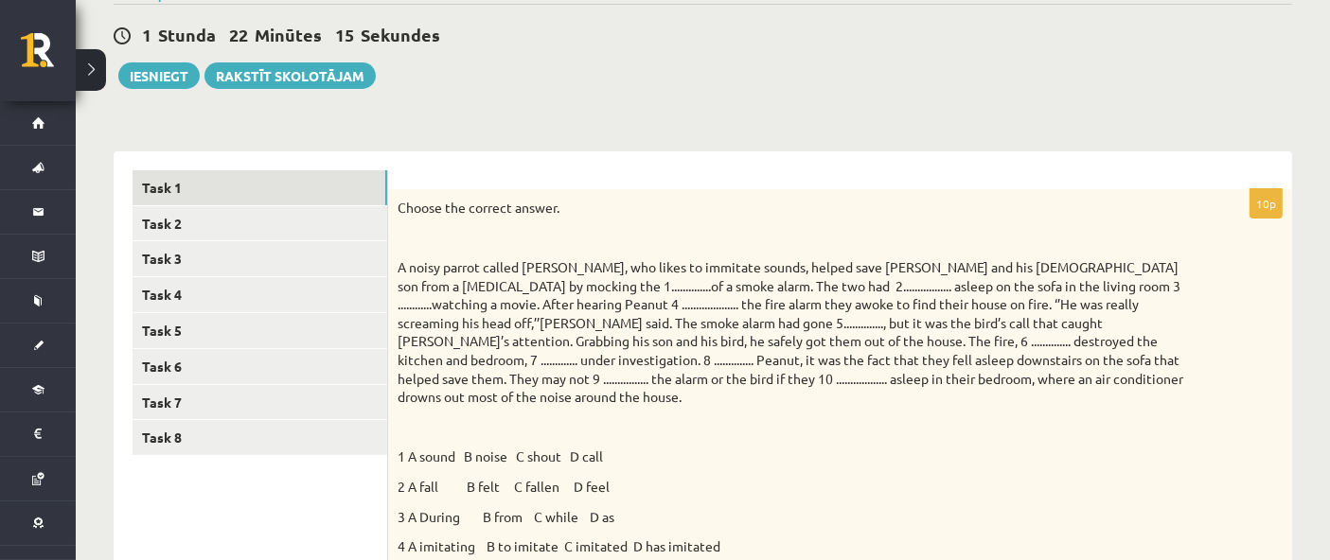
scroll to position [13, 0]
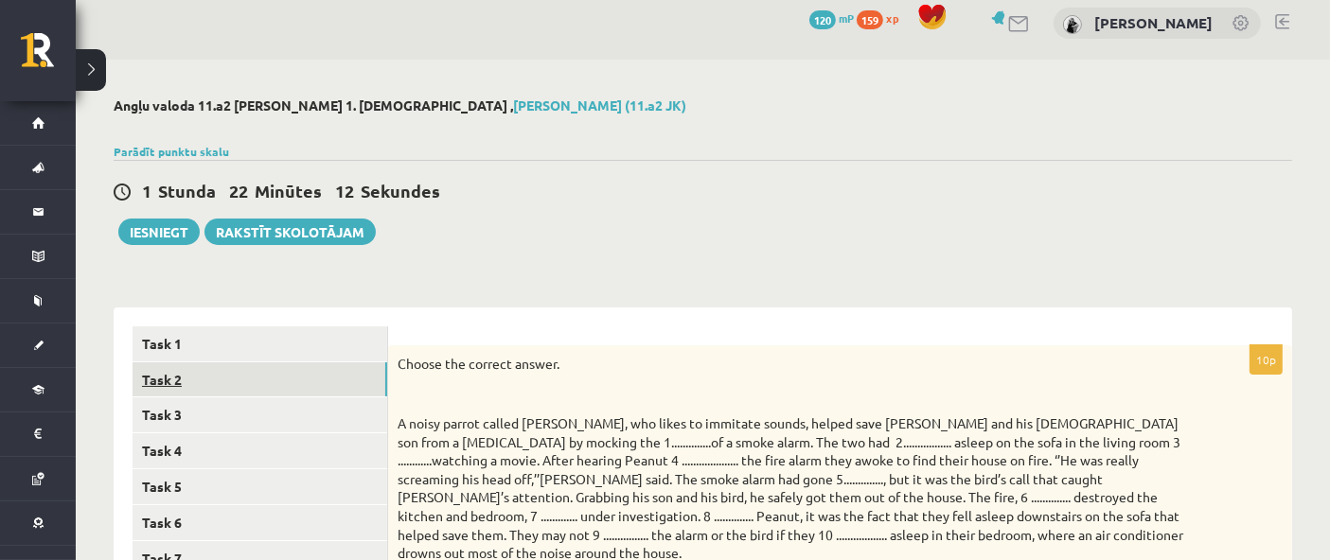
click at [327, 335] on link "Task 2" at bounding box center [259, 379] width 255 height 35
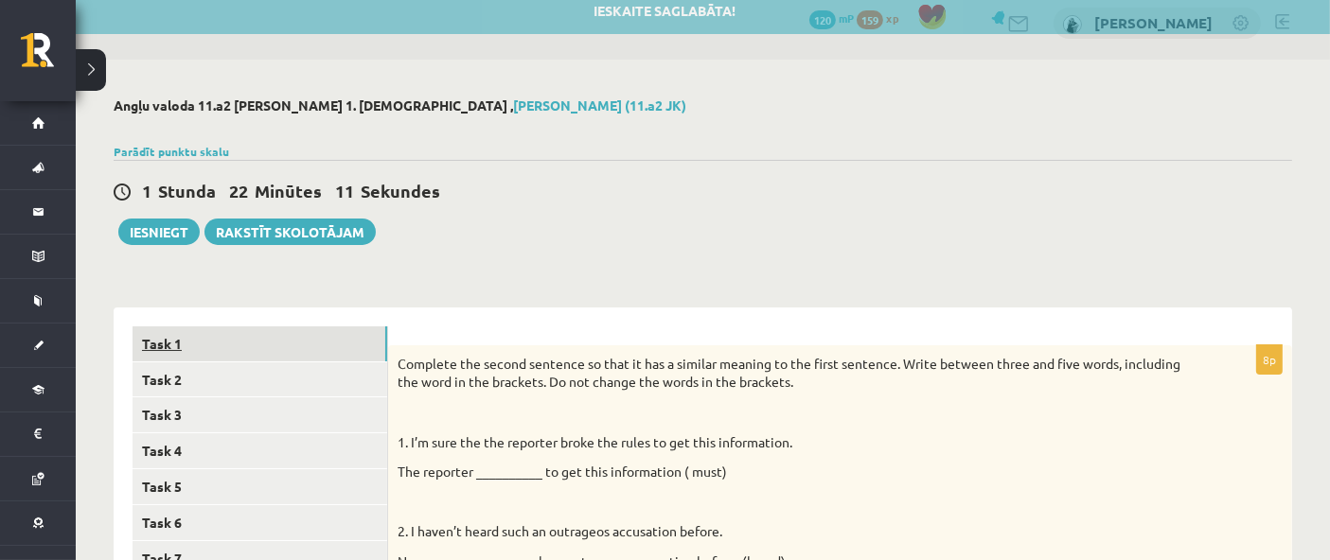
click at [343, 335] on link "Task 1" at bounding box center [259, 344] width 255 height 35
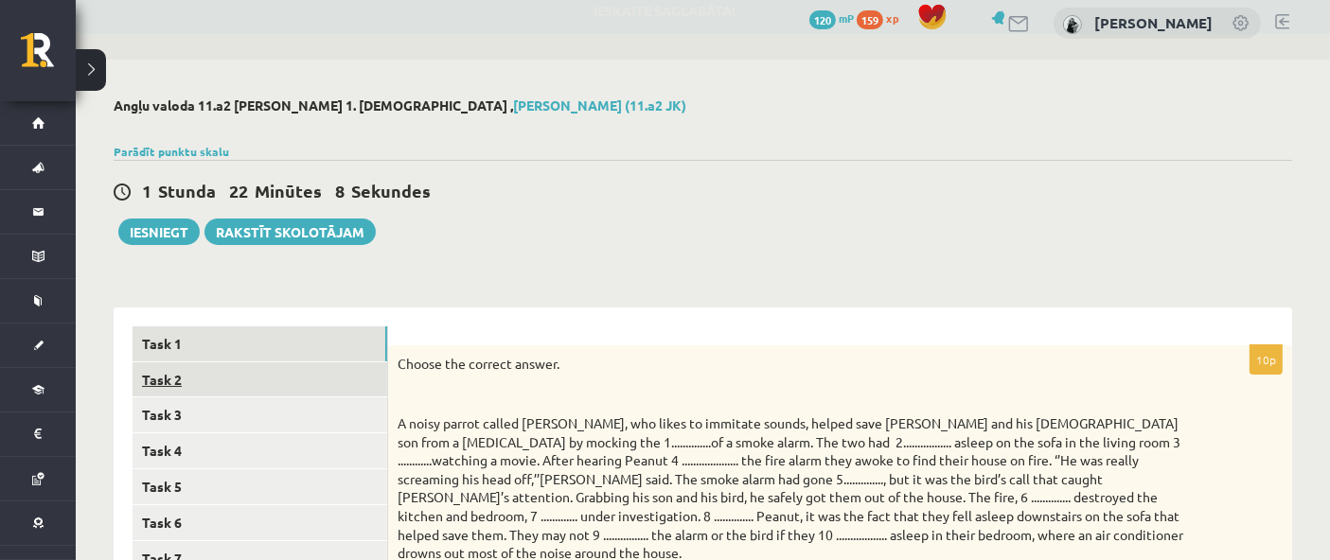
click at [340, 335] on link "Task 2" at bounding box center [259, 379] width 255 height 35
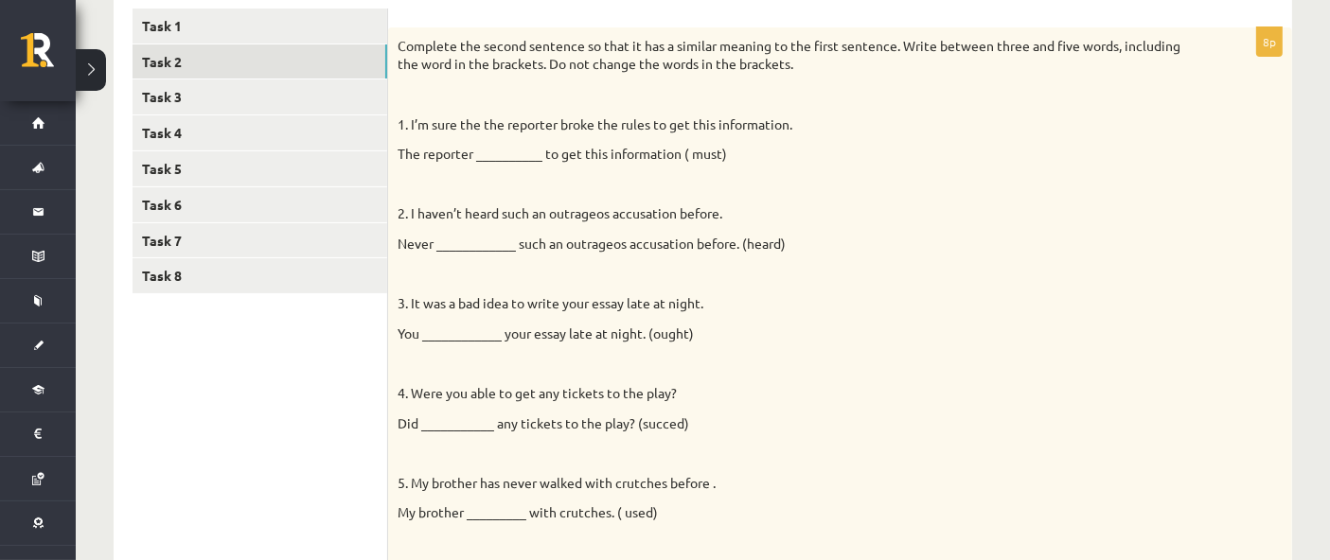
scroll to position [224, 0]
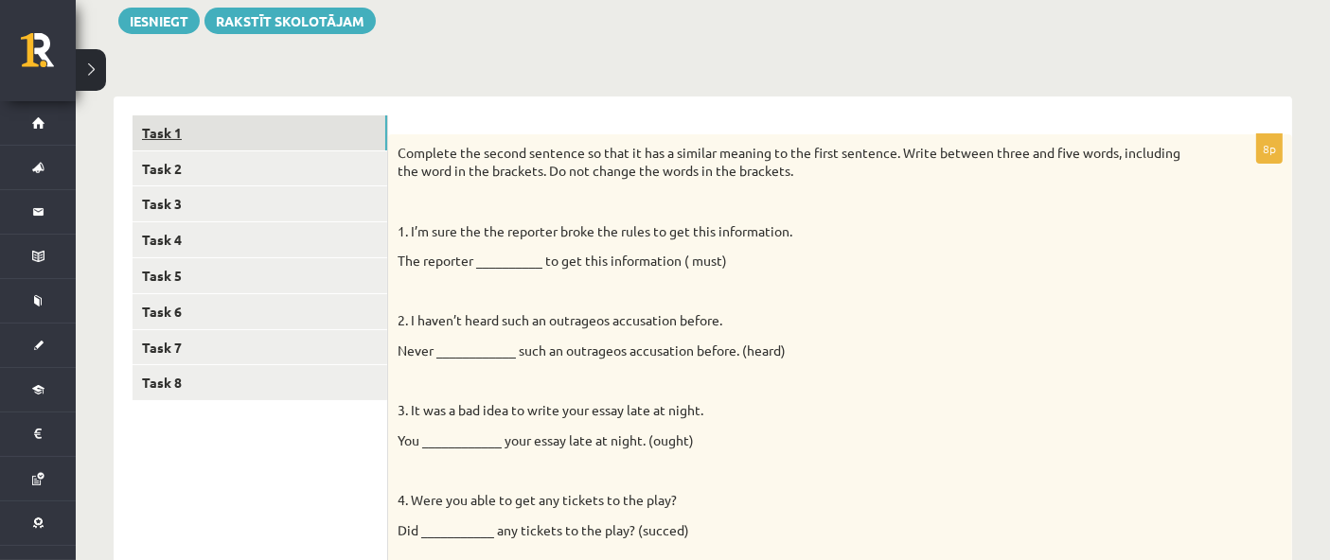
click at [338, 134] on link "Task 1" at bounding box center [259, 132] width 255 height 35
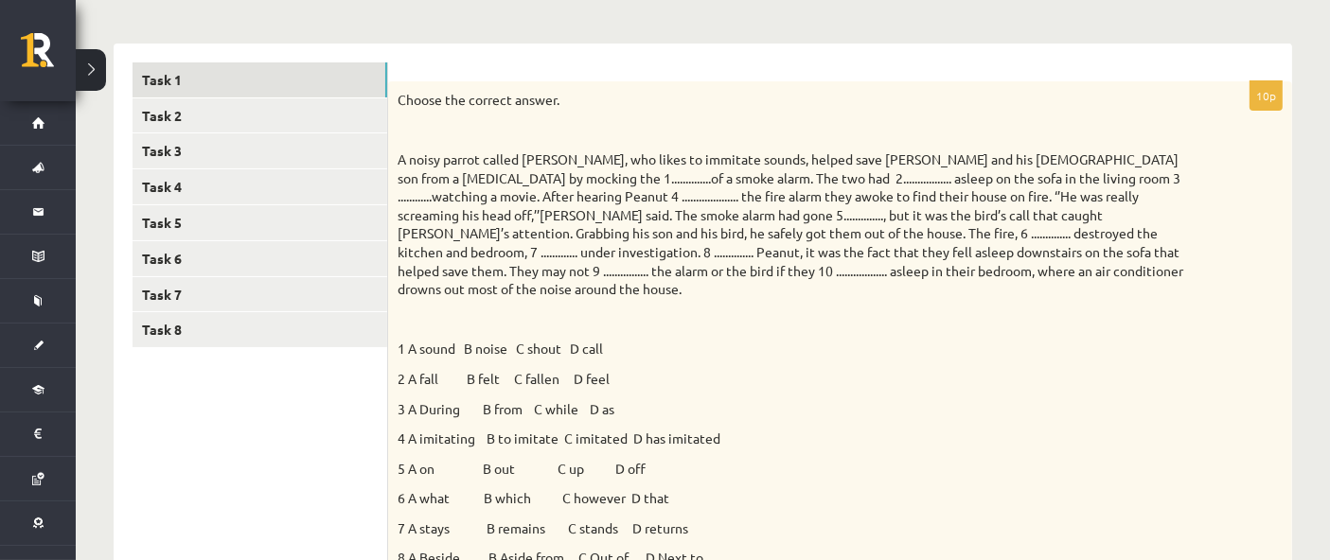
scroll to position [118, 0]
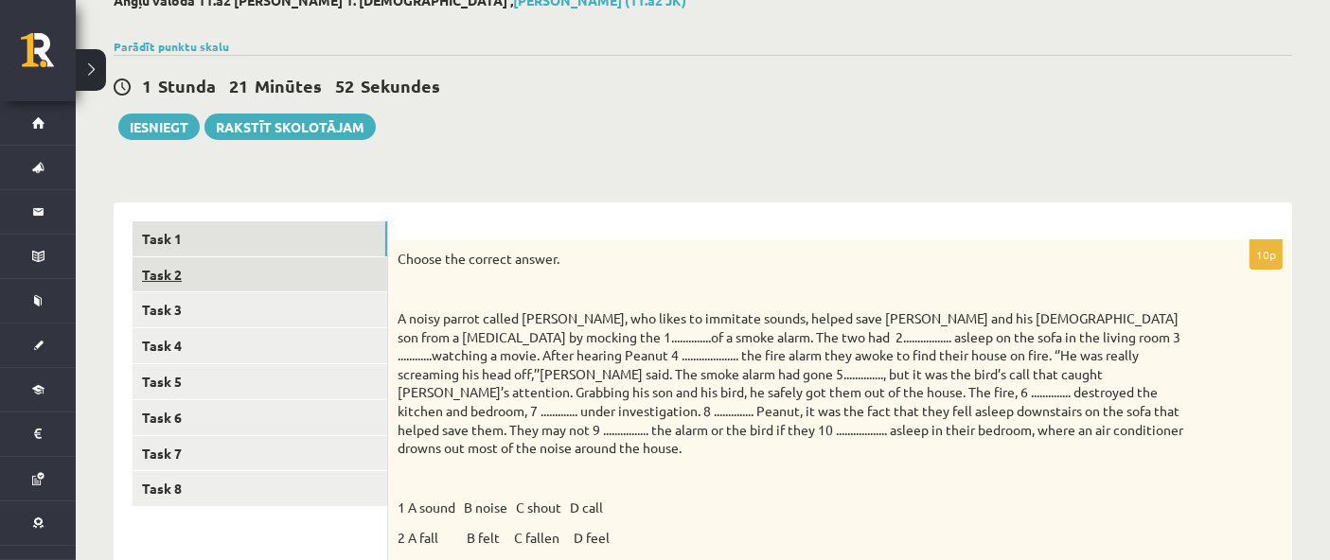
click at [284, 267] on link "Task 2" at bounding box center [259, 274] width 255 height 35
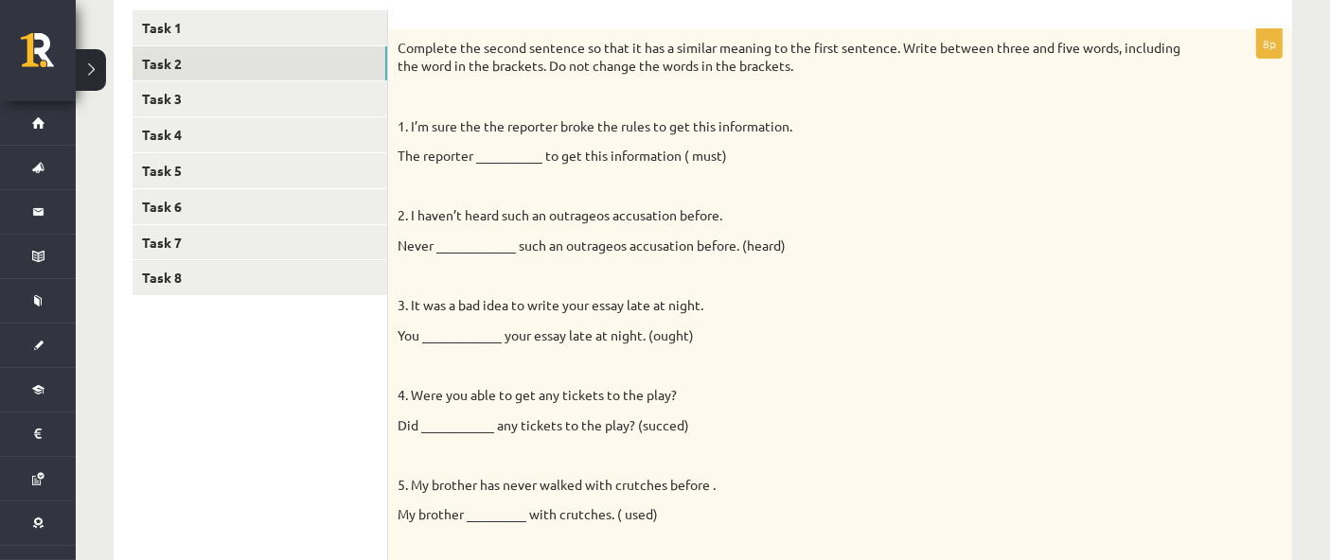
scroll to position [0, 0]
drag, startPoint x: 397, startPoint y: 159, endPoint x: 679, endPoint y: 148, distance: 281.3
click at [679, 148] on p "The reporter __________ to get this information ( must)" at bounding box center [792, 156] width 790 height 19
copy p "The reporter __________ to get this information"
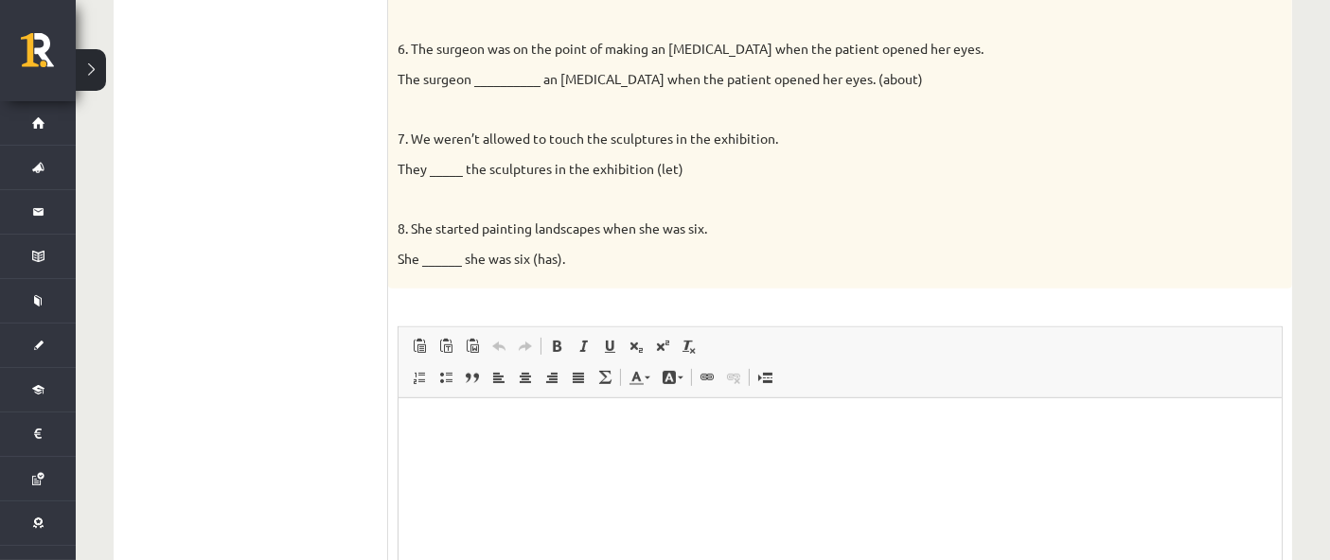
scroll to position [1065, 0]
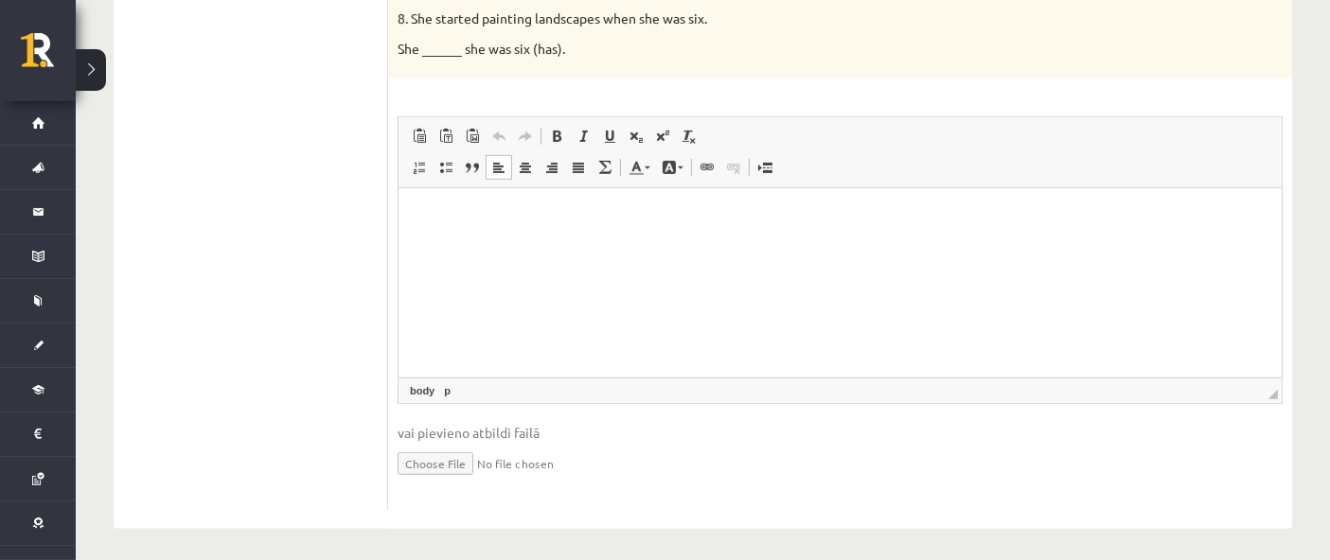
click at [444, 221] on p "Bagātinātā teksta redaktors, wiswyg-editor-user-answer-47024772080500" at bounding box center [838, 217] width 845 height 20
click at [484, 232] on span "Ielīmēt" at bounding box center [492, 232] width 53 height 27
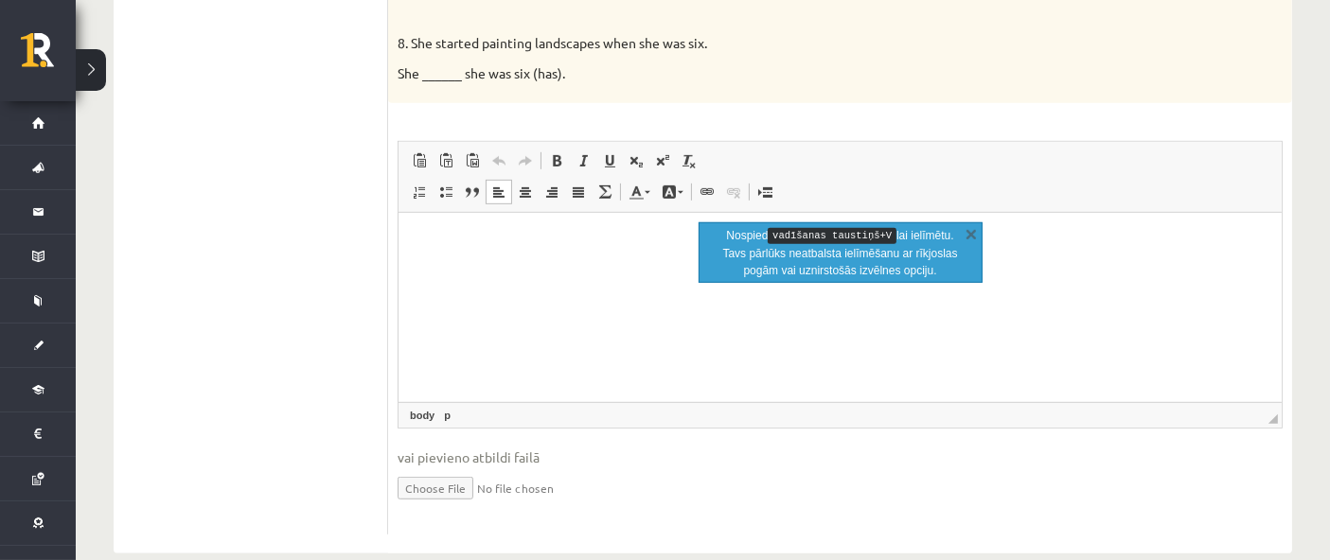
scroll to position [960, 0]
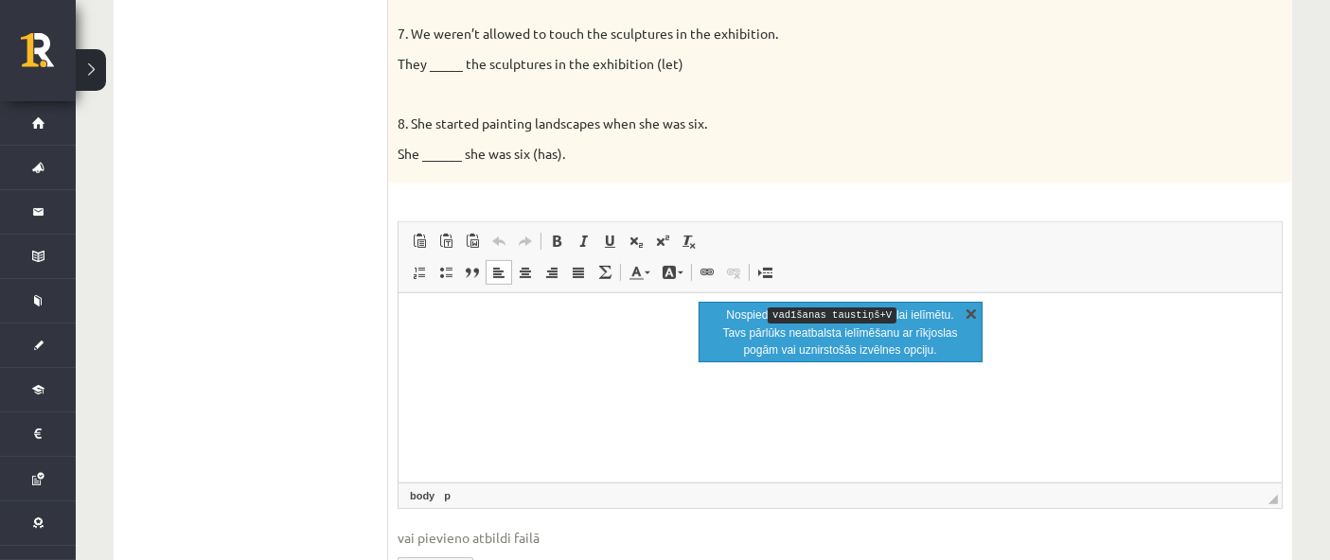
drag, startPoint x: 976, startPoint y: 314, endPoint x: 386, endPoint y: 31, distance: 654.0
click at [797, 314] on link "X" at bounding box center [971, 313] width 19 height 19
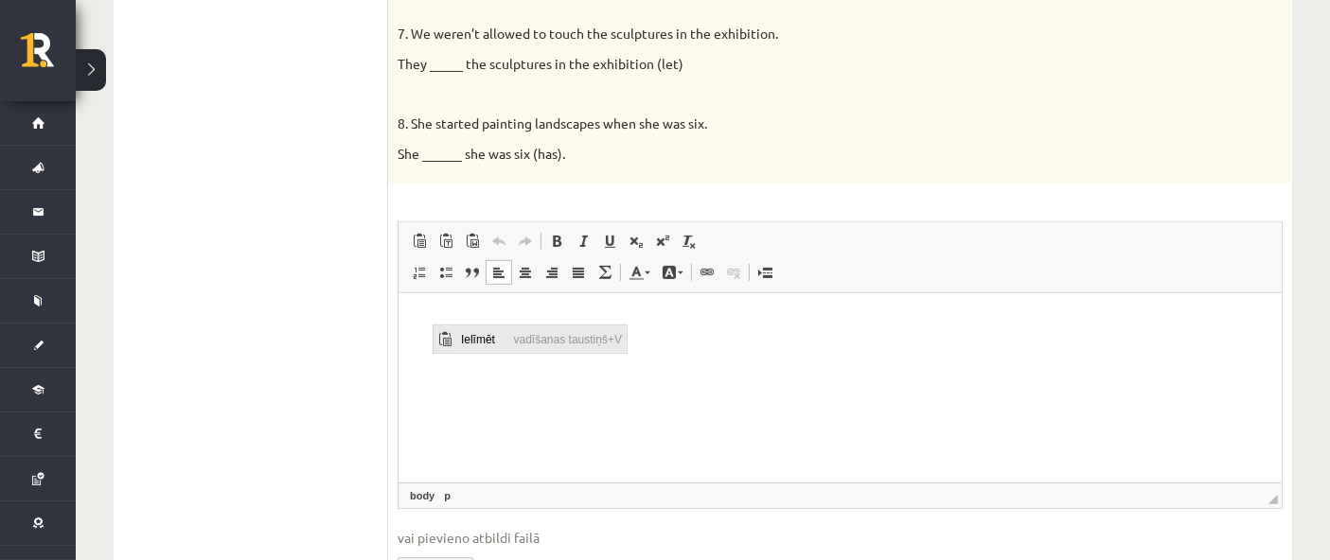
drag, startPoint x: 463, startPoint y: 340, endPoint x: 486, endPoint y: 368, distance: 37.0
click at [463, 335] on span "Ielīmēt" at bounding box center [481, 338] width 53 height 27
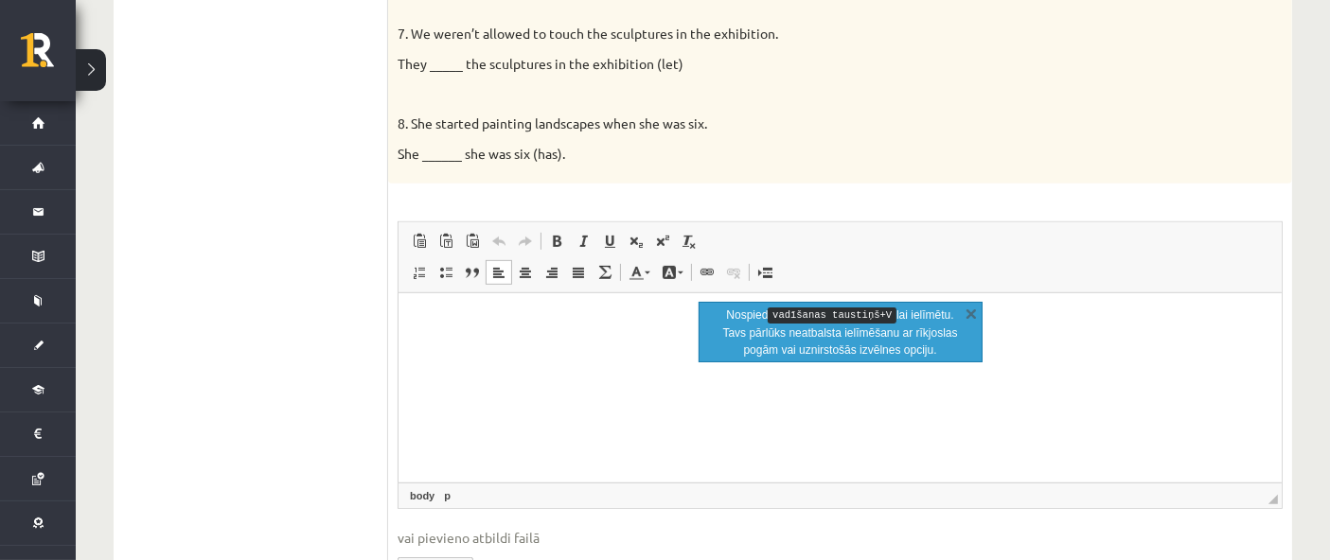
click at [797, 335] on p "Nospied vadīšanas taustiņš+V lai ielīmētu. Tavs pārlūks neatbalsta ielīmēšanu a…" at bounding box center [840, 333] width 238 height 52
click at [797, 335] on html at bounding box center [838, 322] width 883 height 58
click at [797, 314] on link "X" at bounding box center [971, 313] width 19 height 19
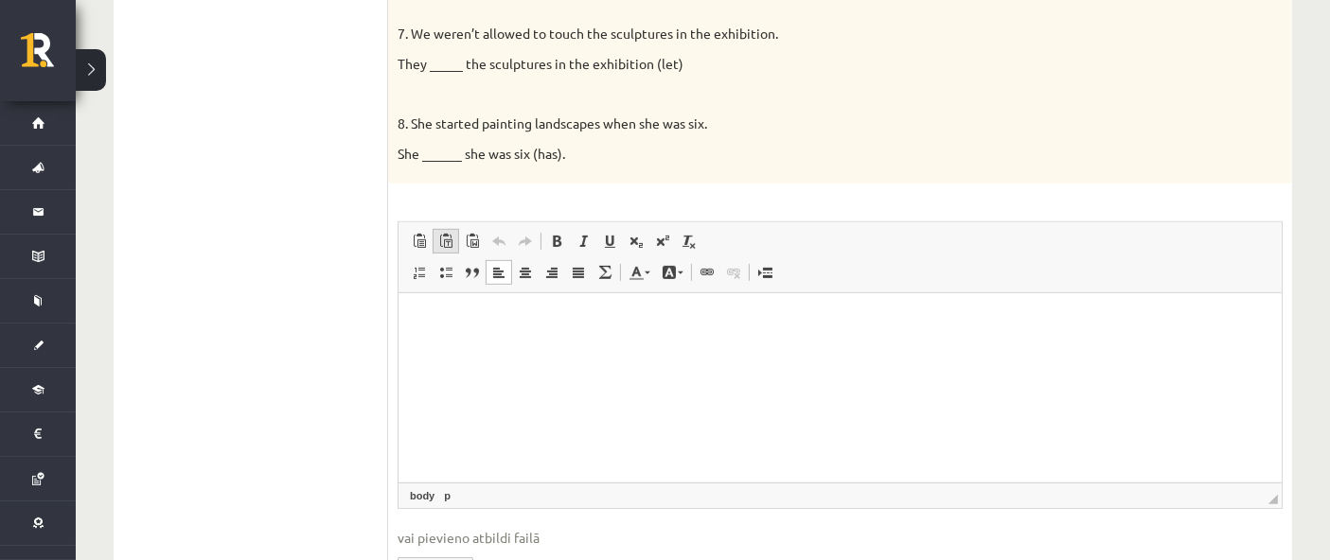
click at [451, 245] on span at bounding box center [445, 241] width 15 height 15
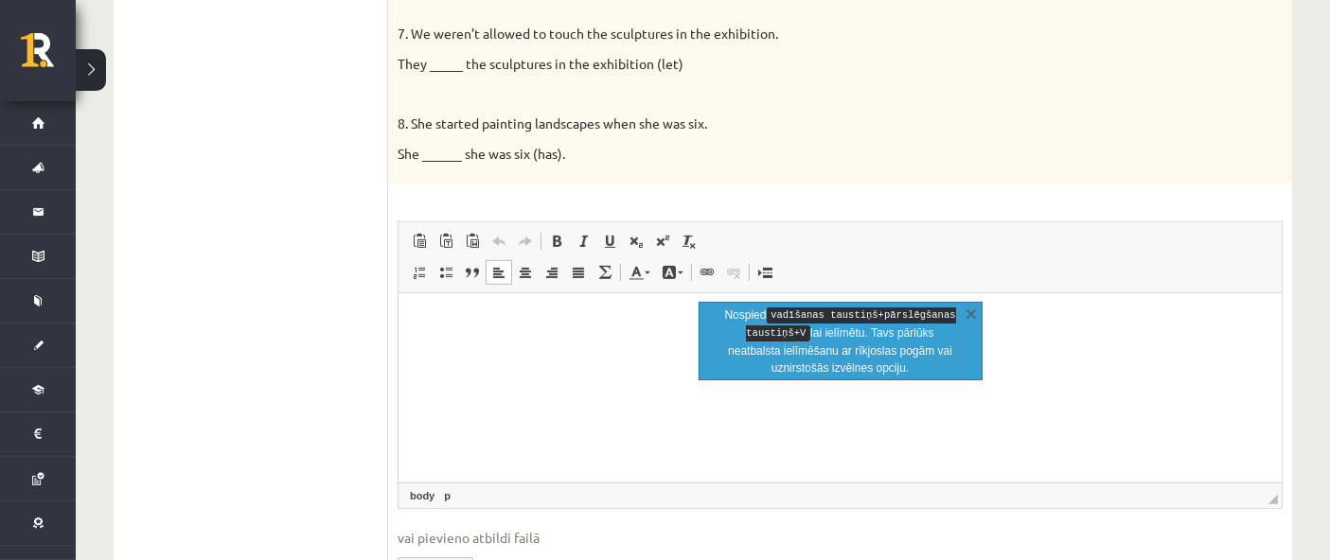
click at [797, 324] on p "Nospied vadīšanas taustiņš+pārslēgšanas taustiņš+V lai ielīmētu. Tavs pārlūks n…" at bounding box center [840, 342] width 238 height 70
drag, startPoint x: 822, startPoint y: 326, endPoint x: 800, endPoint y: 335, distance: 24.6
click at [797, 328] on p "Nospied vadīšanas taustiņš+pārslēgšanas taustiņš+V lai ielīmētu. Tavs pārlūks n…" at bounding box center [840, 342] width 238 height 70
drag, startPoint x: 796, startPoint y: 336, endPoint x: 776, endPoint y: 345, distance: 22.0
click at [776, 335] on p "Nospied vadīšanas taustiņš+pārslēgšanas taustiņš+V lai ielīmētu. Tavs pārlūks n…" at bounding box center [840, 342] width 238 height 70
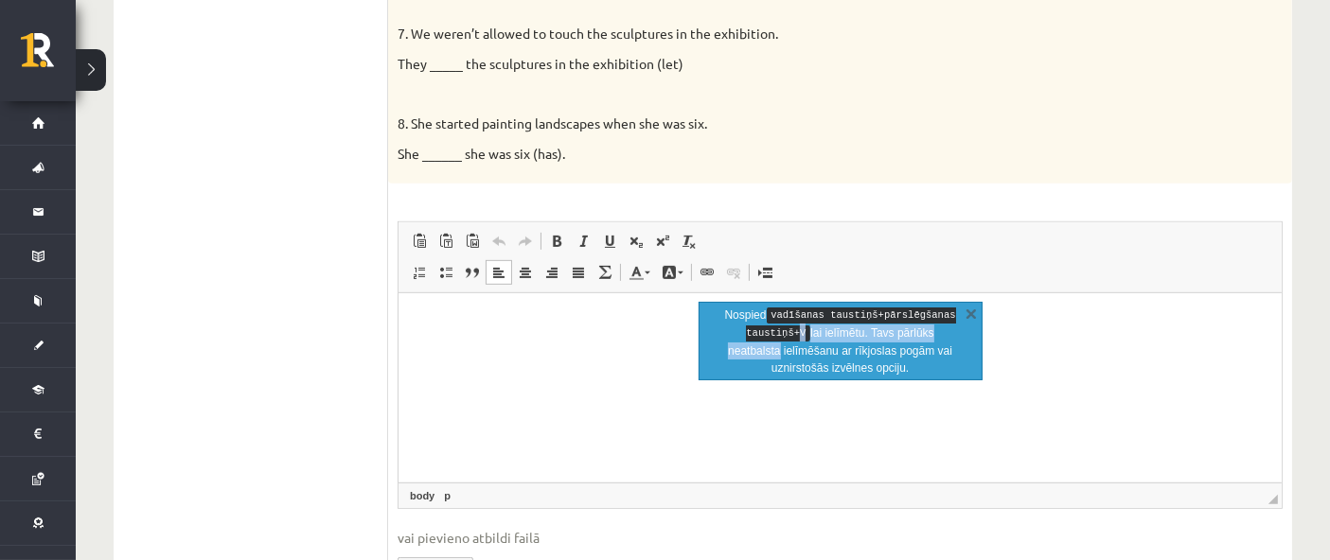
click at [773, 335] on p "Nospied vadīšanas taustiņš+pārslēgšanas taustiņš+V lai ielīmētu. Tavs pārlūks n…" at bounding box center [840, 342] width 238 height 70
click at [797, 335] on html at bounding box center [838, 322] width 883 height 58
click at [541, 328] on p "Bagātinātā teksta redaktors, wiswyg-editor-user-answer-47024772080500" at bounding box center [838, 322] width 845 height 20
click at [451, 317] on p "*" at bounding box center [839, 322] width 846 height 20
drag, startPoint x: 618, startPoint y: 365, endPoint x: 1015, endPoint y: 351, distance: 396.8
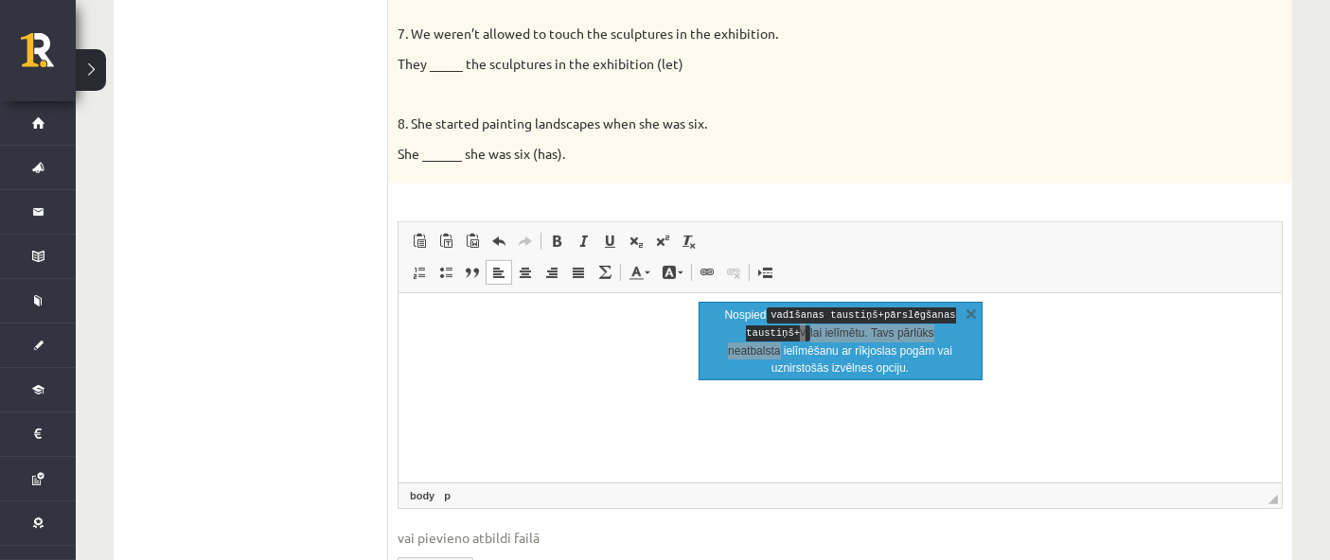
click at [797, 335] on html at bounding box center [838, 322] width 883 height 58
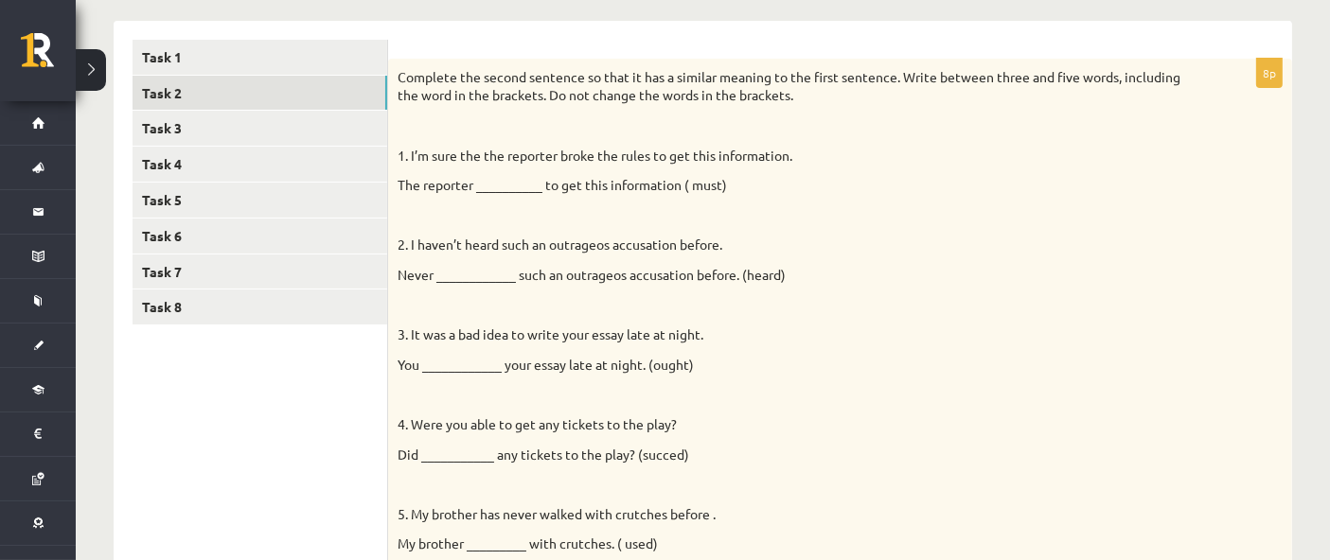
scroll to position [105, 0]
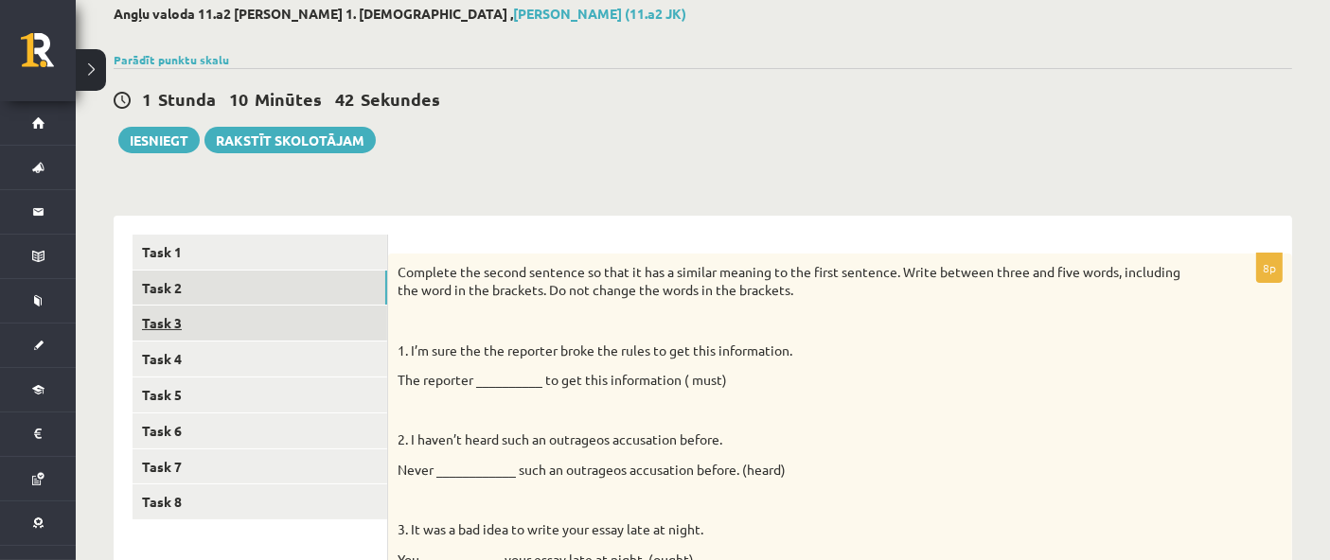
click at [343, 328] on link "Task 3" at bounding box center [259, 323] width 255 height 35
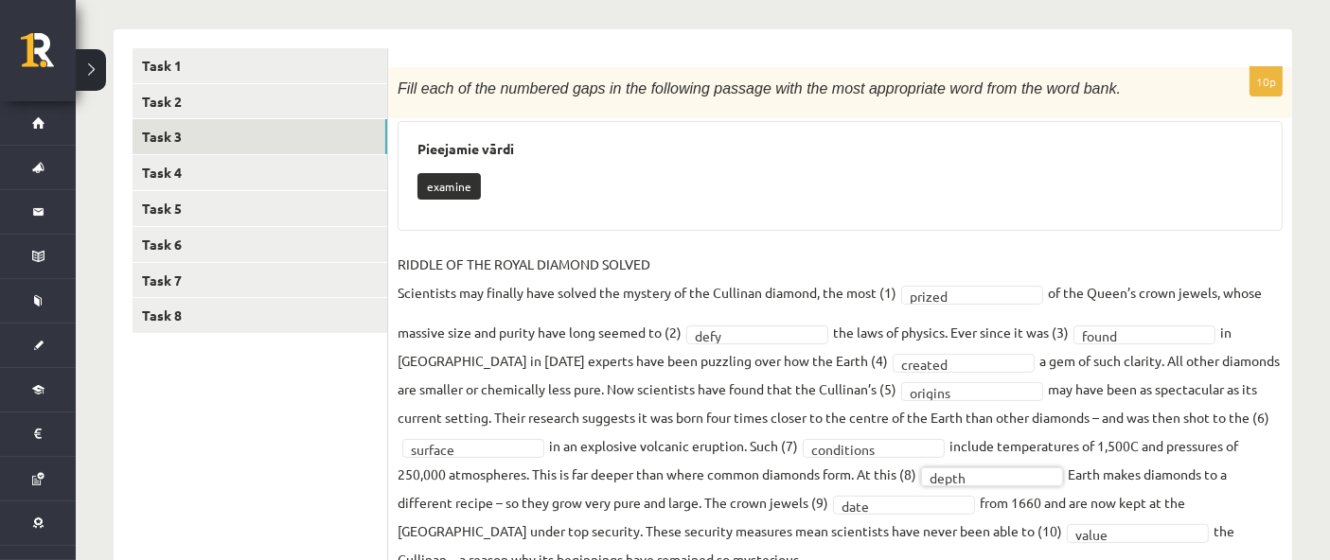
scroll to position [265, 0]
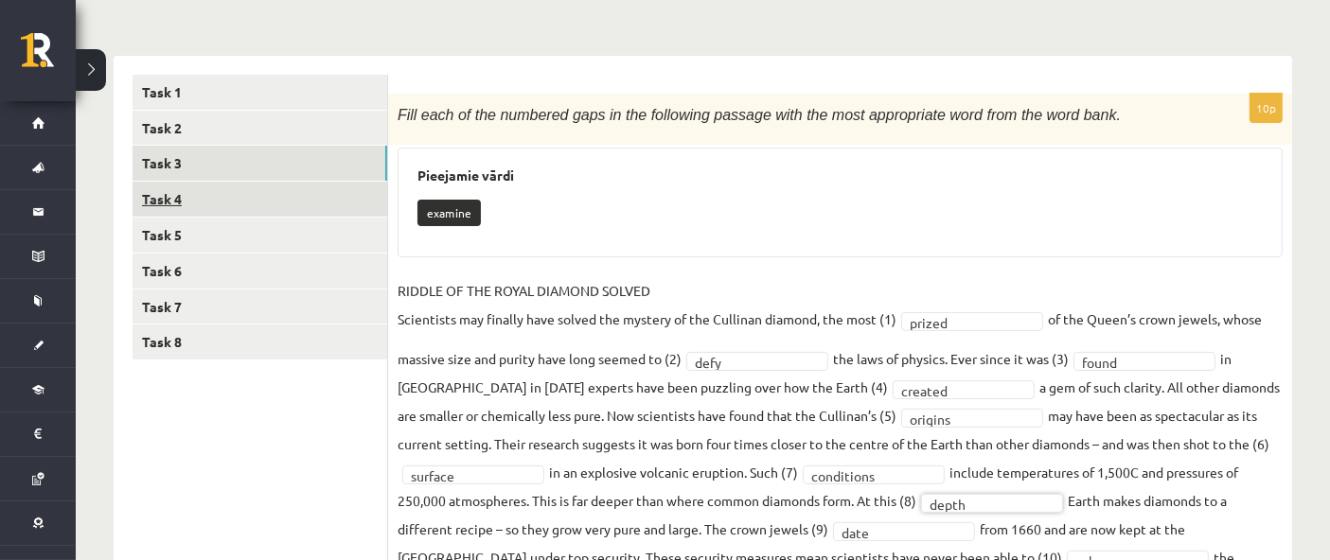
click at [247, 191] on link "Task 4" at bounding box center [259, 199] width 255 height 35
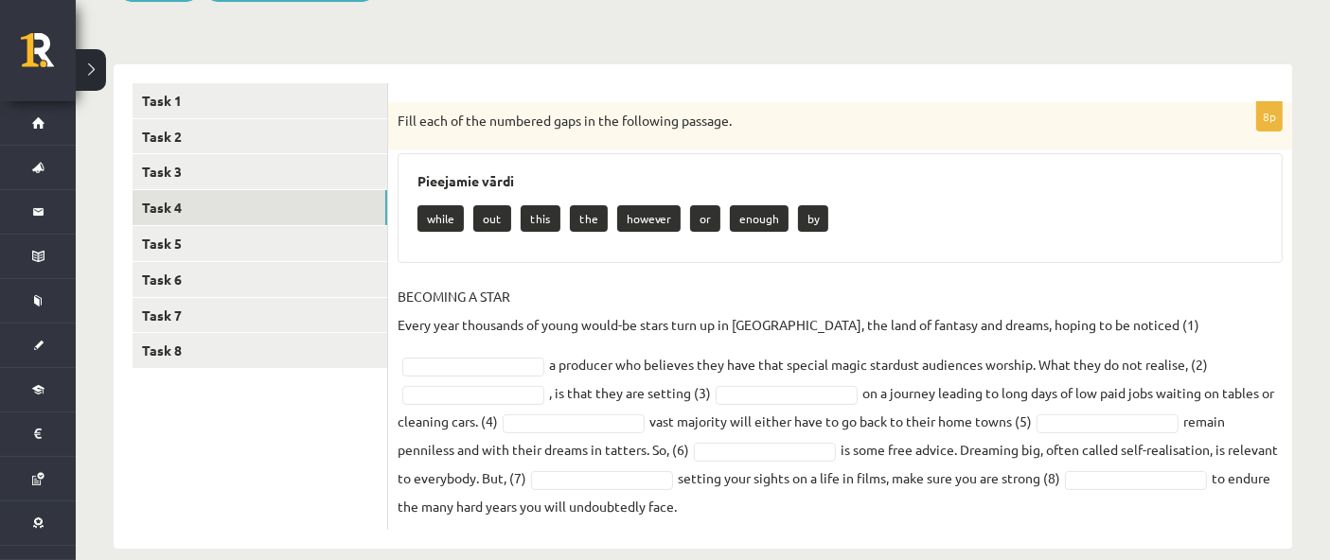
scroll to position [282, 0]
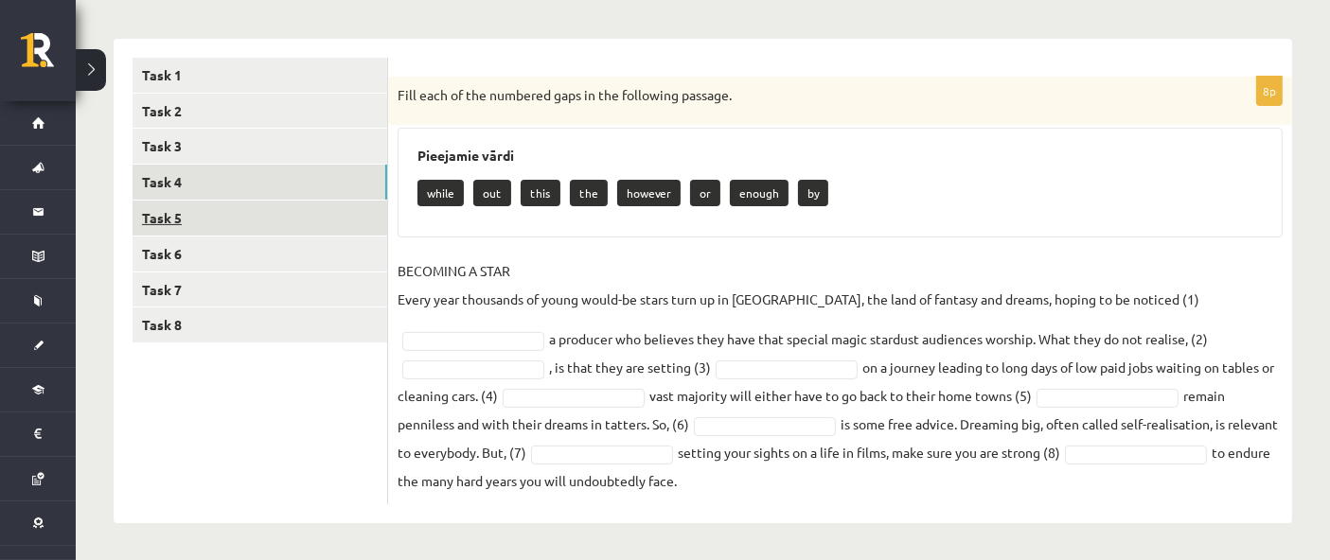
click at [185, 216] on link "Task 5" at bounding box center [259, 218] width 255 height 35
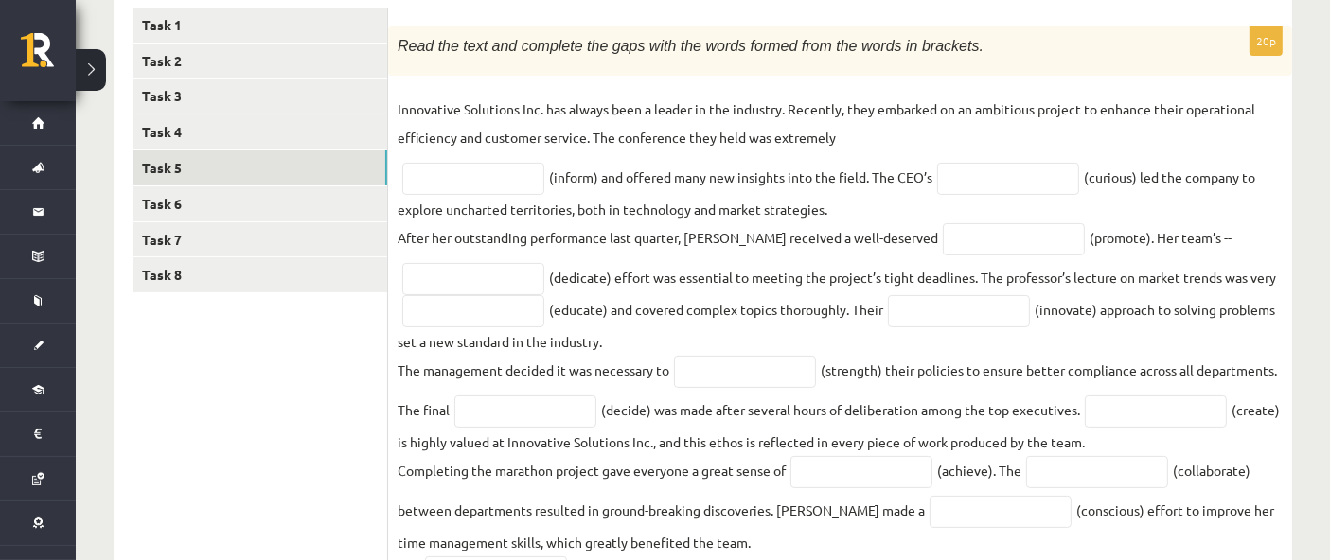
scroll to position [284, 0]
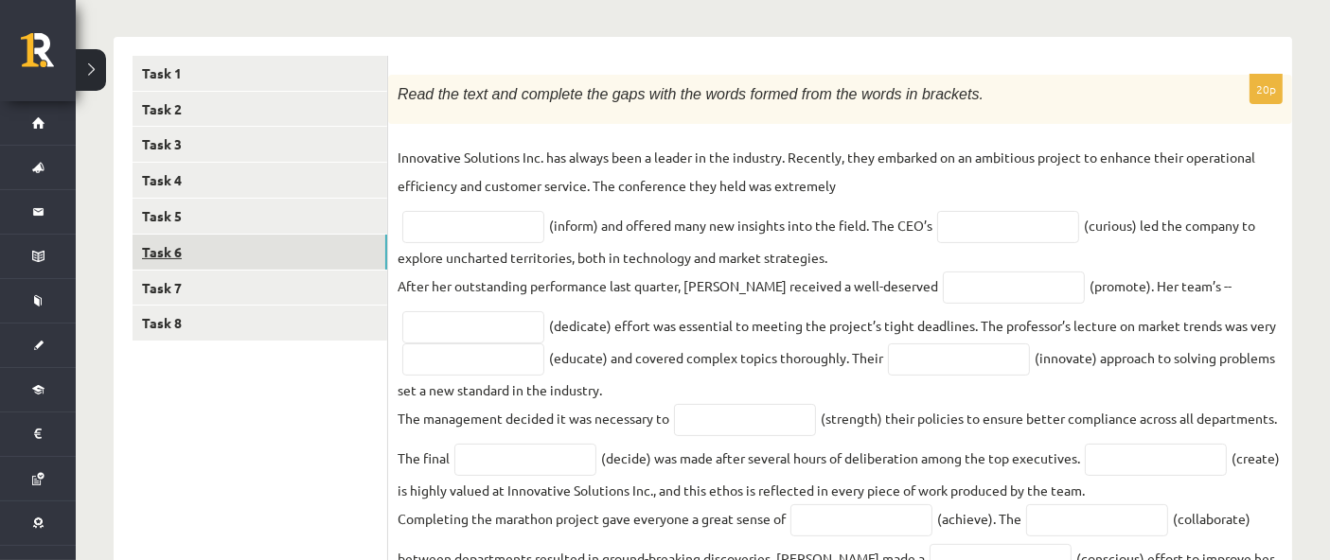
click at [348, 267] on link "Task 6" at bounding box center [259, 252] width 255 height 35
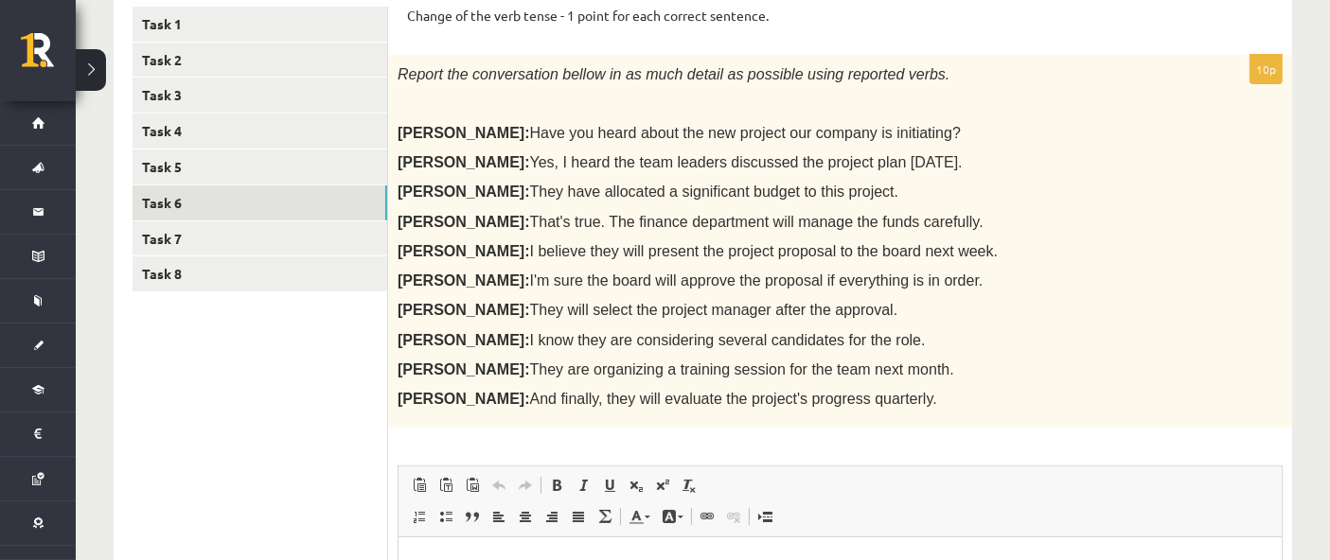
scroll to position [273, 0]
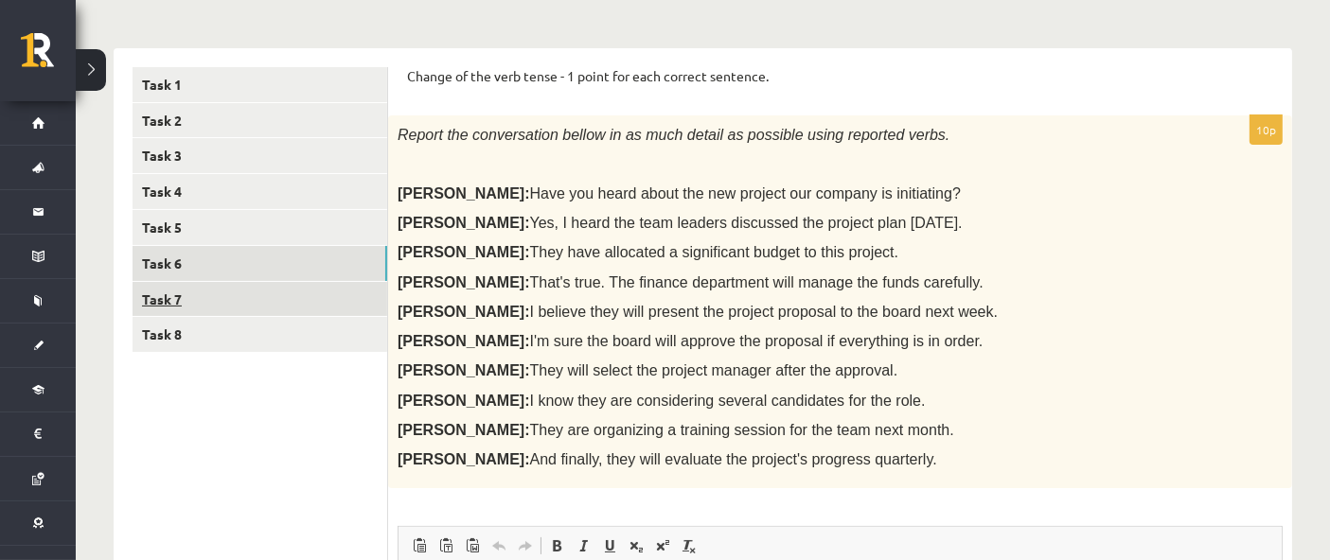
click at [238, 309] on link "Task 7" at bounding box center [259, 299] width 255 height 35
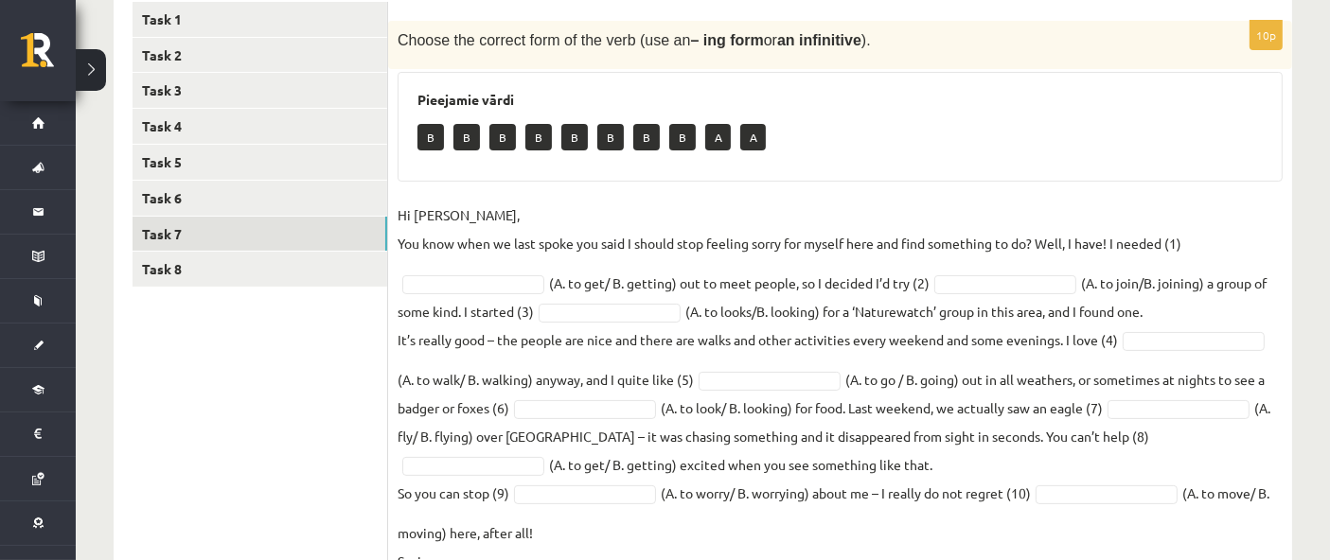
scroll to position [378, 0]
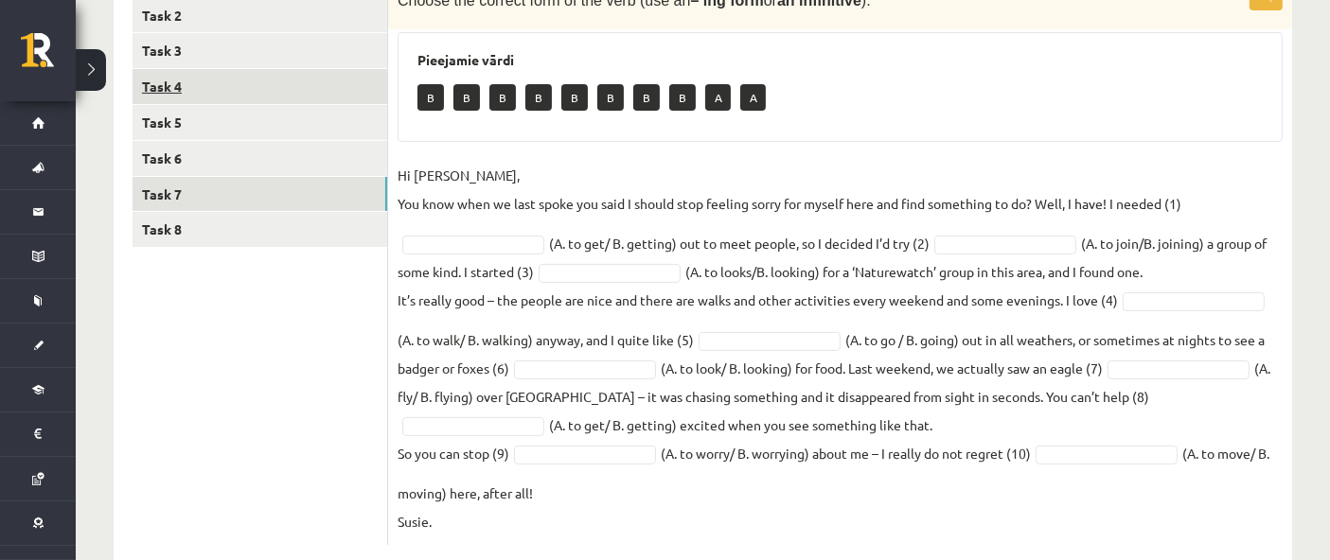
click at [267, 93] on link "Task 4" at bounding box center [259, 86] width 255 height 35
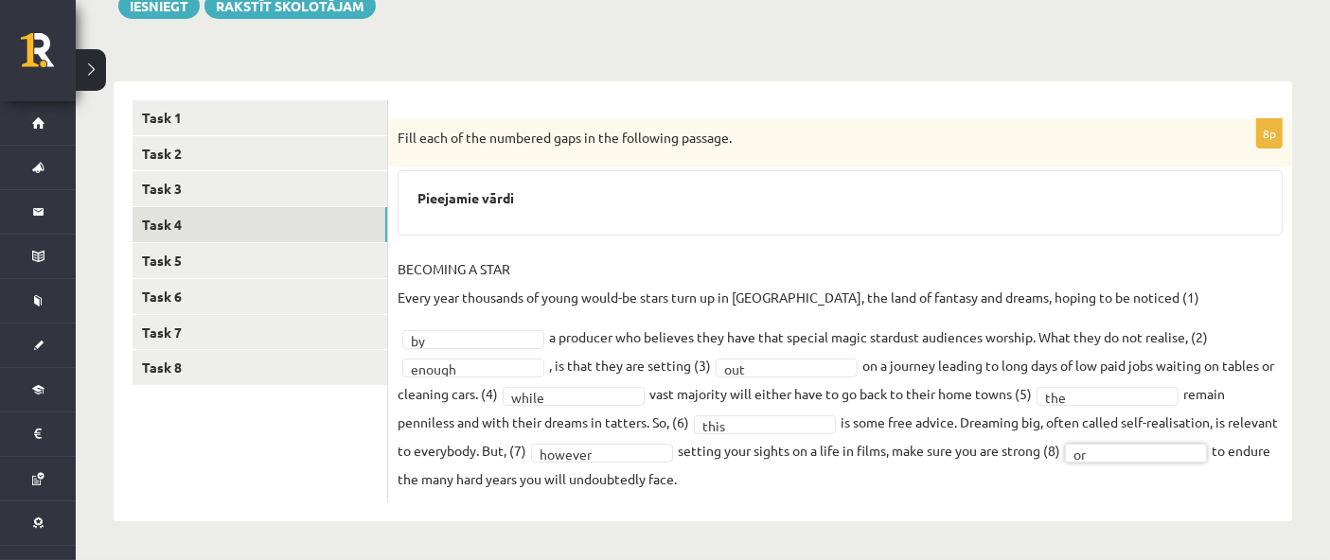
scroll to position [238, 0]
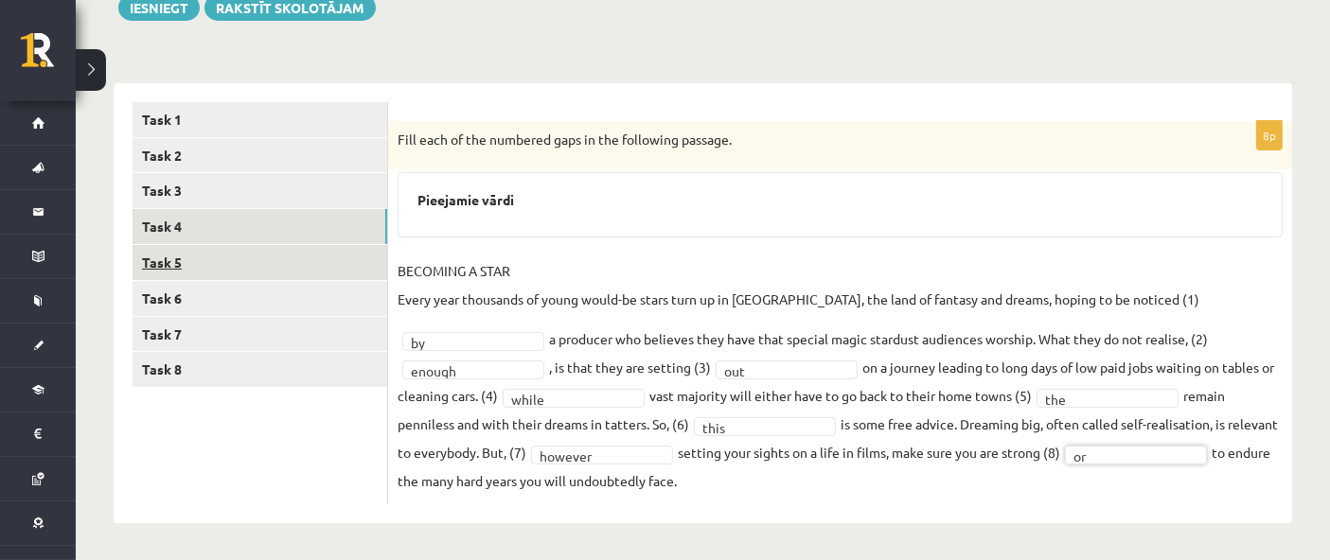
click at [338, 267] on link "Task 5" at bounding box center [259, 262] width 255 height 35
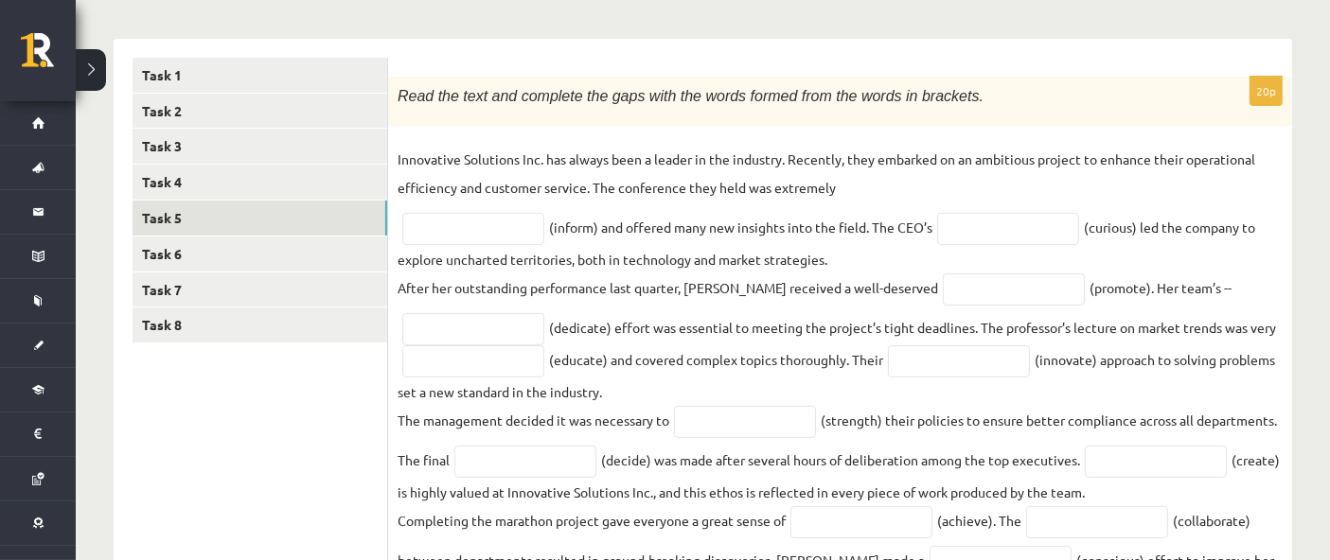
scroll to position [179, 0]
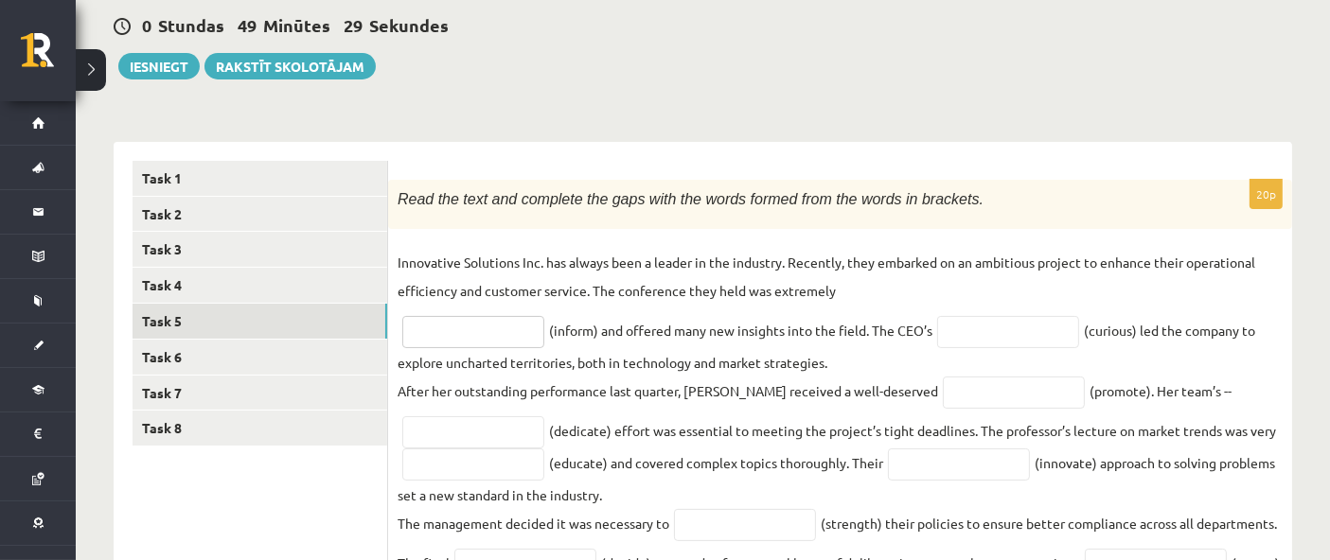
click at [462, 333] on input "text" at bounding box center [473, 332] width 142 height 32
type input "**********"
click at [797, 335] on input "text" at bounding box center [1008, 332] width 142 height 32
type input "*********"
click at [797, 335] on input "text" at bounding box center [1014, 393] width 142 height 32
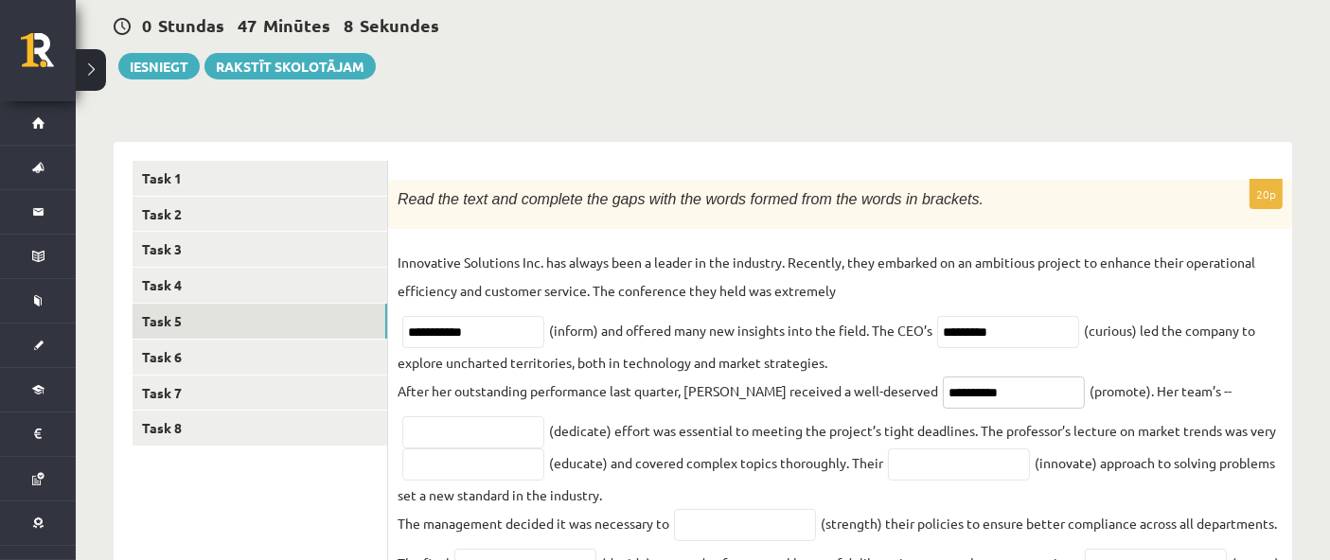
type input "*********"
click at [508, 335] on input "text" at bounding box center [473, 432] width 142 height 32
type input "*********"
click at [453, 335] on input "text" at bounding box center [473, 465] width 142 height 32
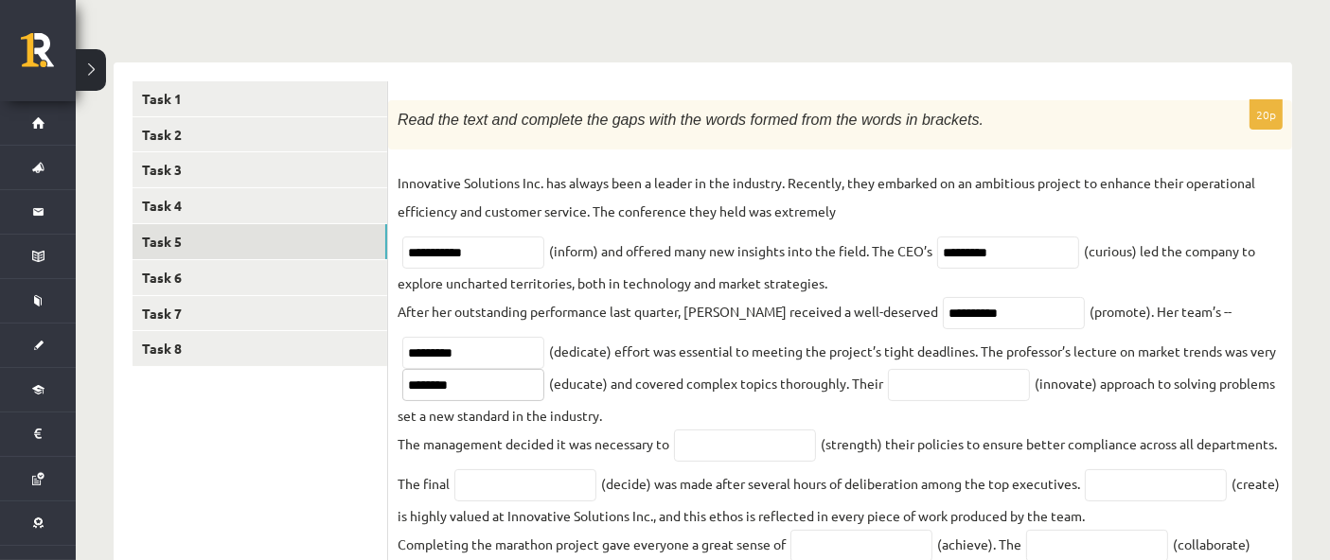
scroll to position [284, 0]
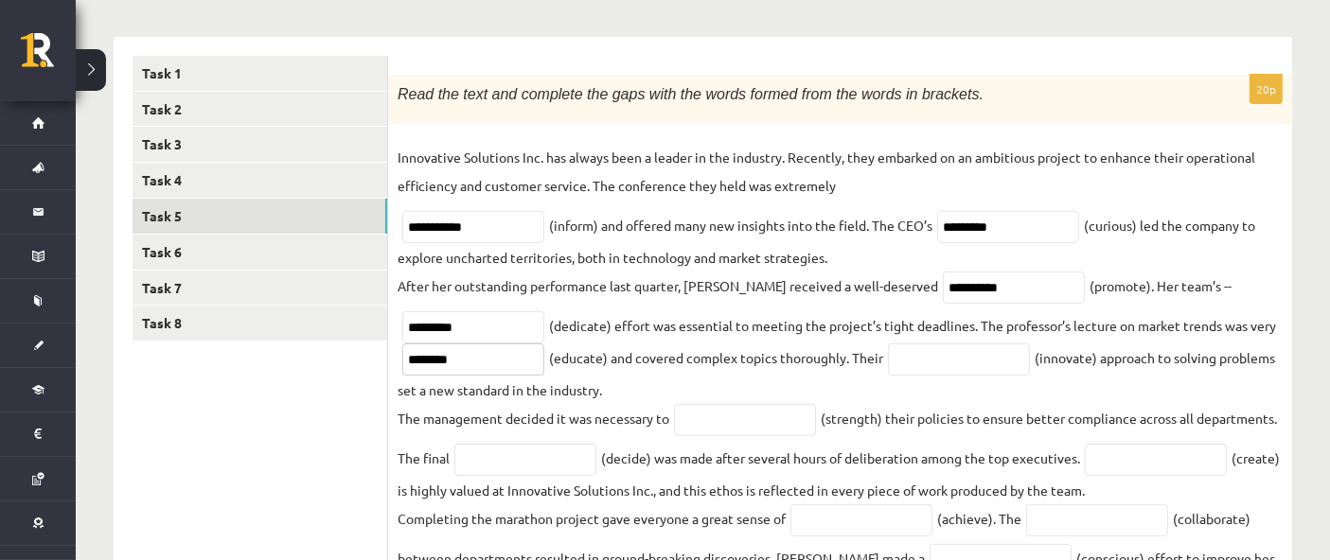
type input "********"
click at [797, 335] on input "text" at bounding box center [959, 360] width 142 height 32
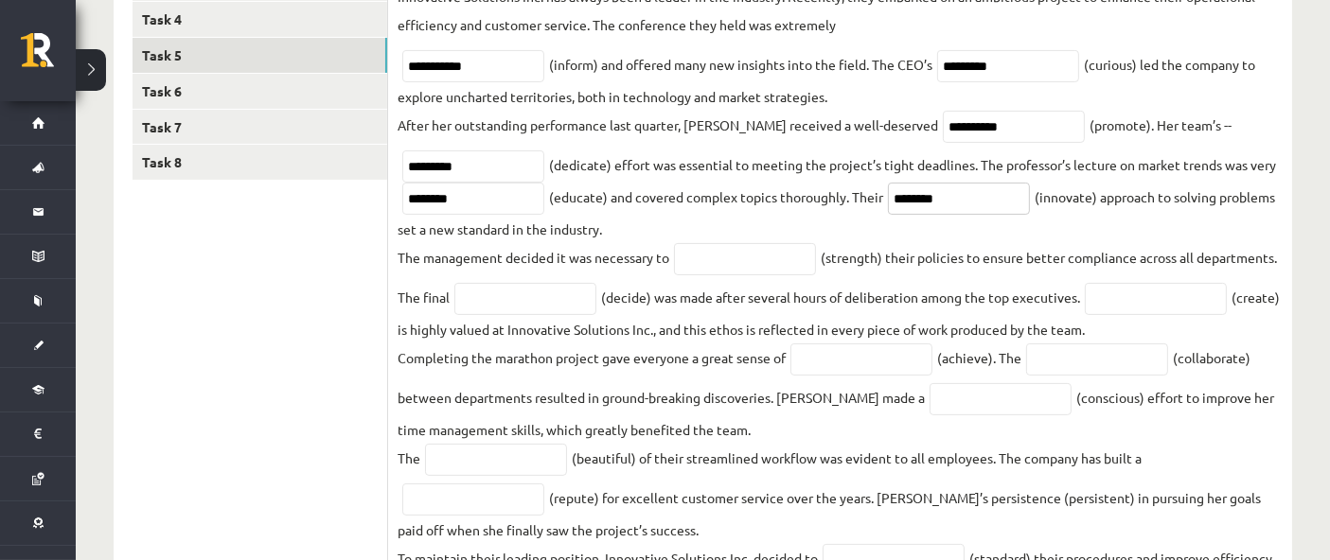
scroll to position [494, 0]
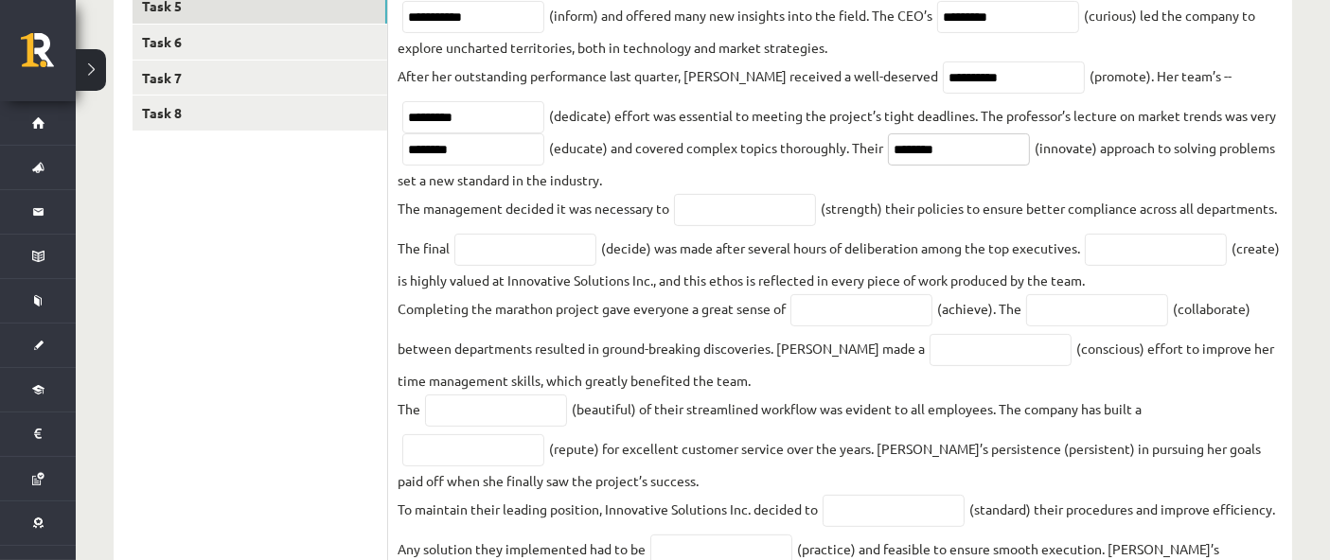
type input "********"
click at [737, 219] on input "text" at bounding box center [745, 210] width 142 height 32
type input "**********"
click at [558, 250] on input "text" at bounding box center [525, 250] width 142 height 32
type input "********"
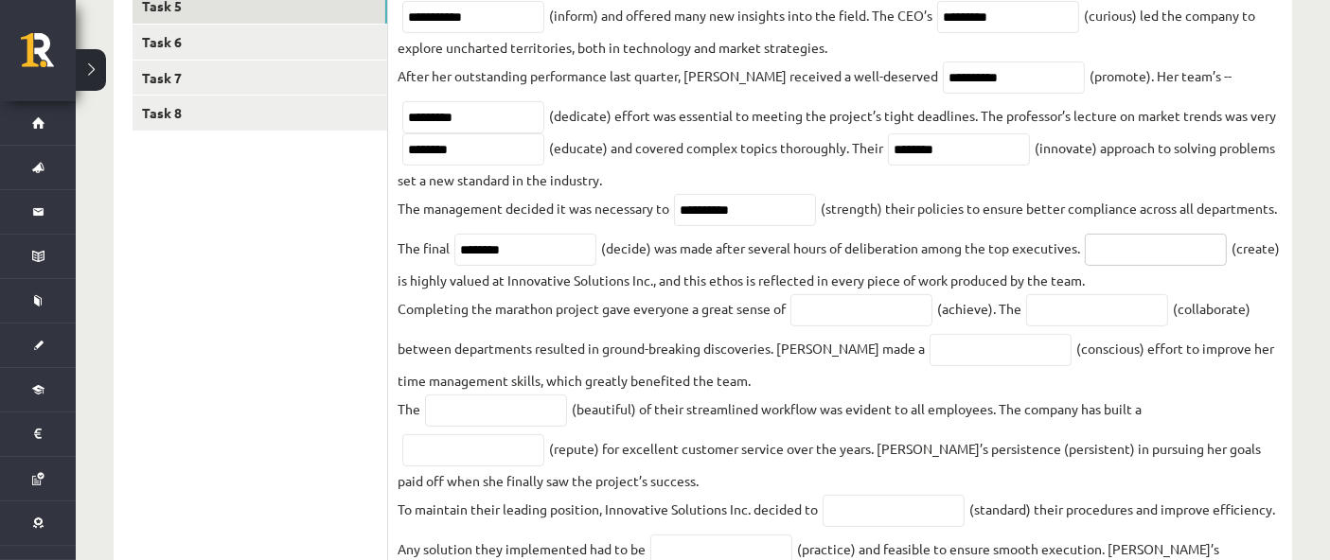
click at [797, 247] on input "text" at bounding box center [1156, 250] width 142 height 32
type input "**********"
click at [797, 309] on input "text" at bounding box center [861, 310] width 142 height 32
type input "**********"
click at [797, 318] on input "text" at bounding box center [1097, 310] width 142 height 32
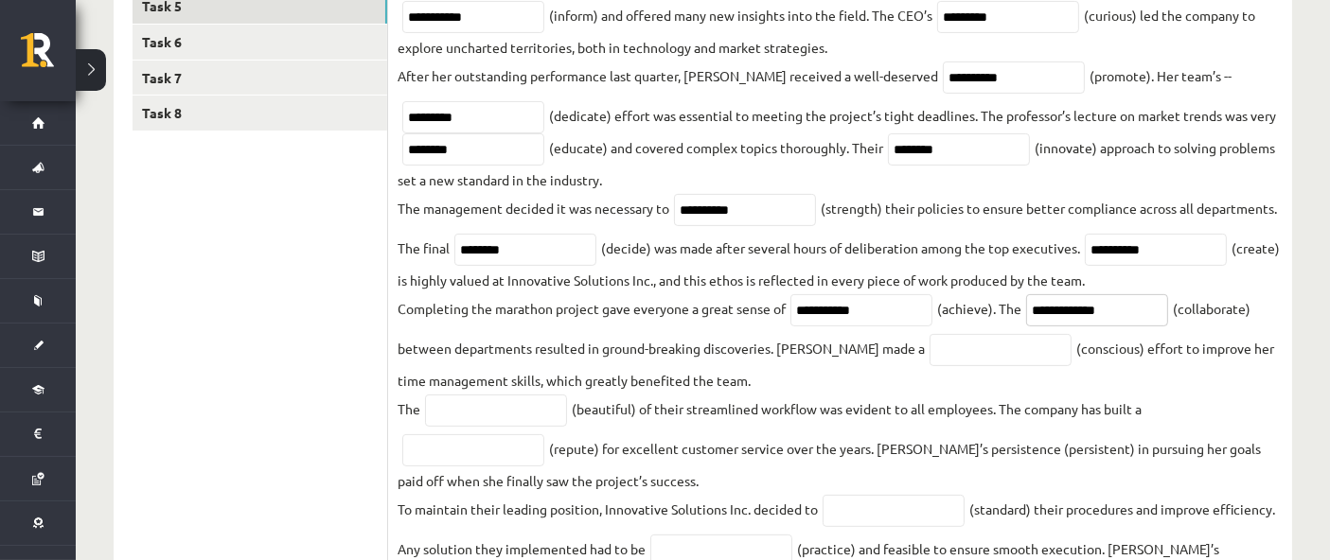
type input "**********"
click at [797, 335] on input "text" at bounding box center [1000, 350] width 142 height 32
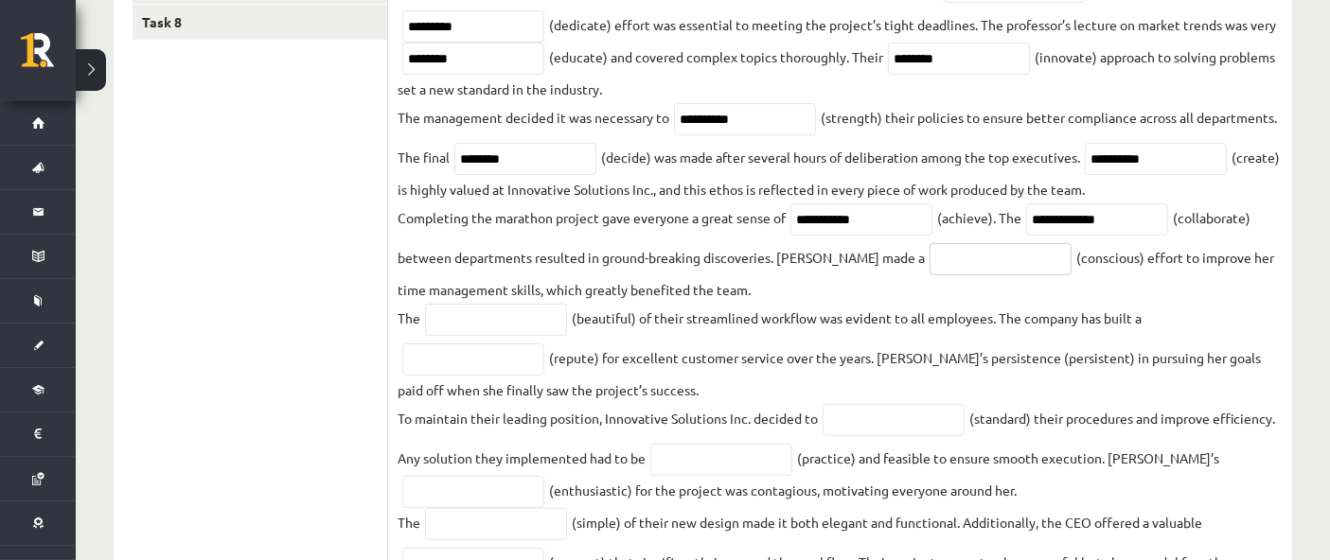
scroll to position [705, 0]
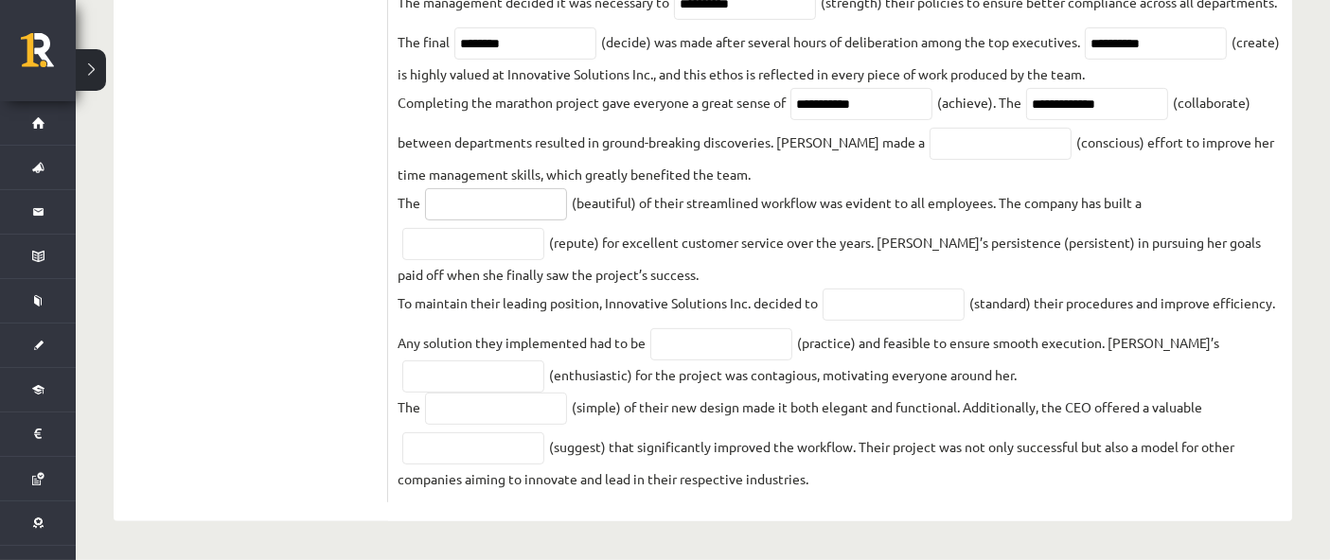
click at [442, 196] on input "text" at bounding box center [496, 204] width 142 height 32
type input "******"
click at [540, 247] on input "text" at bounding box center [473, 244] width 142 height 32
type input "*******"
click at [797, 309] on input "text" at bounding box center [893, 305] width 142 height 32
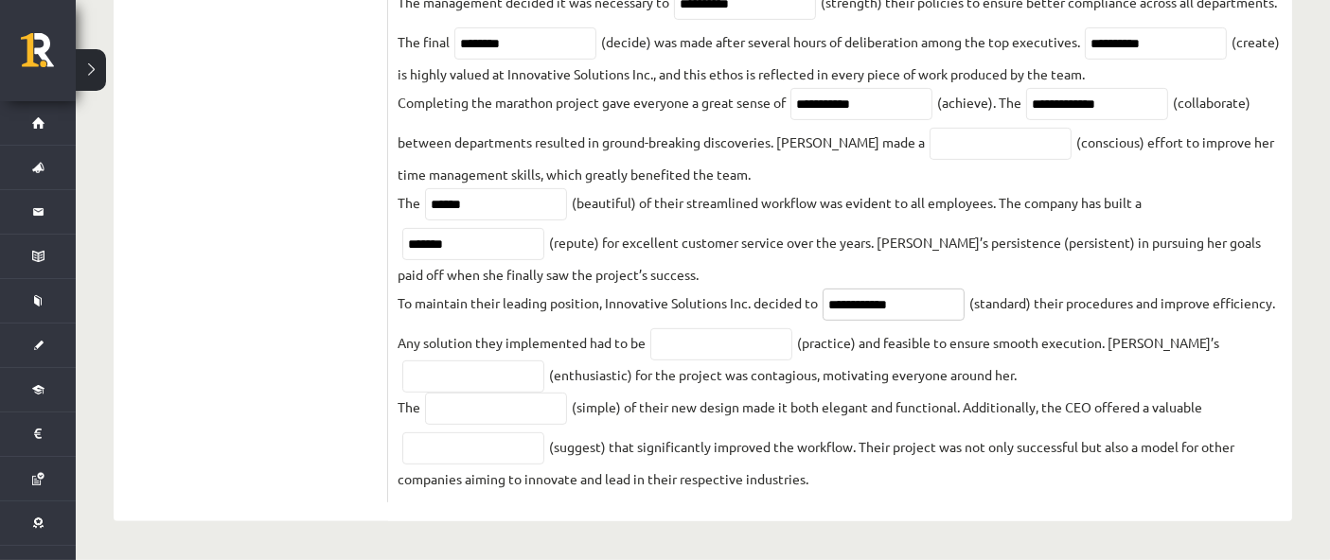
type input "**********"
click at [776, 335] on input "text" at bounding box center [721, 344] width 142 height 32
type input "*********"
click at [492, 335] on input "text" at bounding box center [473, 377] width 142 height 32
click at [797, 145] on input "text" at bounding box center [1000, 144] width 142 height 32
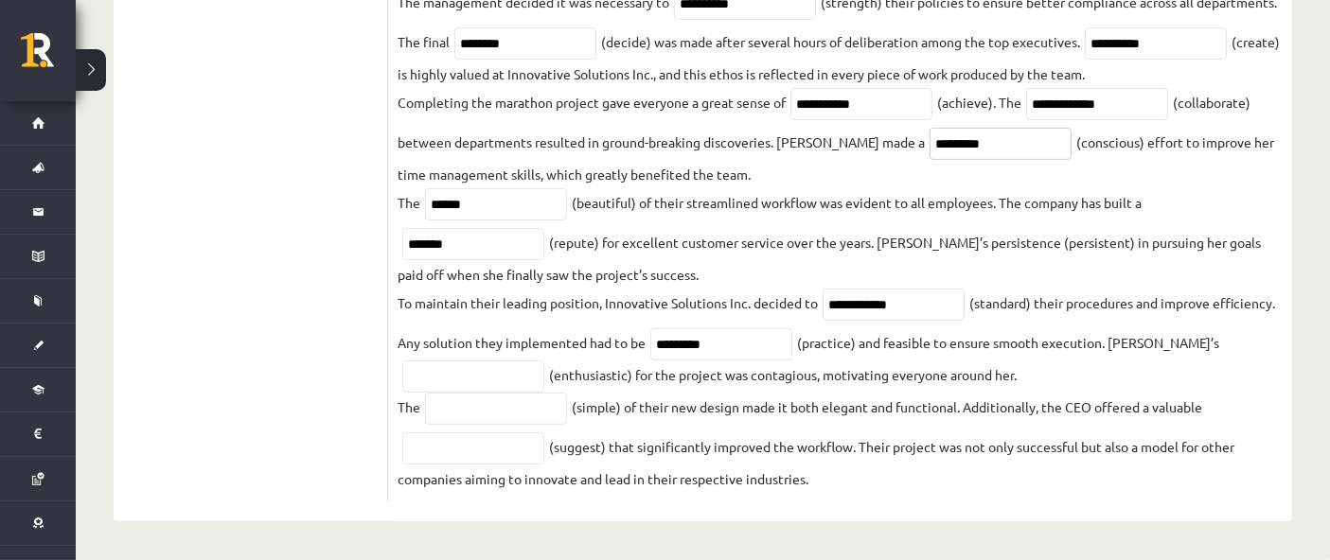
type input "*********"
click at [516, 335] on input "text" at bounding box center [473, 377] width 142 height 32
type input "**********"
click at [562, 335] on input "text" at bounding box center [496, 409] width 142 height 32
type input "******"
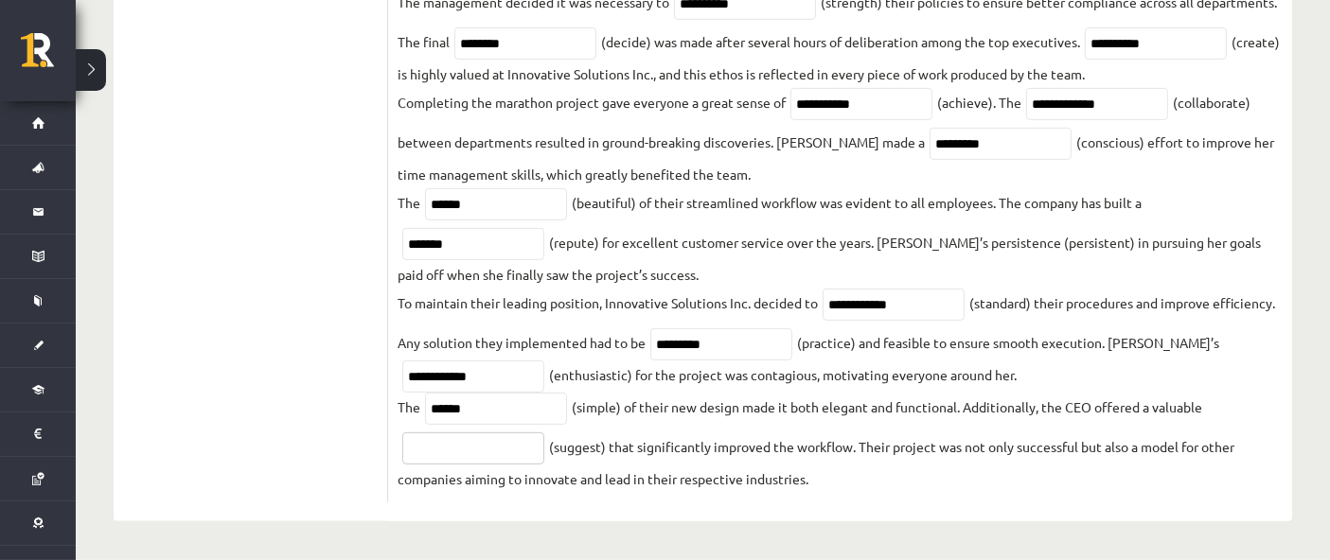
click at [524, 335] on input "text" at bounding box center [473, 448] width 142 height 32
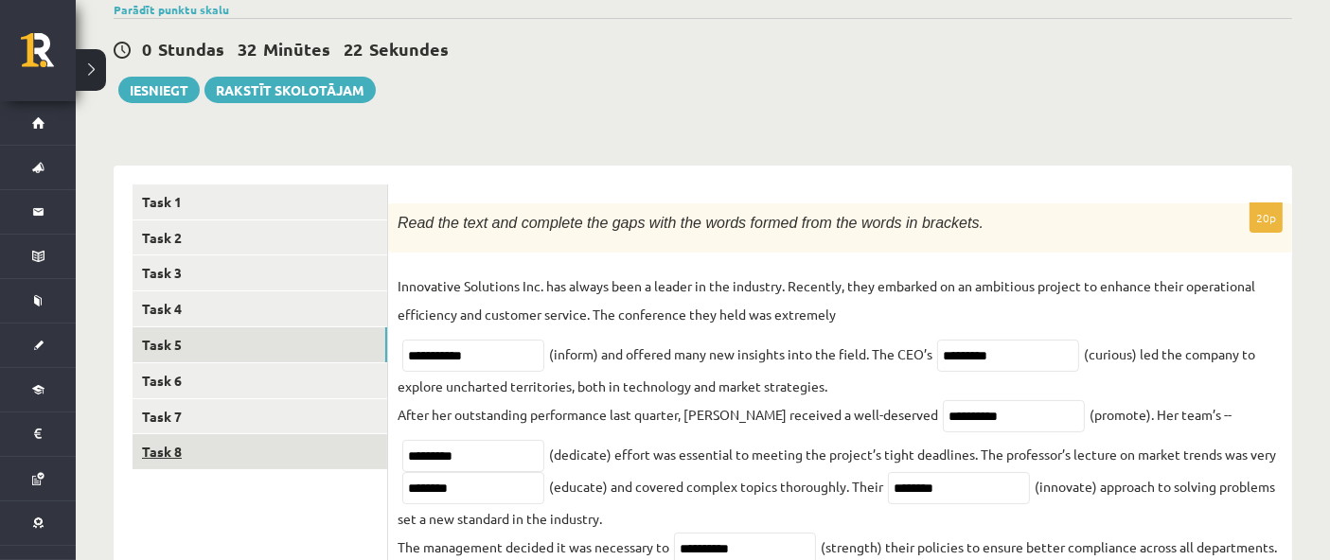
scroll to position [179, 0]
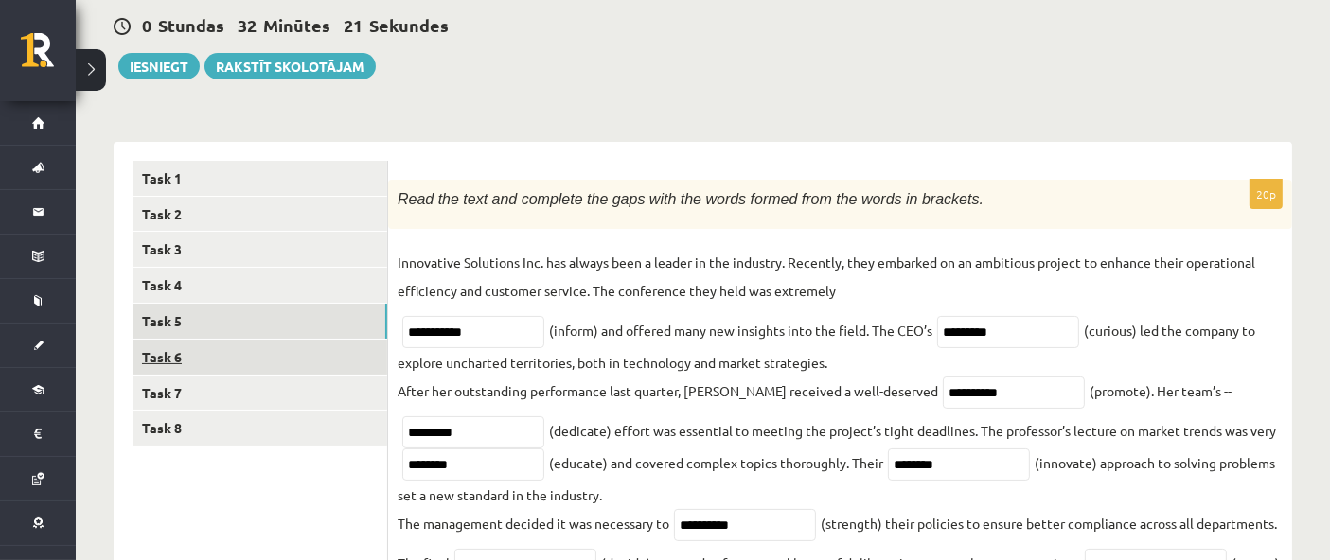
type input "**********"
click at [300, 335] on link "Task 6" at bounding box center [259, 357] width 255 height 35
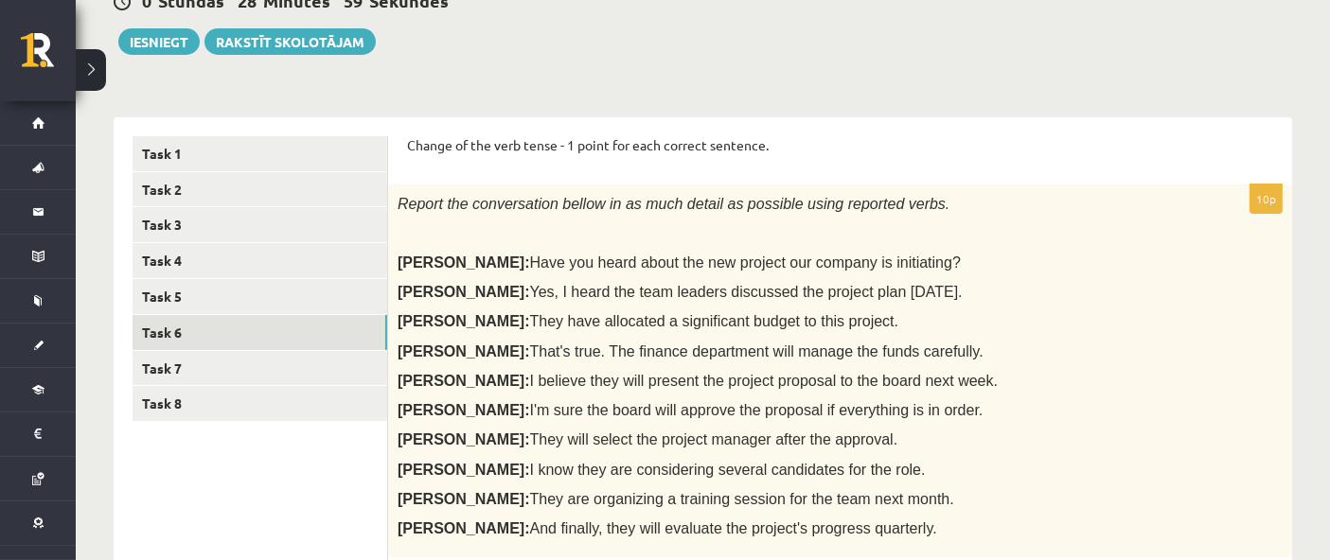
scroll to position [420, 0]
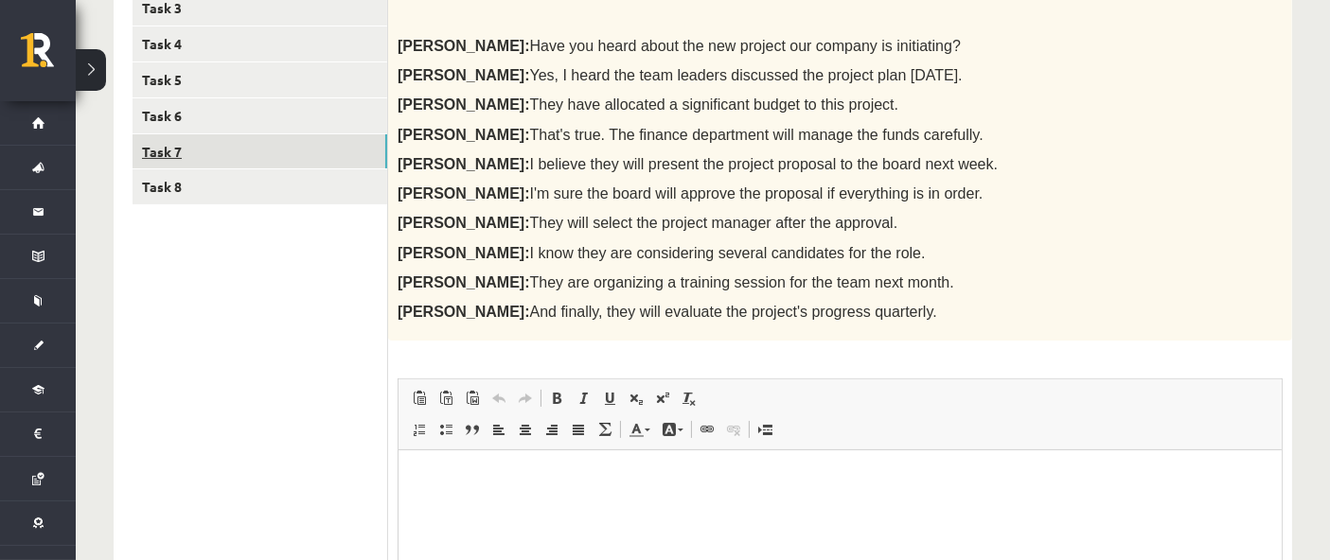
click at [256, 152] on link "Task 7" at bounding box center [259, 151] width 255 height 35
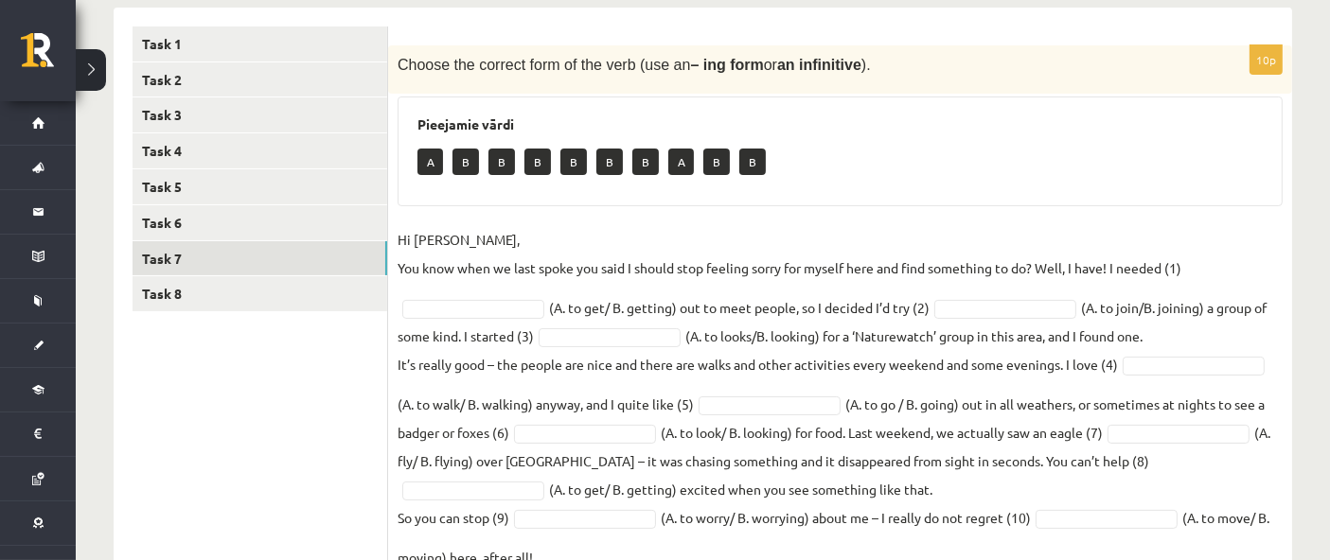
scroll to position [418, 0]
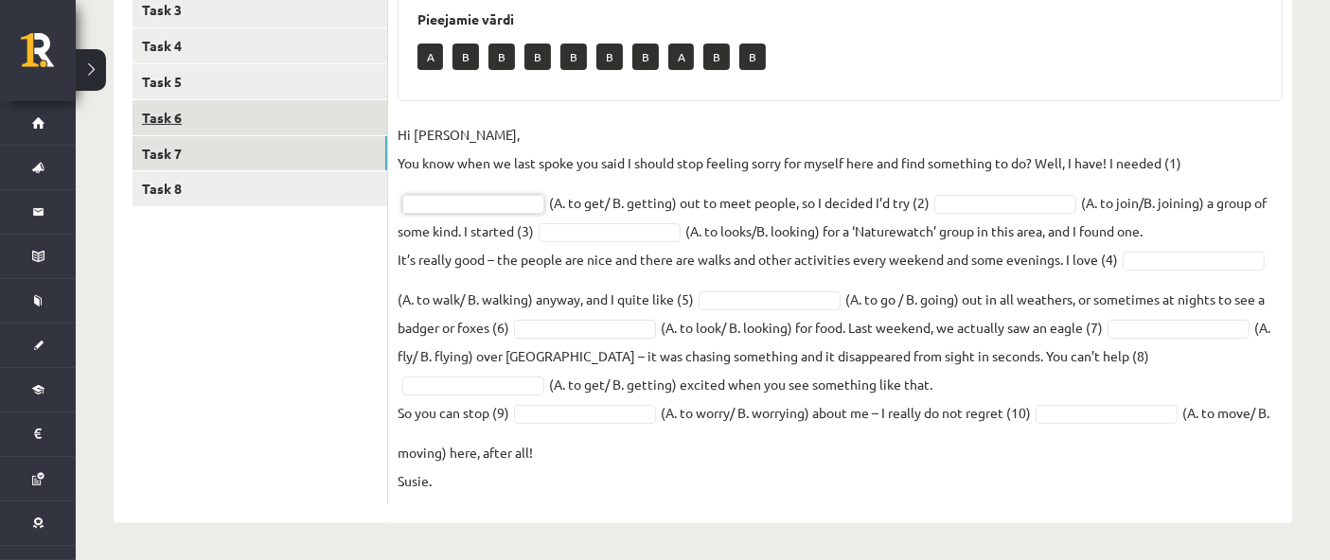
click at [178, 115] on link "Task 6" at bounding box center [259, 117] width 255 height 35
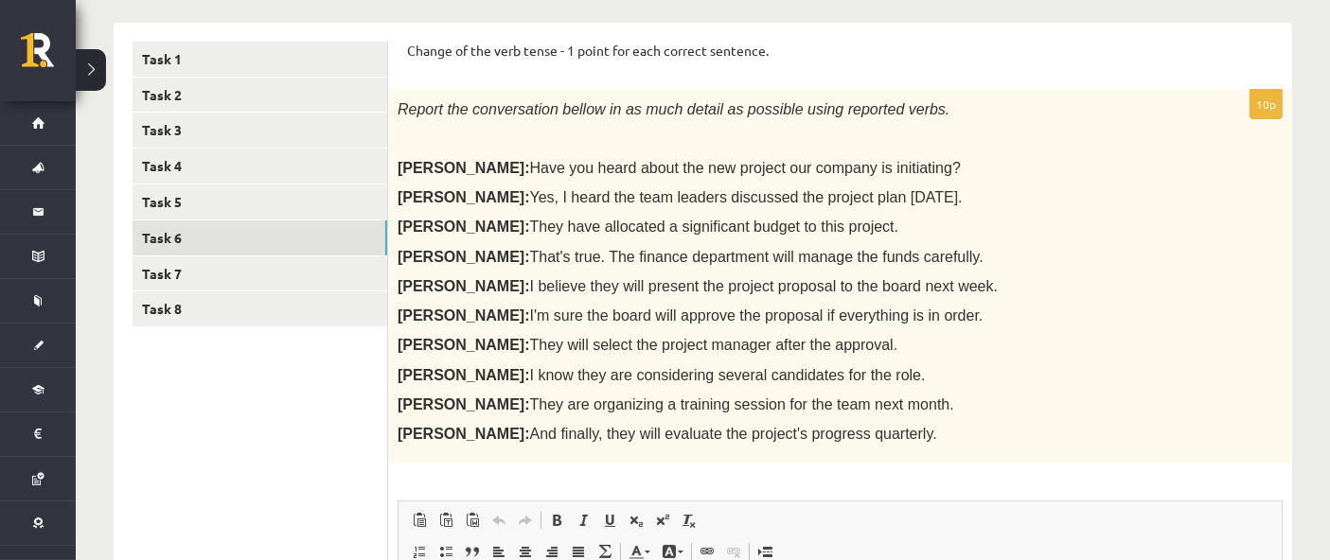
scroll to position [313, 0]
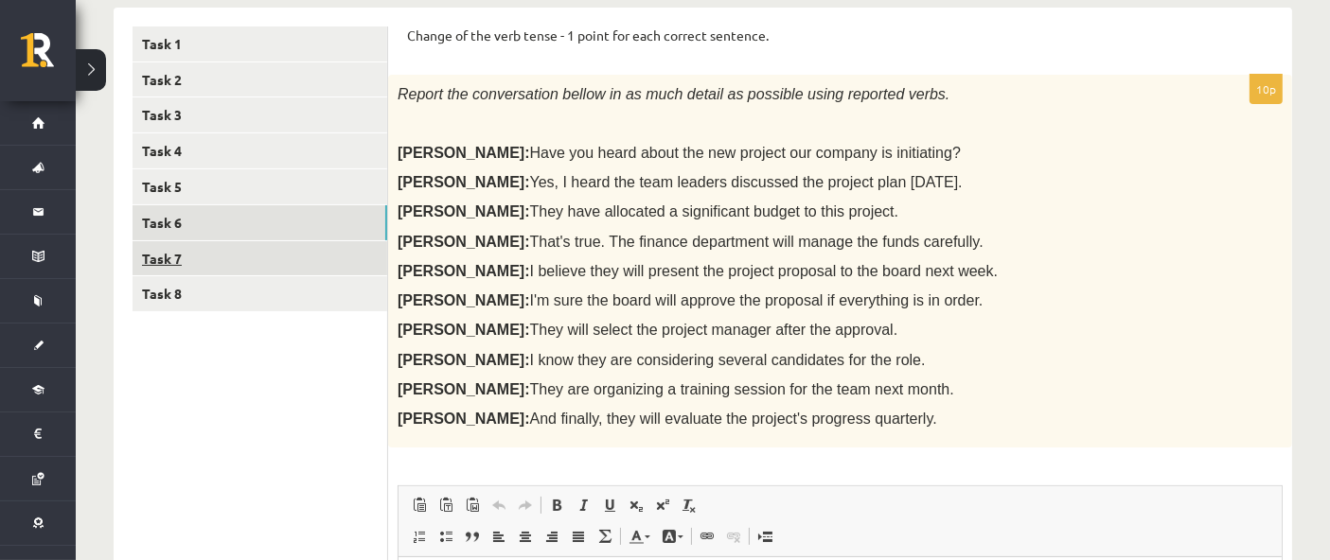
click at [344, 256] on link "Task 7" at bounding box center [259, 258] width 255 height 35
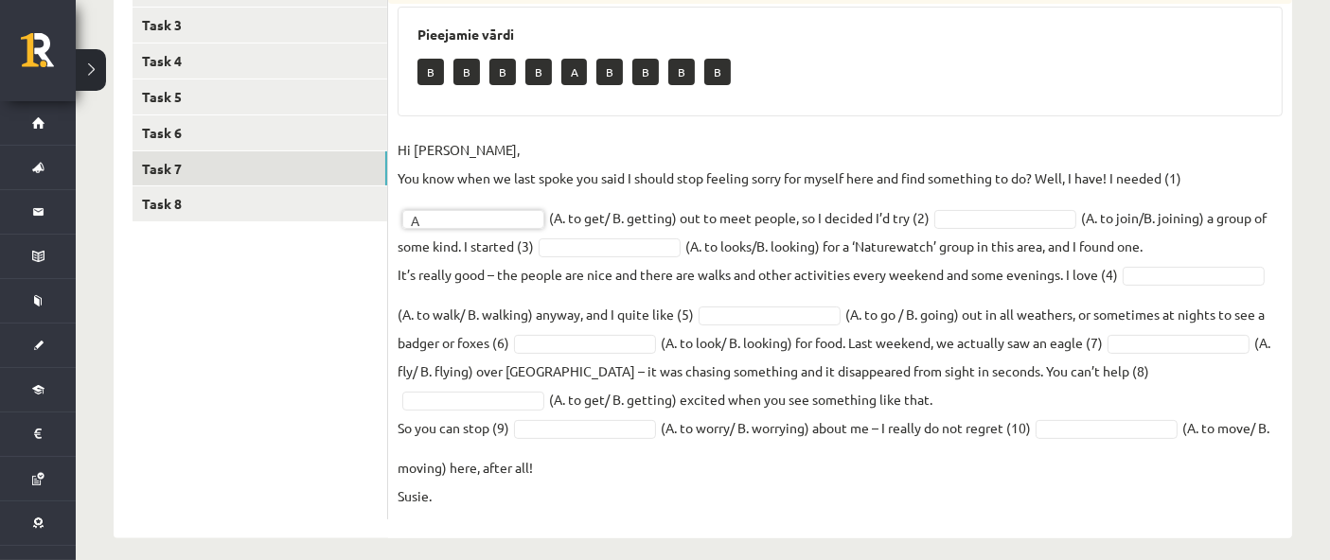
scroll to position [418, 0]
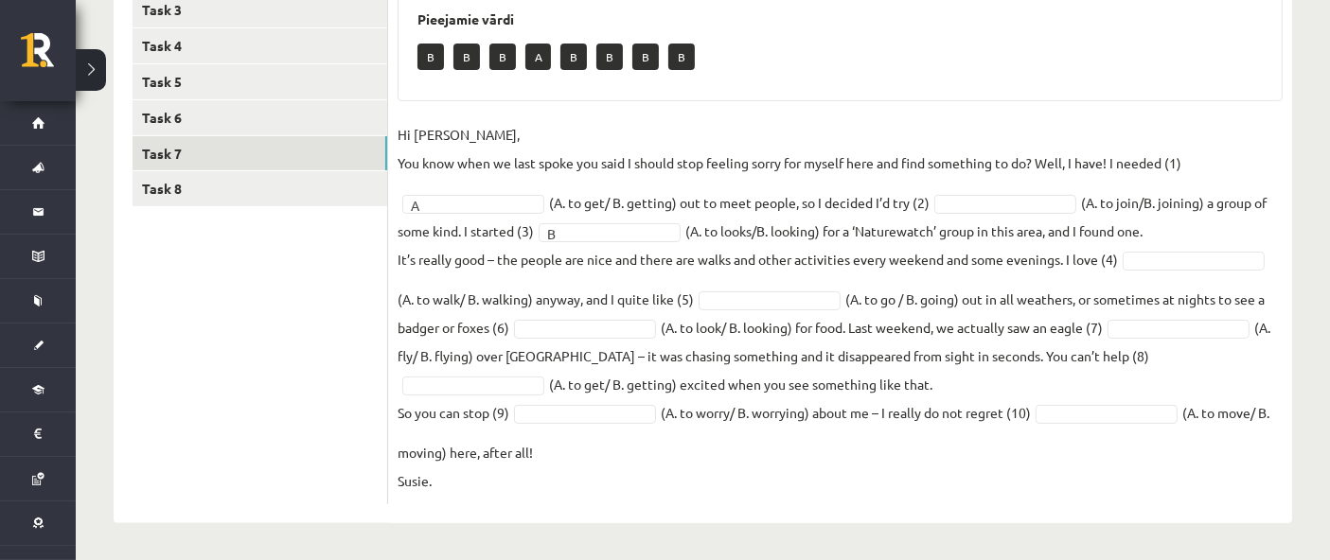
drag, startPoint x: 976, startPoint y: 216, endPoint x: 975, endPoint y: 203, distance: 12.3
click at [797, 214] on fieldset "Hi Caroline, You know when we last spoke you said I should stop feeling sorry f…" at bounding box center [839, 307] width 885 height 375
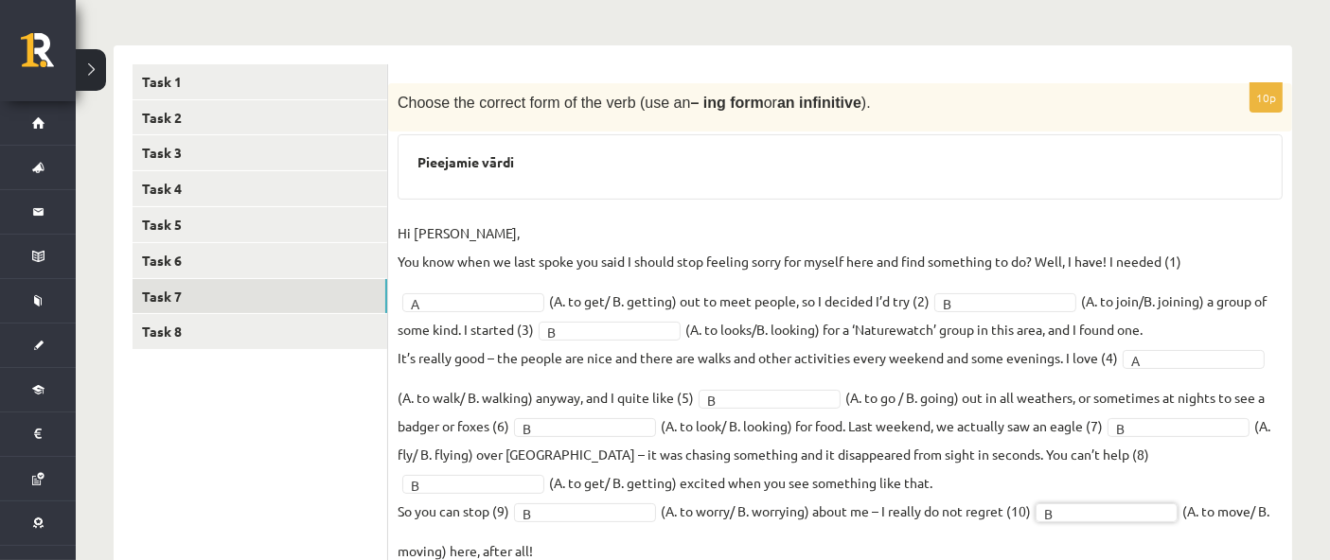
scroll to position [269, 0]
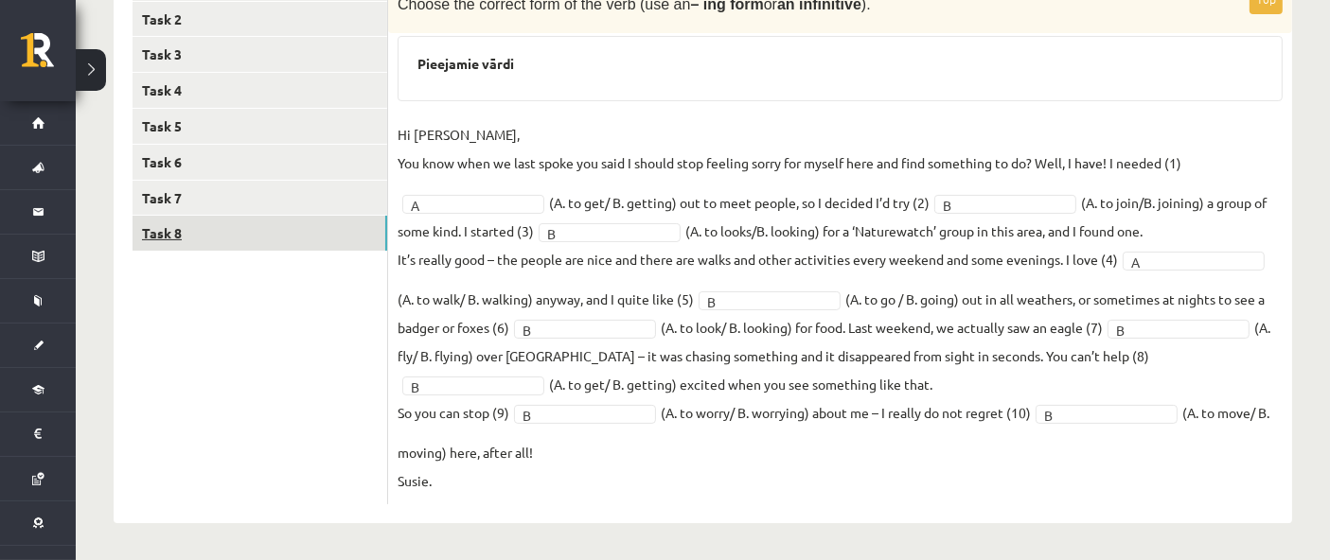
click at [286, 218] on link "Task 8" at bounding box center [259, 233] width 255 height 35
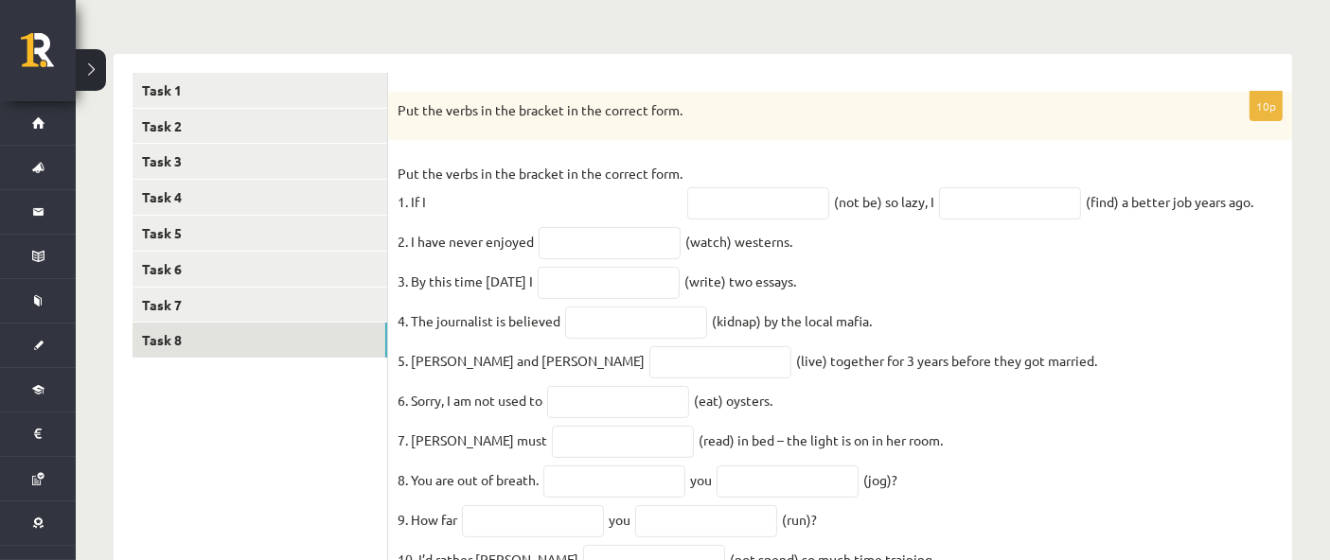
scroll to position [373, 0]
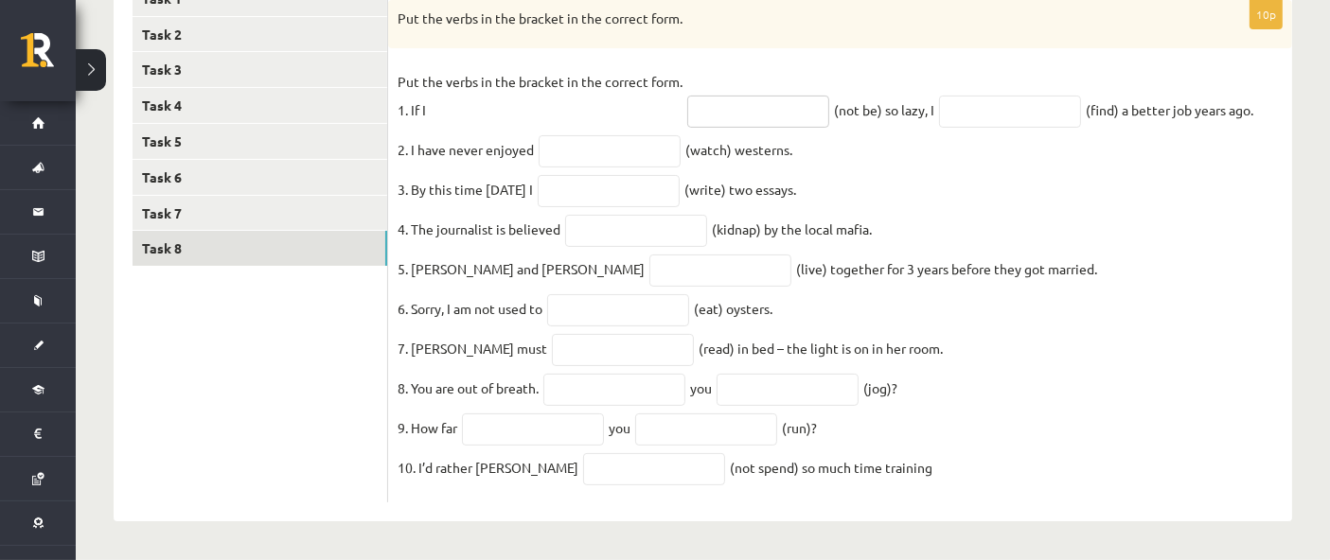
click at [735, 96] on input "text" at bounding box center [758, 112] width 142 height 32
click at [797, 96] on input "text" at bounding box center [1010, 112] width 142 height 32
click at [769, 101] on input "text" at bounding box center [758, 112] width 142 height 32
click at [636, 146] on input "text" at bounding box center [609, 151] width 142 height 32
click at [797, 252] on fieldset "Put the verbs in the bracket in the correct form. 1. If I (not be) so lazy, I (…" at bounding box center [839, 280] width 885 height 426
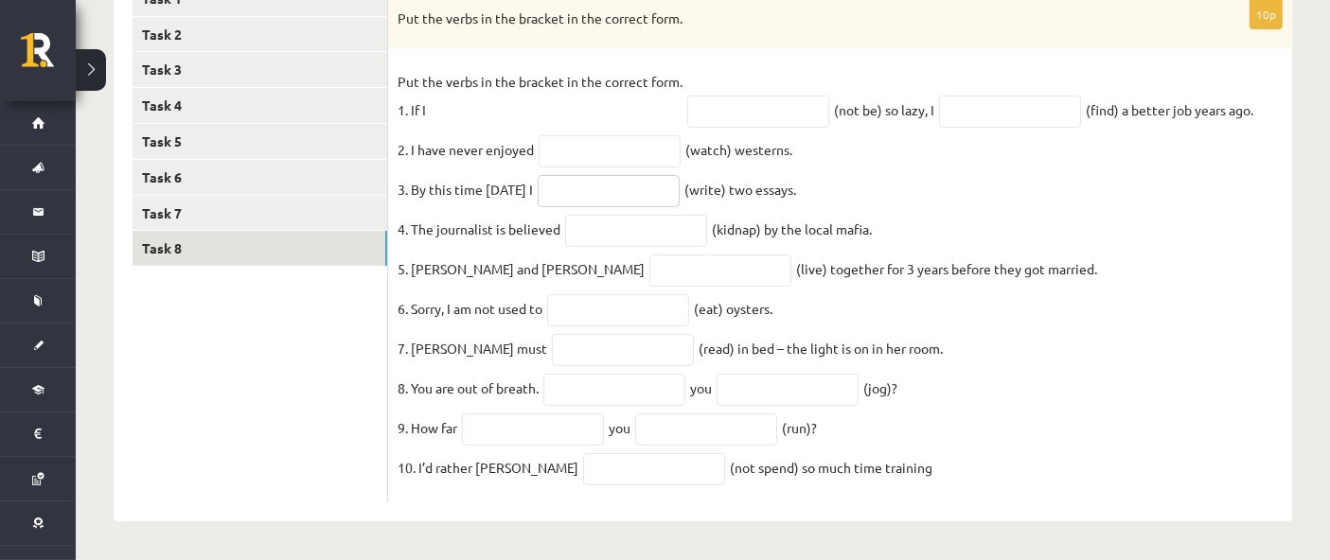
click at [609, 182] on input "text" at bounding box center [609, 191] width 142 height 32
drag, startPoint x: 955, startPoint y: 195, endPoint x: 920, endPoint y: 180, distance: 38.1
click at [797, 194] on fieldset "Put the verbs in the bracket in the correct form. 1. If I (not be) so lazy, I (…" at bounding box center [839, 280] width 885 height 426
click at [763, 96] on input "text" at bounding box center [758, 112] width 142 height 32
click at [797, 240] on fieldset "Put the verbs in the bracket in the correct form. 1. If I (not be) so lazy, I (…" at bounding box center [839, 280] width 885 height 426
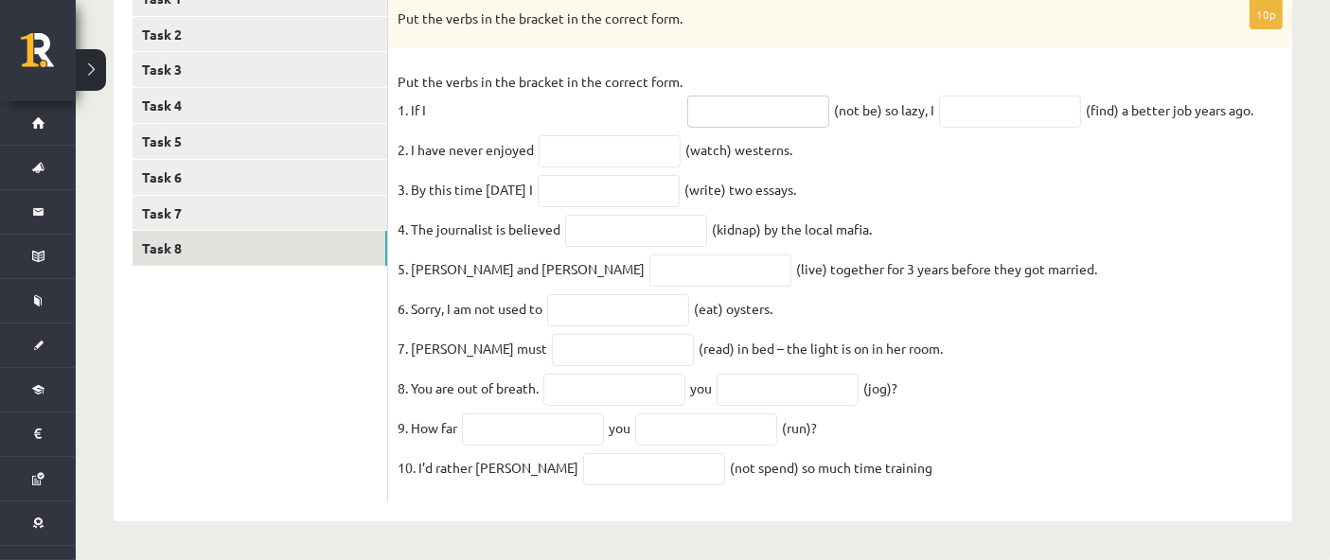
click at [776, 106] on input "text" at bounding box center [758, 112] width 142 height 32
type input "********"
click at [797, 108] on input "text" at bounding box center [1010, 112] width 142 height 32
click at [797, 96] on input "*****" at bounding box center [1010, 112] width 142 height 32
type input "*****"
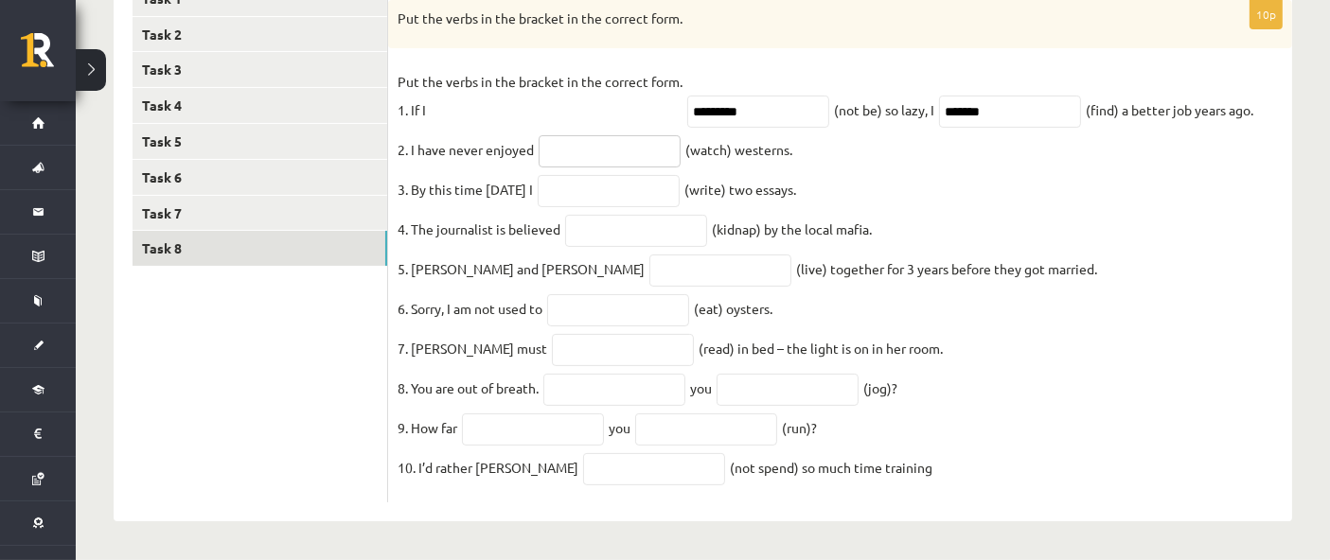
click at [575, 135] on input "text" at bounding box center [609, 151] width 142 height 32
type input "********"
click at [615, 180] on input "text" at bounding box center [609, 191] width 142 height 32
type input "*******"
click at [629, 218] on input "text" at bounding box center [636, 231] width 142 height 32
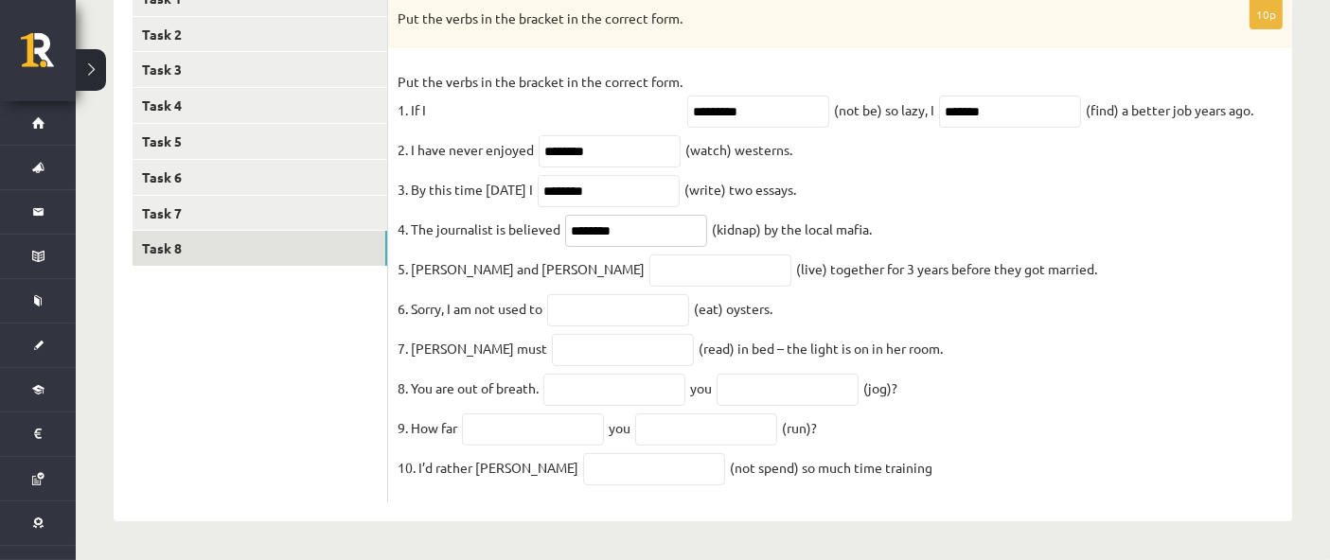
type input "********"
click at [649, 255] on input "text" at bounding box center [720, 271] width 142 height 32
type input "*****"
click at [600, 302] on input "text" at bounding box center [618, 310] width 142 height 32
type input "*******"
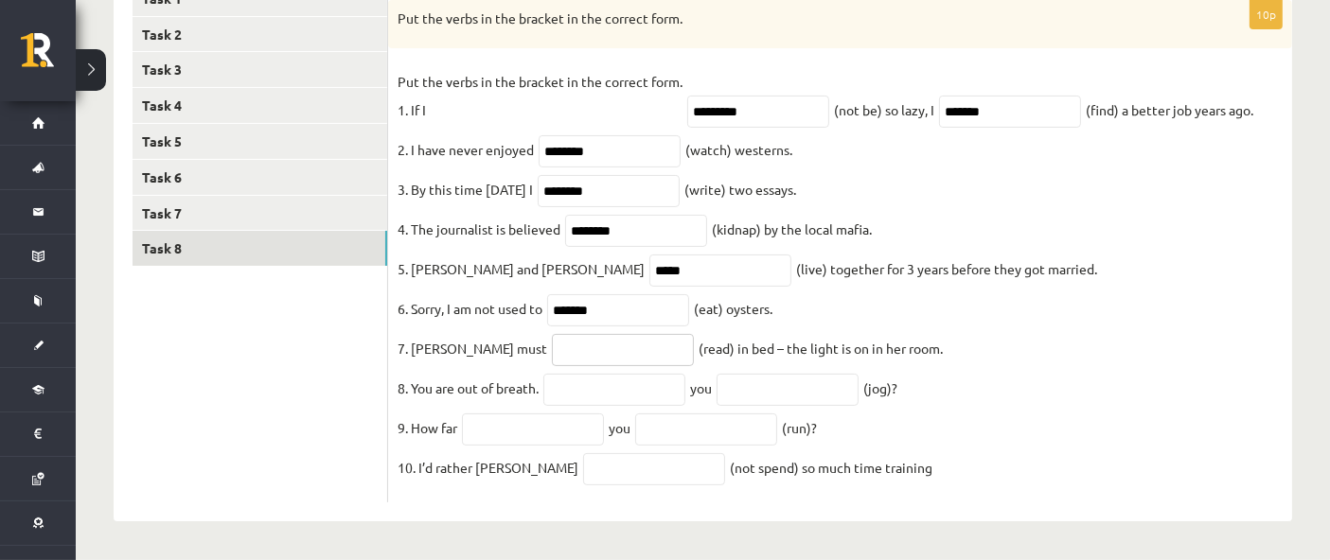
click at [552, 335] on input "text" at bounding box center [623, 350] width 142 height 32
type input "****"
click at [597, 335] on input "text" at bounding box center [614, 390] width 142 height 32
click at [797, 335] on fieldset "Put the verbs in the bracket in the correct form. 1. If I ******** (not be) so …" at bounding box center [839, 280] width 885 height 426
click at [676, 335] on input "text" at bounding box center [614, 390] width 142 height 32
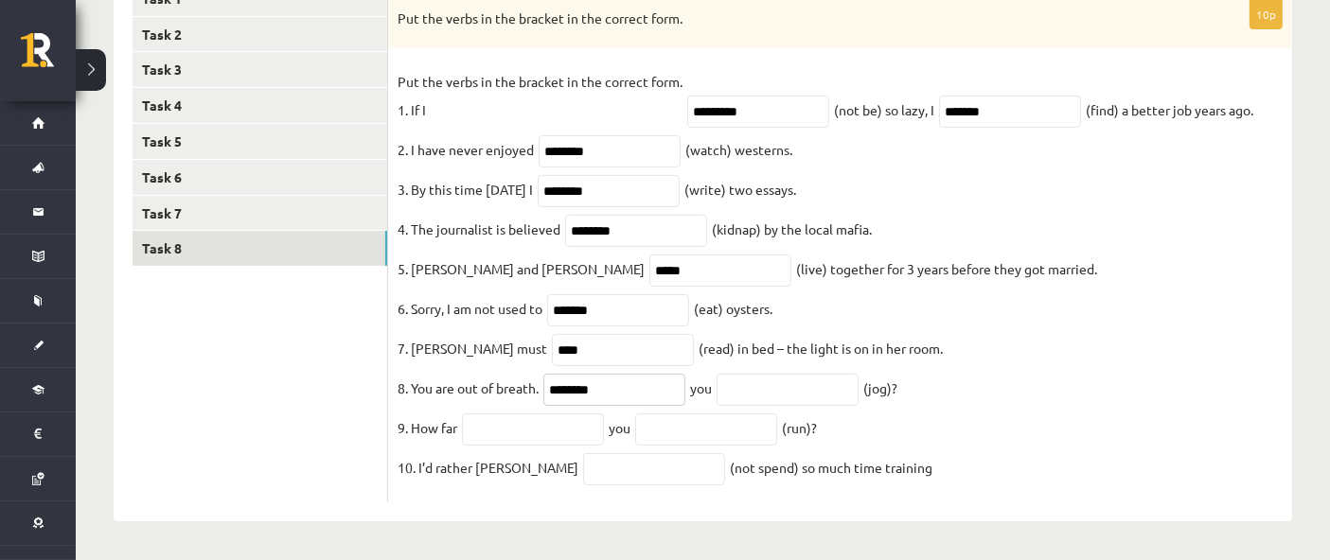
type input "*******"
click at [755, 335] on input "text" at bounding box center [787, 390] width 142 height 32
click at [567, 335] on input "text" at bounding box center [533, 430] width 142 height 32
type input "***"
click at [730, 335] on input "text" at bounding box center [706, 430] width 142 height 32
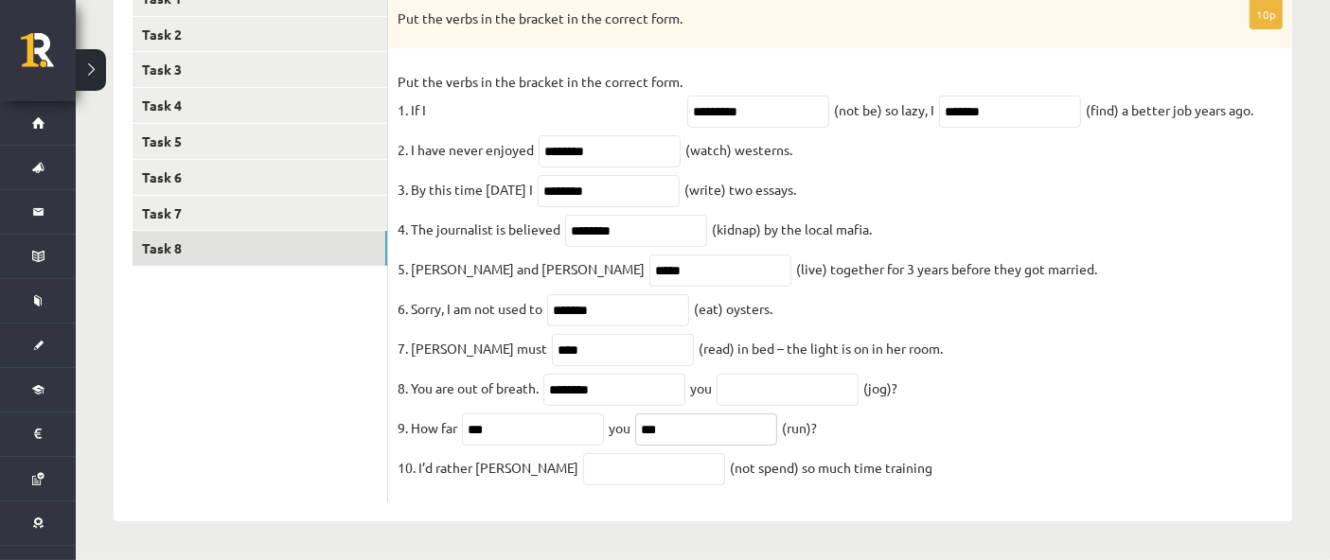
type input "***"
click at [646, 335] on input "*******" at bounding box center [614, 390] width 142 height 32
type input "*"
type input "**"
click at [786, 335] on input "text" at bounding box center [787, 390] width 142 height 32
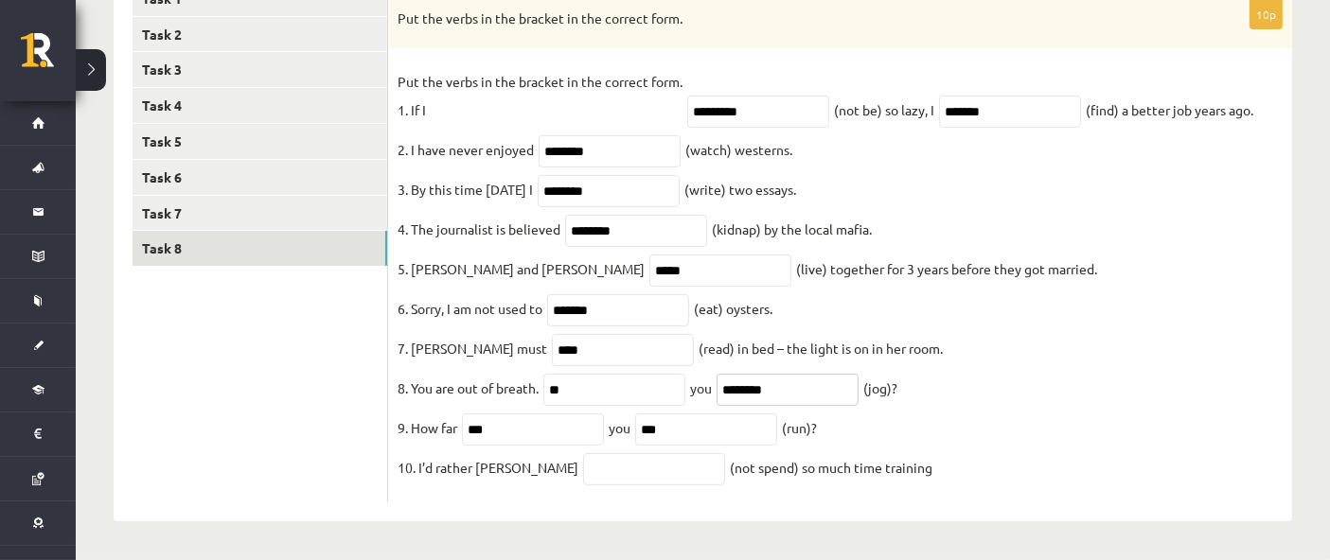
type input "*******"
click at [606, 335] on input "text" at bounding box center [654, 469] width 142 height 32
type input "**********"
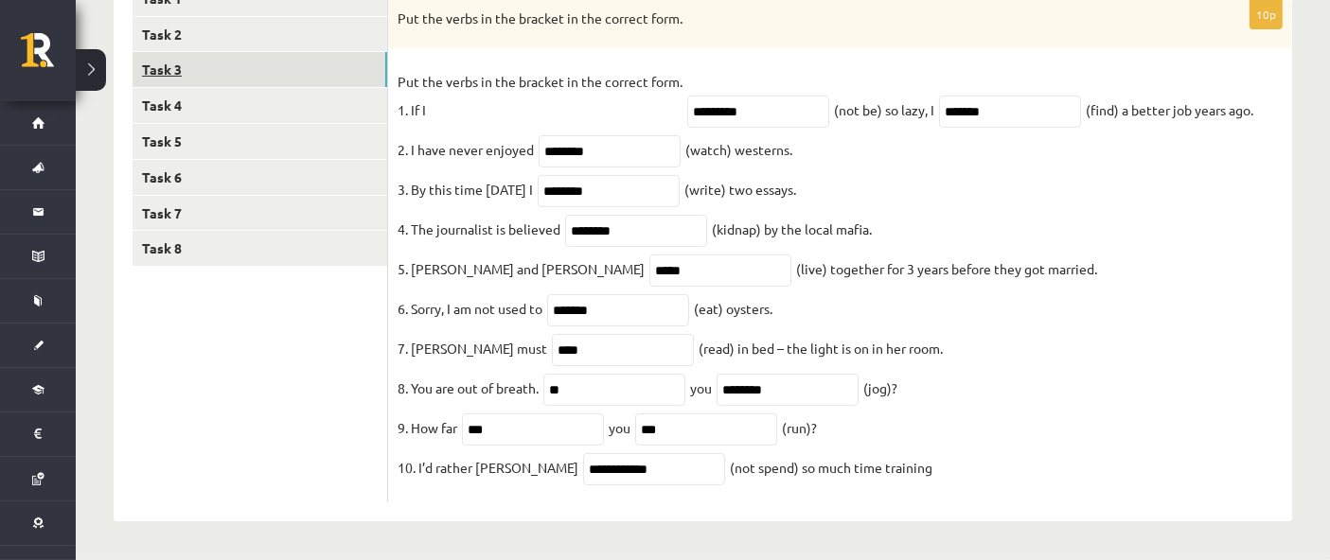
click at [246, 55] on link "Task 3" at bounding box center [259, 69] width 255 height 35
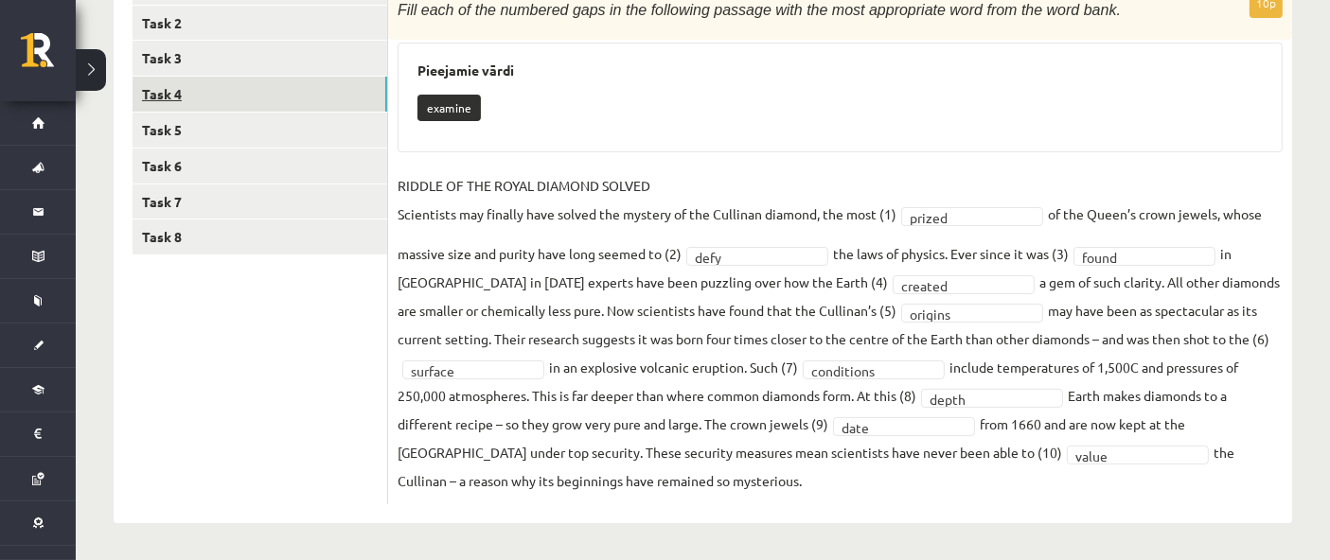
click at [278, 95] on link "Task 4" at bounding box center [259, 94] width 255 height 35
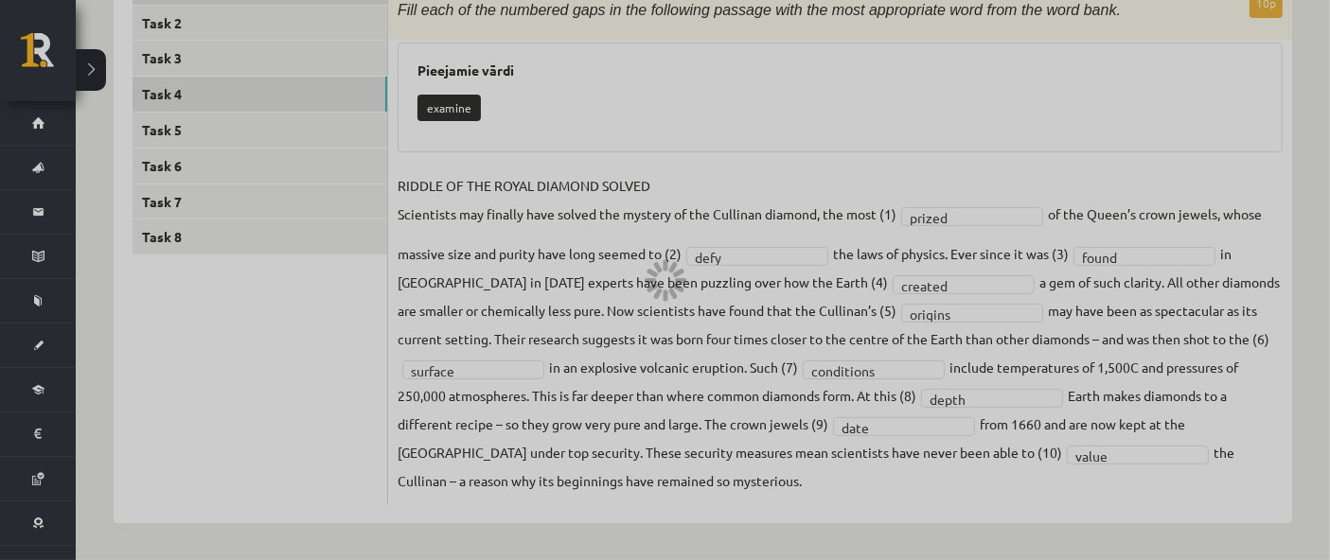
scroll to position [238, 0]
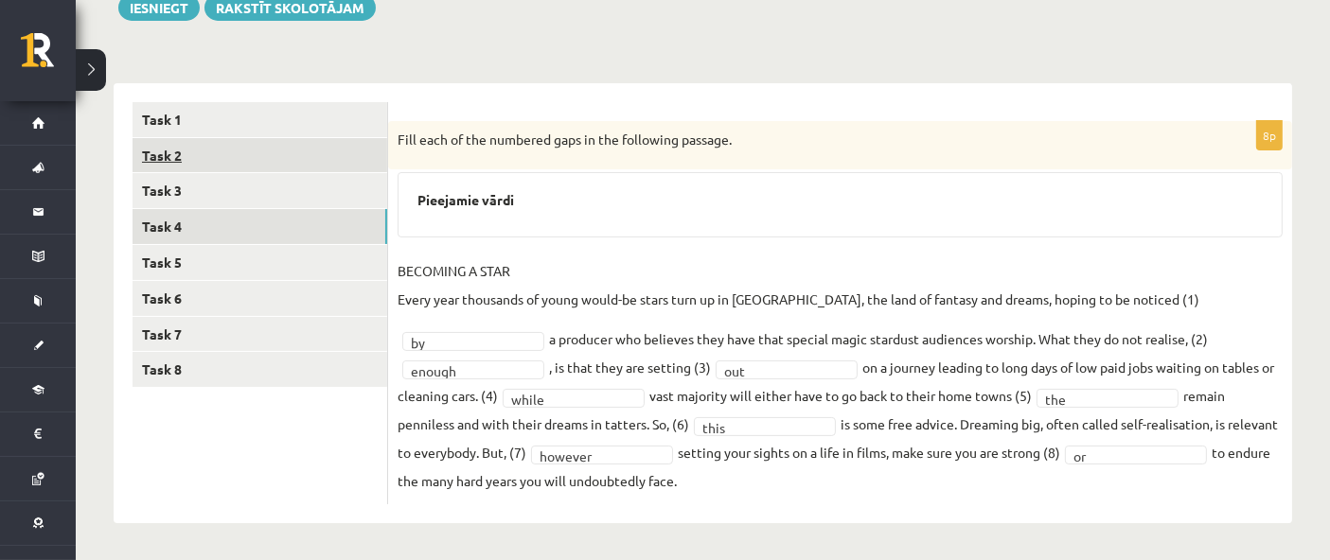
click at [256, 143] on link "Task 2" at bounding box center [259, 155] width 255 height 35
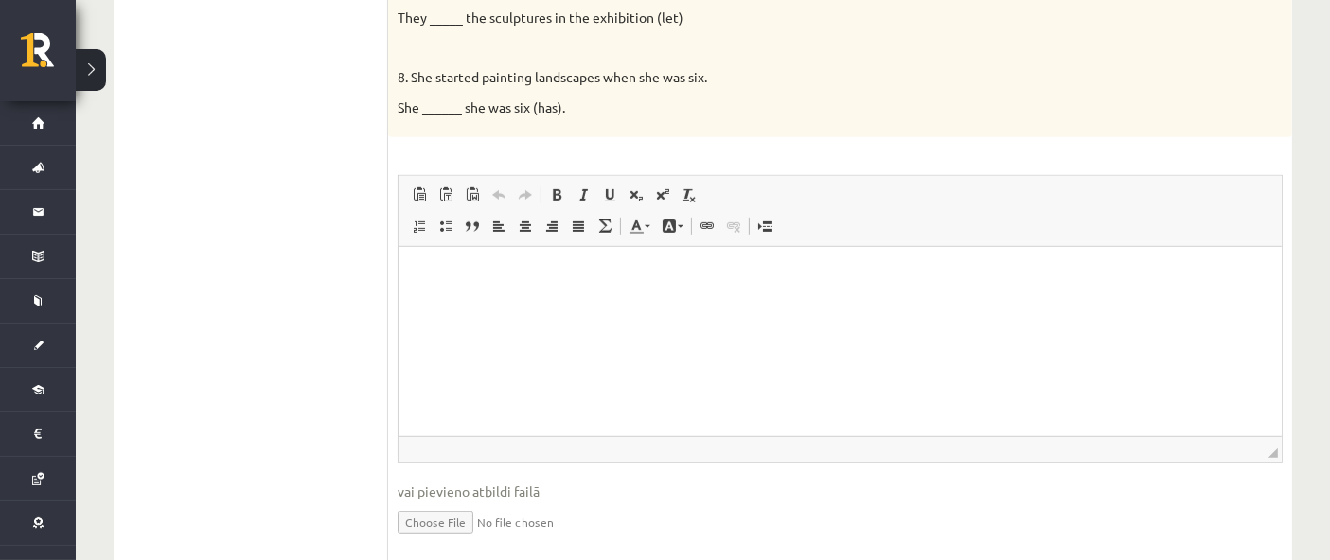
scroll to position [1069, 0]
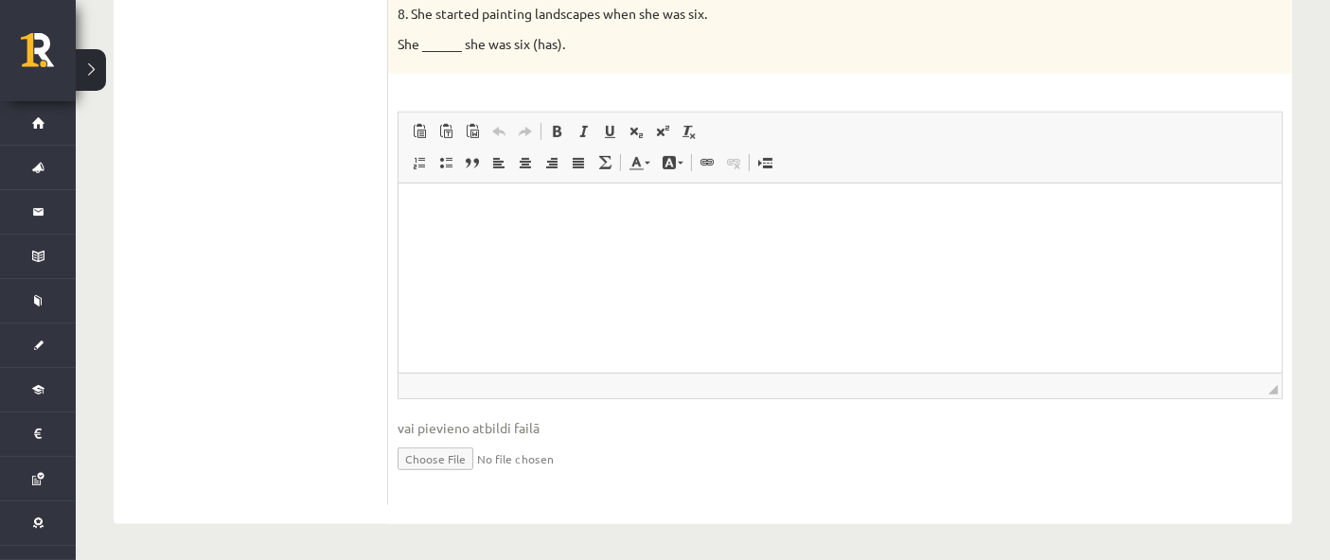
click at [577, 241] on html at bounding box center [838, 213] width 883 height 58
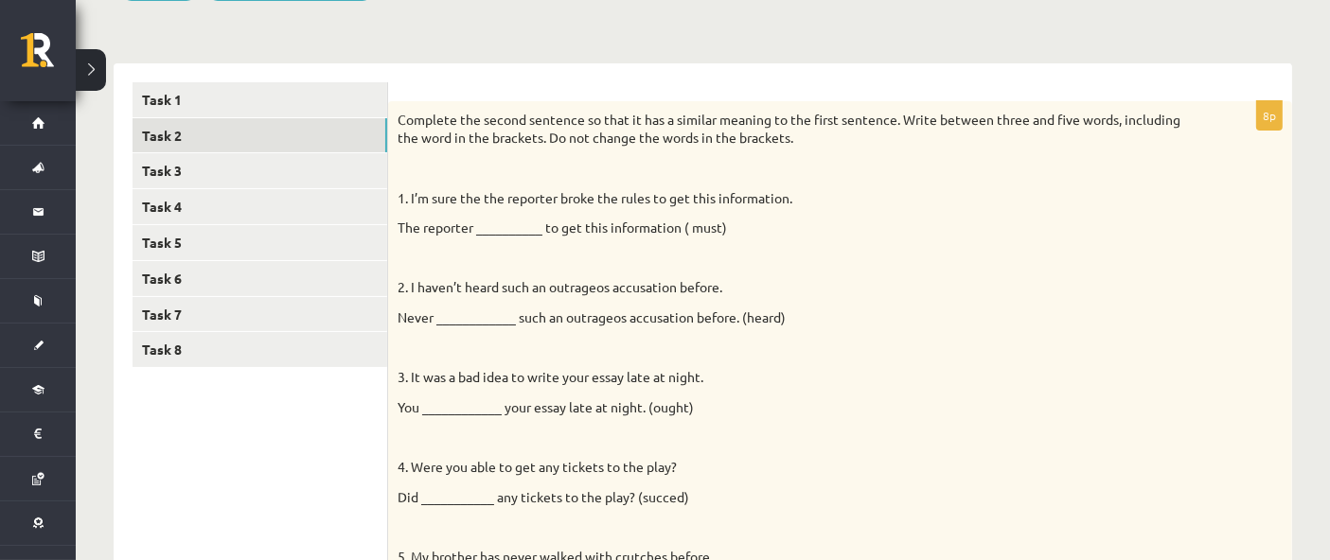
scroll to position [123, 0]
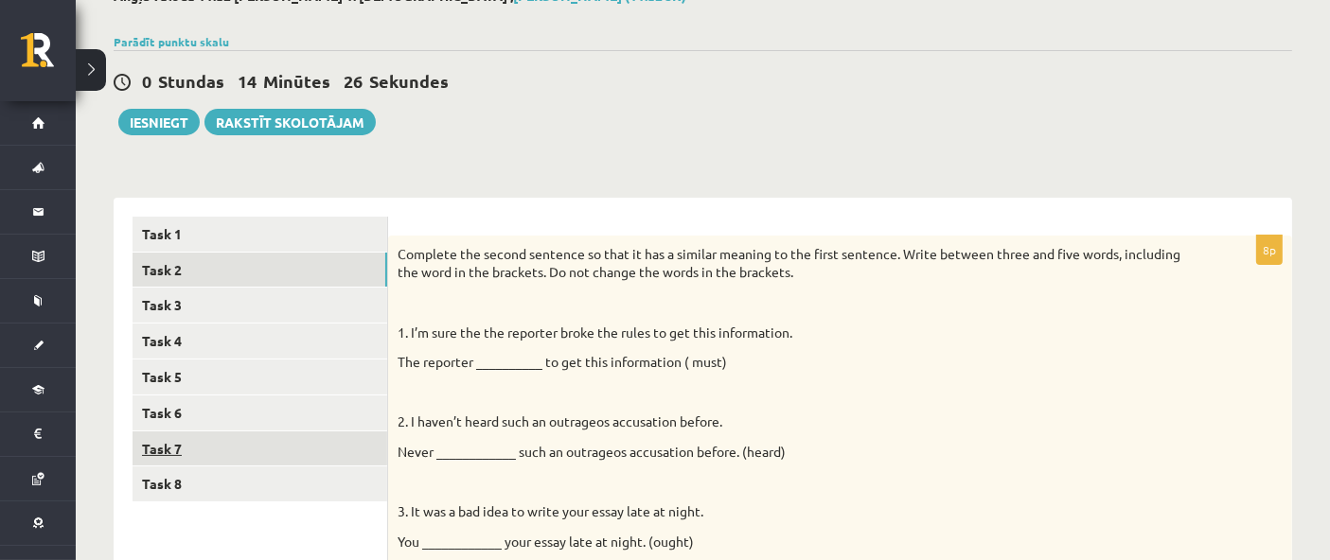
click at [303, 335] on link "Task 7" at bounding box center [259, 449] width 255 height 35
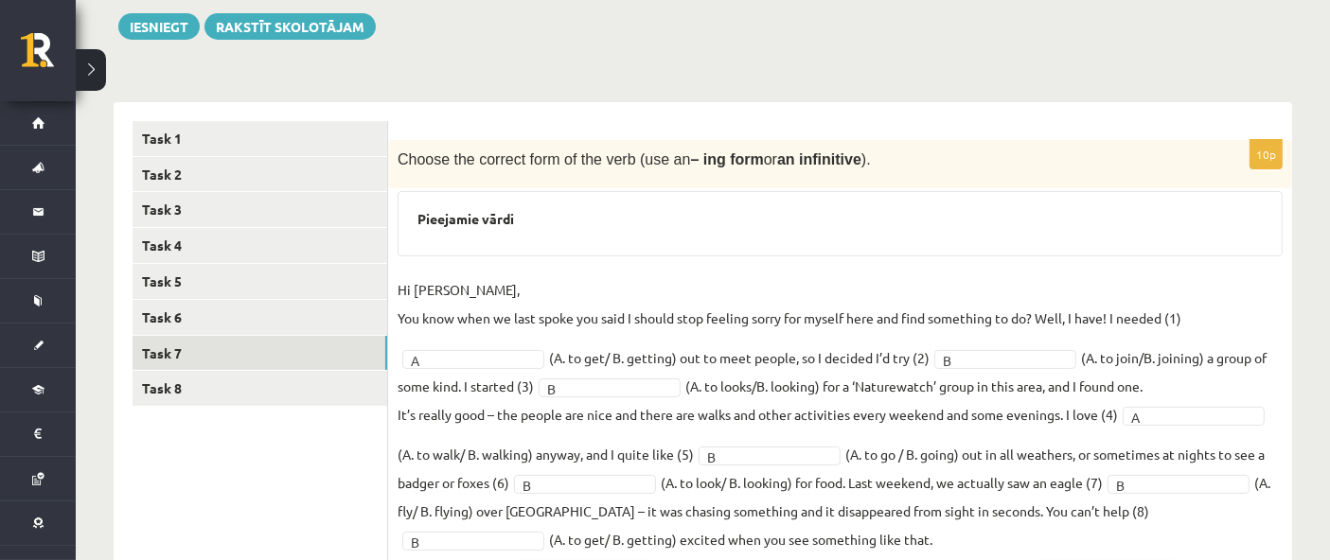
scroll to position [374, 0]
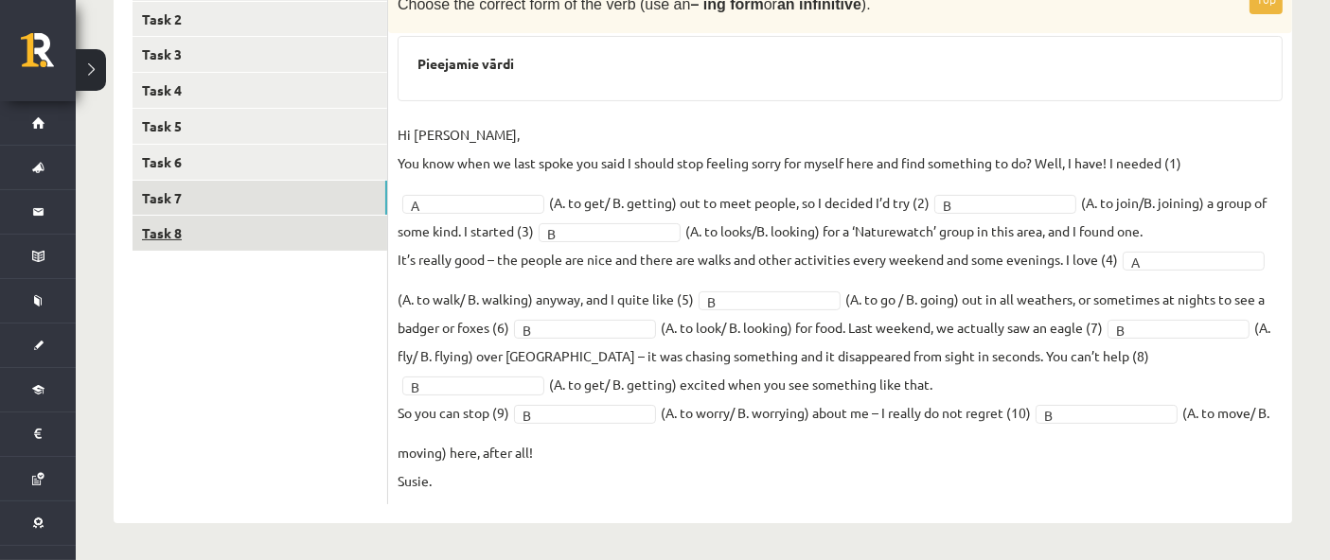
click at [298, 230] on link "Task 8" at bounding box center [259, 233] width 255 height 35
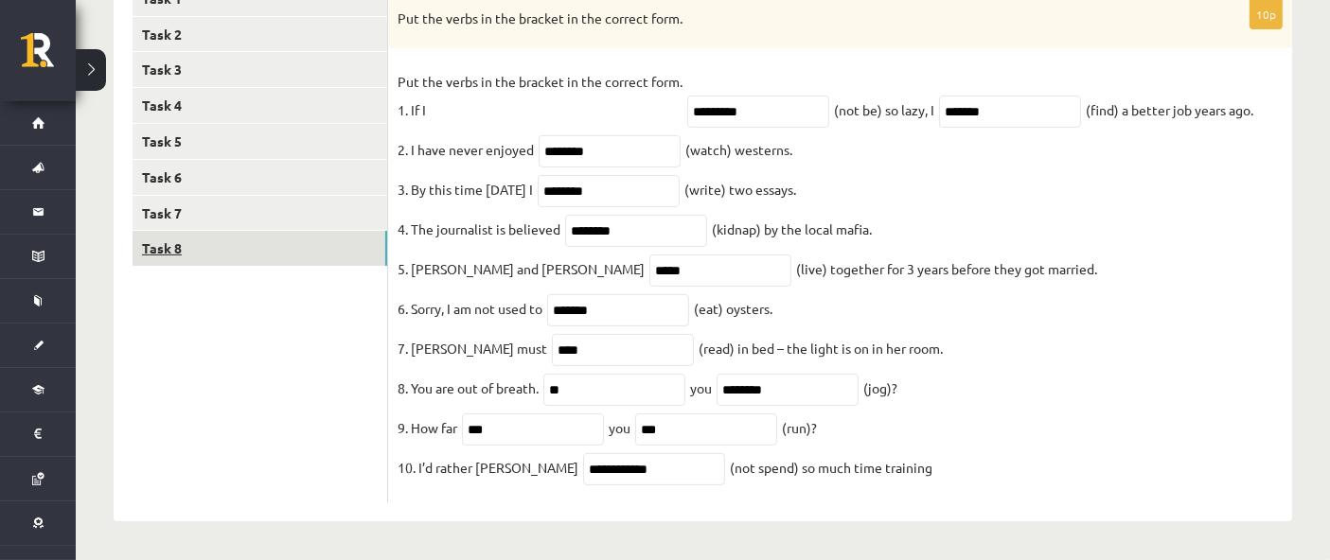
scroll to position [373, 0]
click at [246, 162] on link "Task 6" at bounding box center [259, 177] width 255 height 35
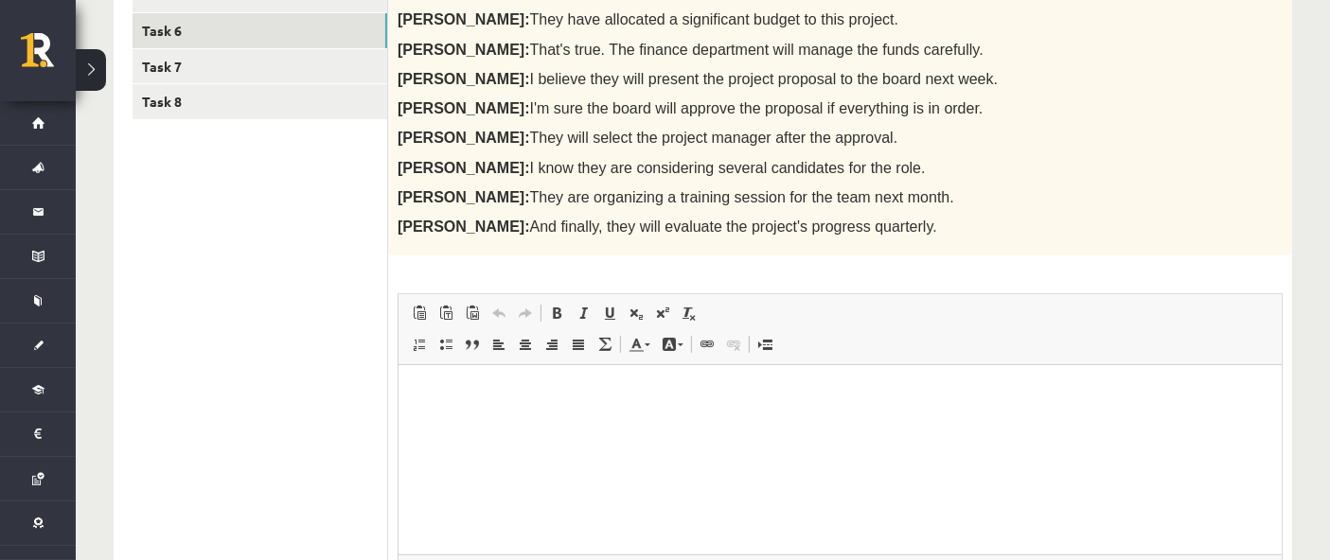
scroll to position [0, 0]
click at [448, 335] on html at bounding box center [838, 394] width 883 height 58
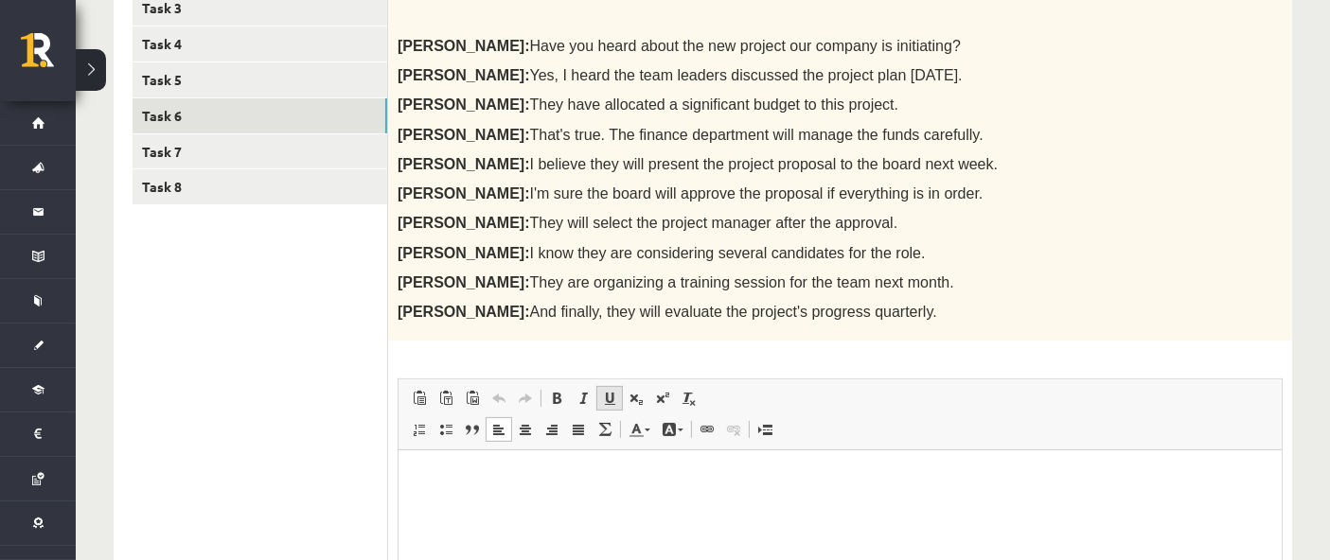
scroll to position [525, 0]
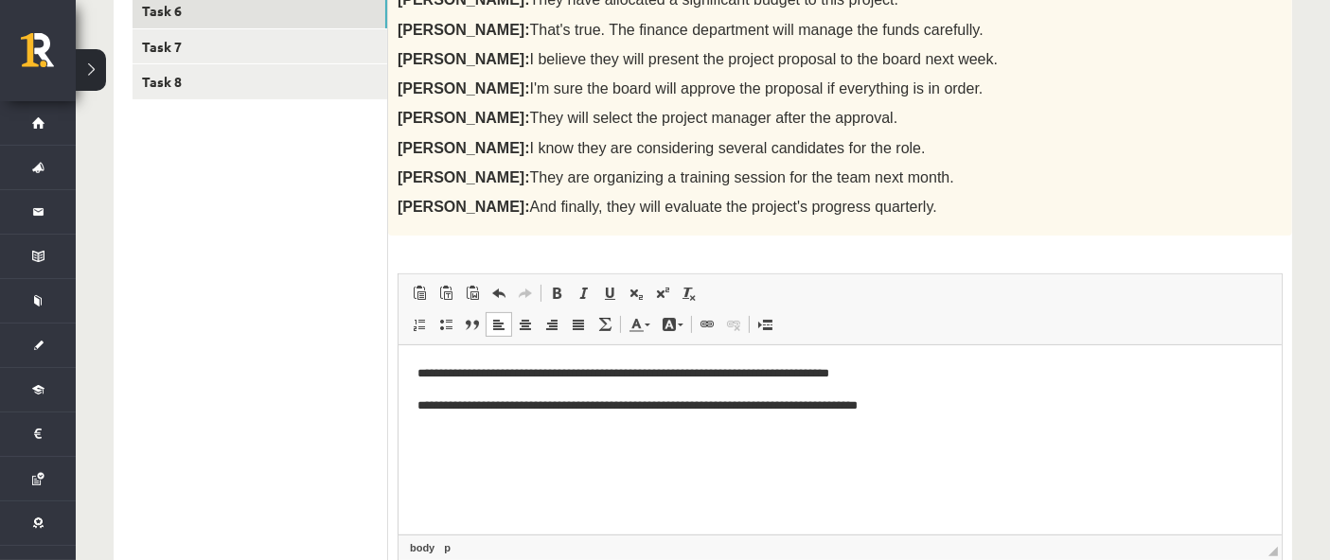
click at [797, 335] on p "**********" at bounding box center [839, 407] width 846 height 20
click at [797, 335] on html "**********" at bounding box center [838, 389] width 883 height 89
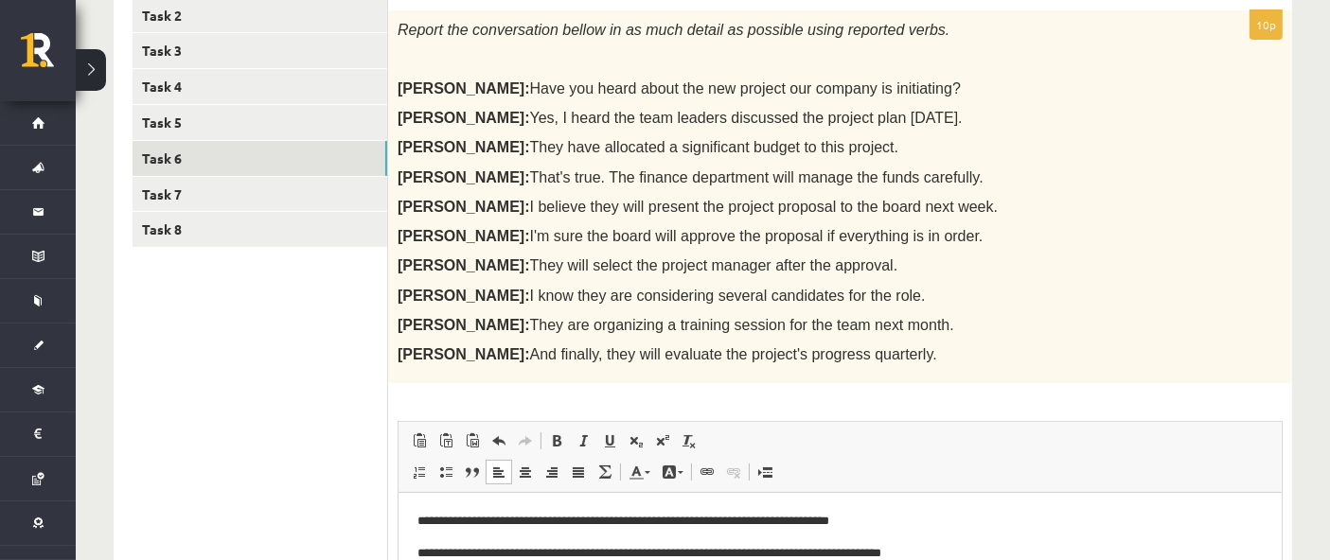
scroll to position [273, 0]
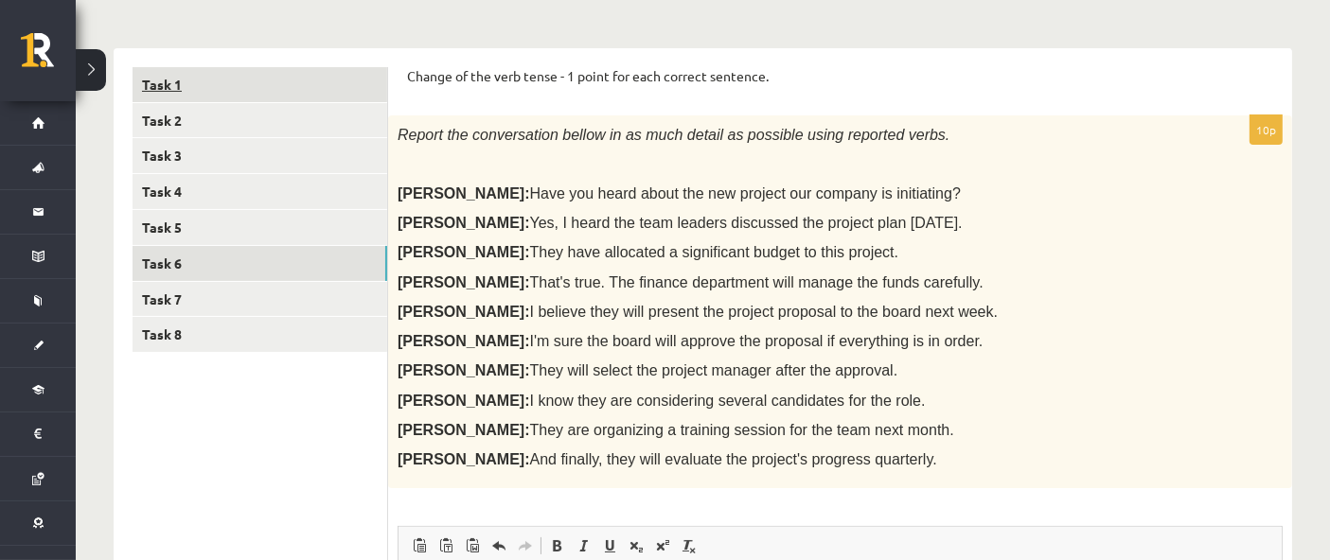
click at [169, 91] on link "Task 1" at bounding box center [259, 84] width 255 height 35
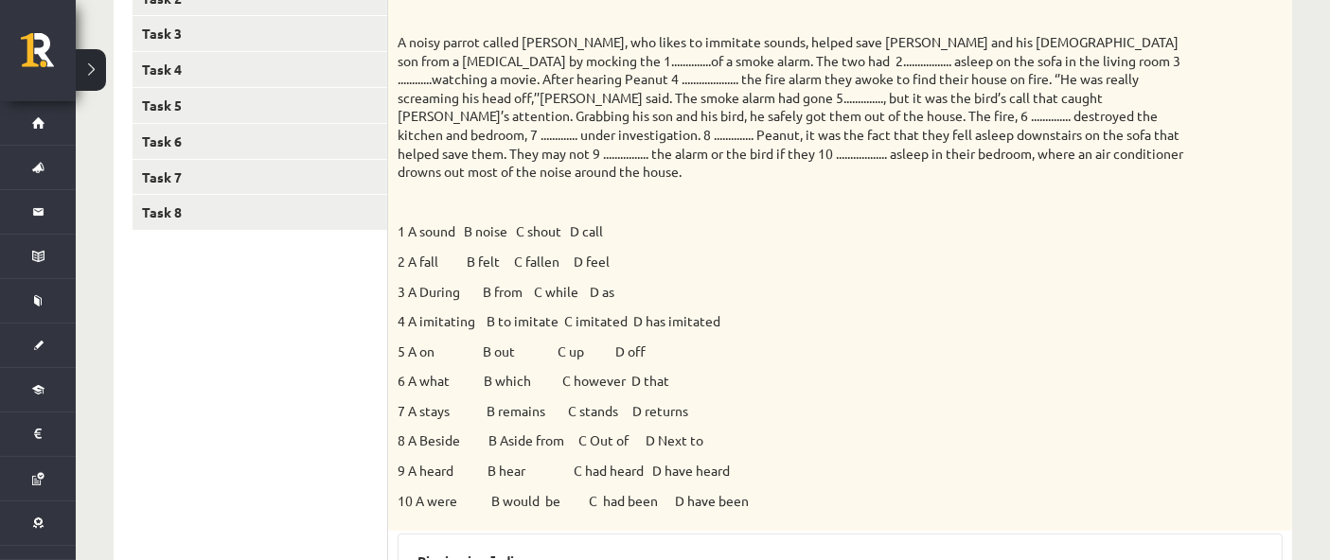
scroll to position [329, 0]
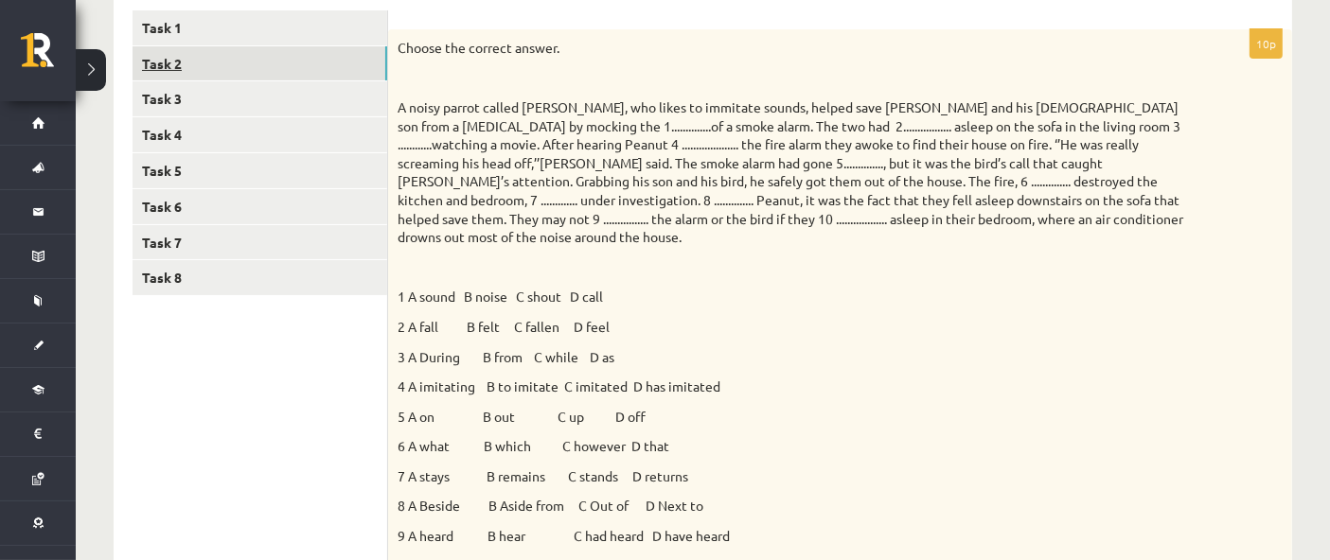
click at [311, 61] on link "Task 2" at bounding box center [259, 63] width 255 height 35
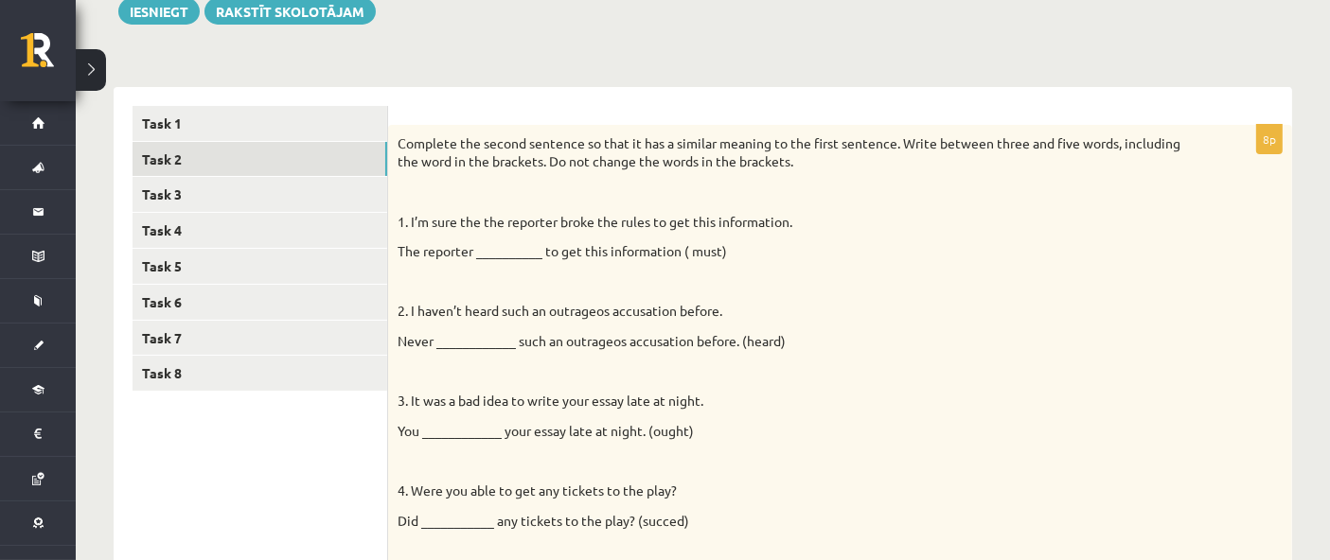
scroll to position [228, 0]
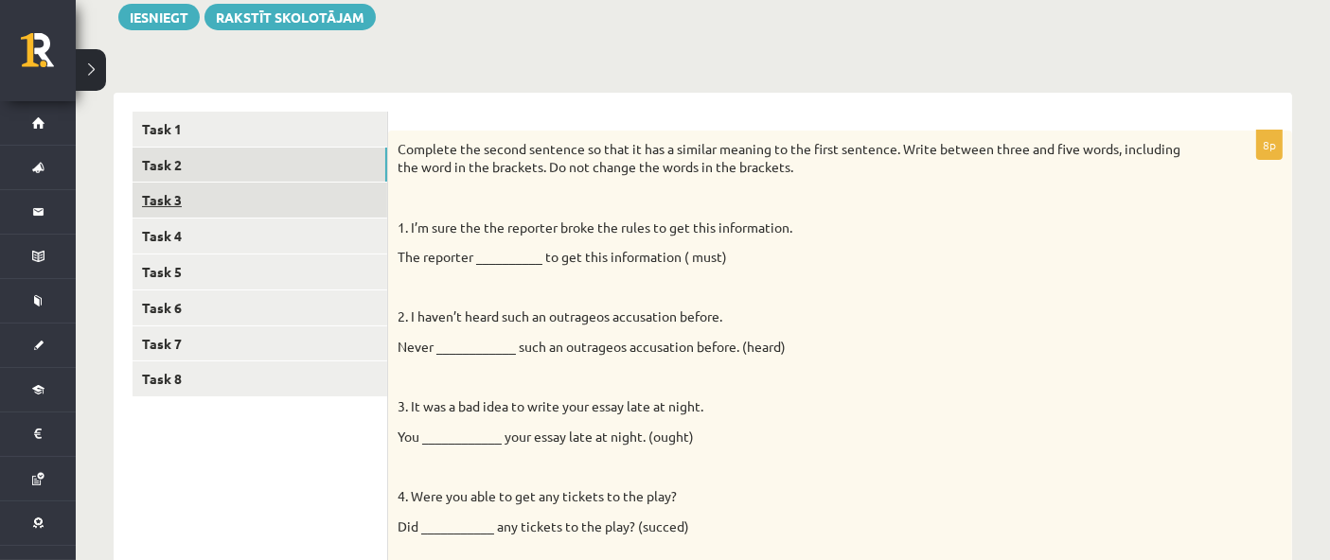
click at [247, 216] on link "Task 3" at bounding box center [259, 200] width 255 height 35
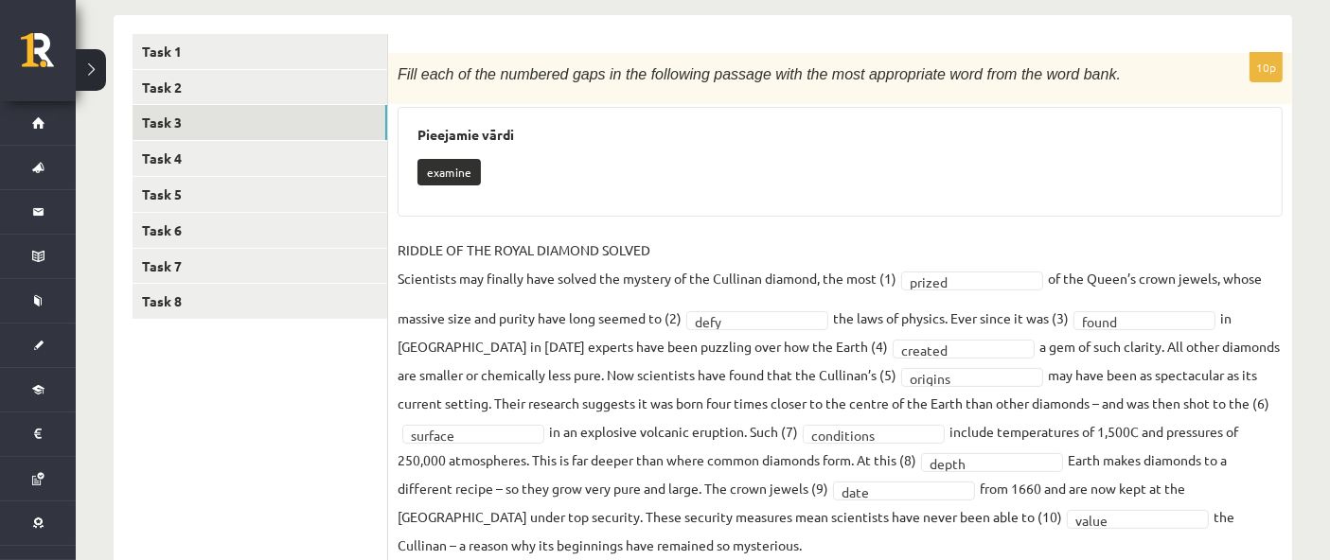
scroll to position [370, 0]
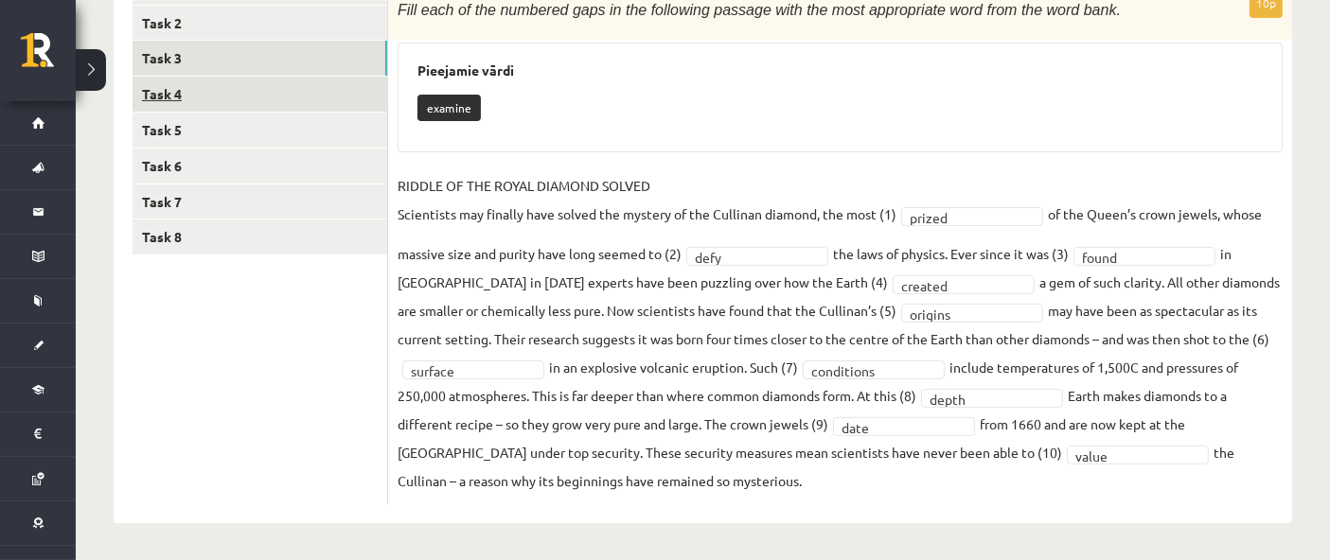
click at [239, 99] on link "Task 4" at bounding box center [259, 94] width 255 height 35
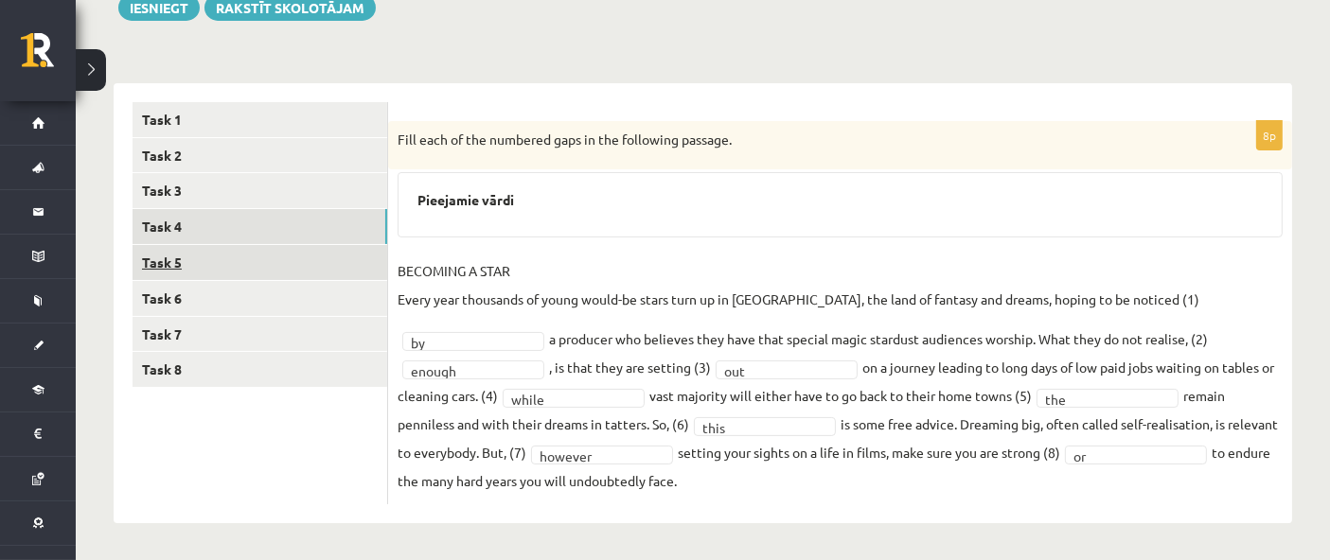
click at [219, 256] on link "Task 5" at bounding box center [259, 262] width 255 height 35
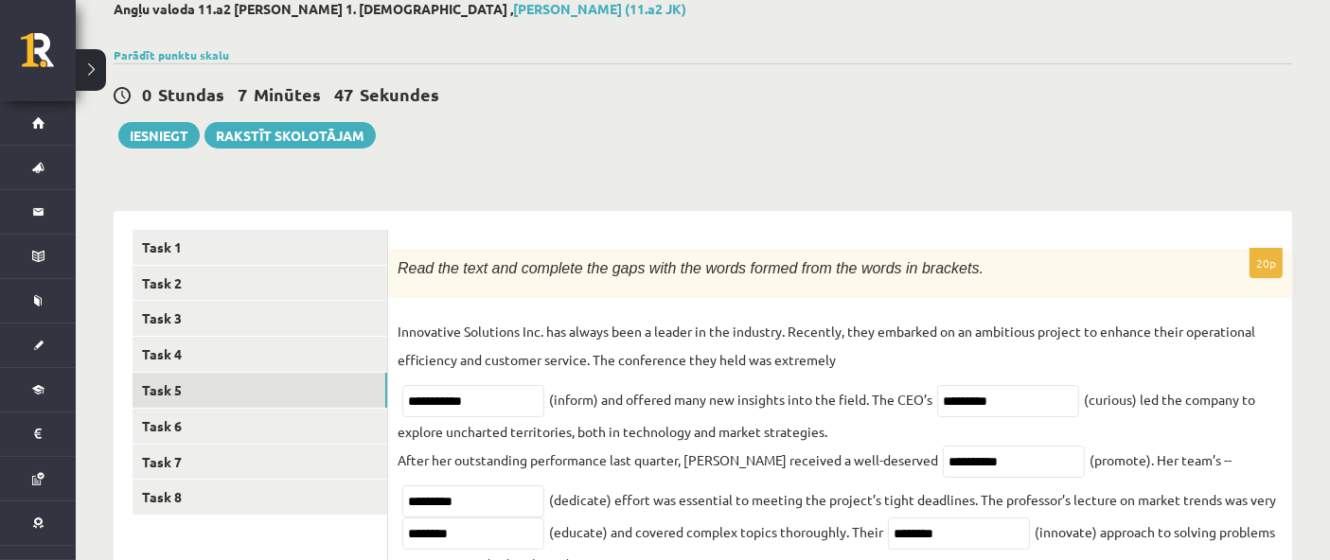
scroll to position [27, 0]
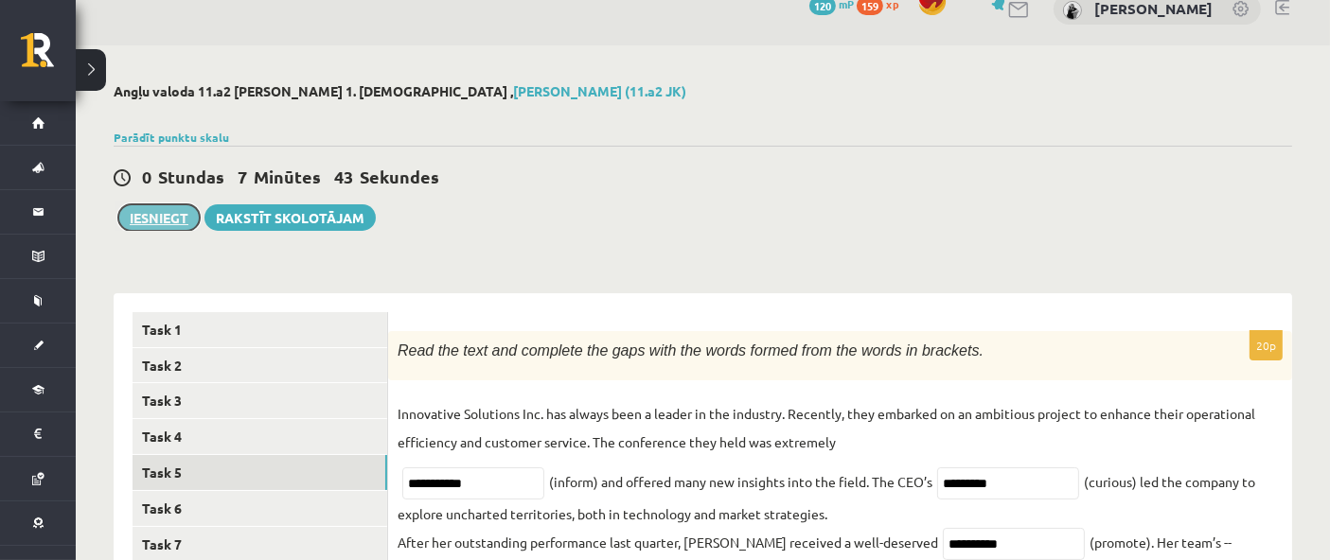
click at [161, 212] on button "Iesniegt" at bounding box center [158, 217] width 81 height 26
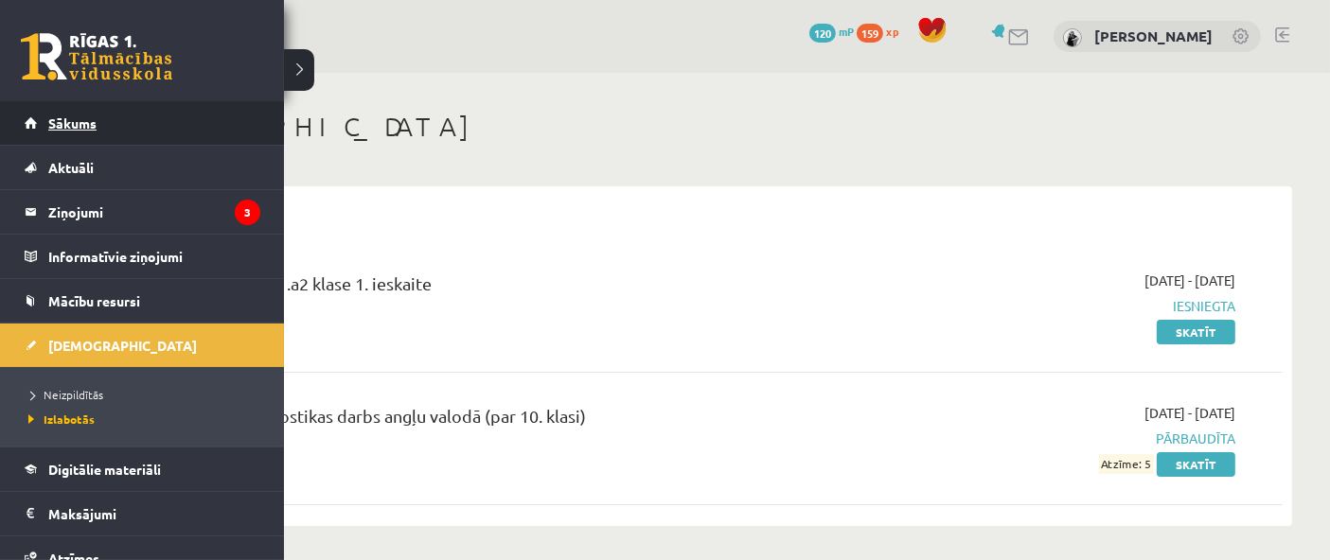
click at [36, 123] on link "Sākums" at bounding box center [143, 123] width 236 height 44
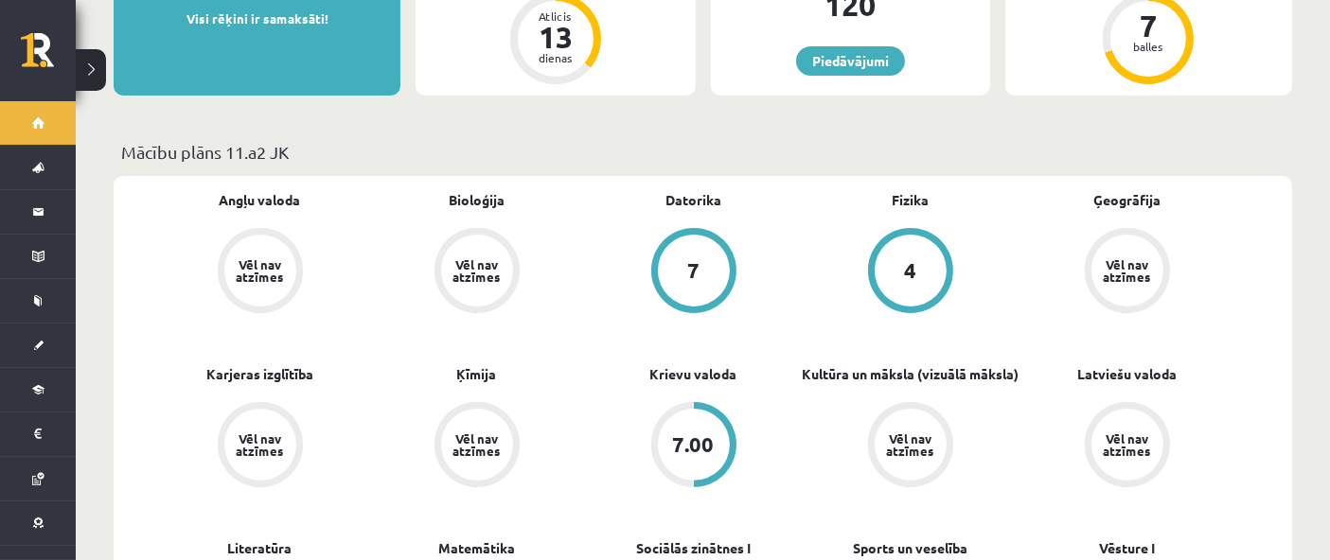
scroll to position [315, 0]
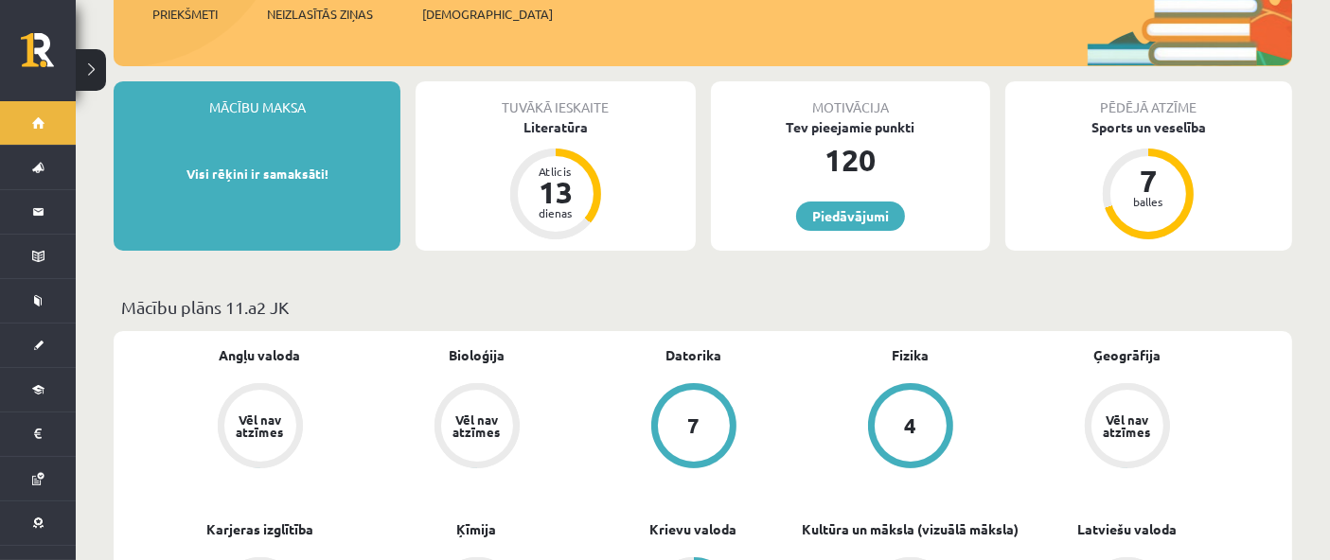
click at [566, 98] on div "Tuvākā ieskaite" at bounding box center [554, 99] width 279 height 36
click at [568, 117] on div "Literatūra" at bounding box center [554, 127] width 279 height 20
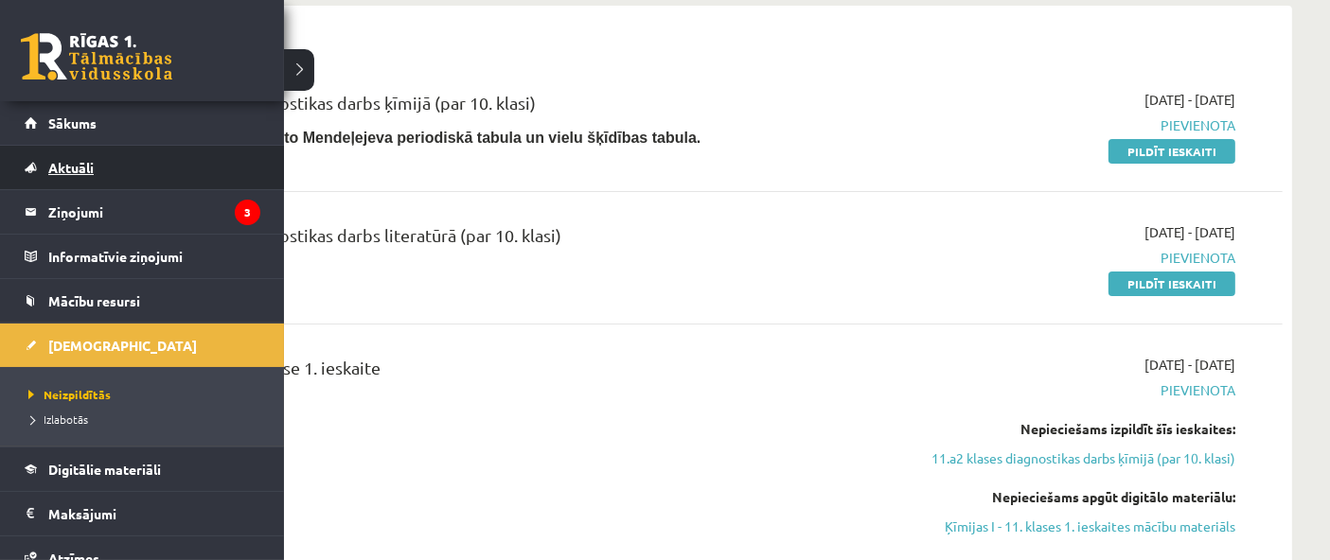
scroll to position [420, 0]
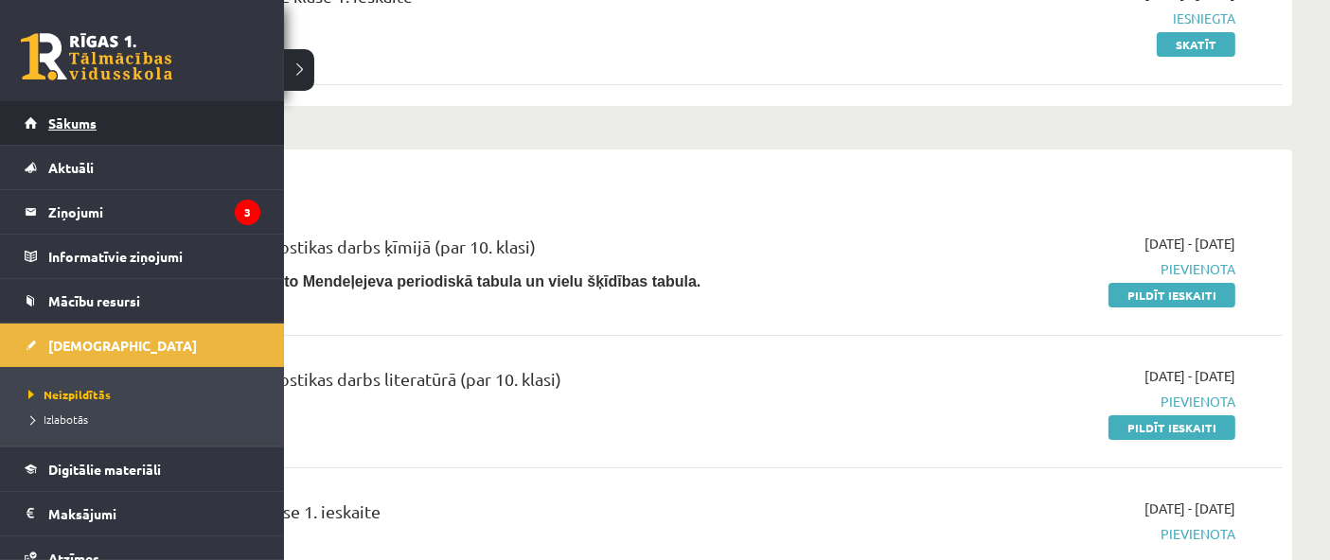
click at [61, 117] on span "Sākums" at bounding box center [72, 123] width 48 height 17
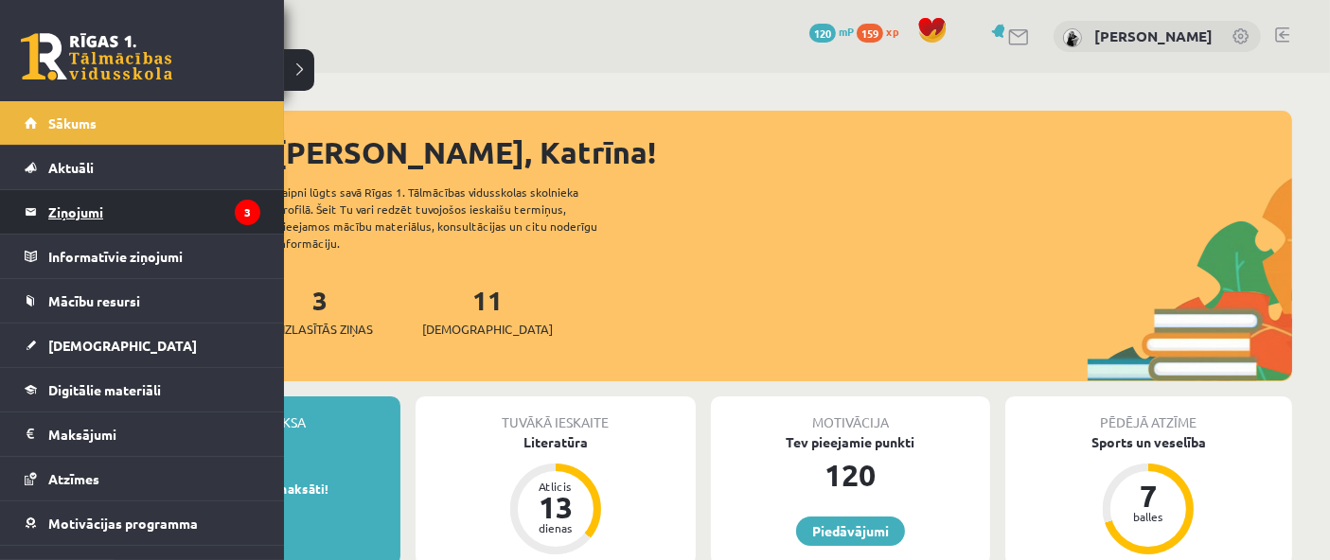
click at [91, 205] on legend "Ziņojumi 3" at bounding box center [154, 212] width 212 height 44
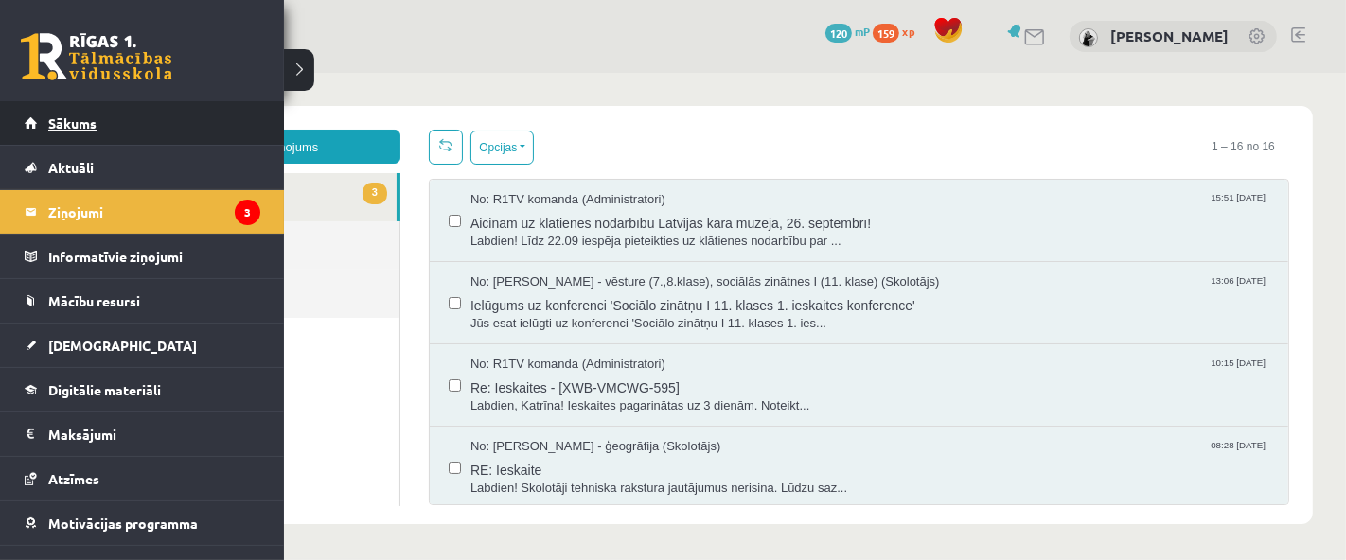
click at [36, 128] on link "Sākums" at bounding box center [143, 123] width 236 height 44
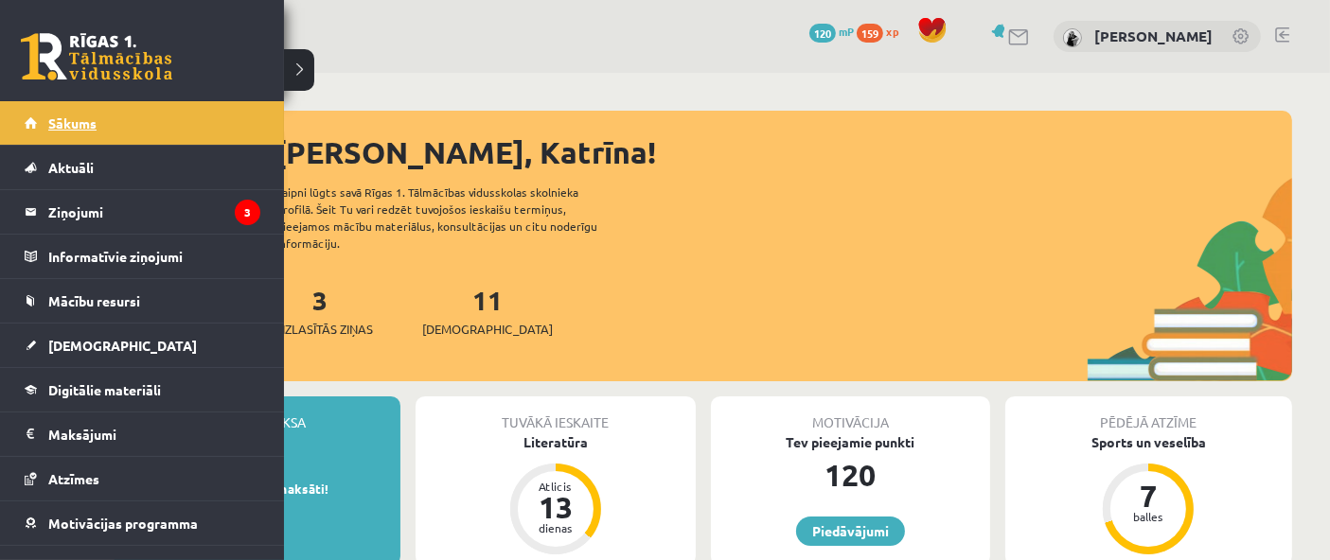
drag, startPoint x: 0, startPoint y: 0, endPoint x: 32, endPoint y: 124, distance: 128.1
click at [32, 124] on link "Sākums" at bounding box center [143, 123] width 236 height 44
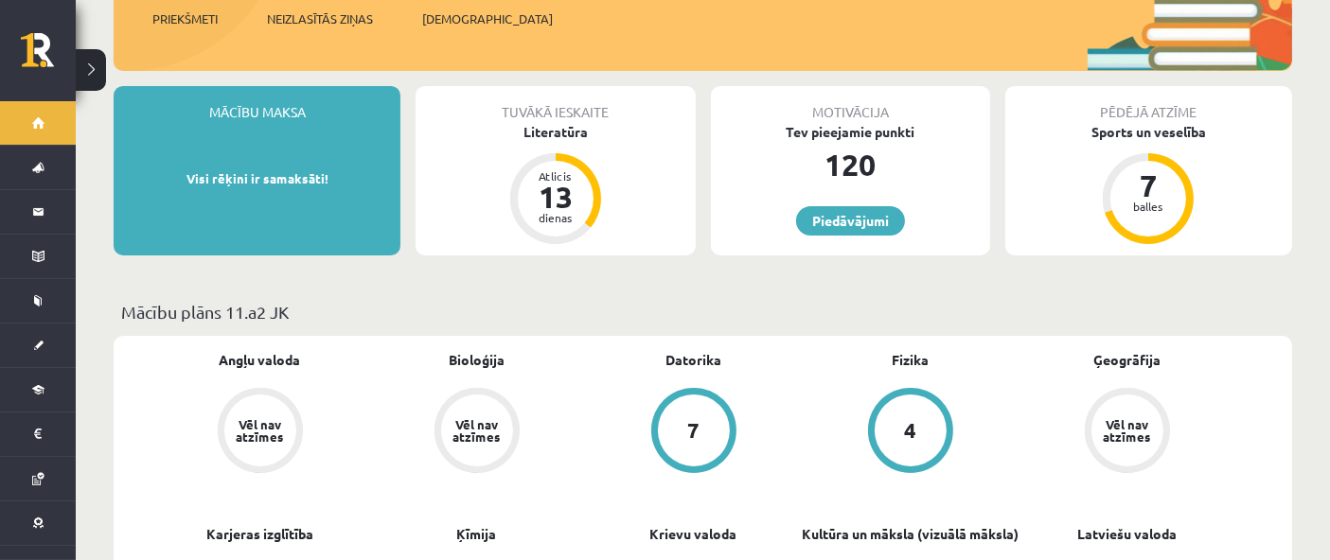
scroll to position [315, 0]
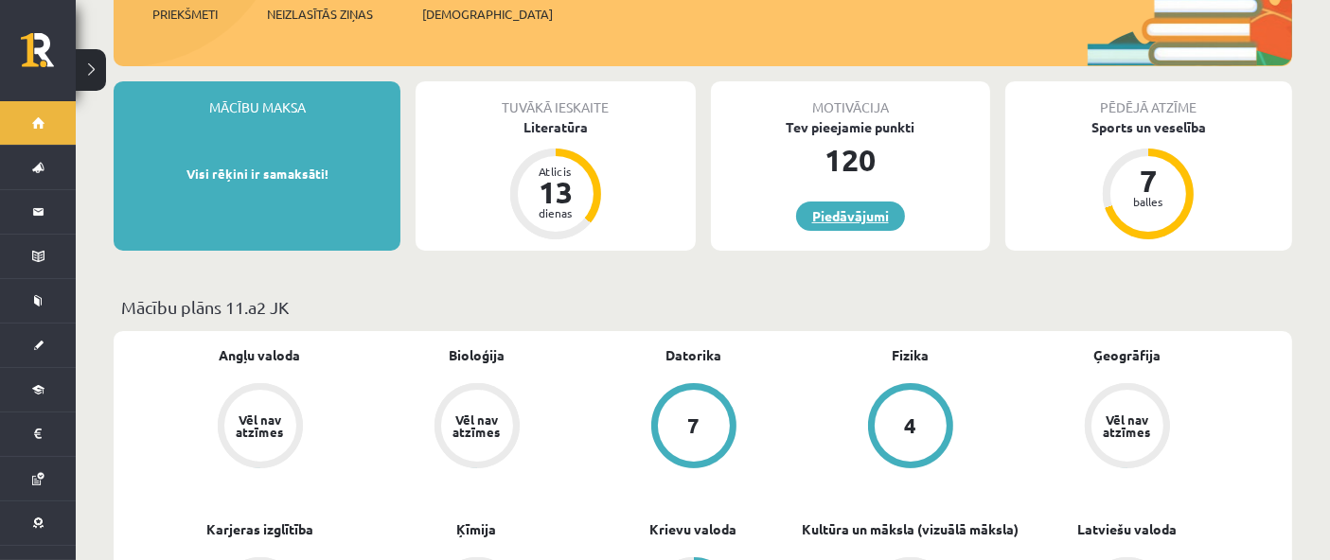
click at [824, 202] on link "Piedāvājumi" at bounding box center [850, 216] width 109 height 29
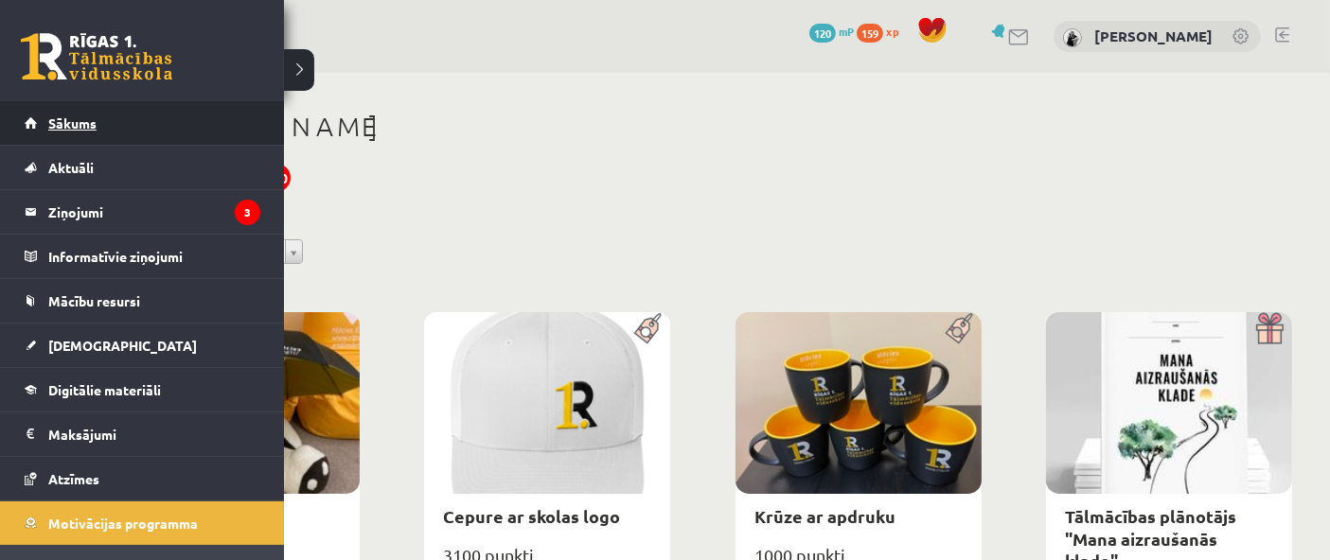
click at [76, 131] on link "Sākums" at bounding box center [143, 123] width 236 height 44
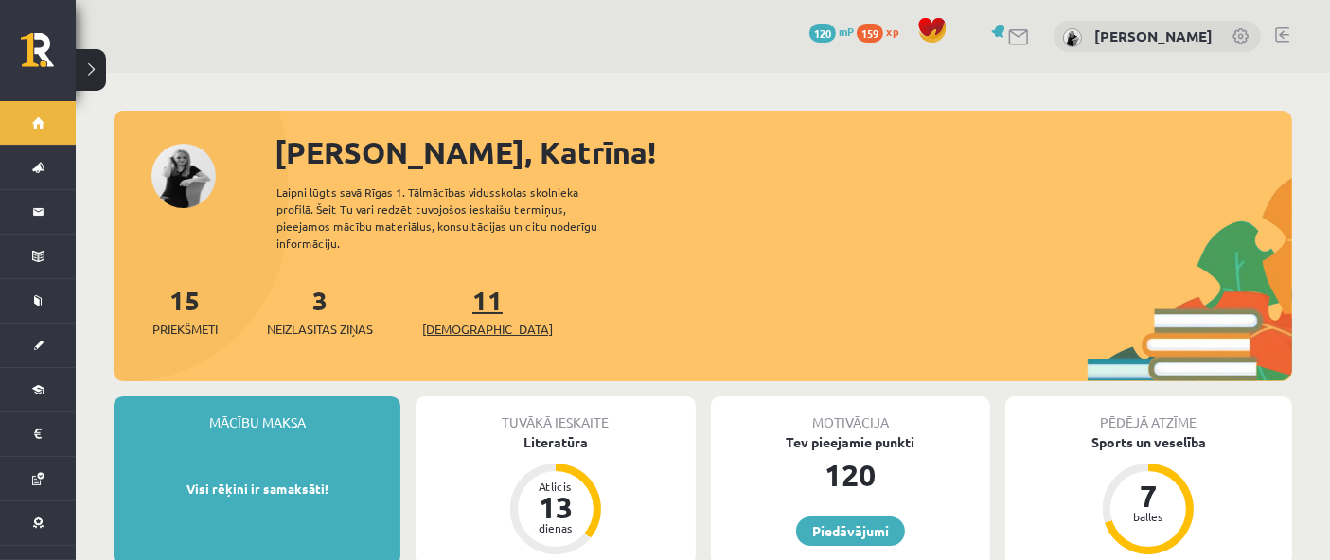
click at [466, 293] on link "11 Ieskaites" at bounding box center [487, 311] width 131 height 56
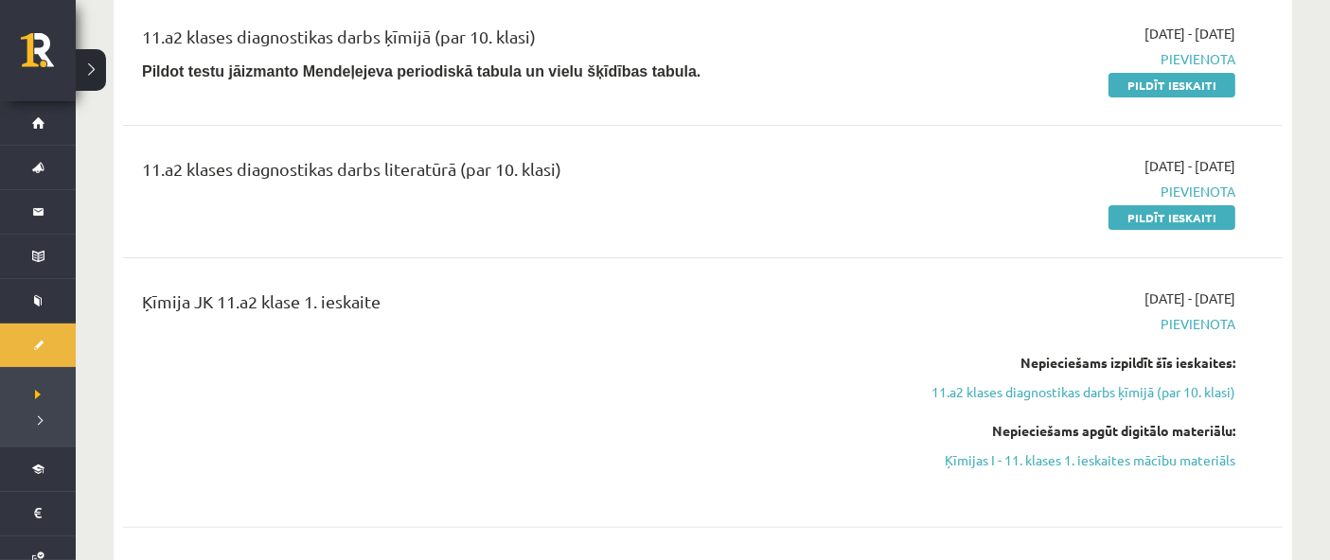
scroll to position [525, 0]
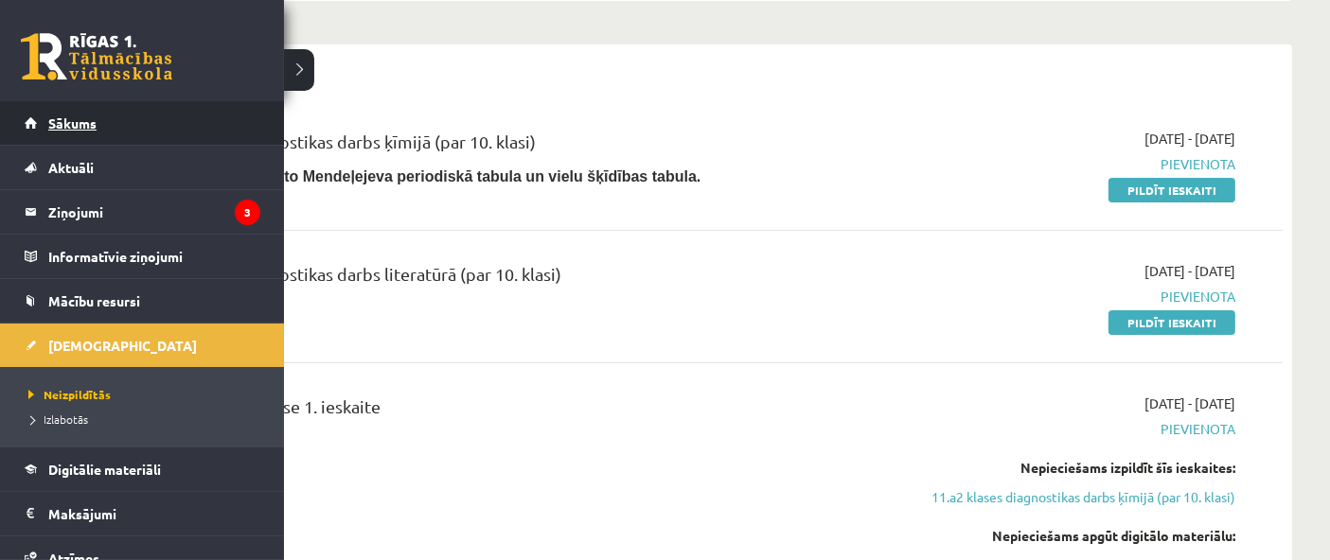
click at [35, 140] on link "Sākums" at bounding box center [143, 123] width 236 height 44
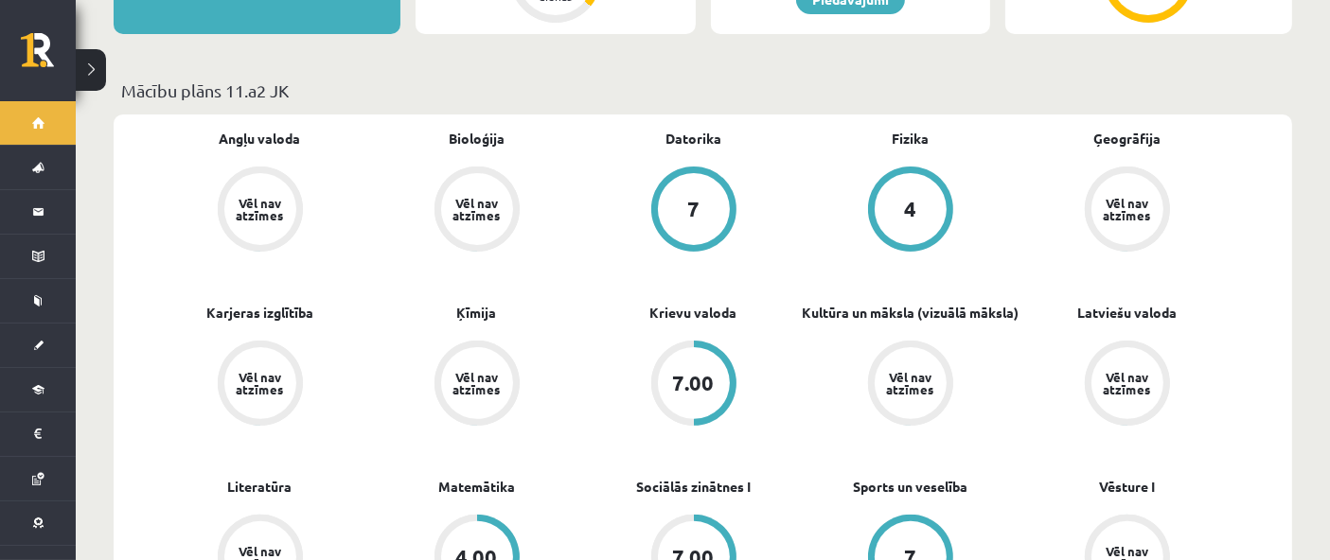
scroll to position [630, 0]
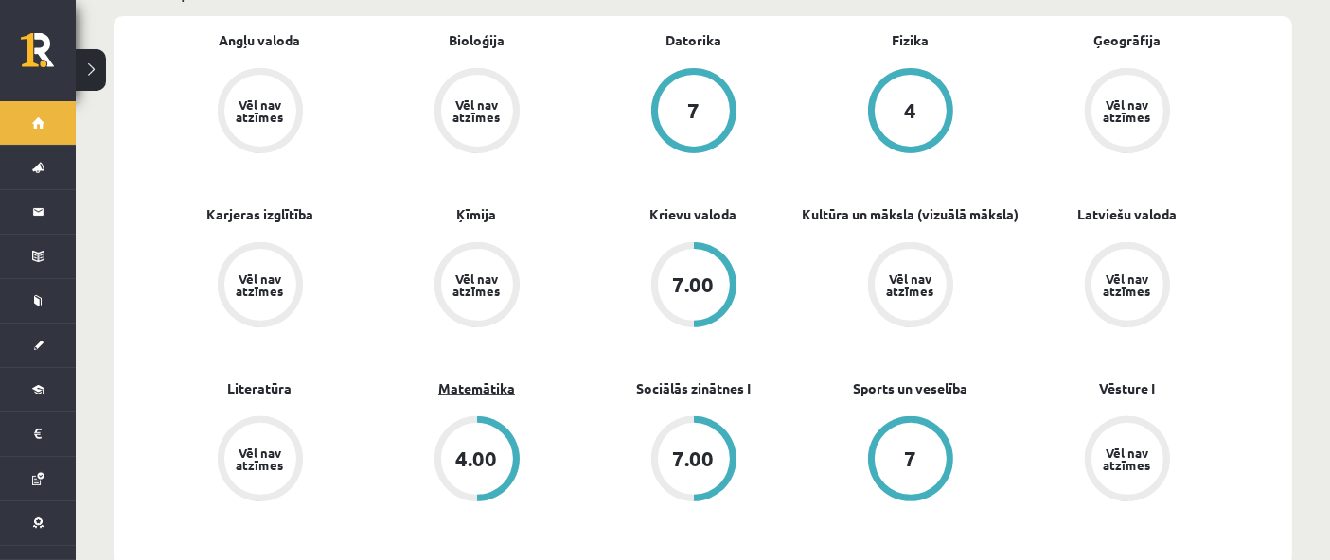
click at [477, 379] on link "Matemātika" at bounding box center [476, 389] width 77 height 20
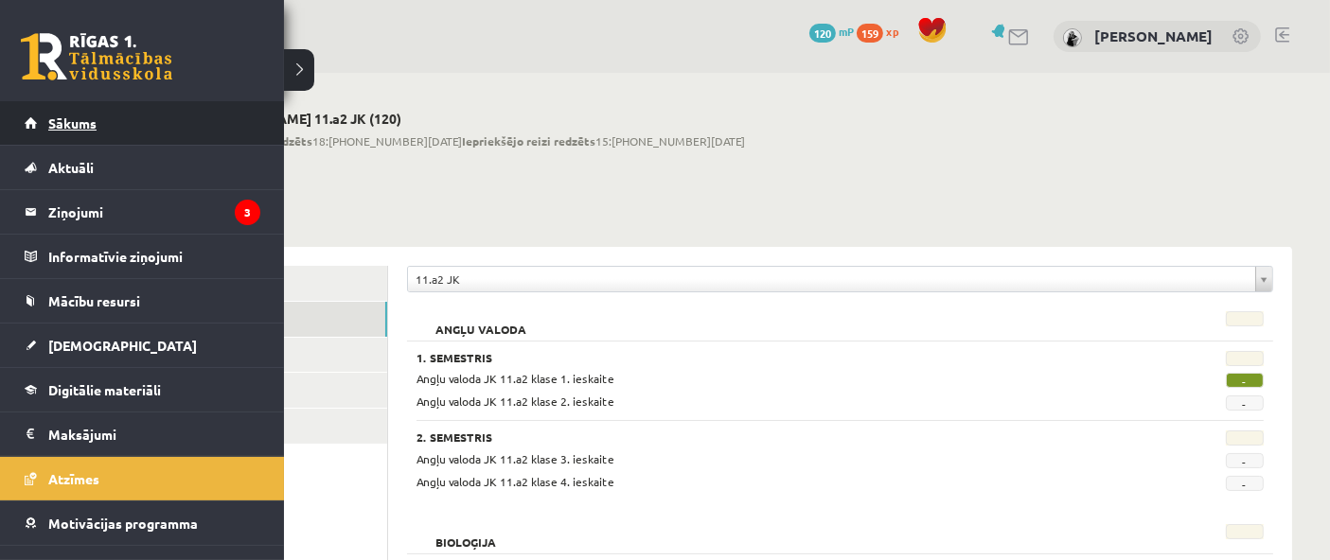
click at [31, 137] on link "Sākums" at bounding box center [143, 123] width 236 height 44
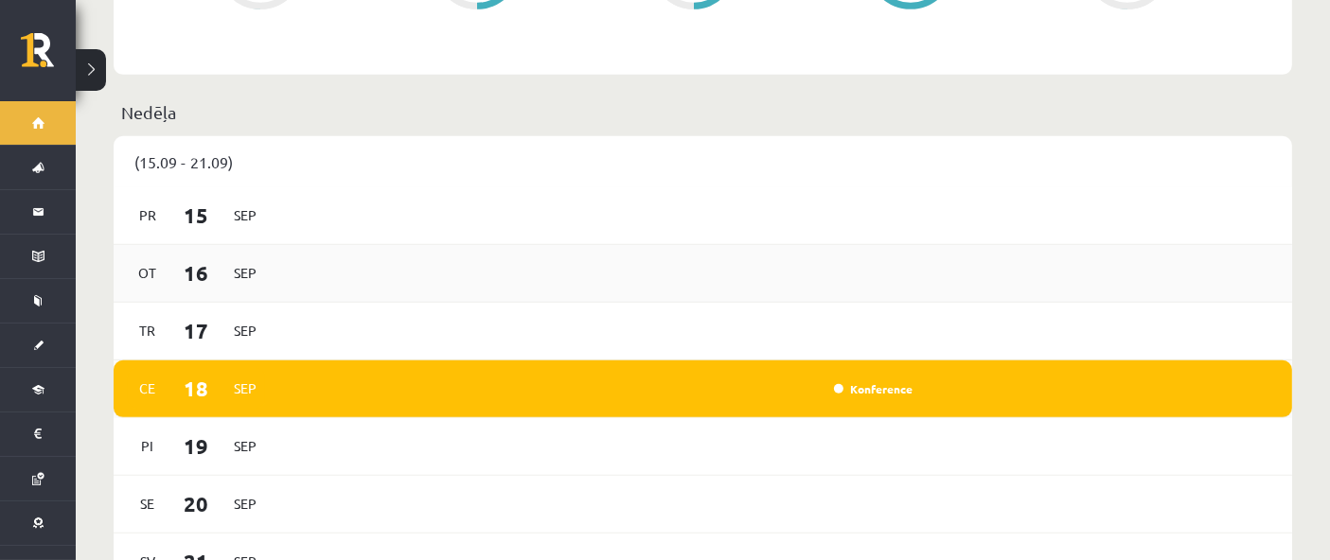
scroll to position [984, 0]
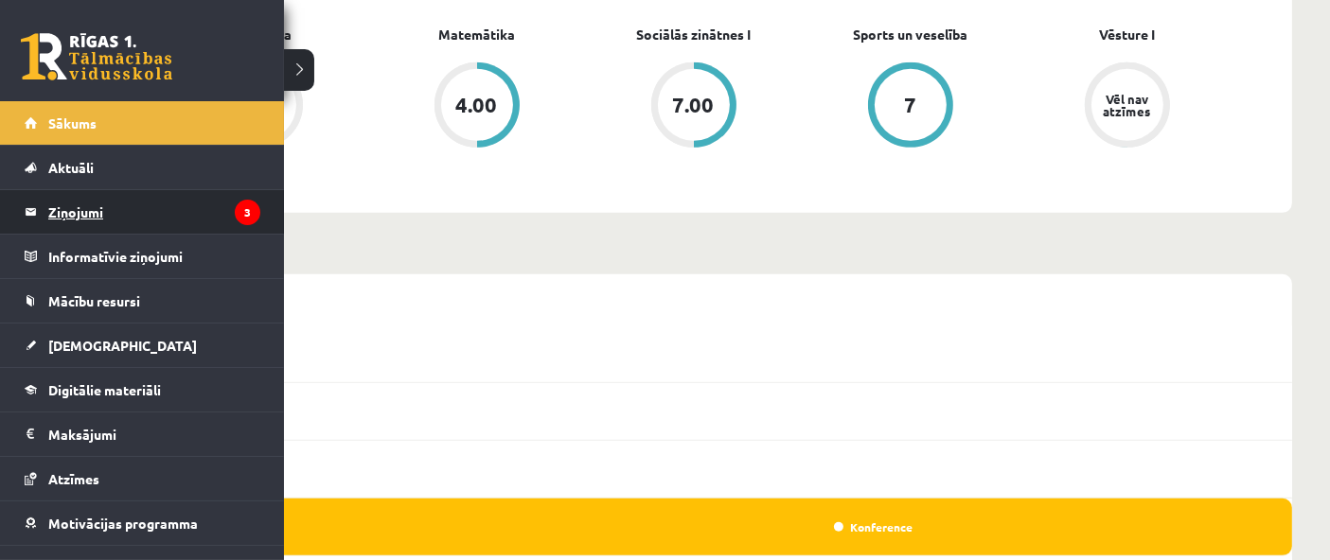
click at [83, 204] on legend "Ziņojumi 3" at bounding box center [154, 212] width 212 height 44
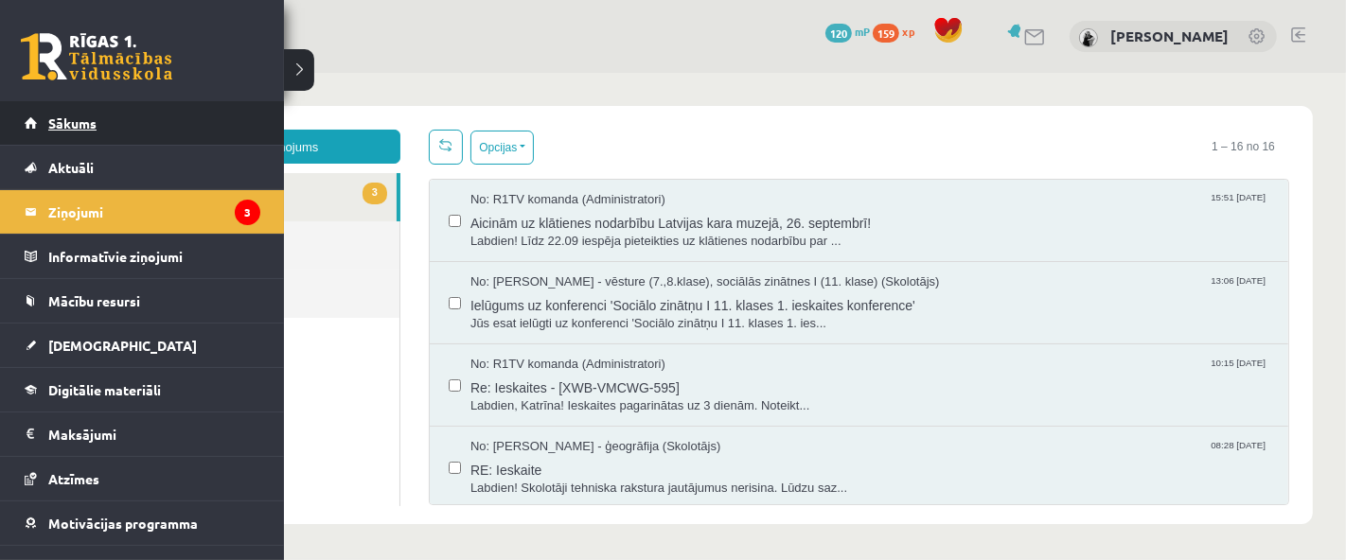
click at [64, 132] on link "Sākums" at bounding box center [143, 123] width 236 height 44
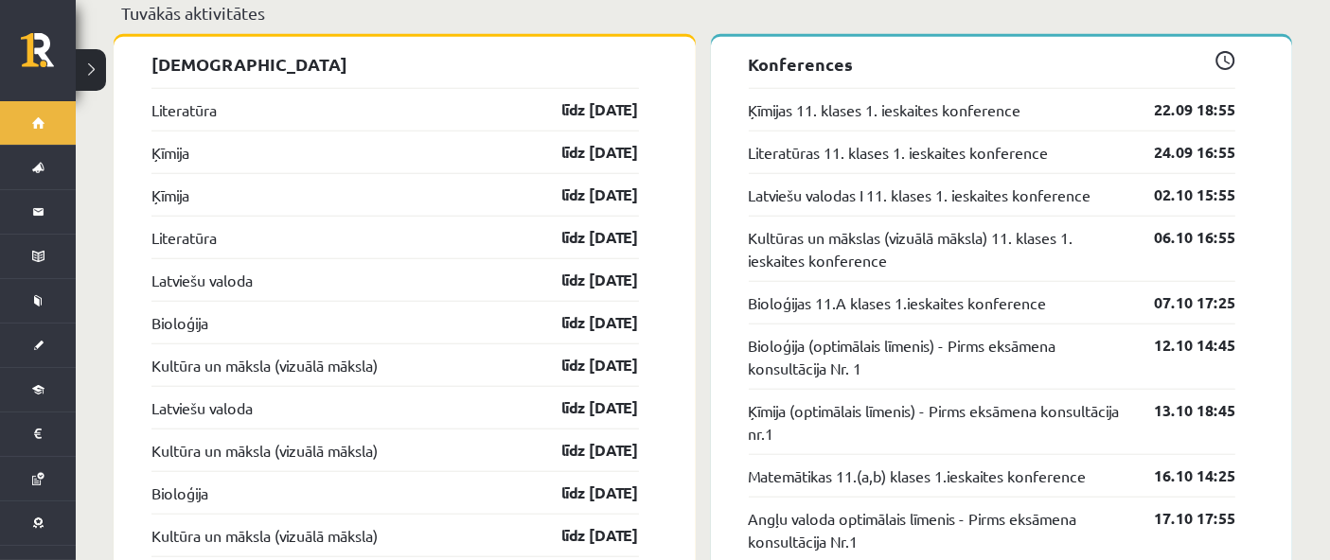
scroll to position [1720, 0]
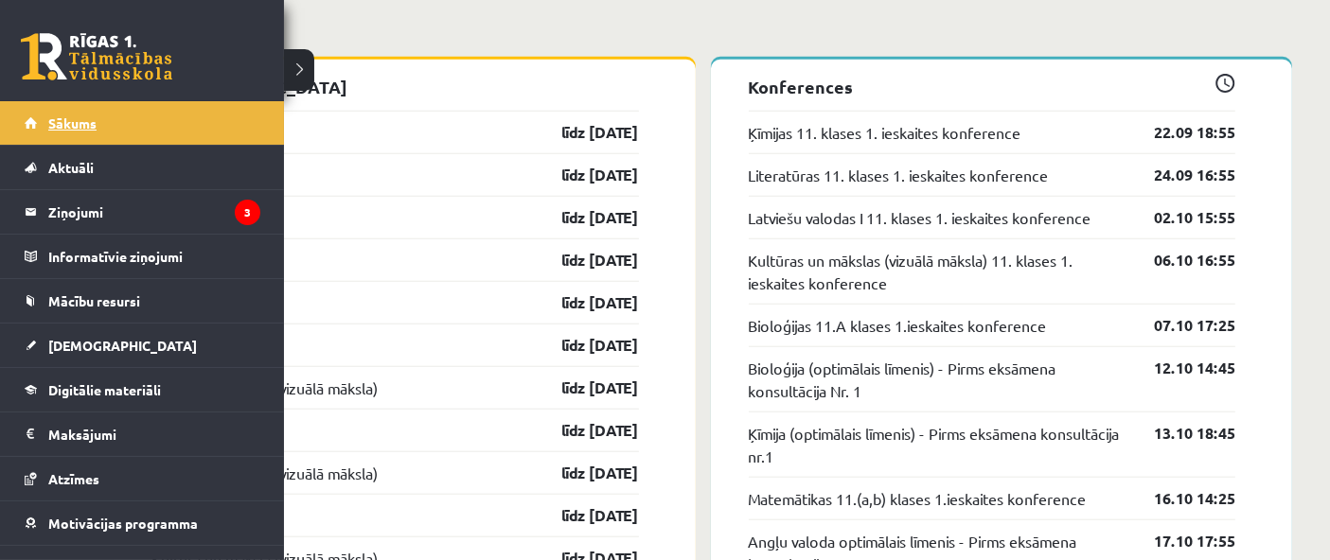
click at [45, 129] on link "Sākums" at bounding box center [143, 123] width 236 height 44
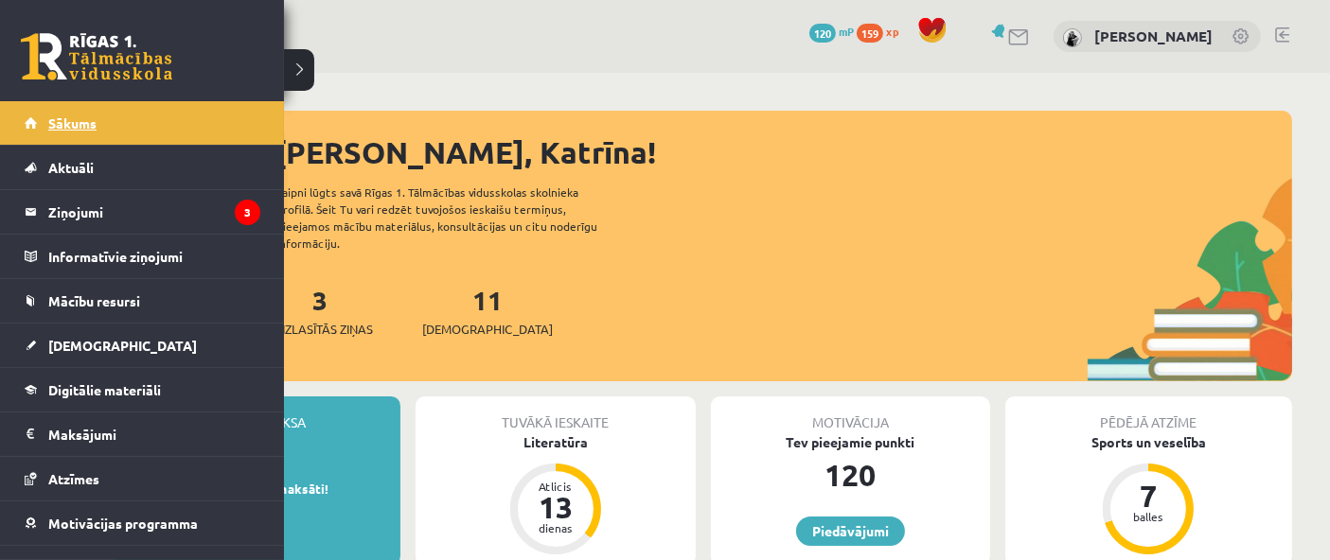
click at [37, 123] on link "Sākums" at bounding box center [143, 123] width 236 height 44
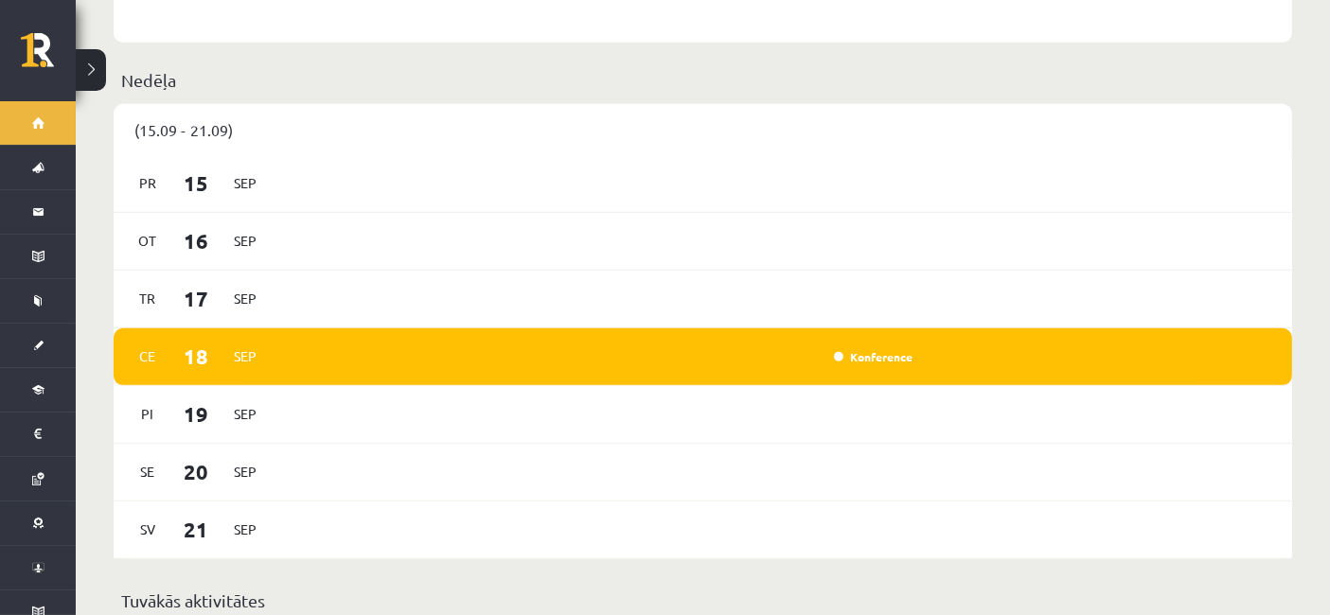
scroll to position [1156, 0]
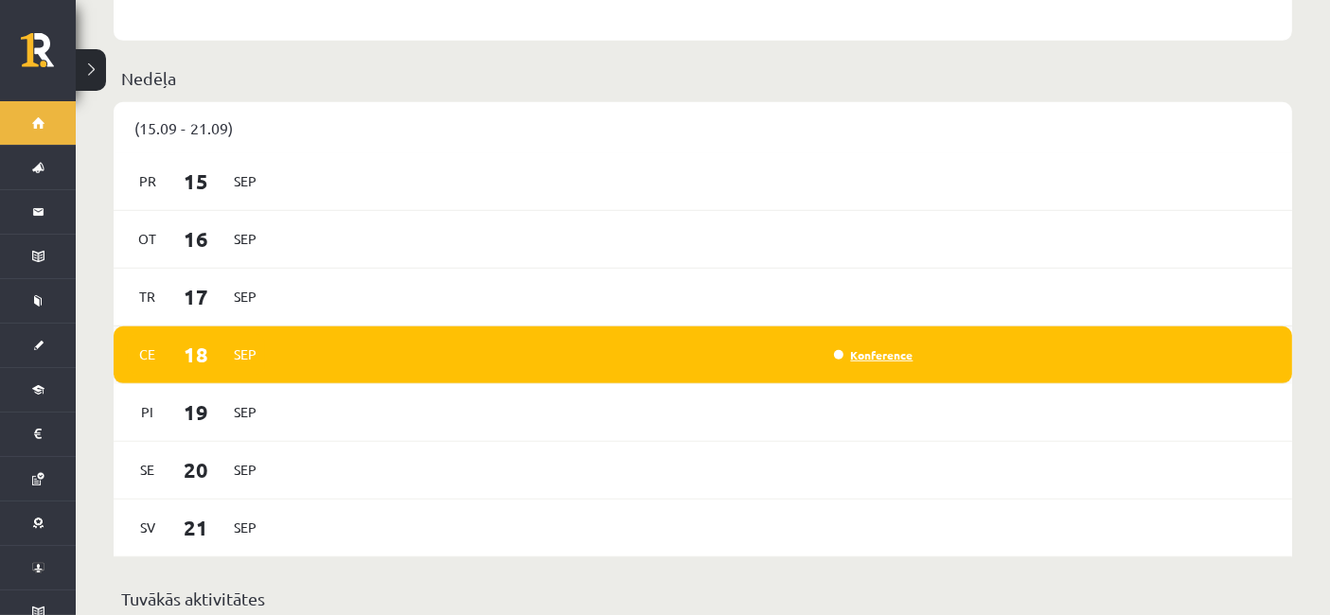
click at [864, 347] on link "Konference" at bounding box center [873, 354] width 79 height 15
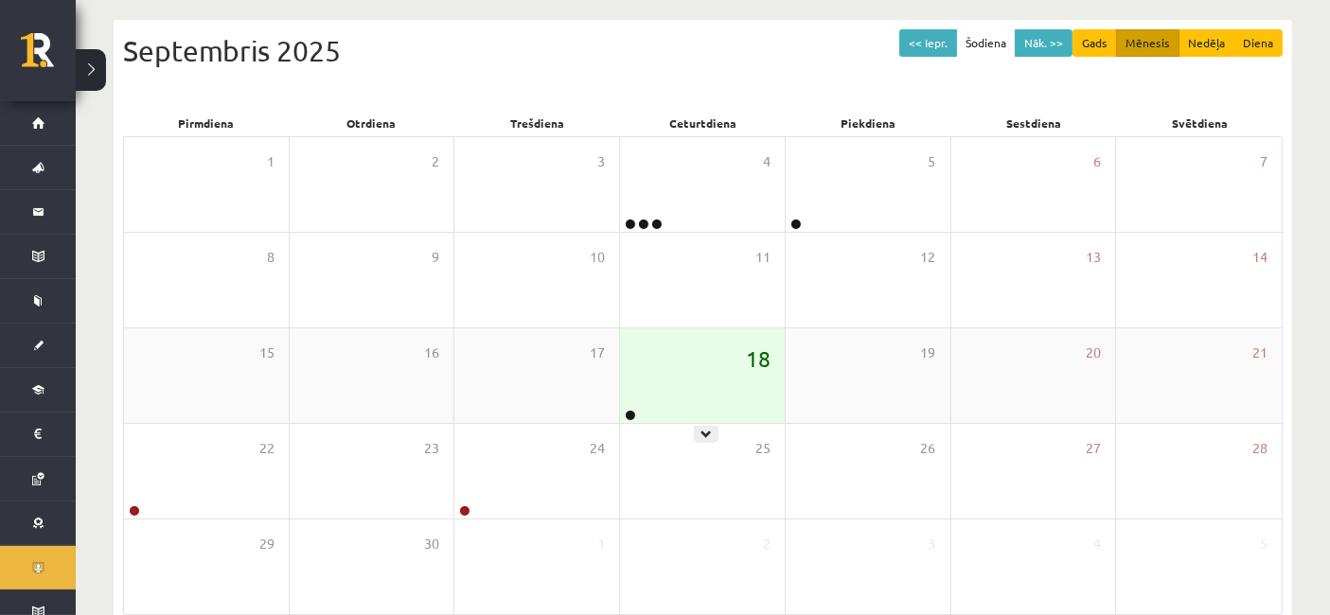
scroll to position [76, 0]
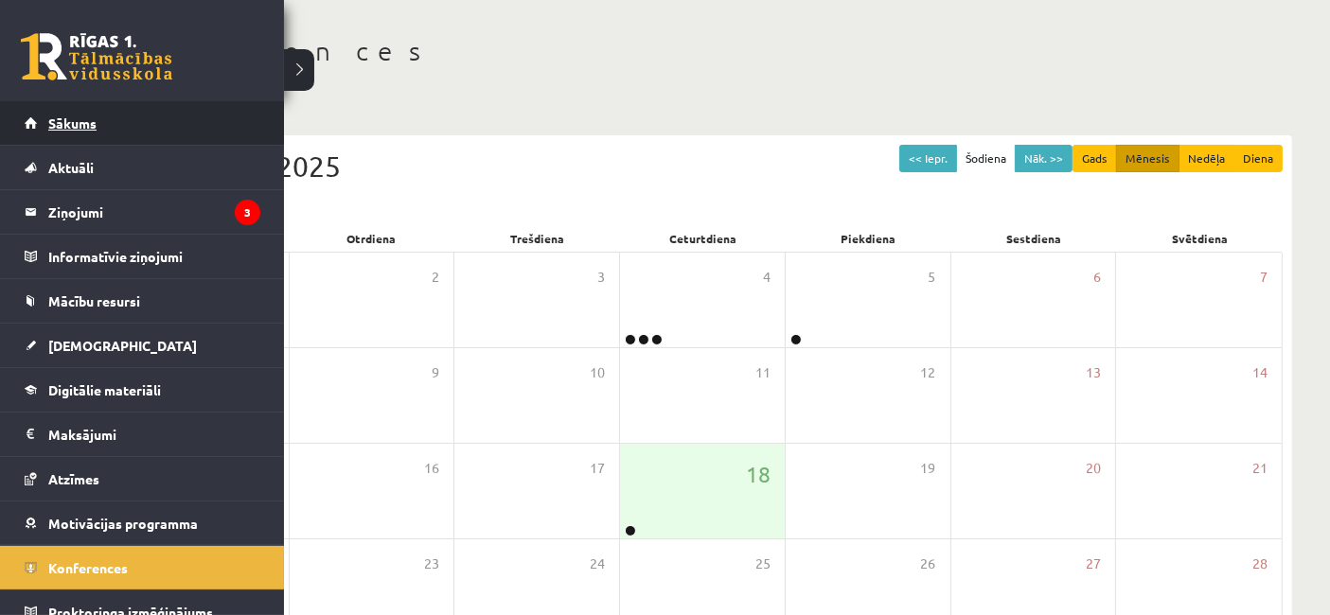
click at [68, 128] on span "Sākums" at bounding box center [72, 123] width 48 height 17
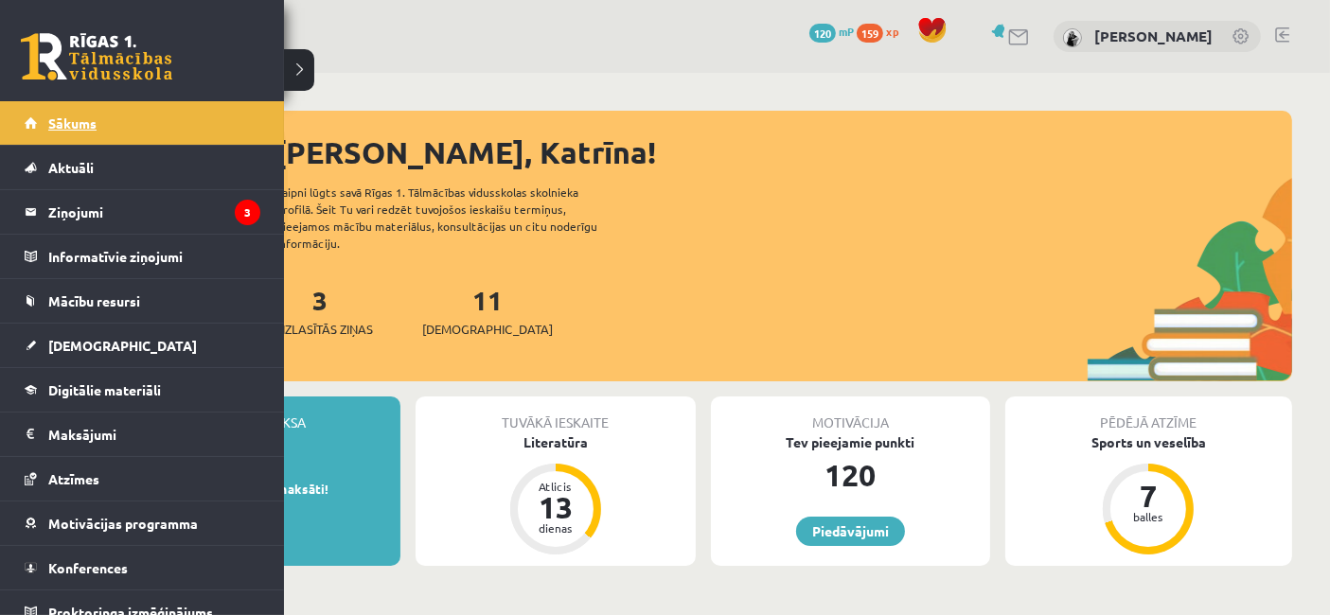
click at [80, 123] on span "Sākums" at bounding box center [72, 123] width 48 height 17
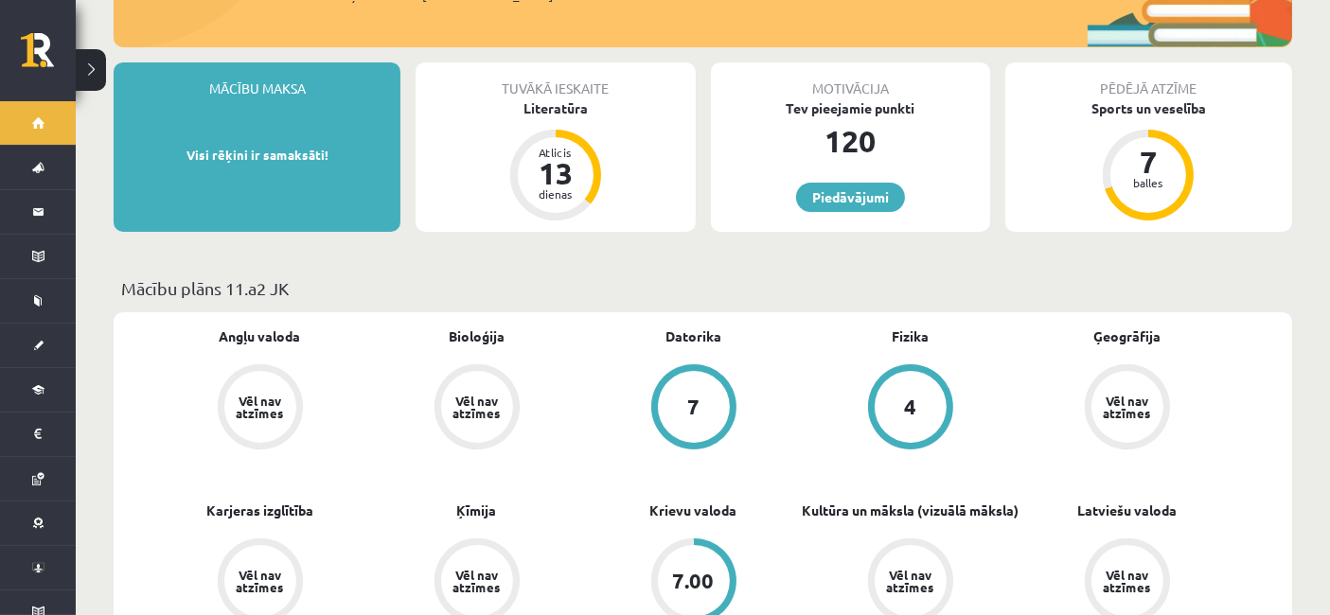
scroll to position [210, 0]
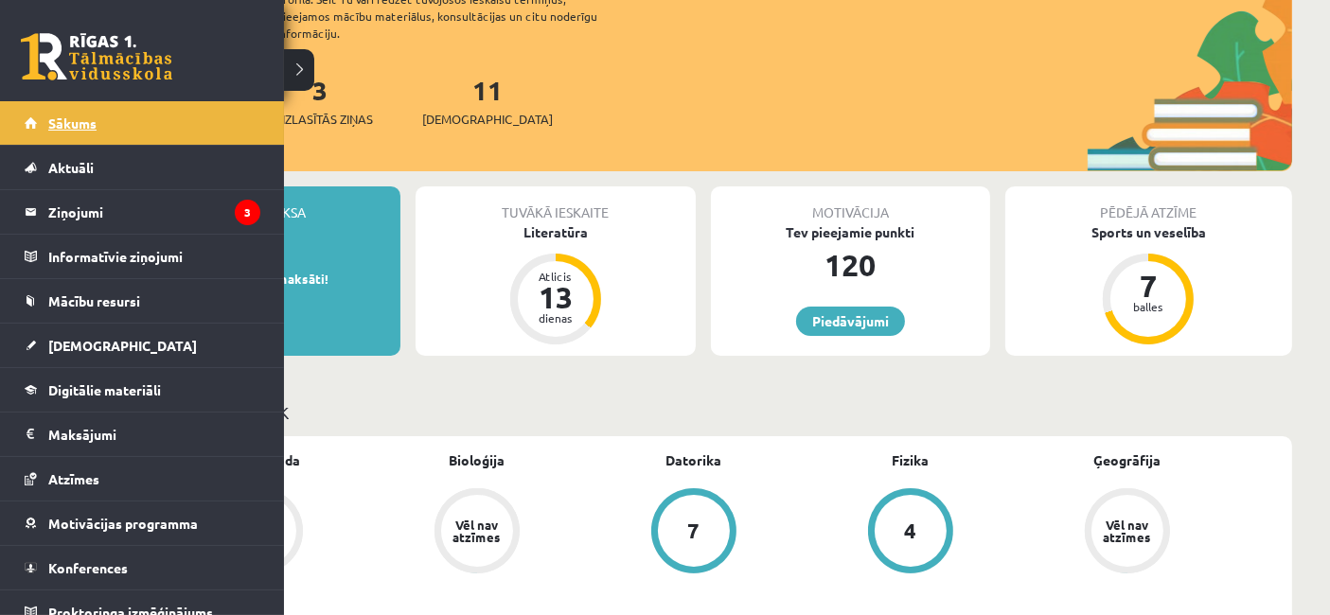
click at [98, 115] on link "Sākums" at bounding box center [143, 123] width 236 height 44
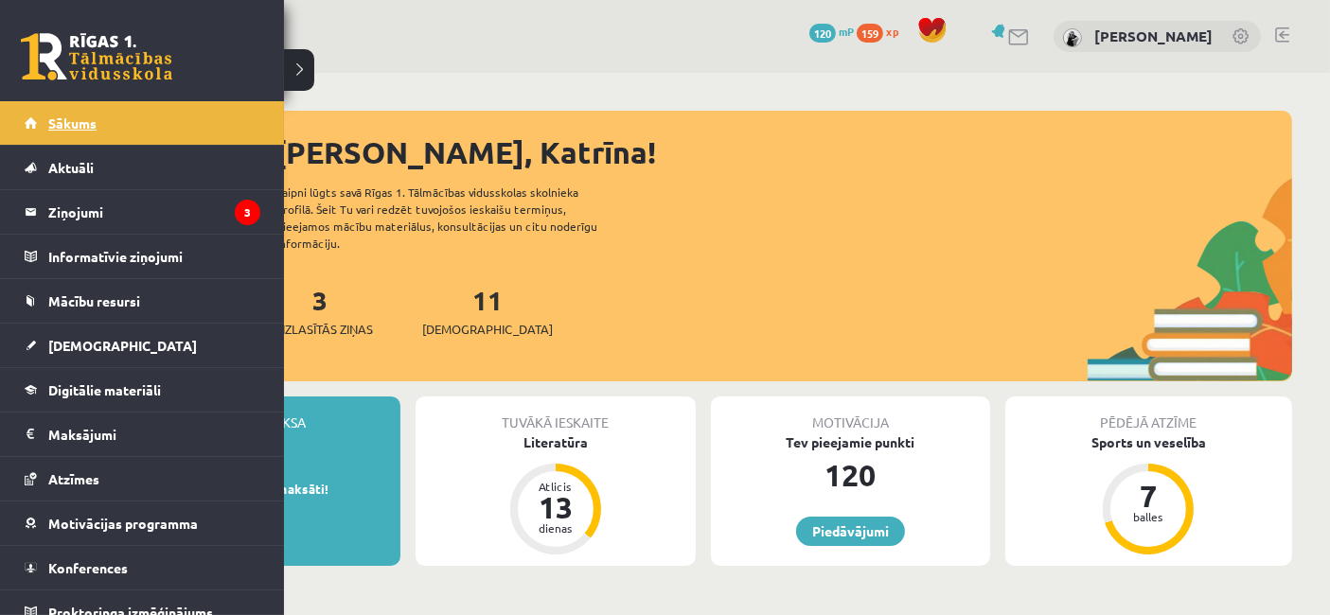
click at [60, 134] on link "Sākums" at bounding box center [143, 123] width 236 height 44
click at [63, 117] on span "Sākums" at bounding box center [72, 123] width 48 height 17
click at [67, 124] on span "Sākums" at bounding box center [72, 123] width 48 height 17
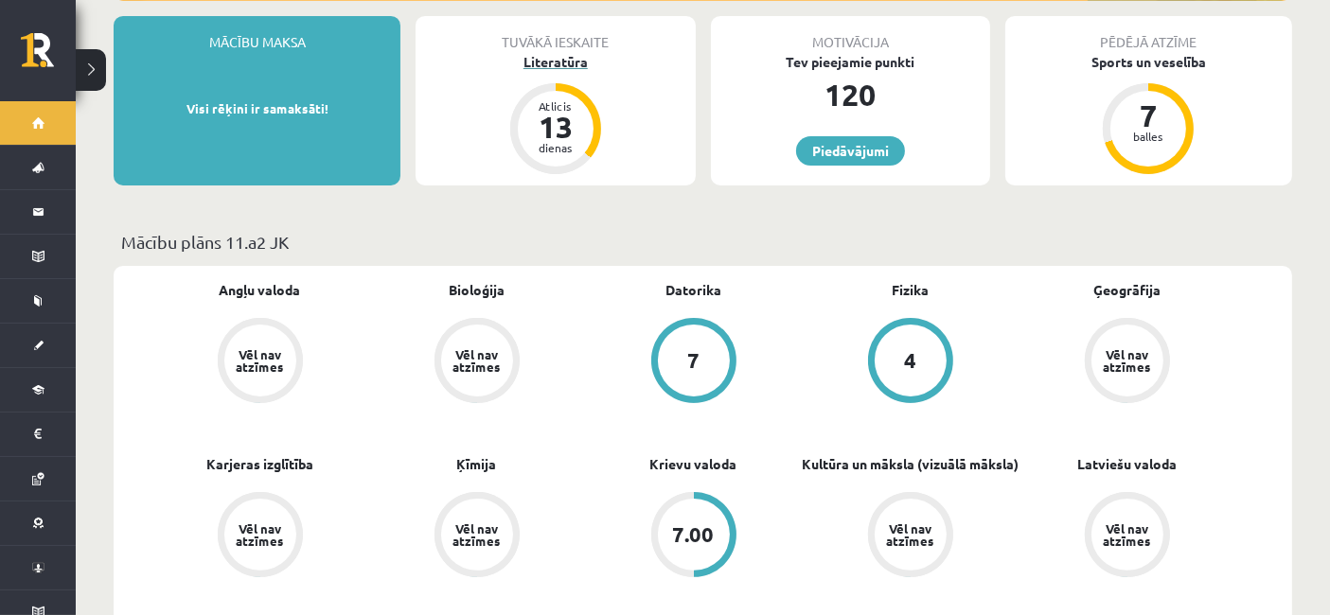
scroll to position [281, 0]
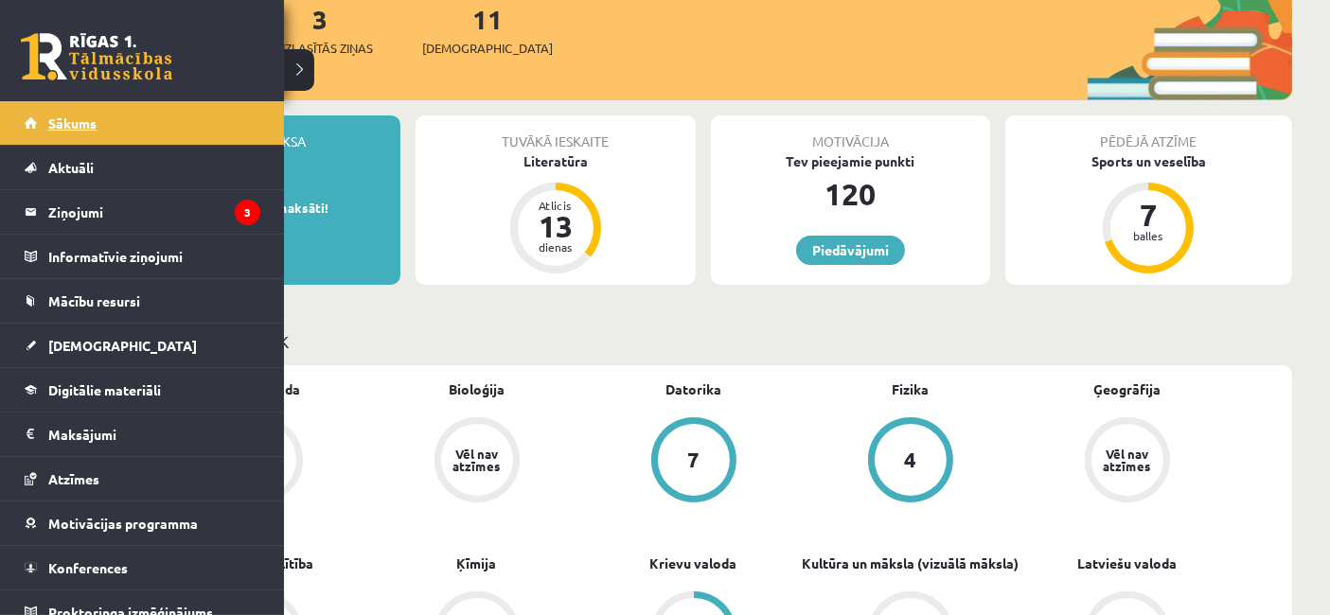
click at [64, 119] on span "Sākums" at bounding box center [72, 123] width 48 height 17
